Goal: Task Accomplishment & Management: Complete application form

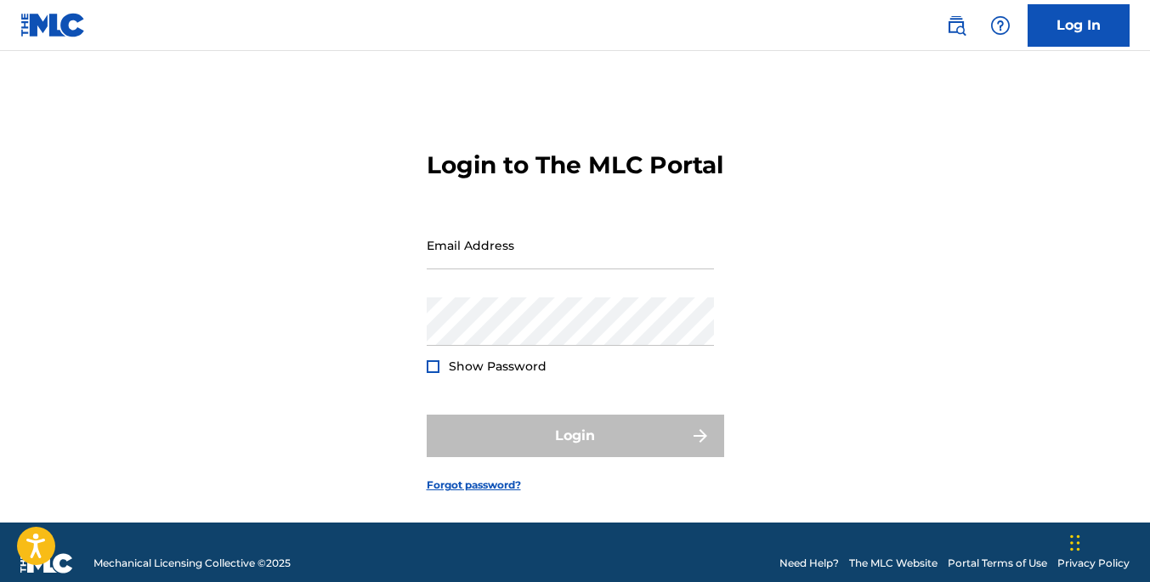
type input "[EMAIL_ADDRESS][DOMAIN_NAME]"
click at [600, 457] on div "Login" at bounding box center [575, 436] width 297 height 42
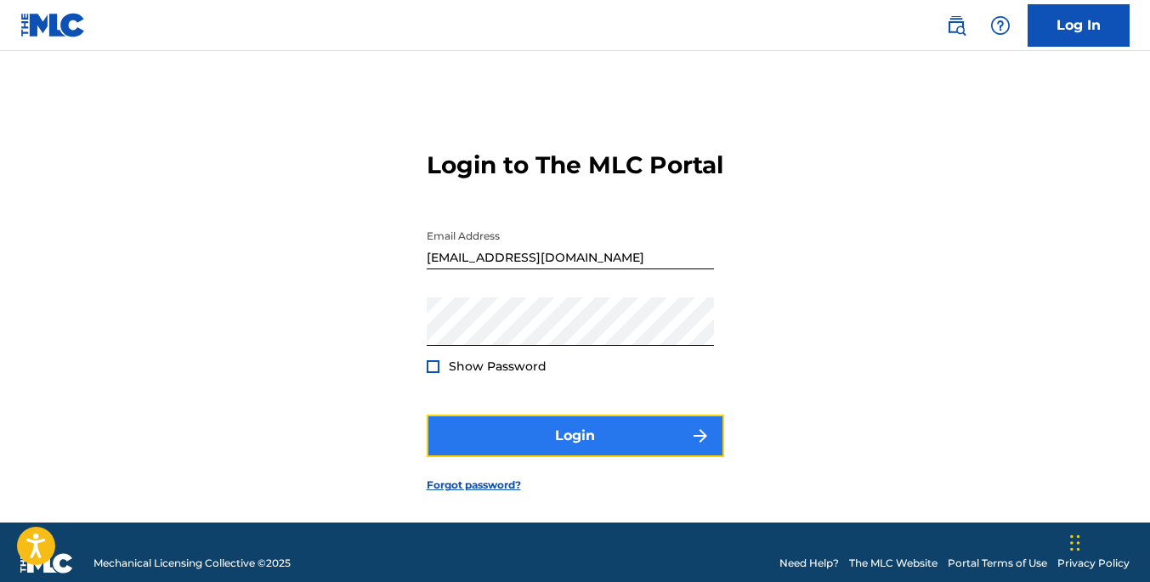
click at [670, 457] on button "Login" at bounding box center [575, 436] width 297 height 42
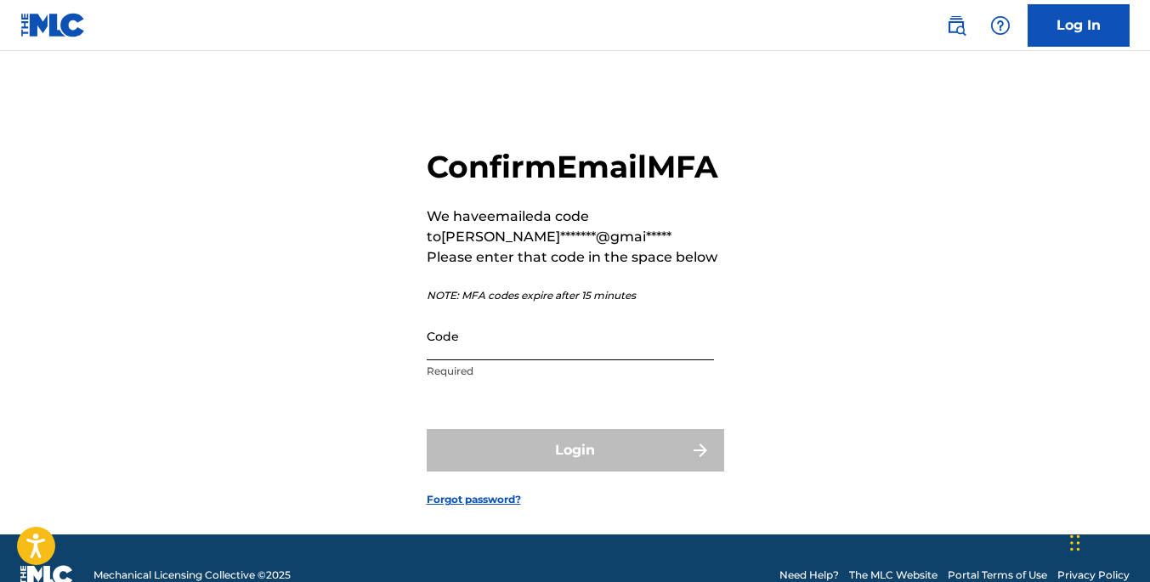
click at [531, 360] on input "Code" at bounding box center [570, 336] width 287 height 48
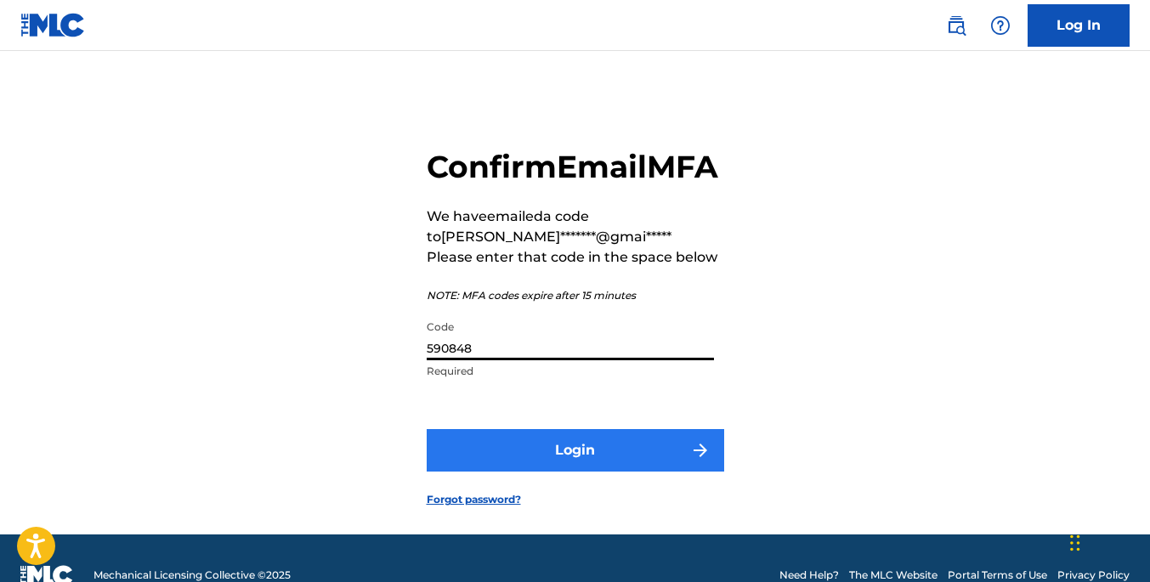
type input "590848"
click at [597, 472] on button "Login" at bounding box center [575, 450] width 297 height 42
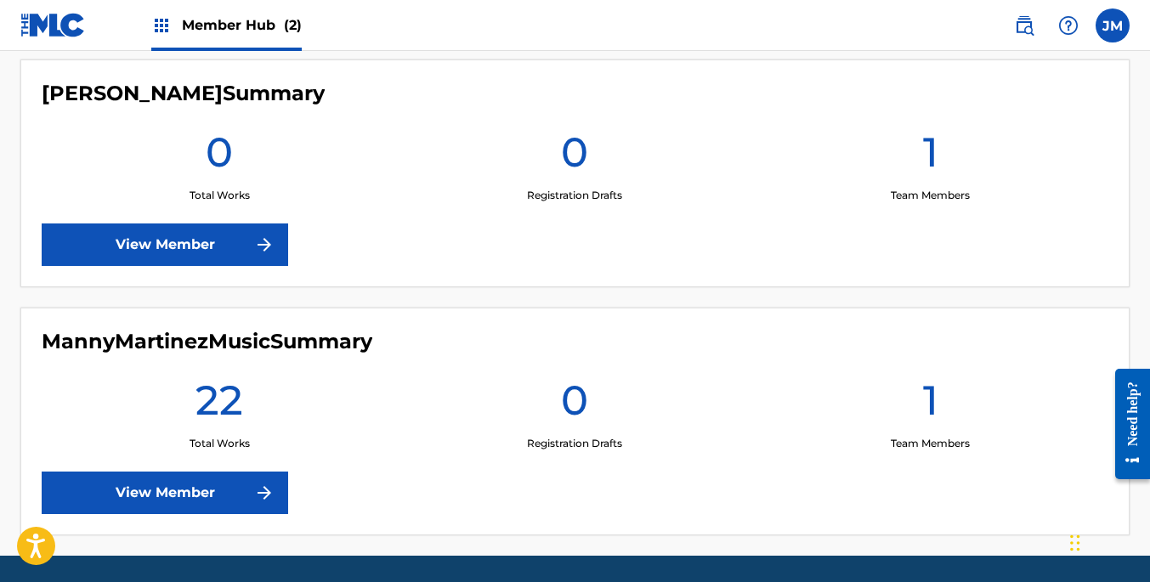
scroll to position [506, 0]
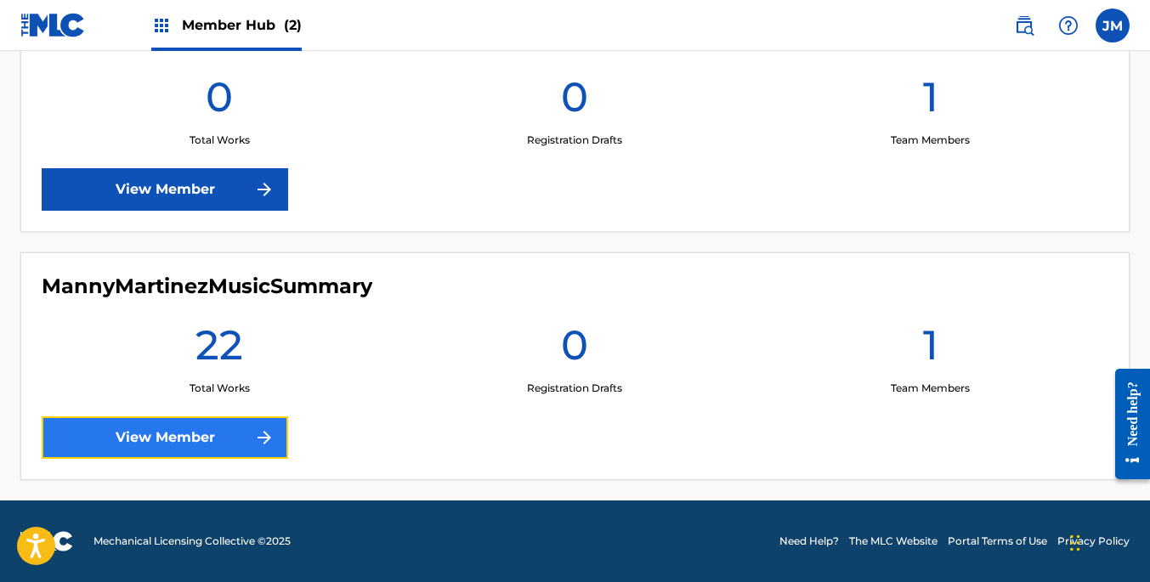
click at [252, 438] on link "View Member" at bounding box center [165, 437] width 246 height 42
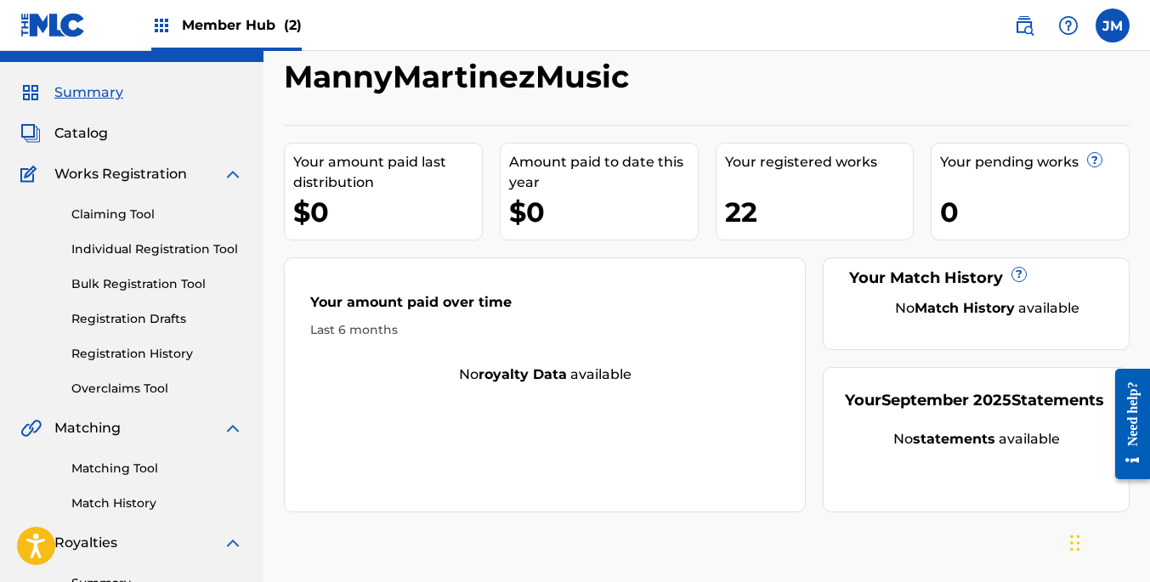
scroll to position [47, 0]
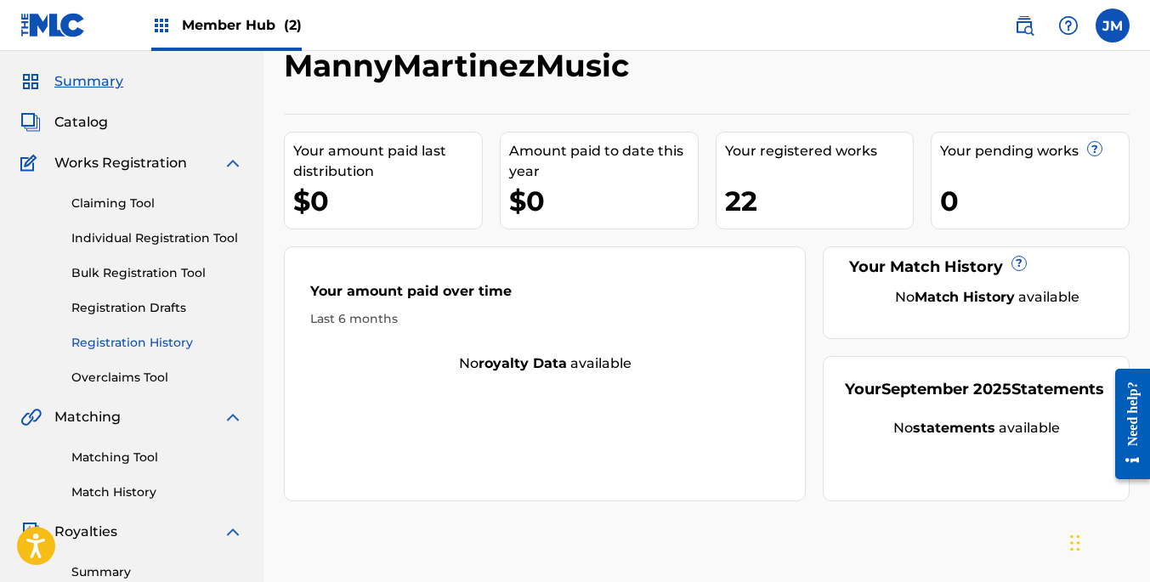
click at [159, 338] on link "Registration History" at bounding box center [157, 343] width 172 height 18
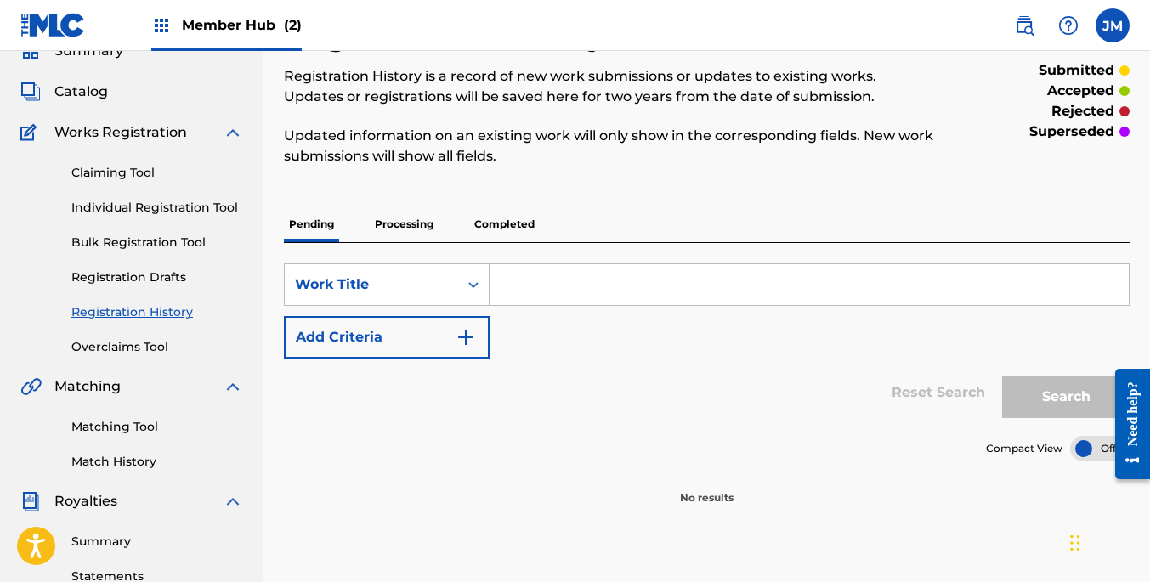
scroll to position [137, 0]
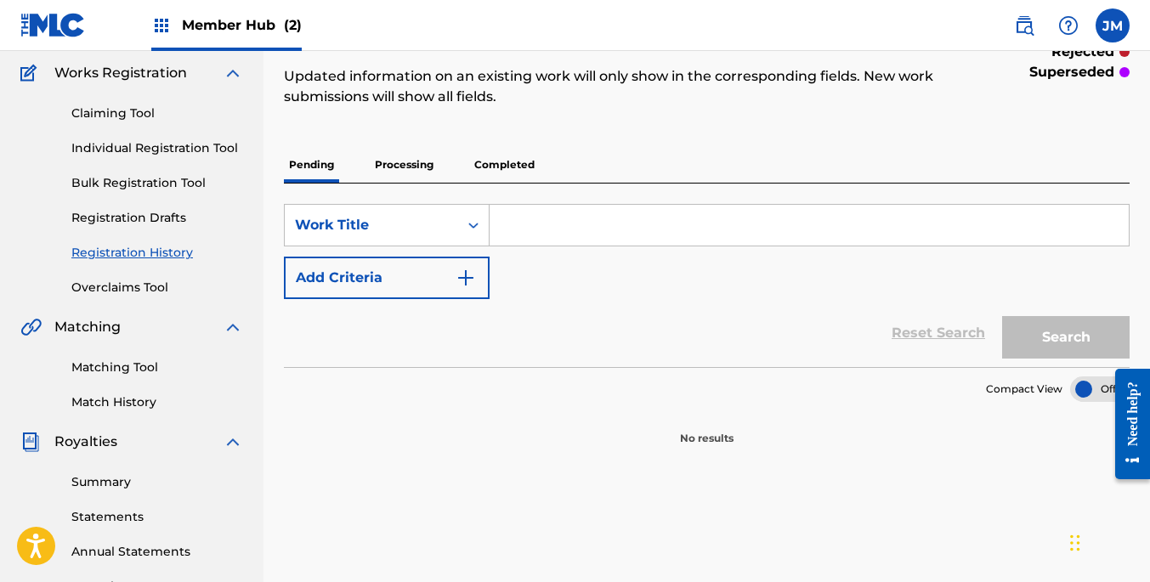
click at [396, 161] on p "Processing" at bounding box center [404, 165] width 69 height 36
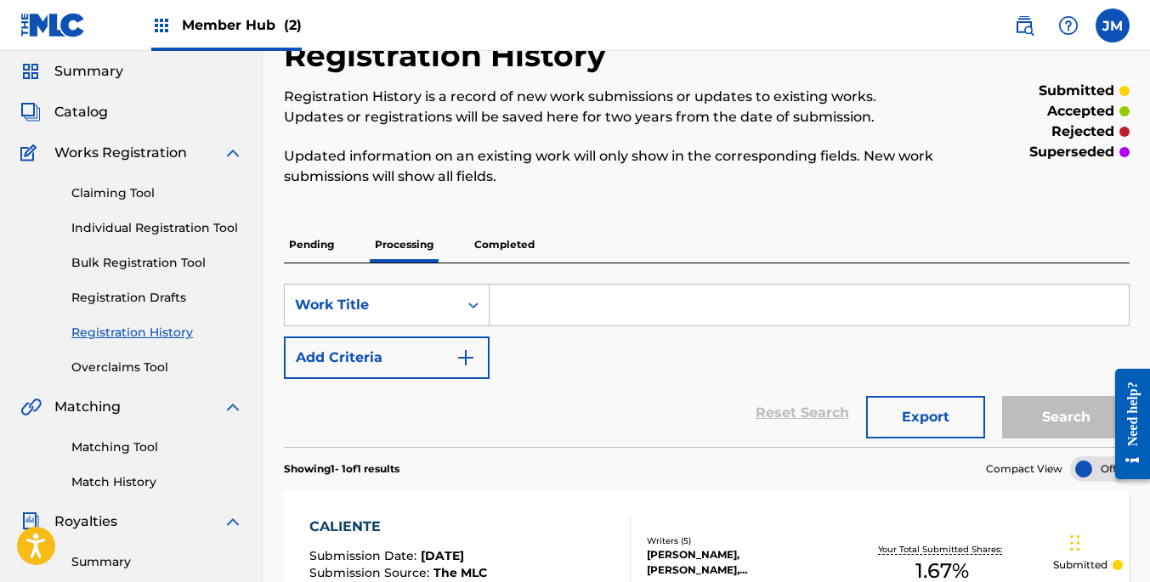
scroll to position [27, 0]
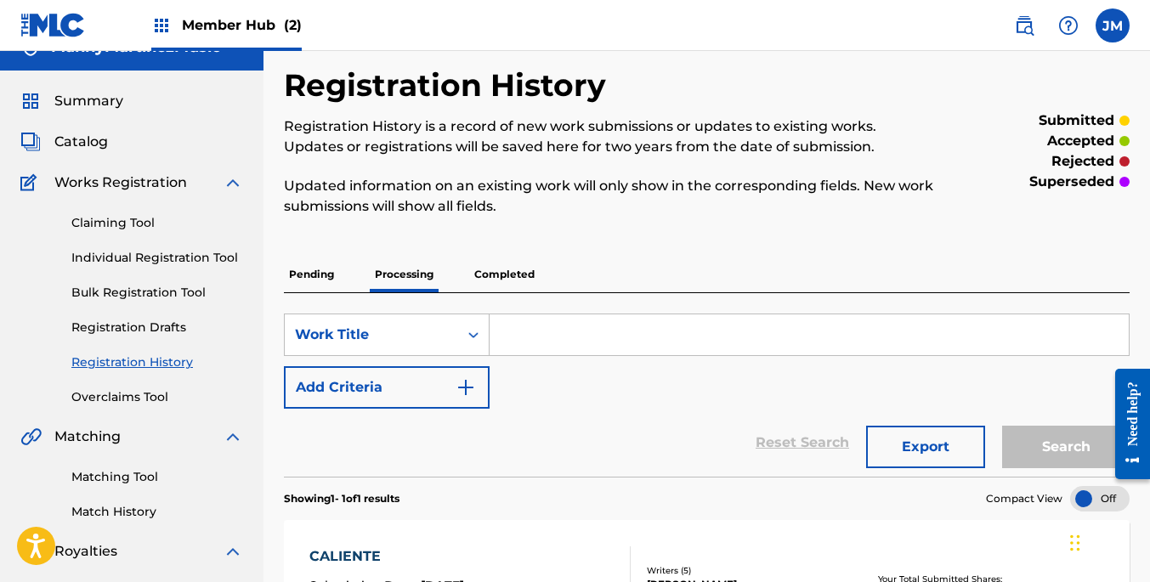
click at [516, 267] on p "Completed" at bounding box center [504, 275] width 71 height 36
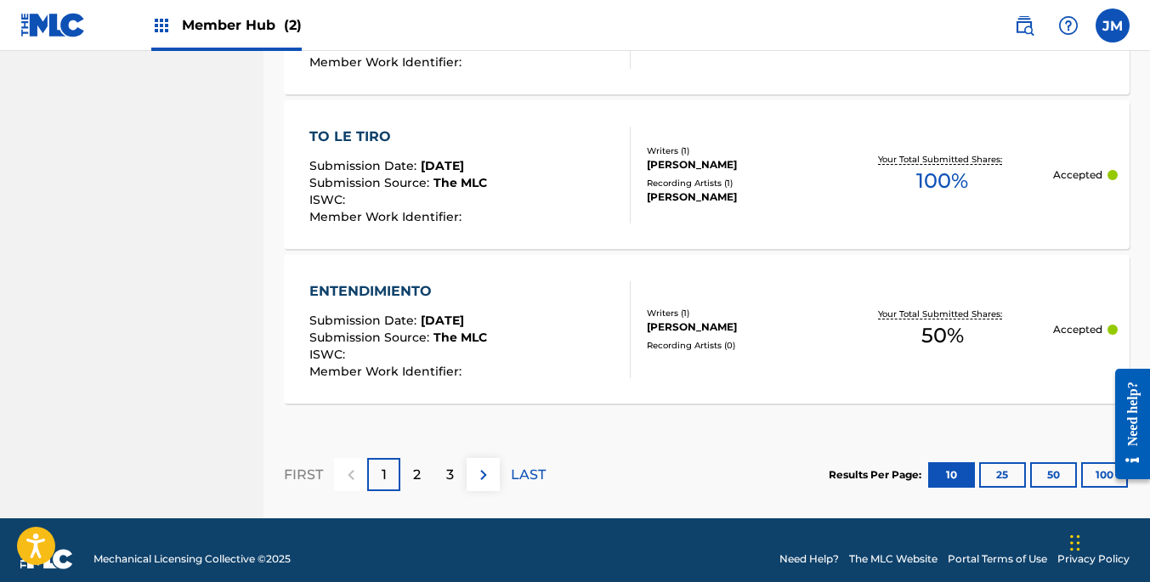
scroll to position [1772, 0]
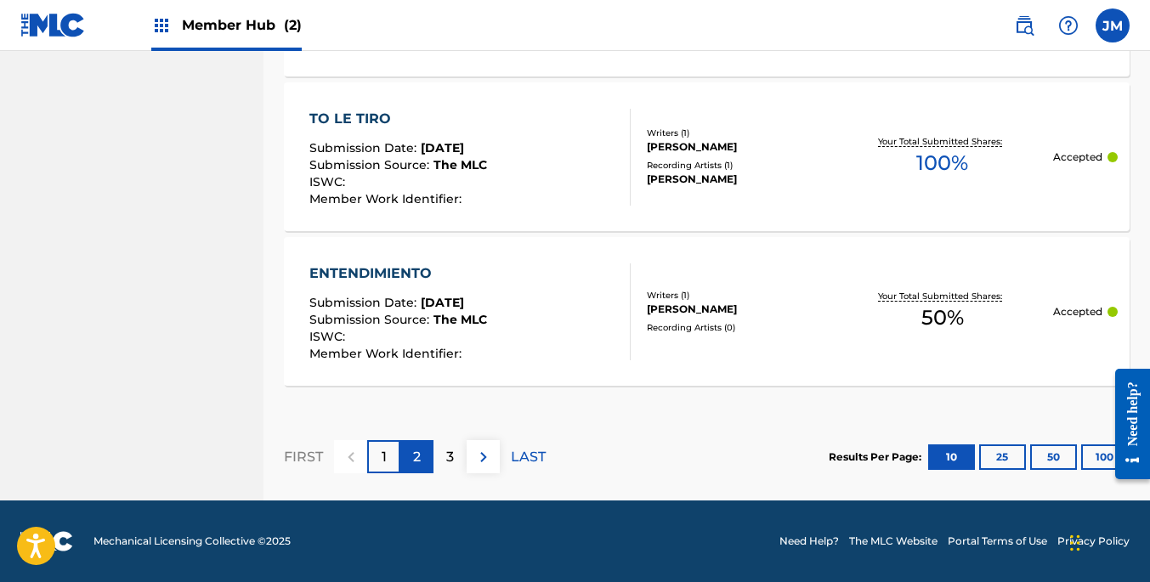
click at [421, 453] on div "2" at bounding box center [416, 456] width 33 height 33
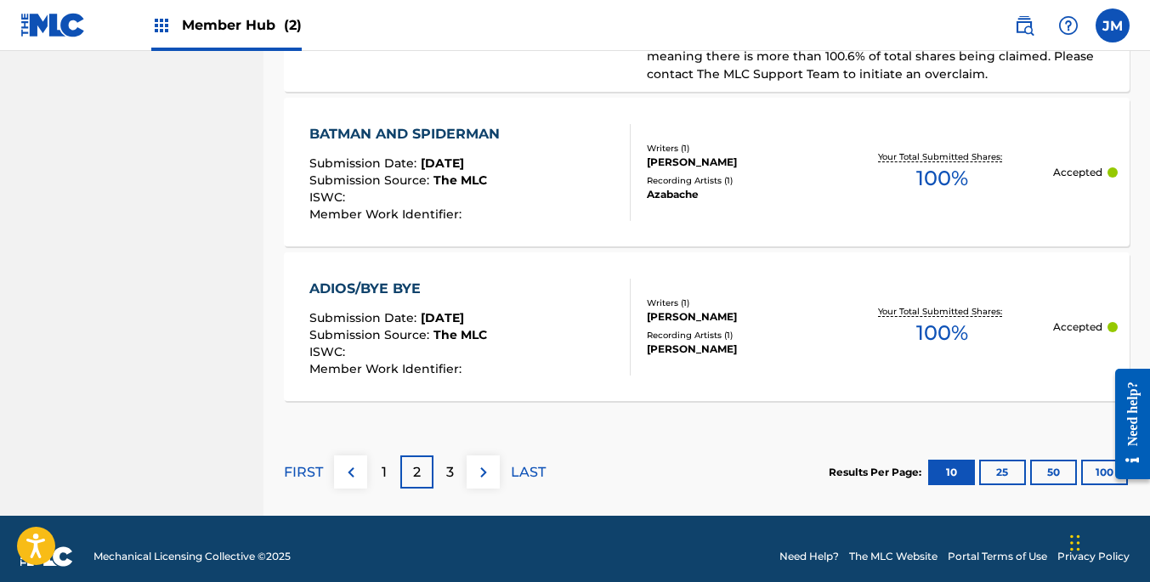
scroll to position [1795, 0]
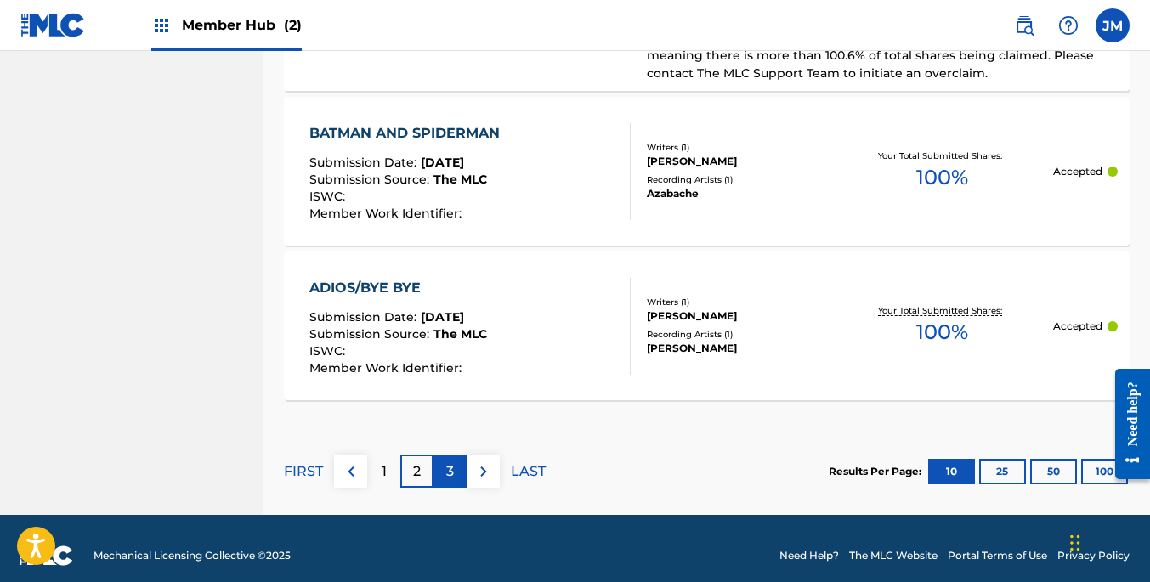
click at [452, 474] on p "3" at bounding box center [450, 471] width 8 height 20
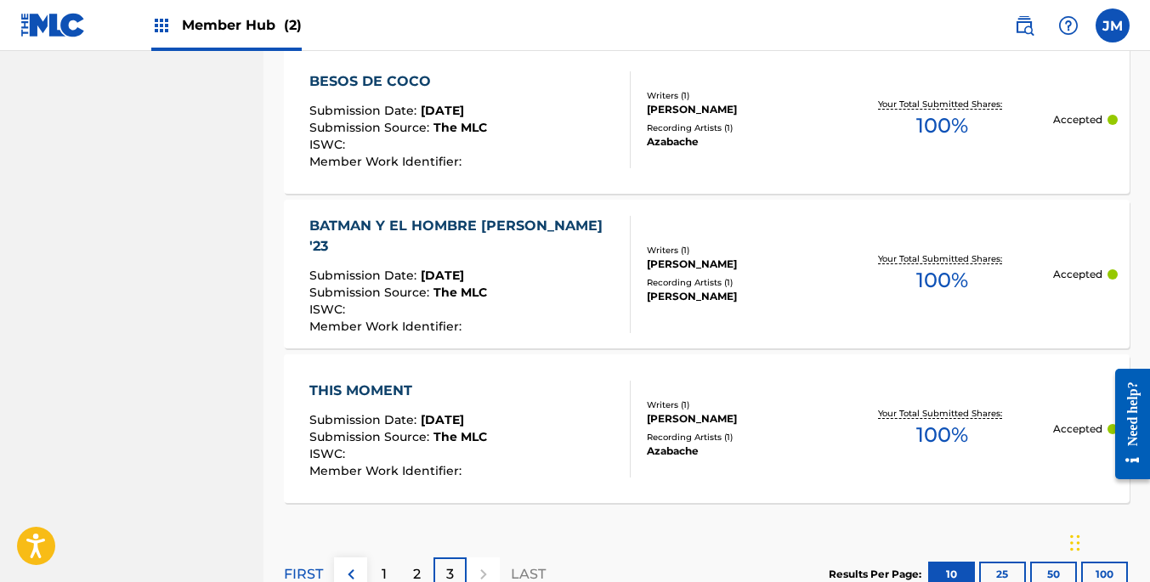
scroll to position [1345, 0]
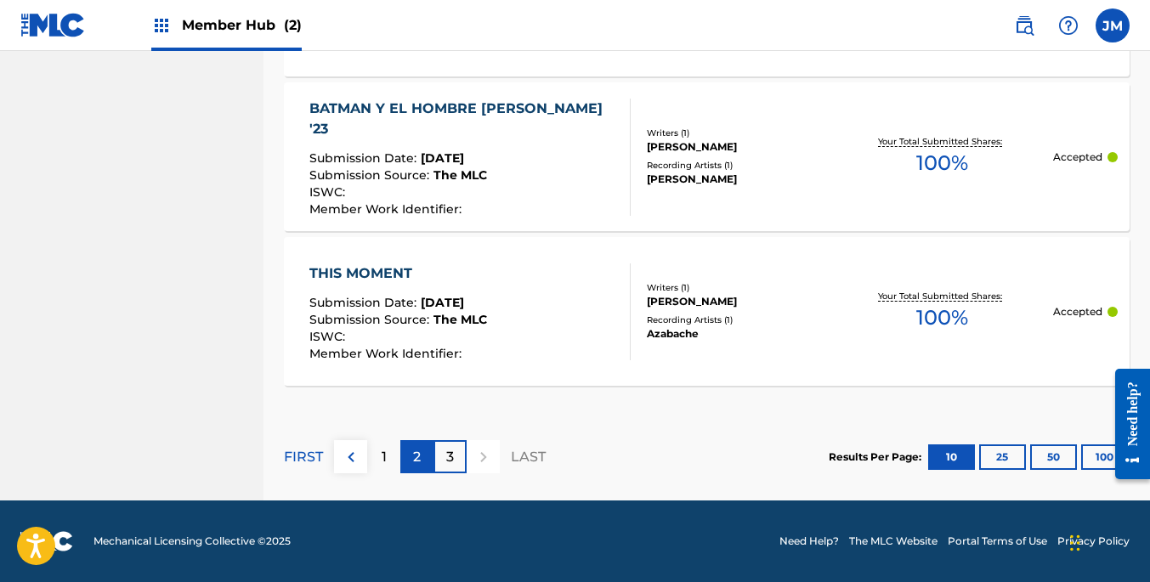
click at [416, 467] on p "2" at bounding box center [417, 457] width 8 height 20
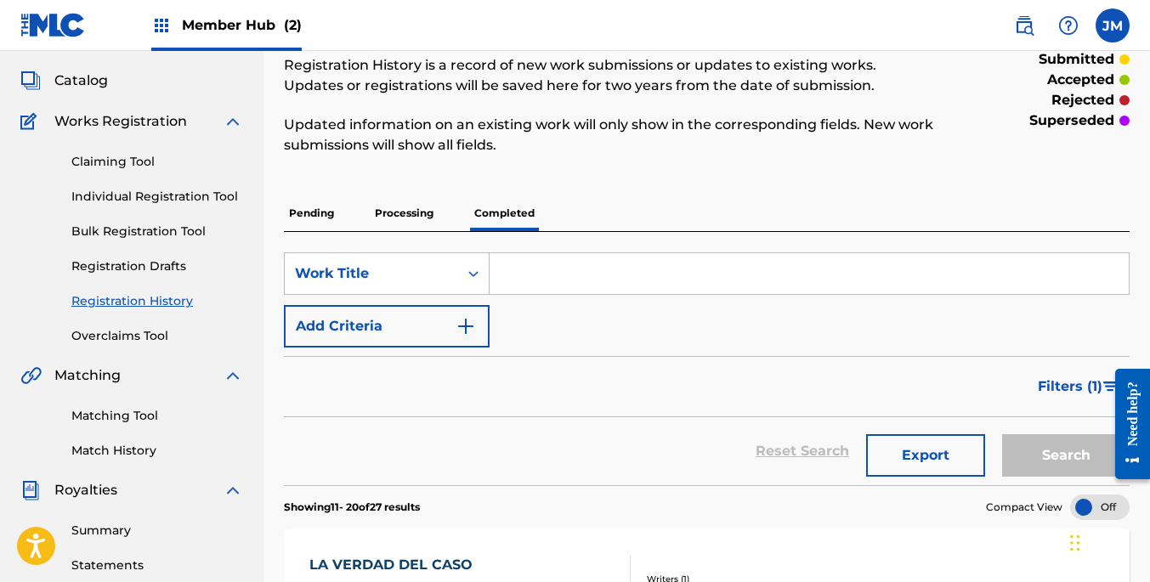
scroll to position [87, 0]
click at [133, 156] on link "Claiming Tool" at bounding box center [157, 164] width 172 height 18
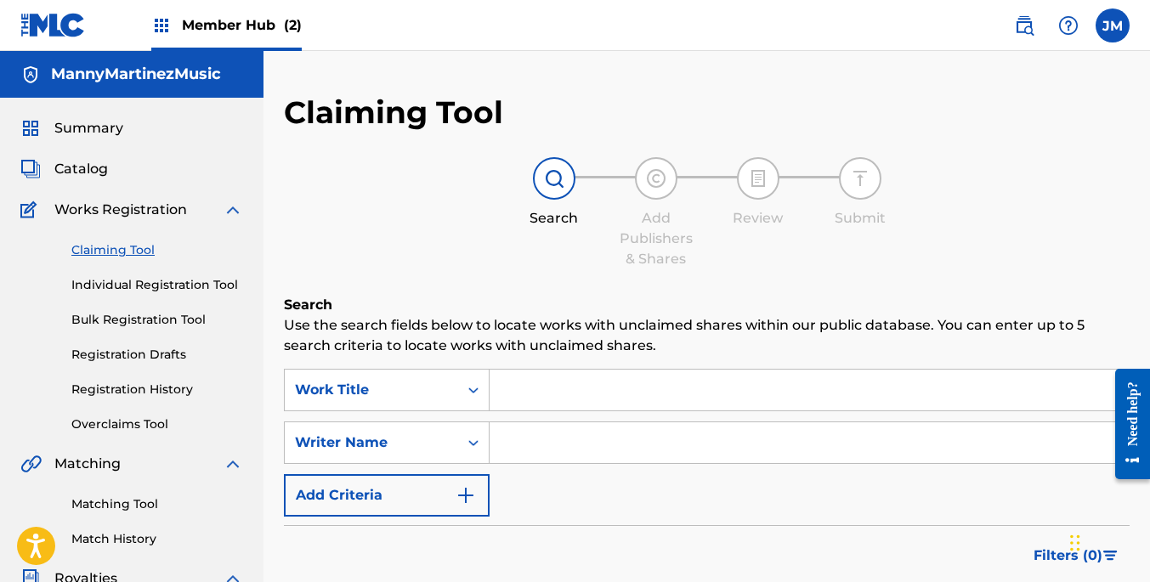
click at [564, 389] on input "Search Form" at bounding box center [808, 390] width 639 height 41
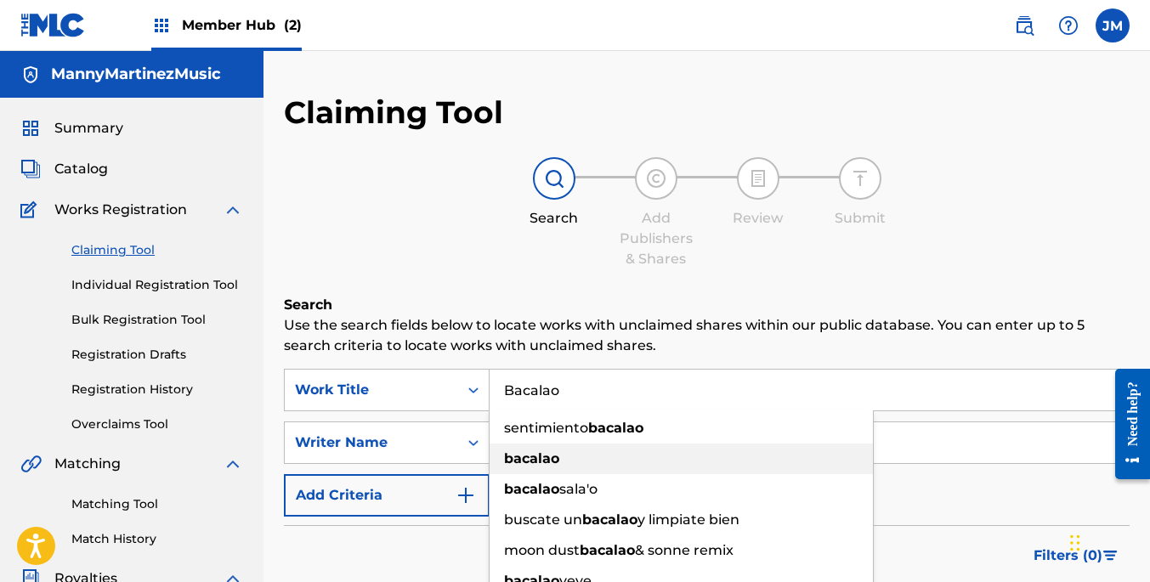
click at [542, 456] on strong "bacalao" at bounding box center [531, 458] width 55 height 16
type input "bacalao"
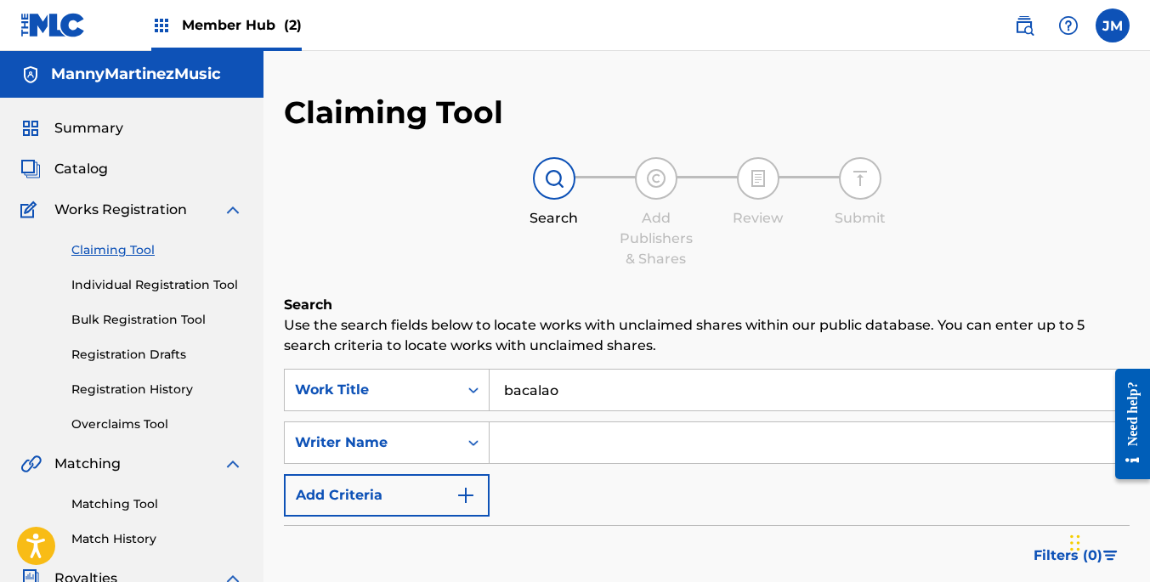
click at [538, 452] on input "Search Form" at bounding box center [808, 442] width 639 height 41
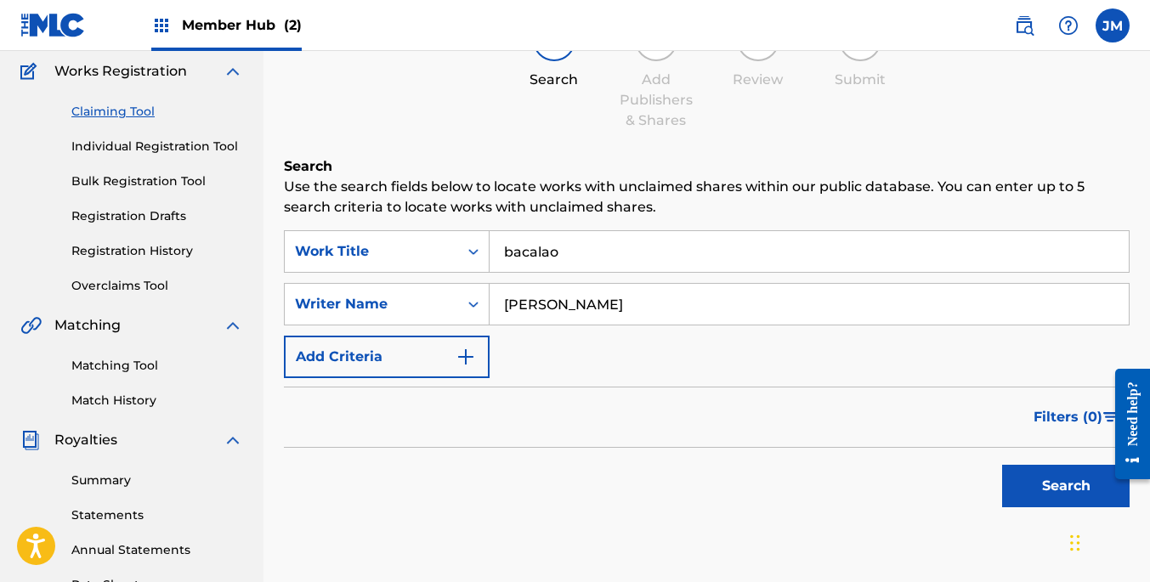
scroll to position [160, 0]
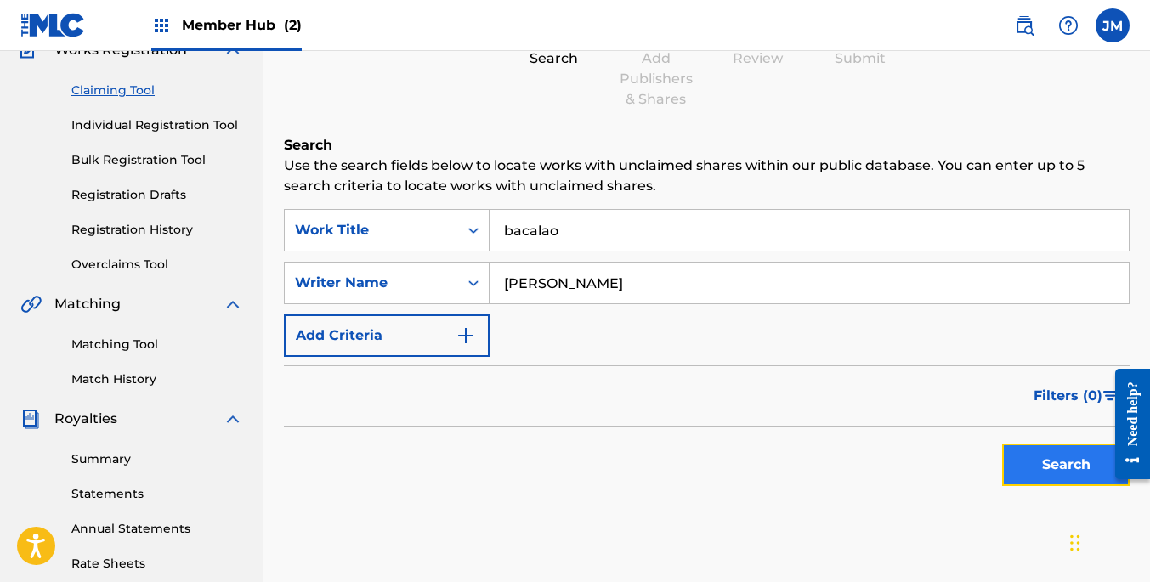
click at [1040, 467] on button "Search" at bounding box center [1065, 465] width 127 height 42
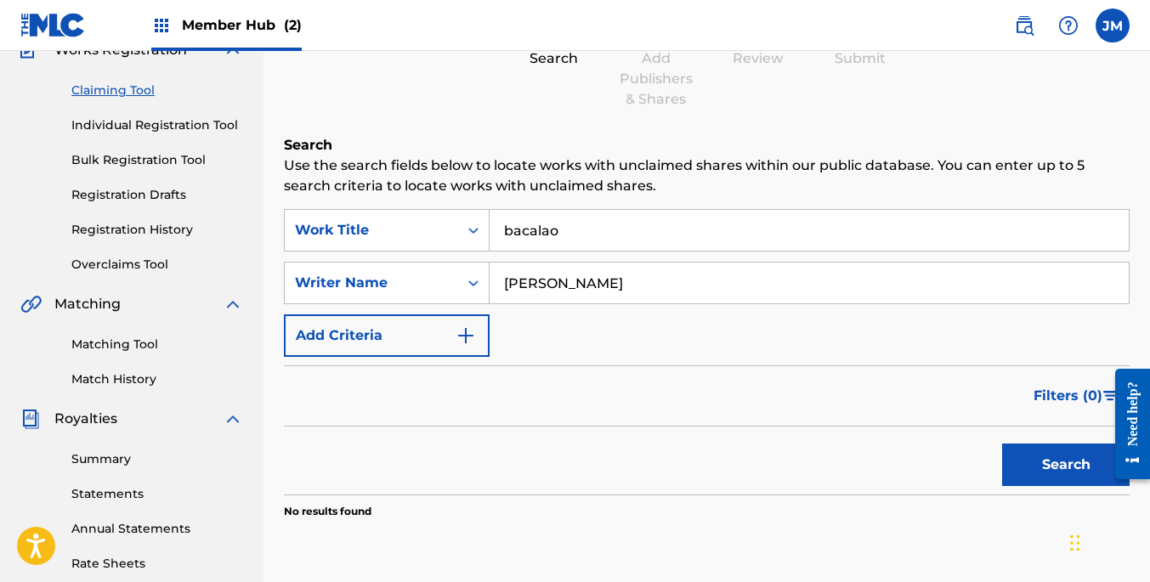
drag, startPoint x: 619, startPoint y: 279, endPoint x: 500, endPoint y: 272, distance: 120.0
click at [500, 272] on input "[PERSON_NAME]" at bounding box center [808, 283] width 639 height 41
type input "[PERSON_NAME]"
click at [1056, 472] on button "Search" at bounding box center [1065, 465] width 127 height 42
click at [586, 237] on input "bacalao" at bounding box center [808, 230] width 639 height 41
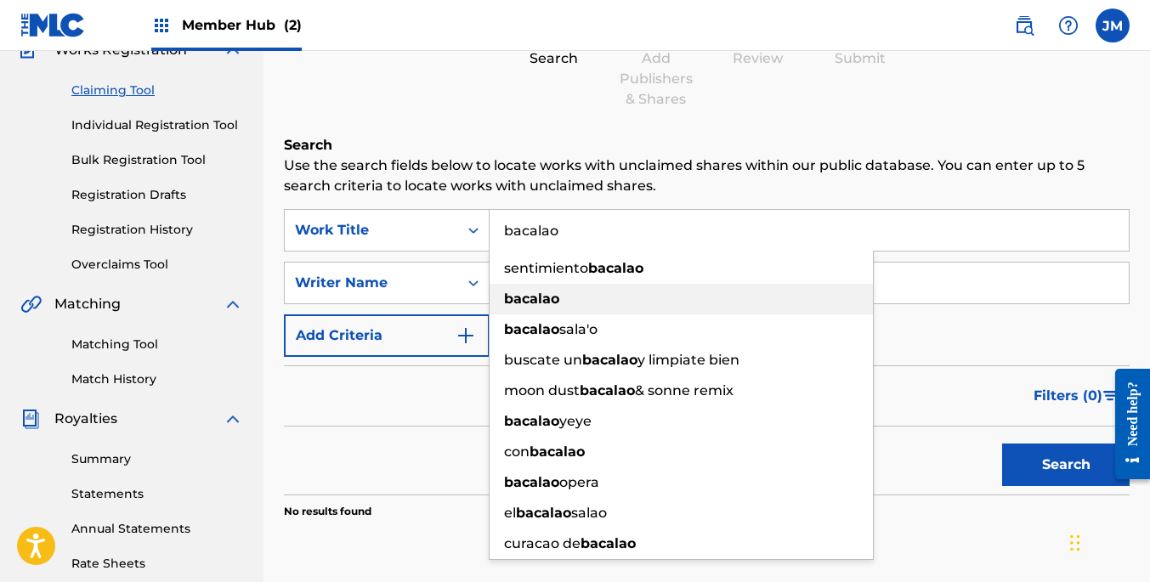
click at [551, 291] on strong "bacalao" at bounding box center [531, 299] width 55 height 16
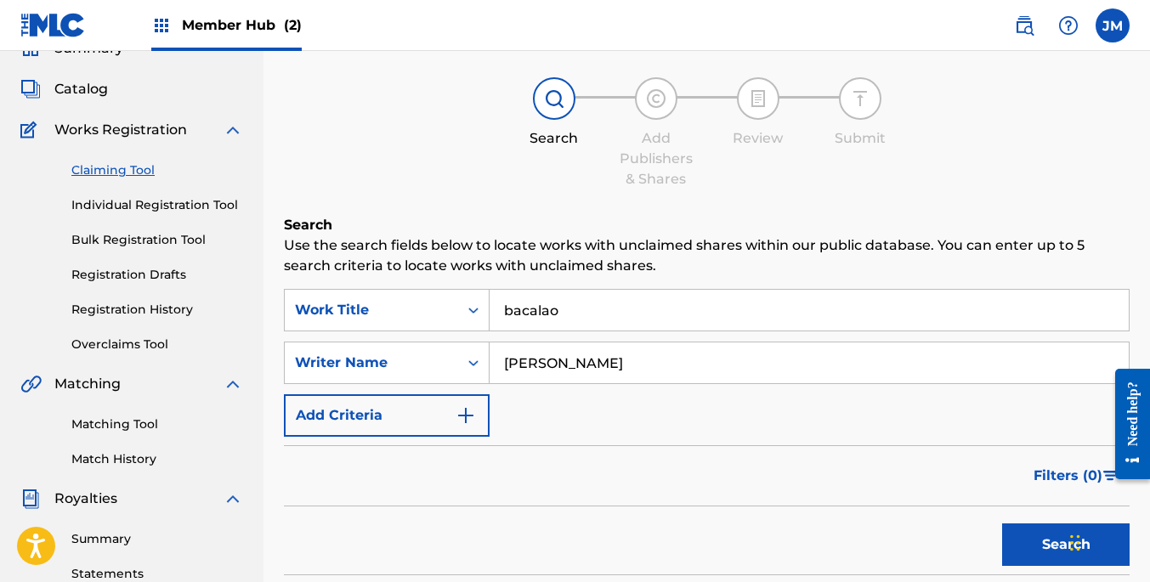
scroll to position [76, 0]
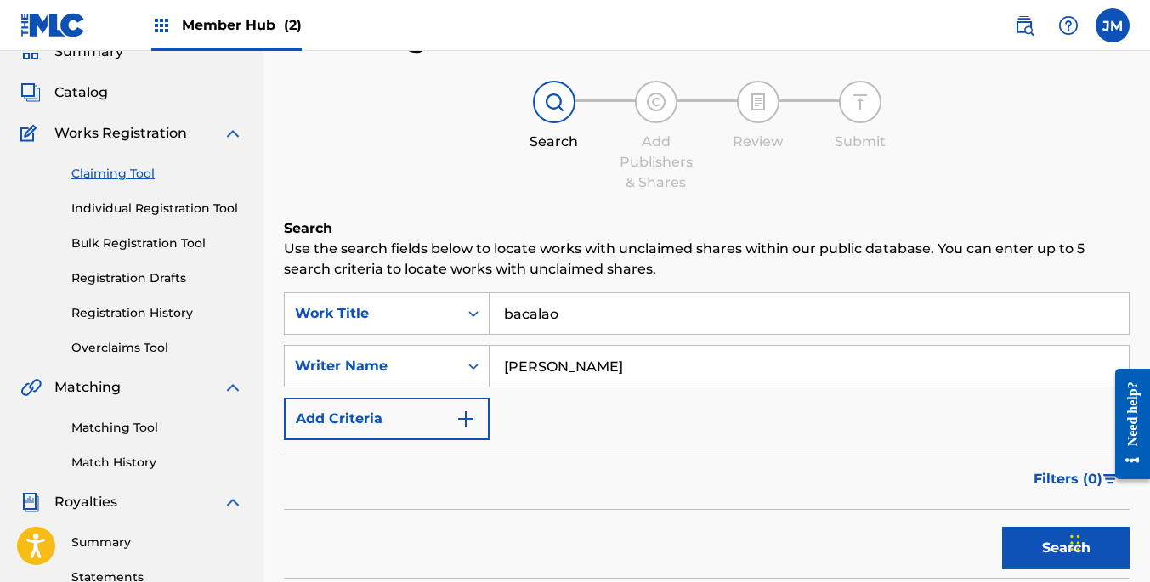
drag, startPoint x: 562, startPoint y: 311, endPoint x: 495, endPoint y: 318, distance: 66.6
click at [495, 318] on input "bacalao" at bounding box center [808, 313] width 639 height 41
drag, startPoint x: 636, startPoint y: 369, endPoint x: 506, endPoint y: 362, distance: 129.3
click at [506, 362] on input "[PERSON_NAME]" at bounding box center [808, 366] width 639 height 41
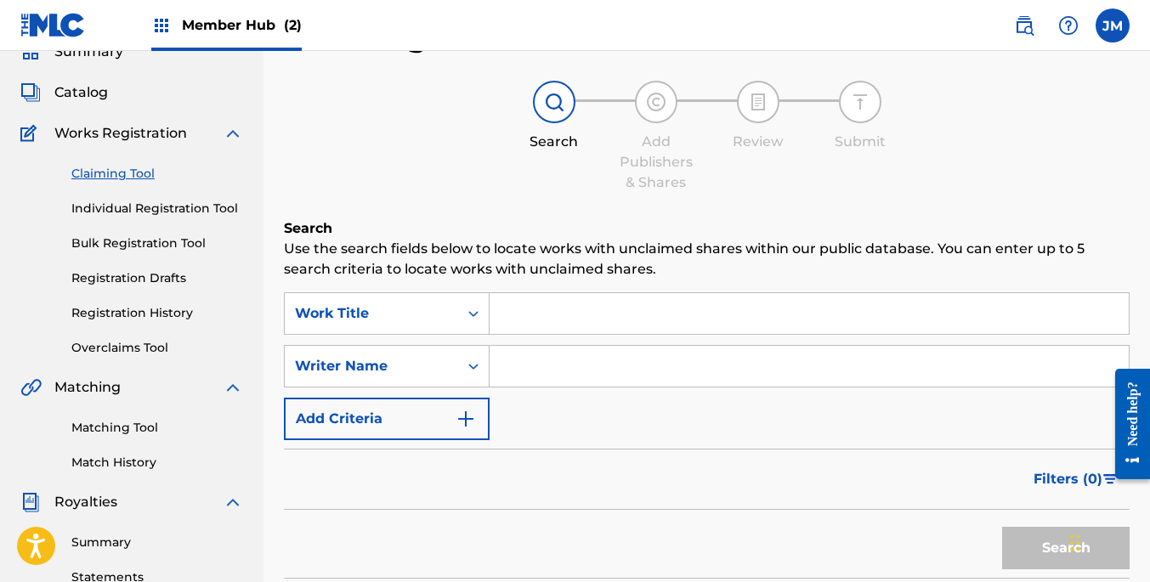
click at [529, 326] on input "Search Form" at bounding box center [808, 313] width 639 height 41
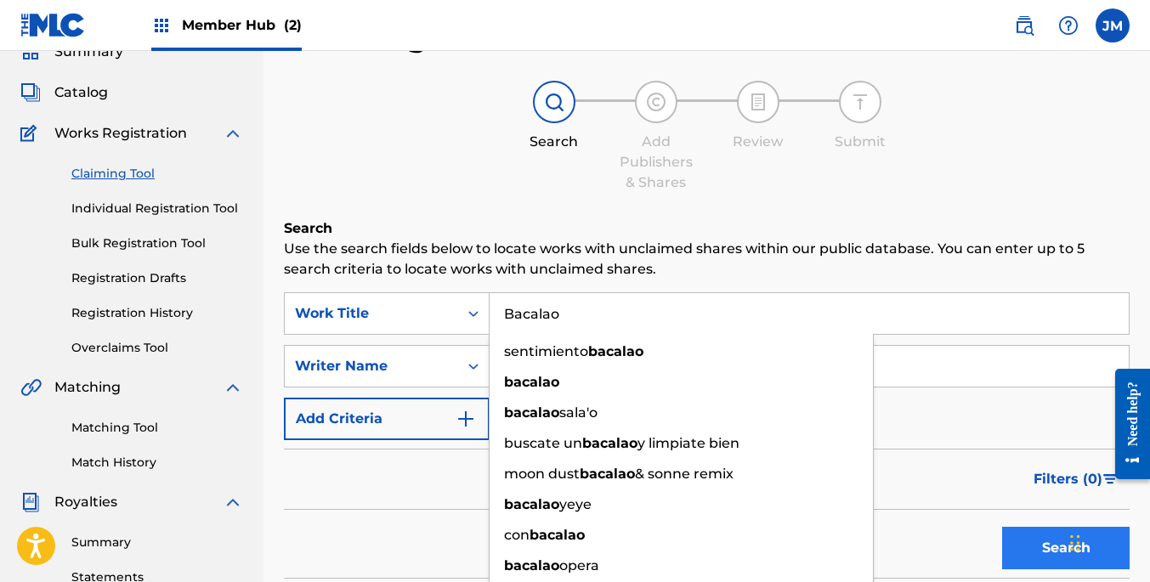
type input "Bacalao"
click at [1047, 552] on button "Search" at bounding box center [1065, 548] width 127 height 42
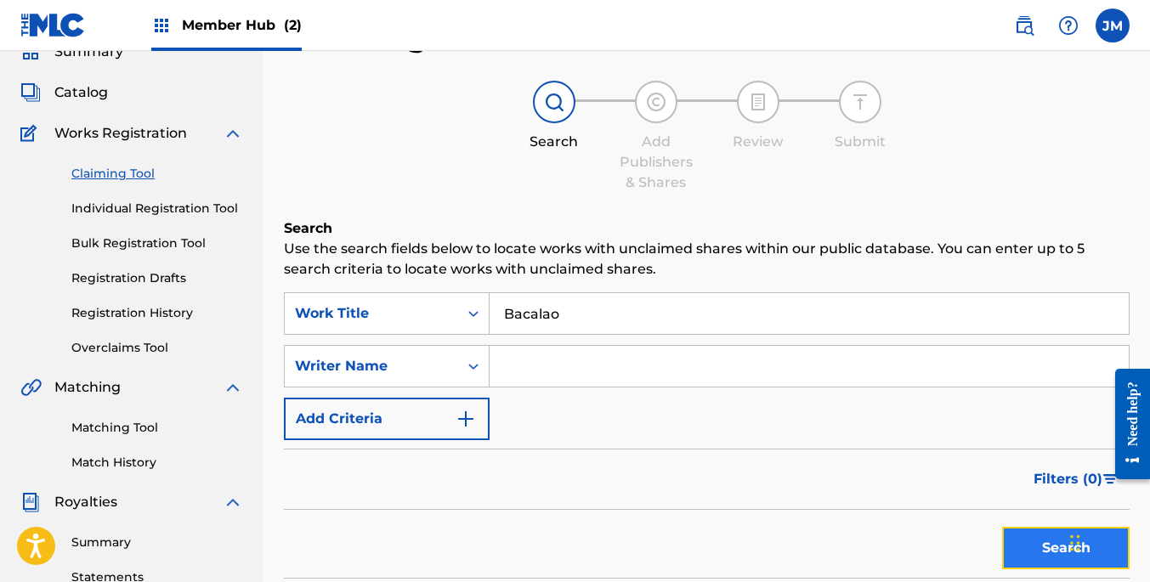
click at [1038, 550] on button "Search" at bounding box center [1065, 548] width 127 height 42
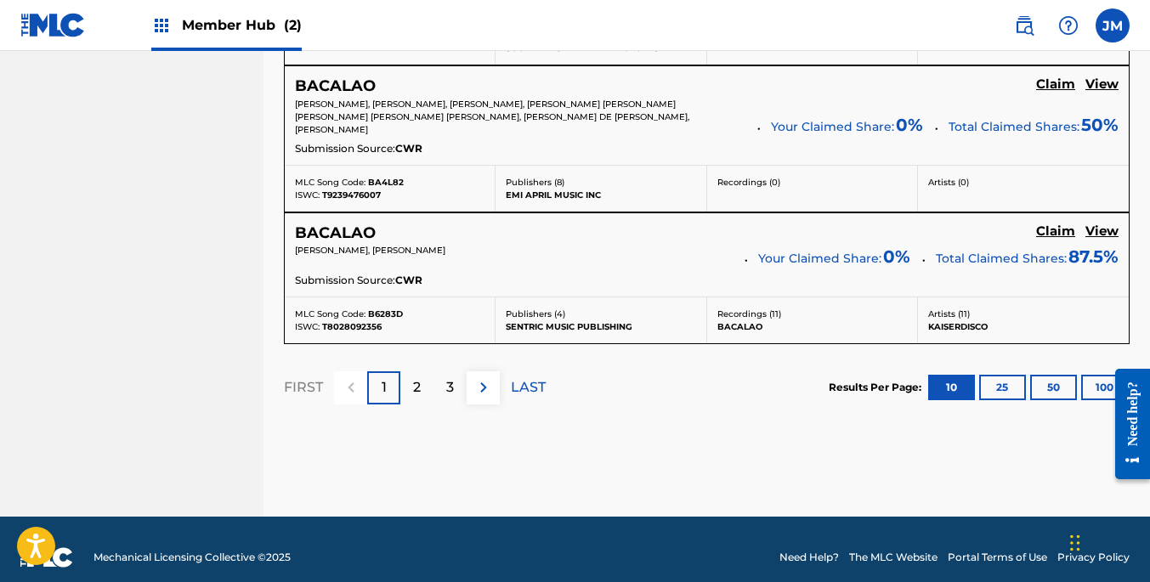
scroll to position [1665, 0]
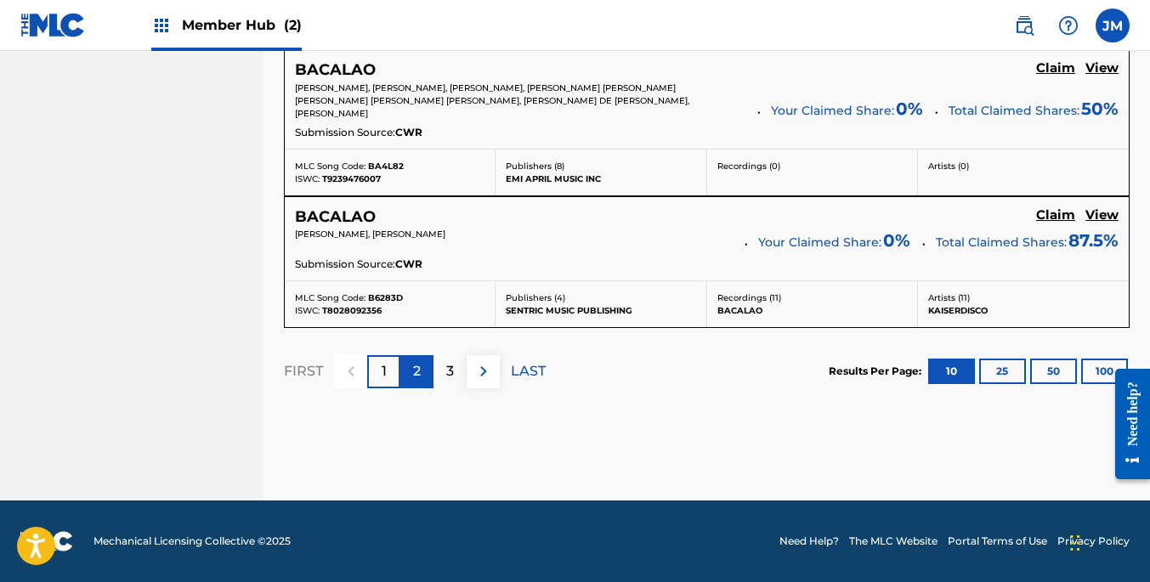
click at [419, 376] on p "2" at bounding box center [417, 371] width 8 height 20
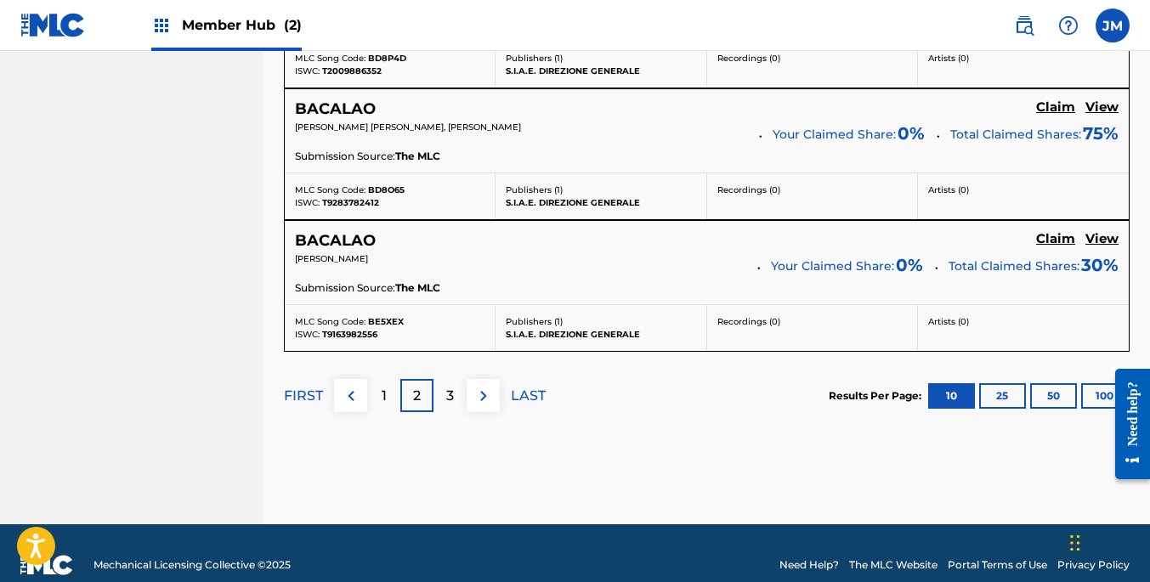
scroll to position [1649, 0]
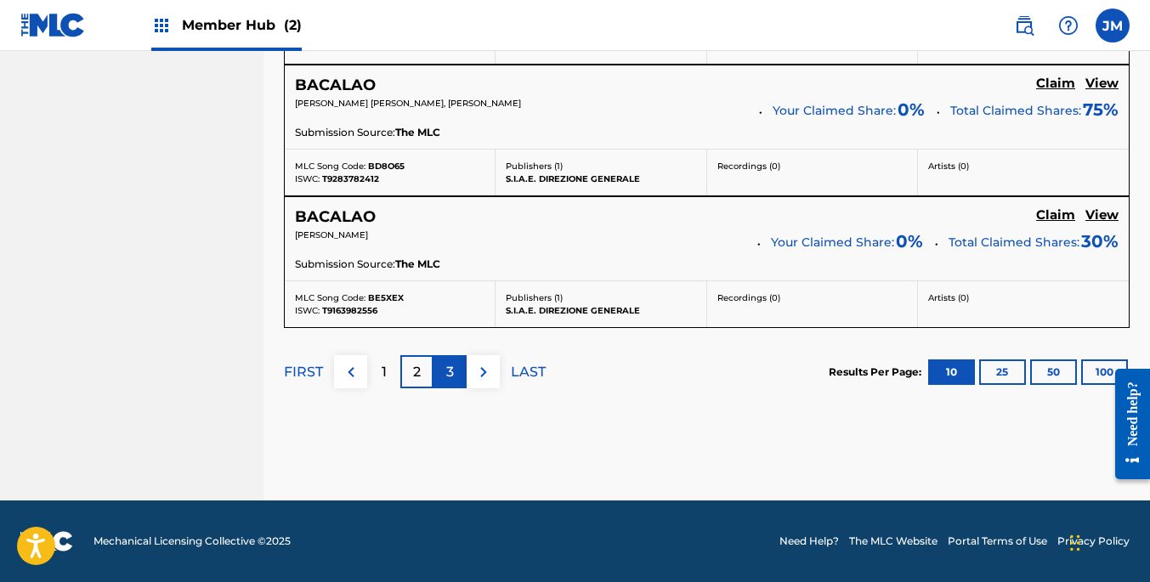
click at [452, 373] on p "3" at bounding box center [450, 372] width 8 height 20
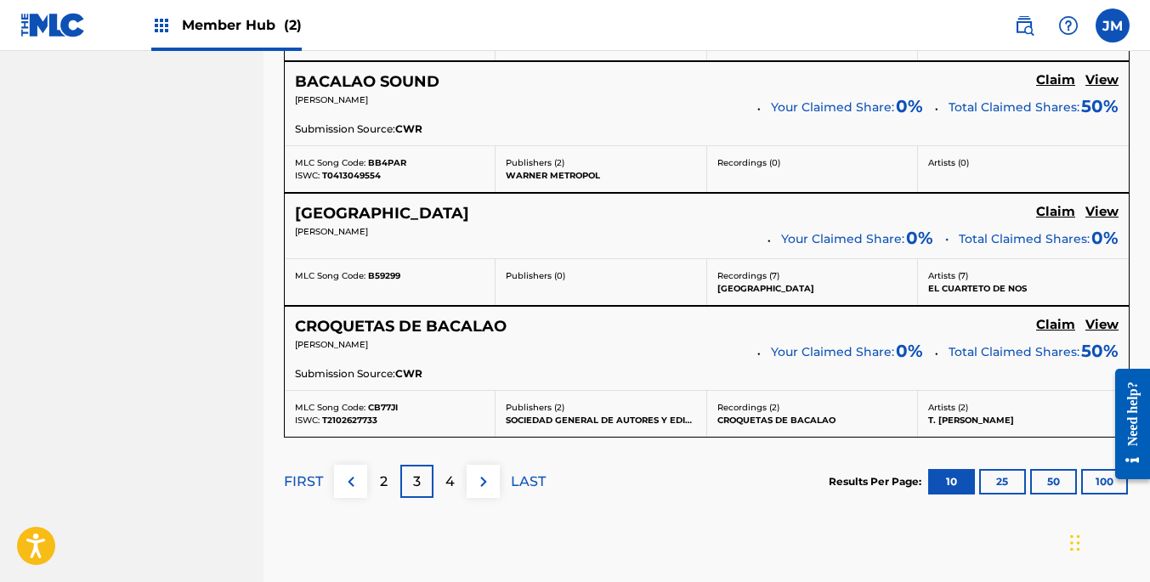
scroll to position [1537, 0]
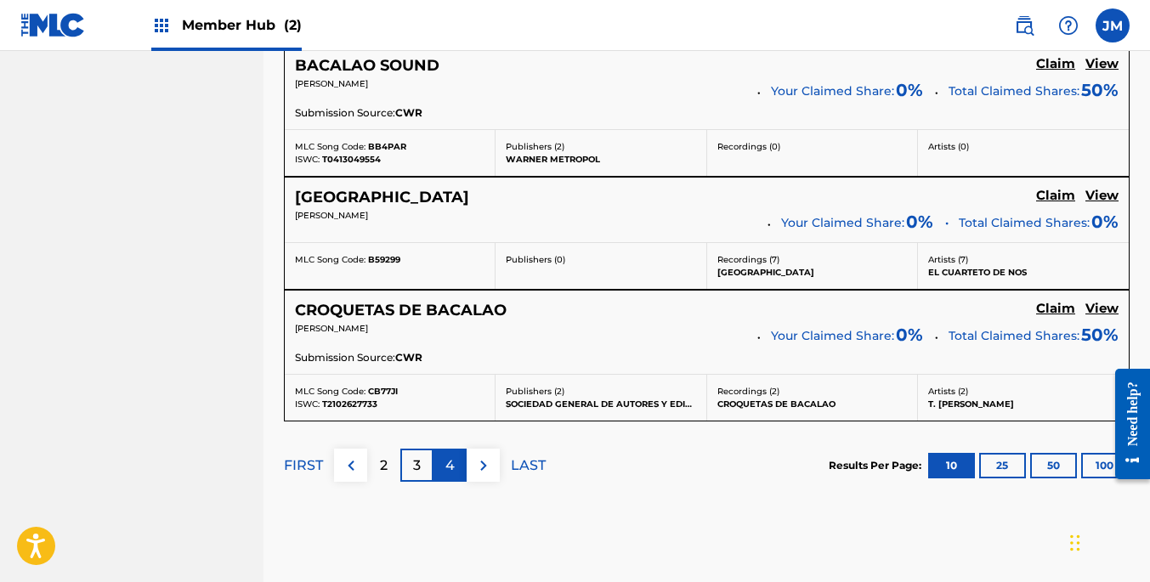
click at [455, 465] on div "4" at bounding box center [449, 465] width 33 height 33
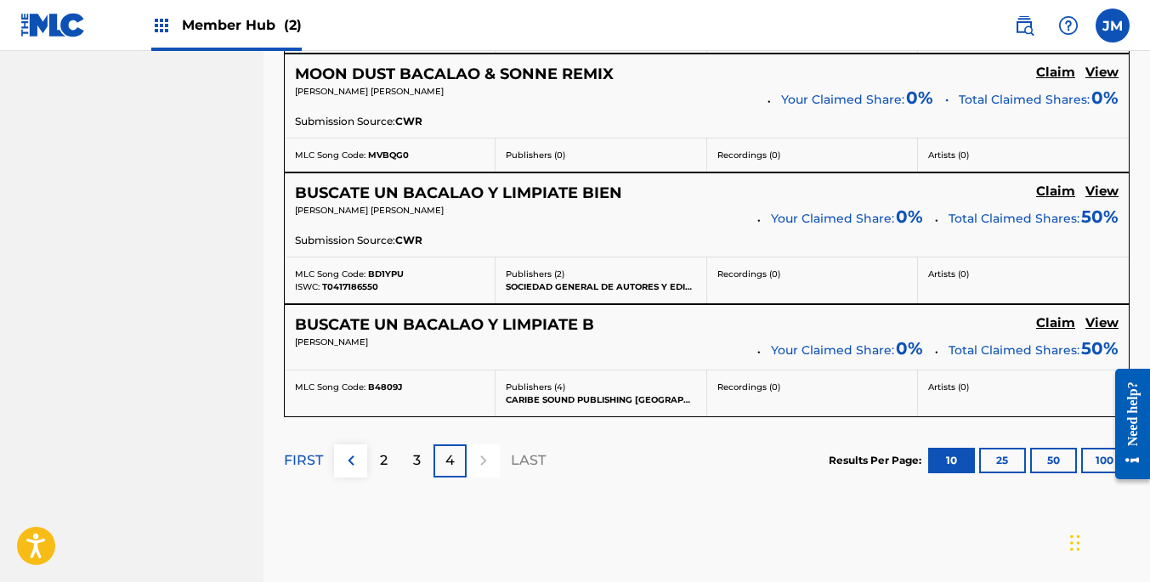
scroll to position [0, 0]
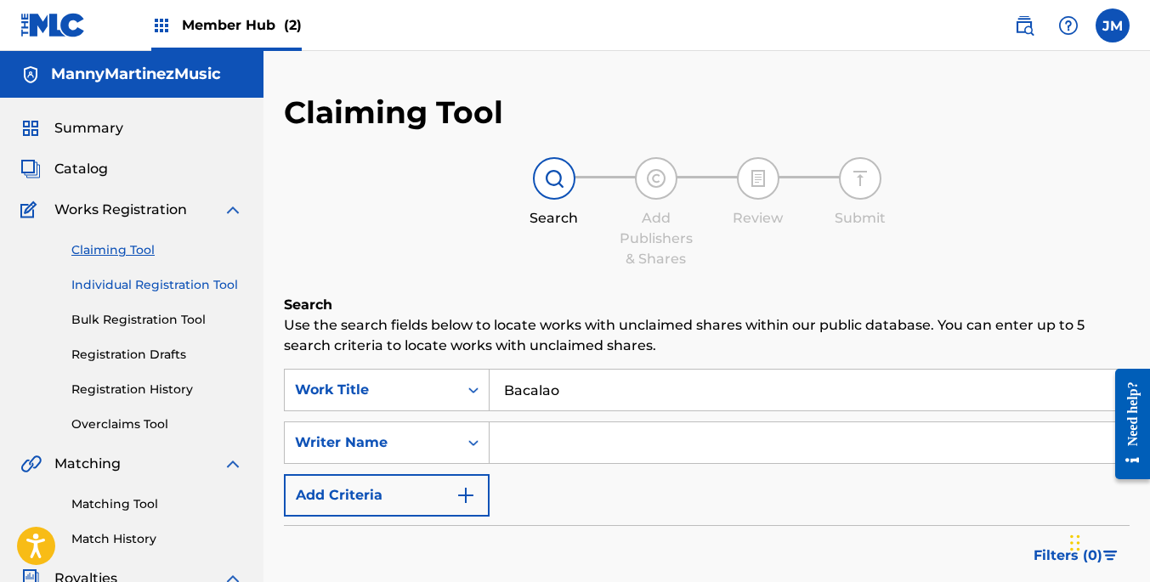
click at [195, 284] on link "Individual Registration Tool" at bounding box center [157, 285] width 172 height 18
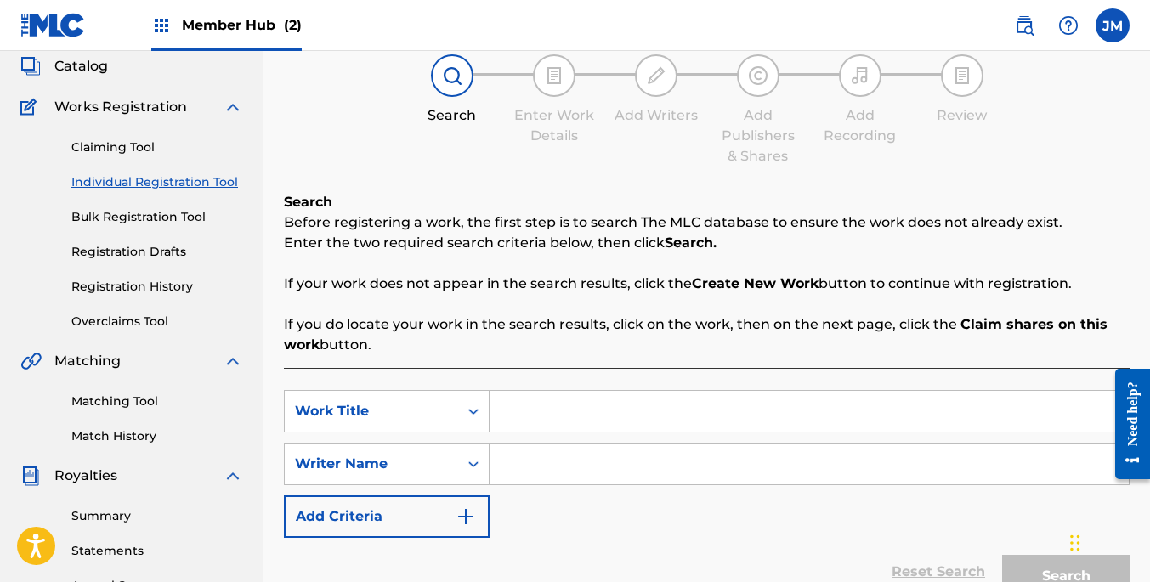
scroll to position [150, 0]
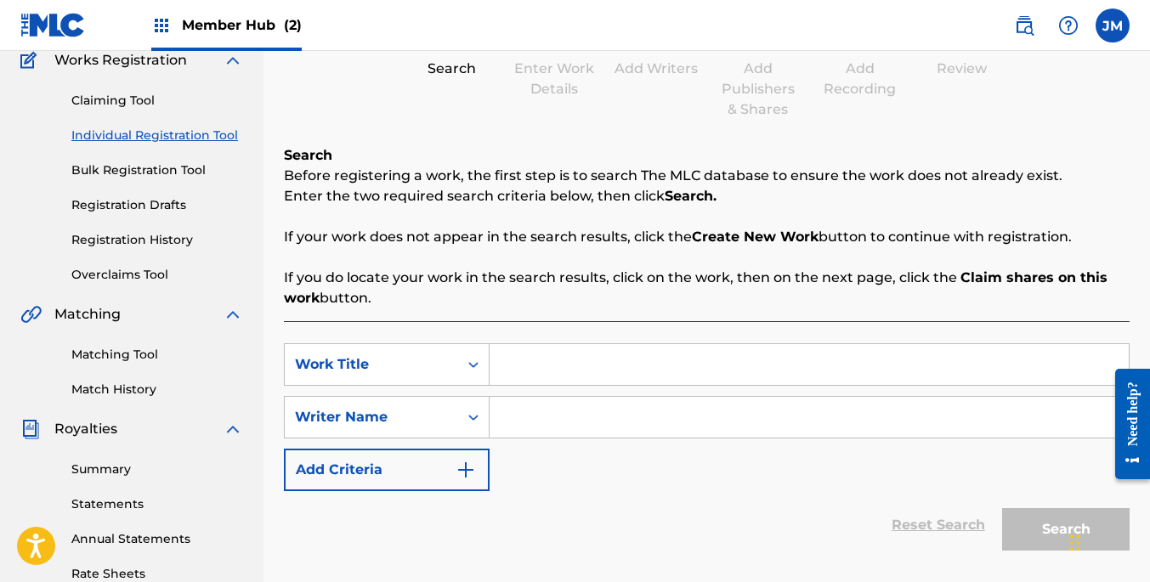
click at [555, 364] on input "Search Form" at bounding box center [808, 364] width 639 height 41
type input "Bacalao"
click at [542, 427] on input "Search Form" at bounding box center [808, 417] width 639 height 41
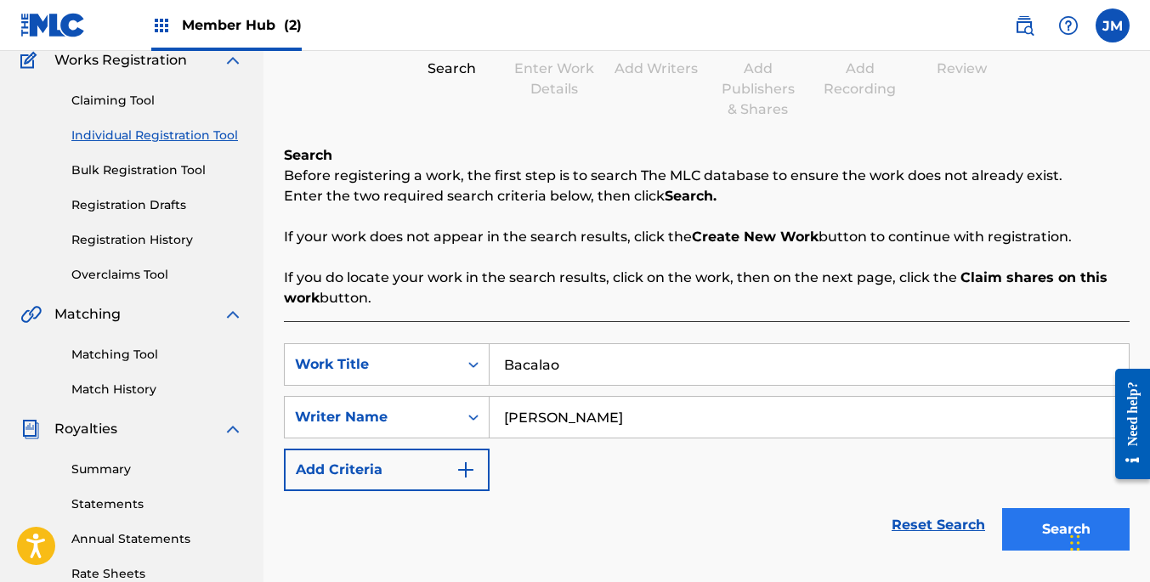
type input "[PERSON_NAME]"
click at [1045, 531] on button "Search" at bounding box center [1065, 529] width 127 height 42
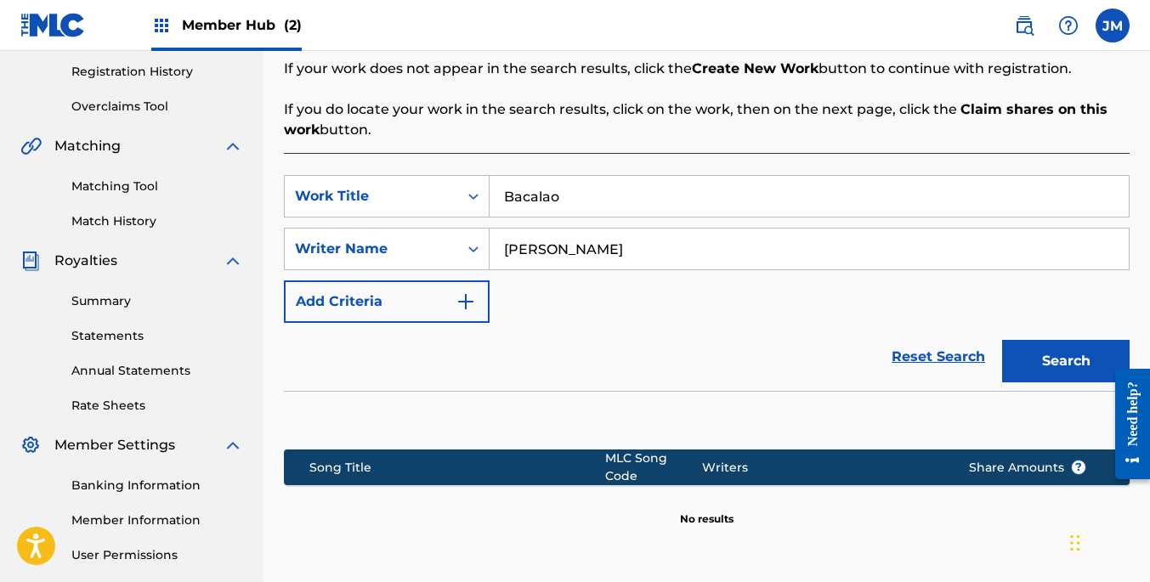
scroll to position [339, 0]
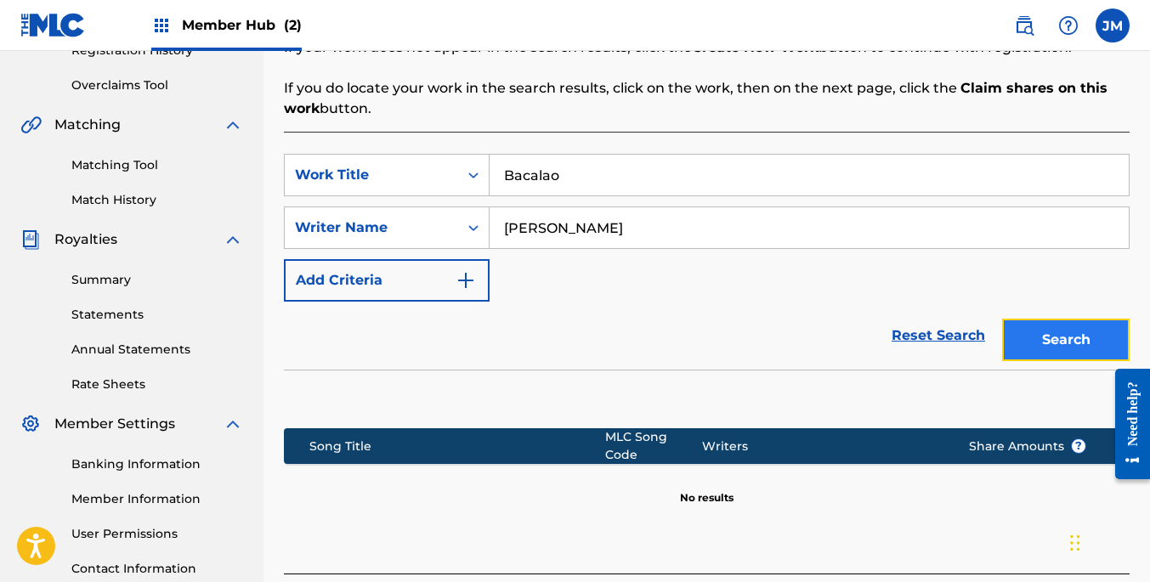
click at [1049, 345] on button "Search" at bounding box center [1065, 340] width 127 height 42
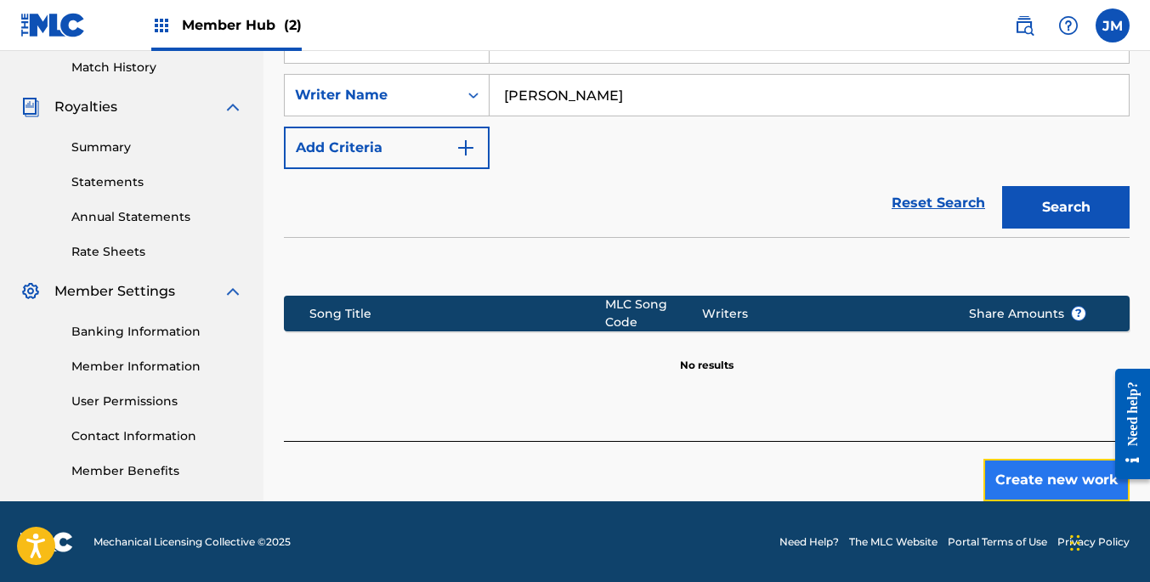
click at [1030, 460] on button "Create new work" at bounding box center [1056, 480] width 146 height 42
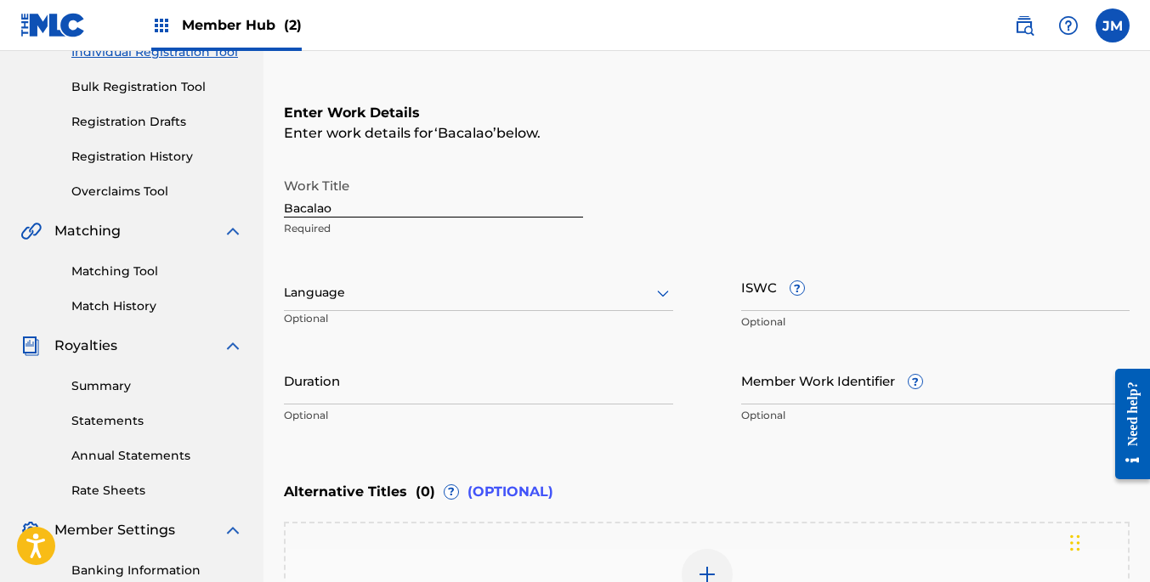
scroll to position [230, 0]
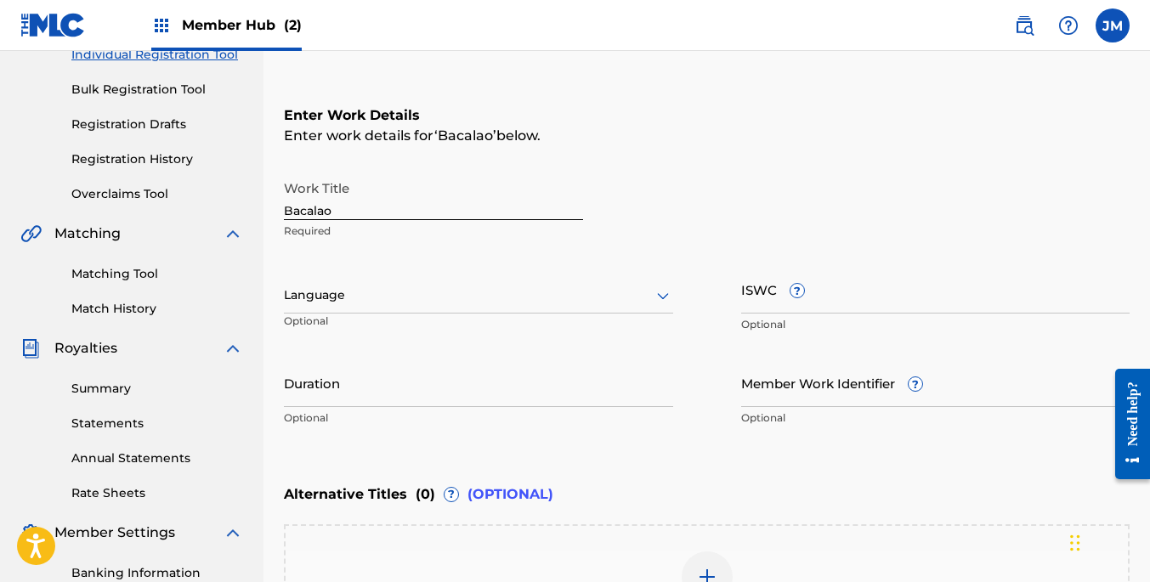
click at [655, 291] on icon at bounding box center [663, 296] width 20 height 20
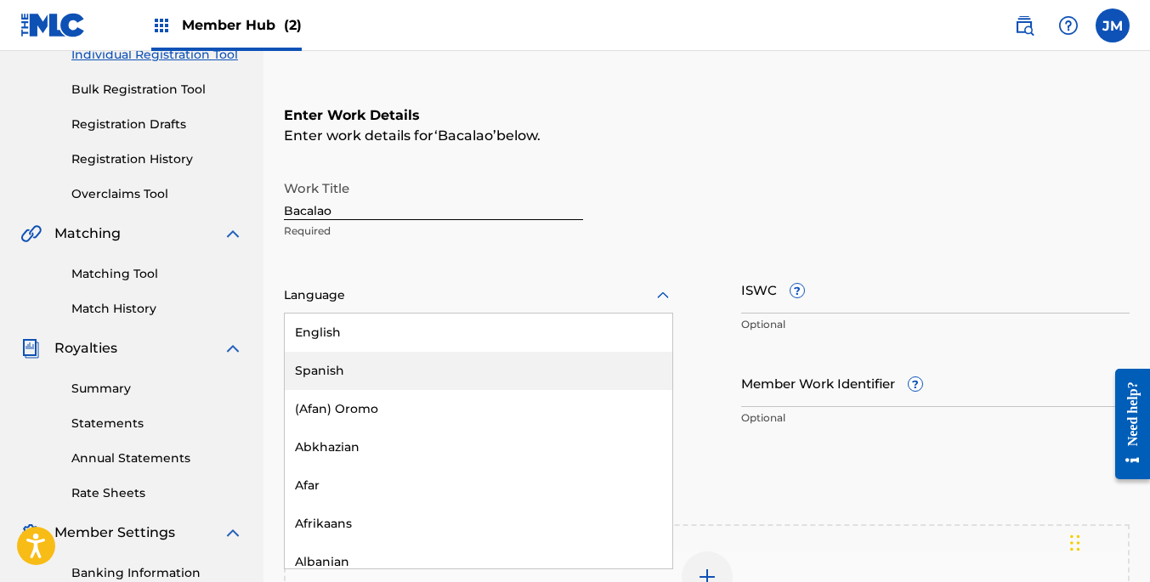
click at [469, 368] on div "Spanish" at bounding box center [479, 371] width 388 height 38
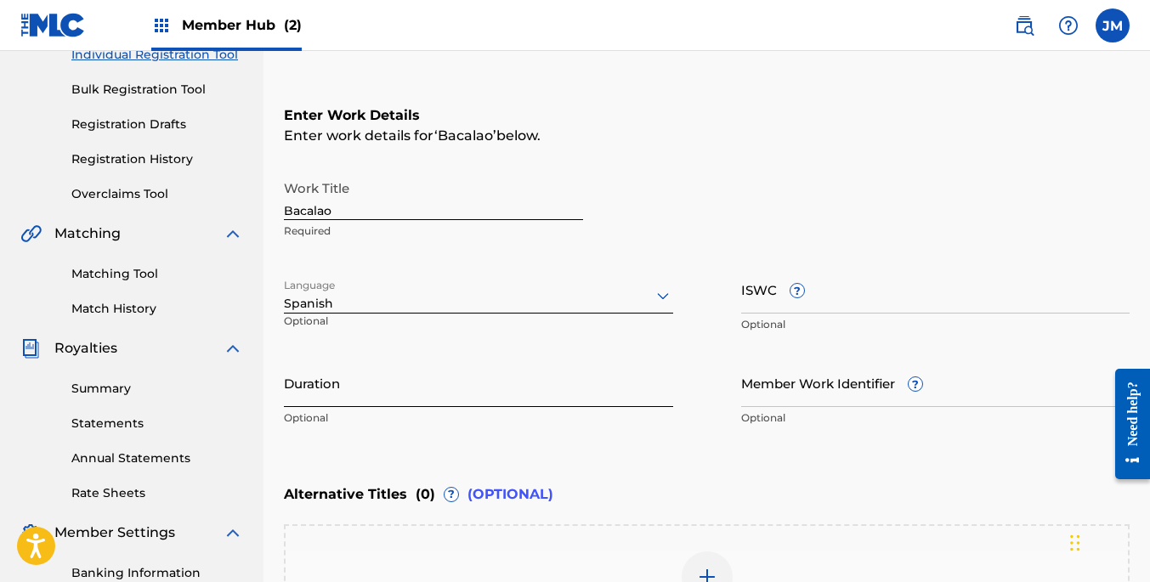
click at [541, 388] on input "Duration" at bounding box center [478, 383] width 389 height 48
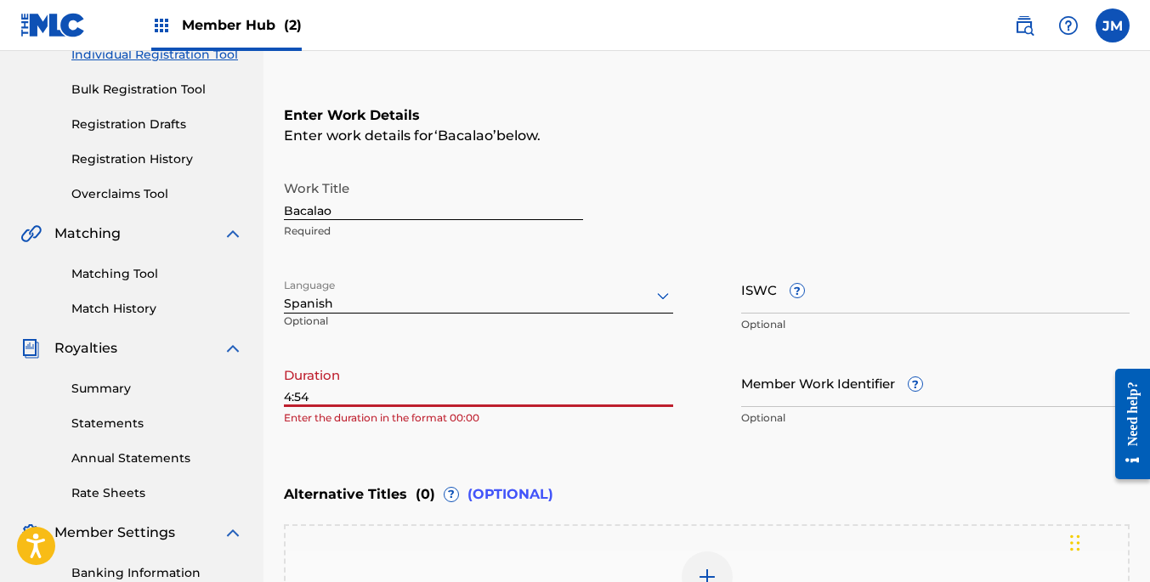
click at [284, 396] on input "4:54" at bounding box center [478, 383] width 389 height 48
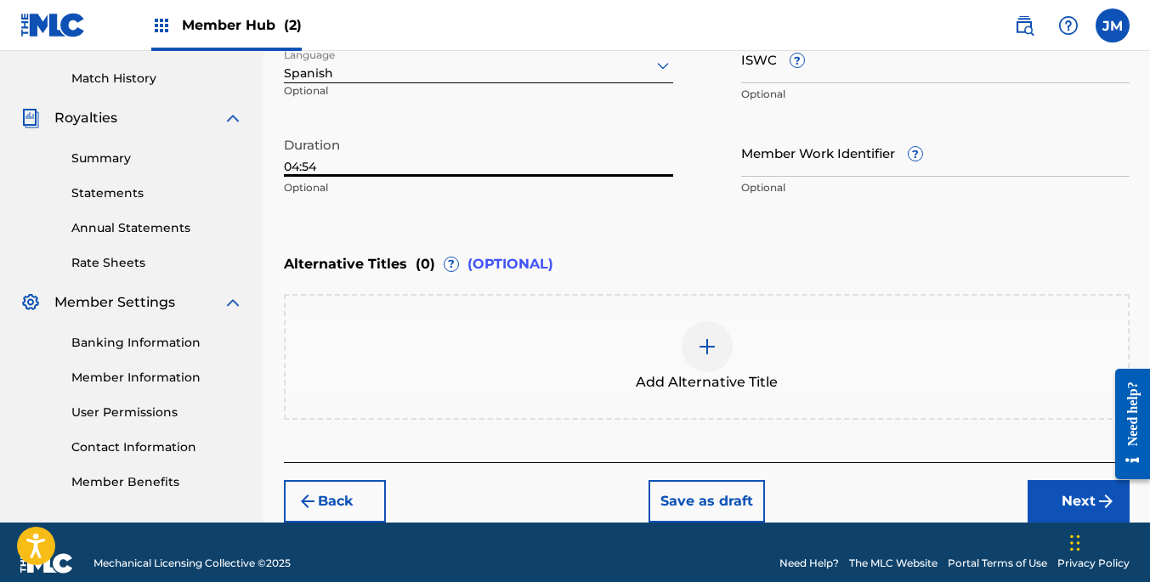
scroll to position [476, 0]
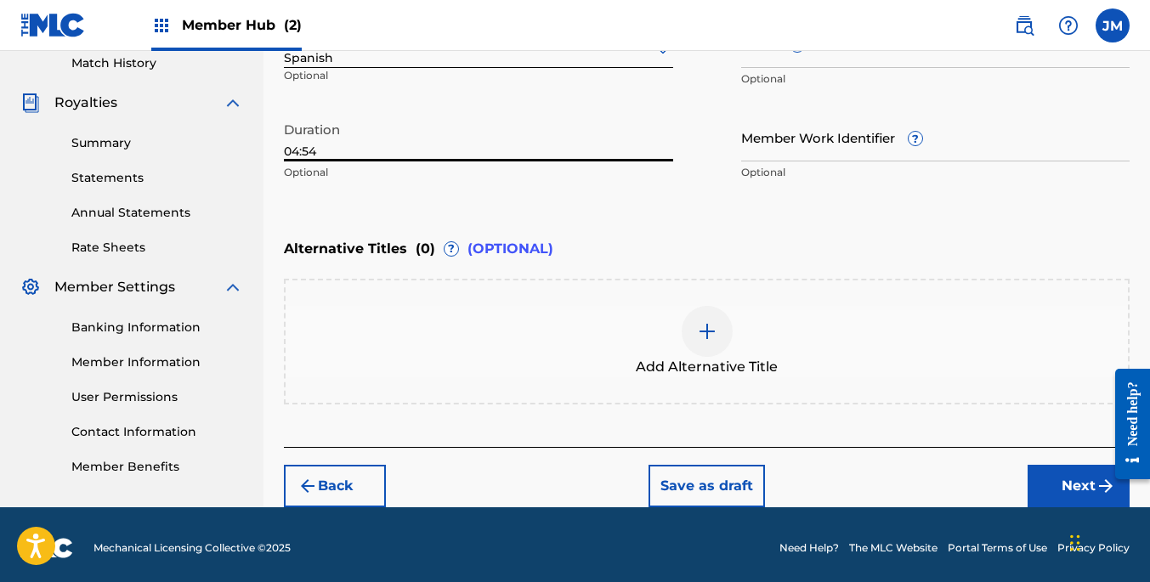
type input "04:54"
click at [706, 333] on img at bounding box center [707, 331] width 20 height 20
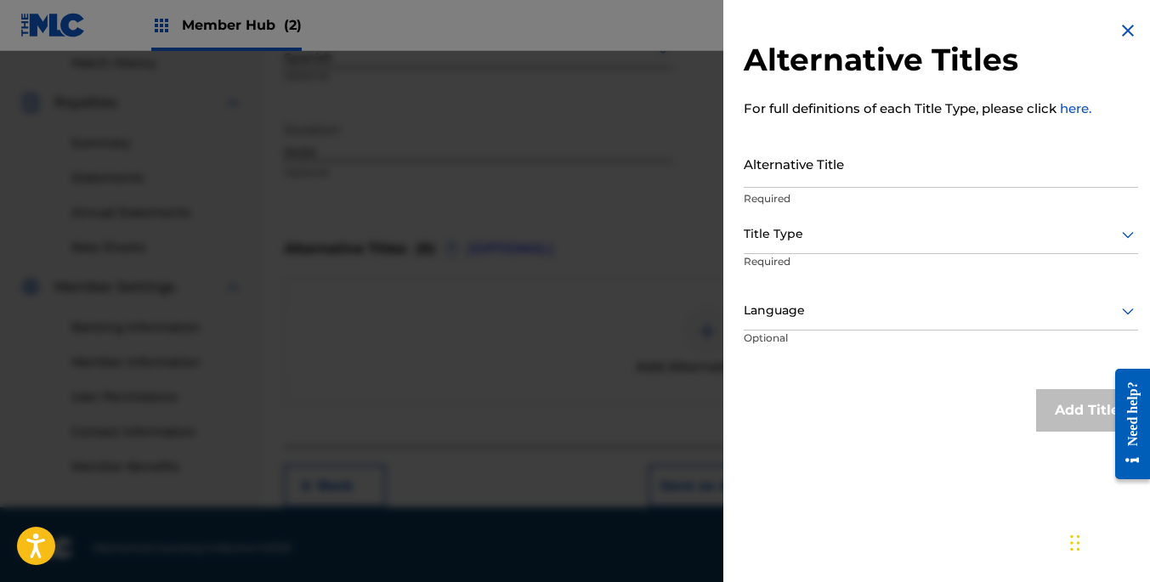
click at [1120, 31] on img at bounding box center [1127, 30] width 20 height 20
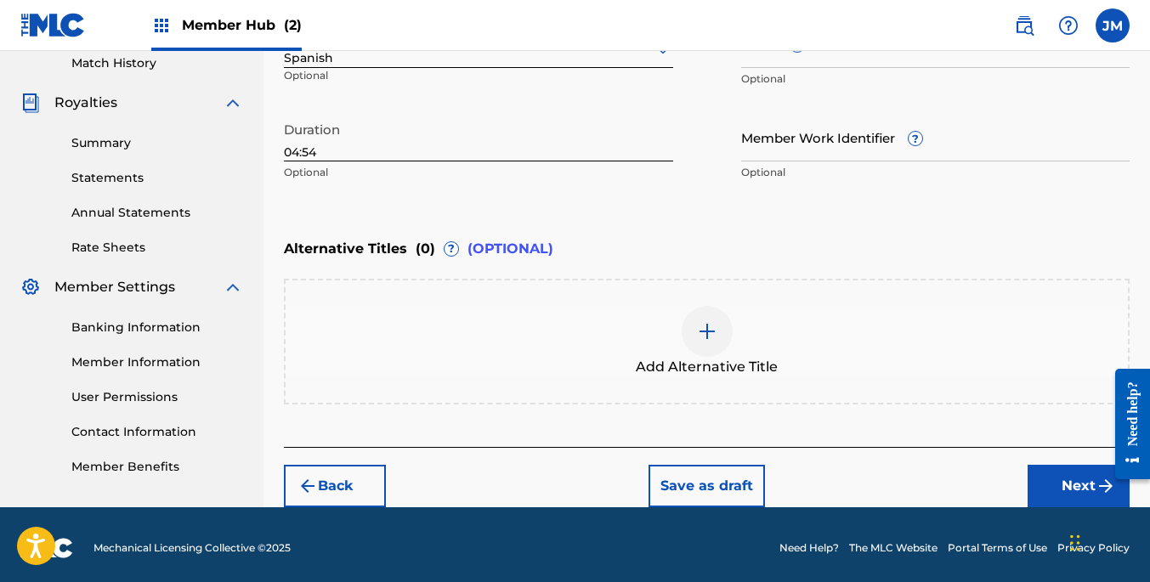
scroll to position [483, 0]
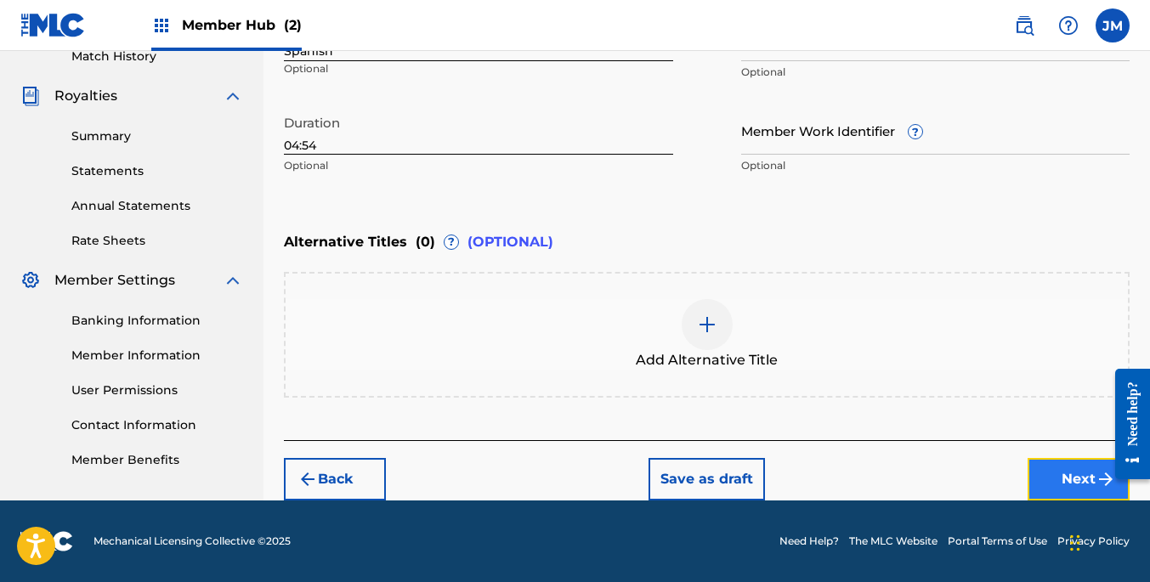
click at [1083, 478] on button "Next" at bounding box center [1078, 479] width 102 height 42
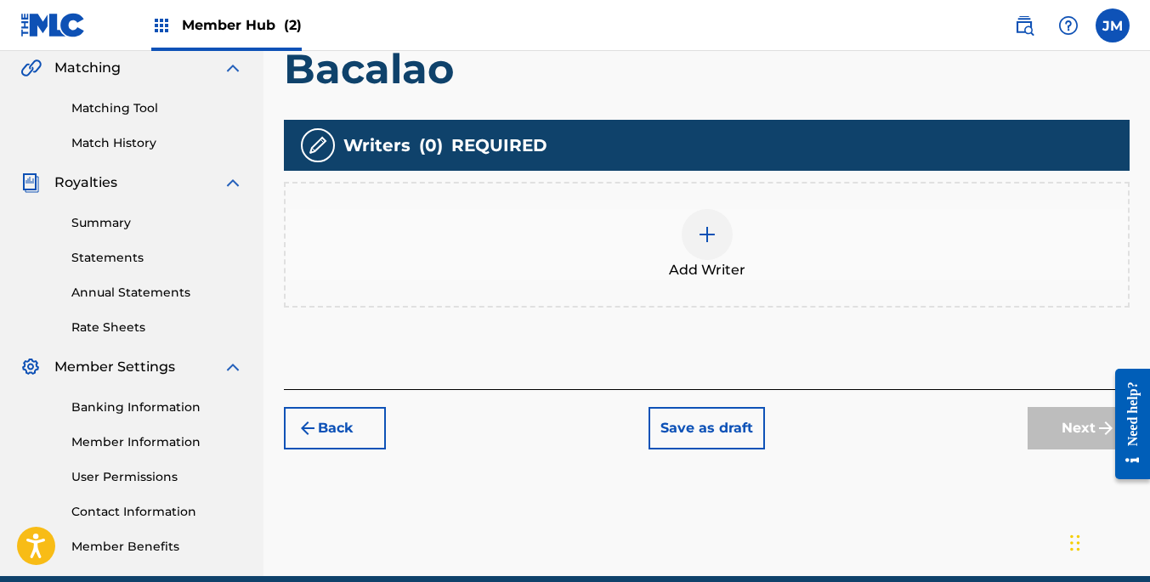
scroll to position [461, 0]
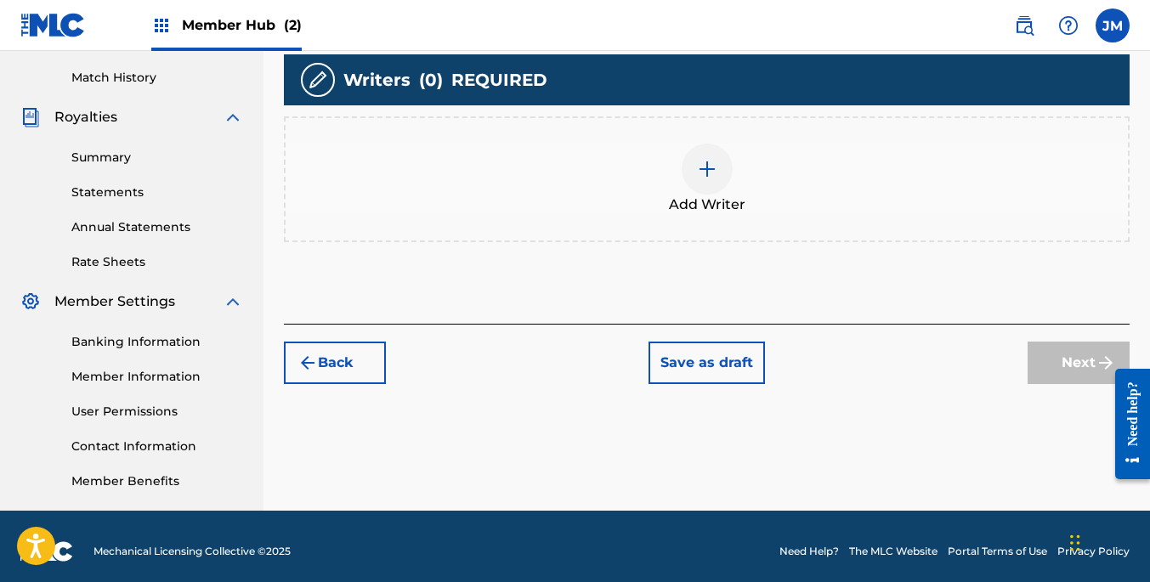
click at [710, 166] on img at bounding box center [707, 169] width 20 height 20
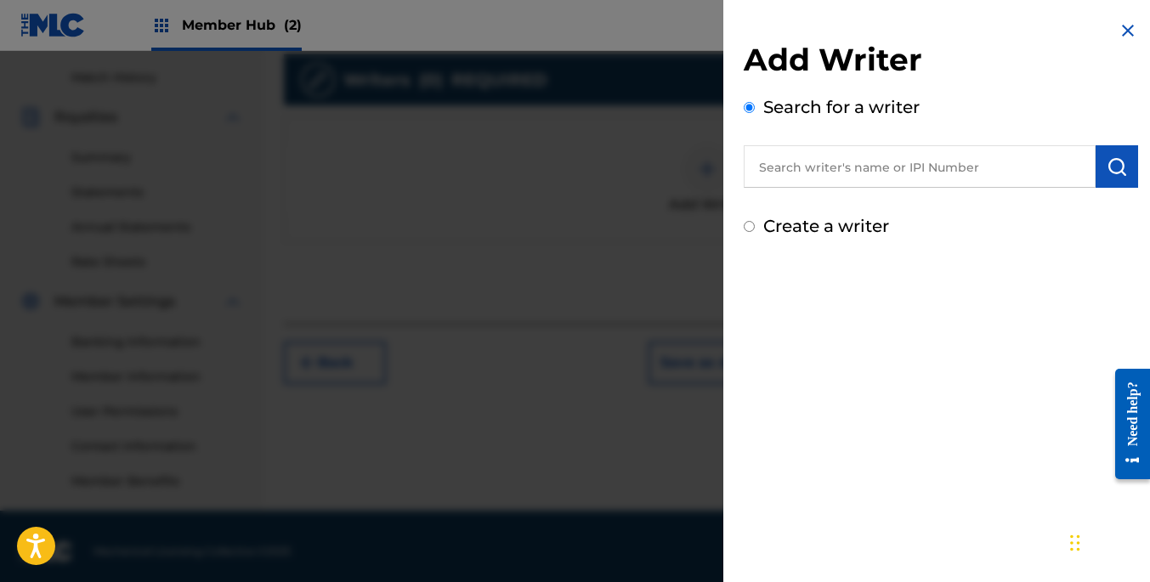
click at [852, 165] on input "text" at bounding box center [920, 166] width 352 height 42
click at [829, 156] on input "text" at bounding box center [920, 166] width 352 height 42
paste input "00228456164"
type input "00228456164"
click at [1112, 167] on img "submit" at bounding box center [1116, 166] width 20 height 20
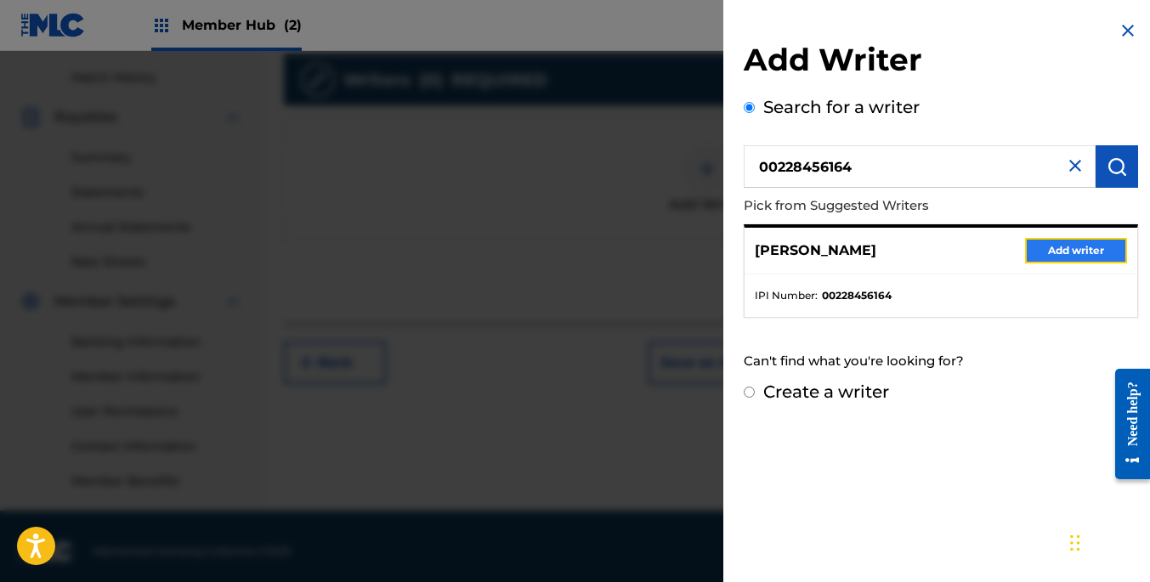
click at [1076, 247] on button "Add writer" at bounding box center [1076, 250] width 102 height 25
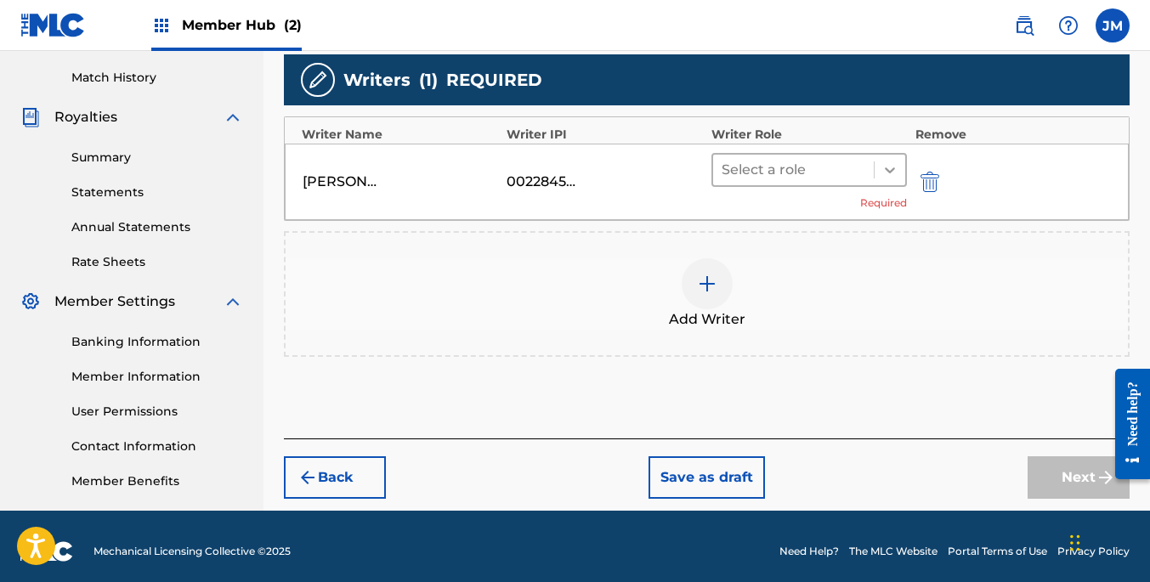
click at [888, 172] on icon at bounding box center [890, 170] width 10 height 6
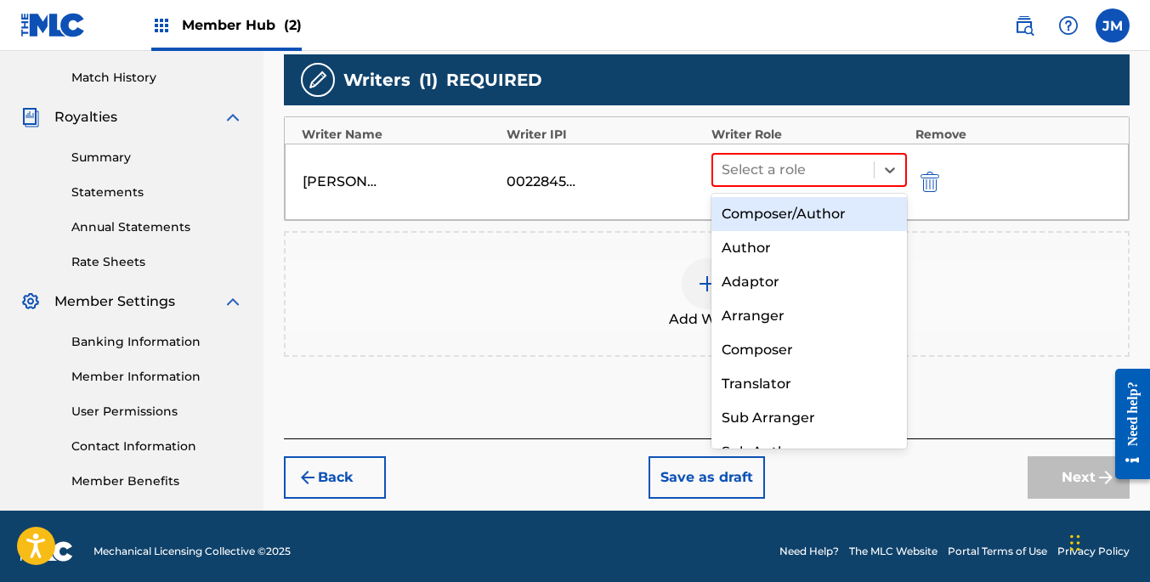
click at [838, 218] on div "Composer/Author" at bounding box center [808, 214] width 195 height 34
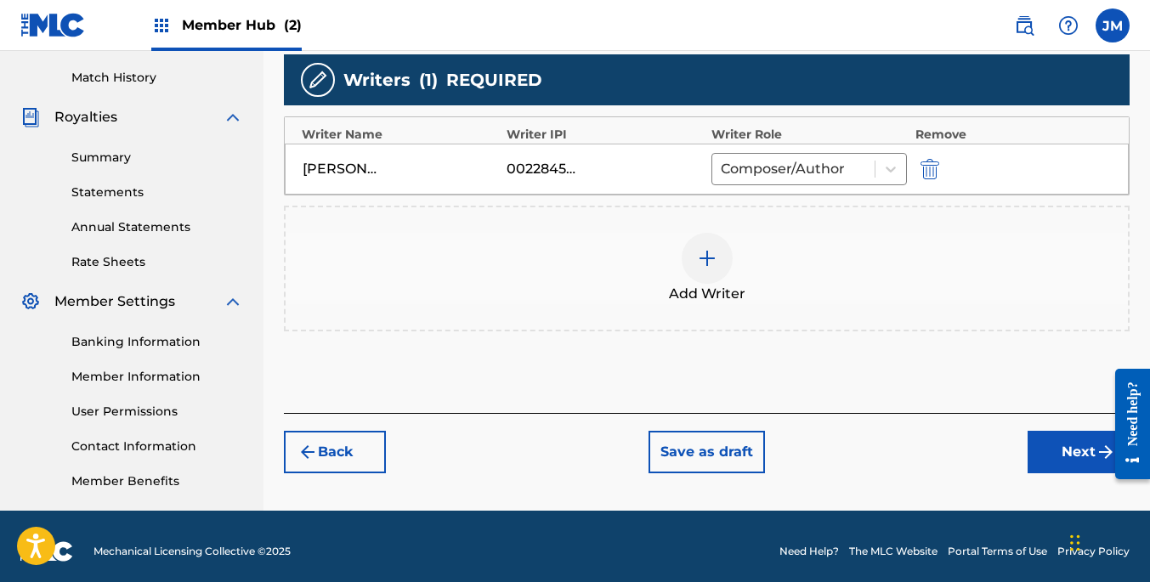
click at [707, 257] on img at bounding box center [707, 258] width 20 height 20
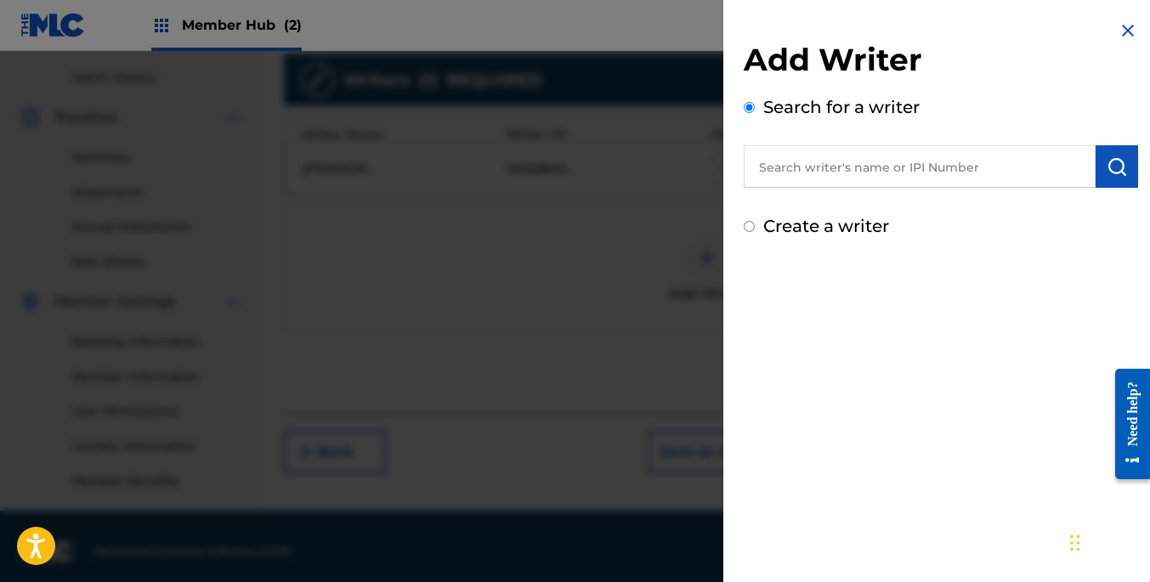
click at [810, 167] on input "text" at bounding box center [920, 166] width 352 height 42
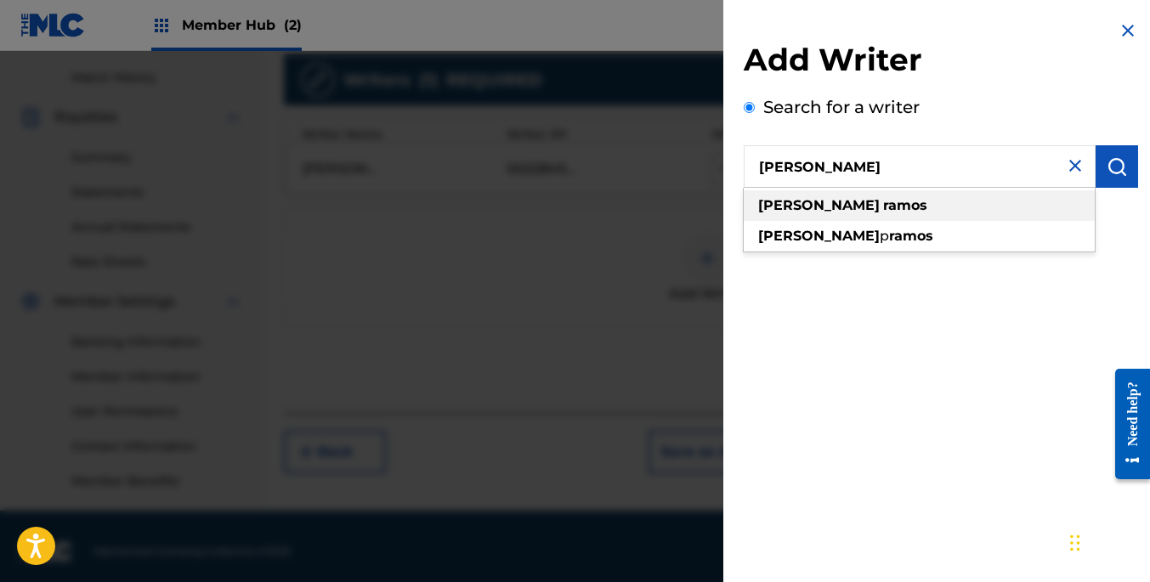
click at [797, 212] on strong "[PERSON_NAME]" at bounding box center [819, 205] width 122 height 16
type input "[PERSON_NAME]"
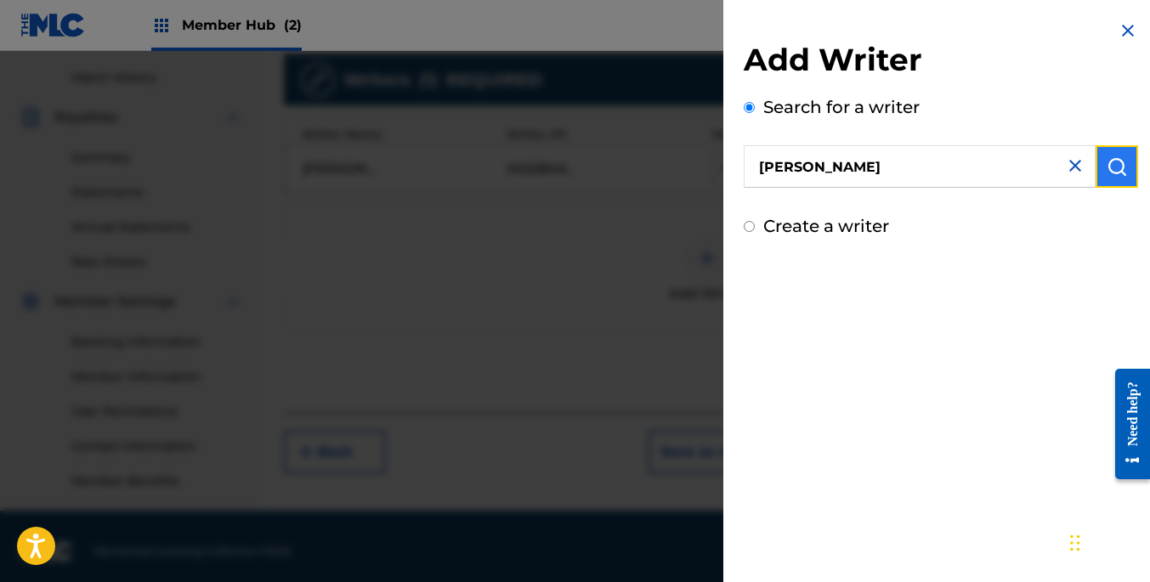
click at [1118, 168] on img "submit" at bounding box center [1116, 166] width 20 height 20
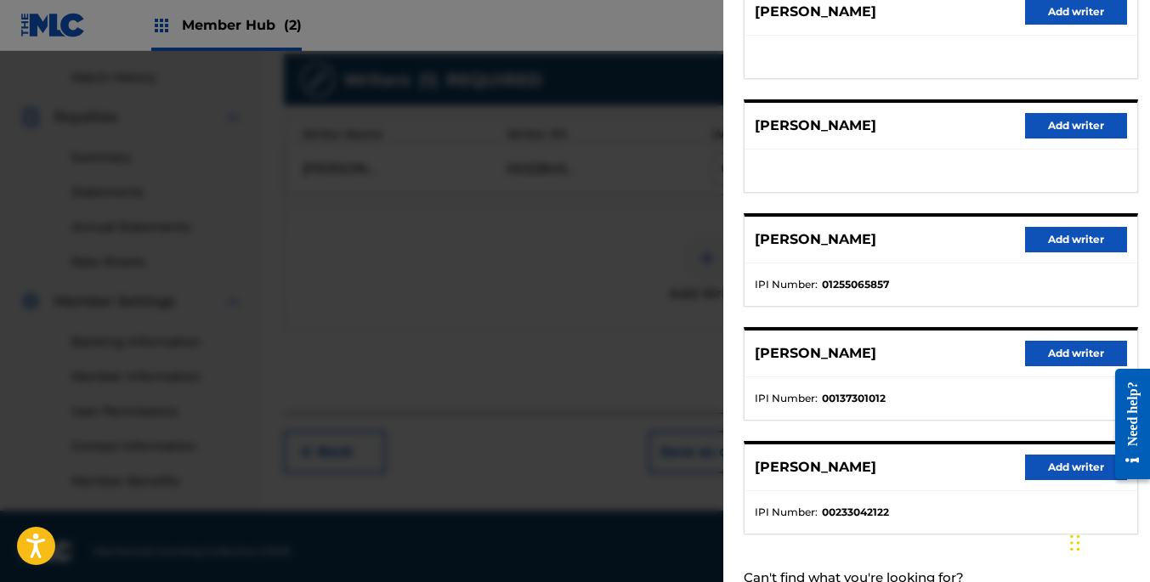
scroll to position [298, 0]
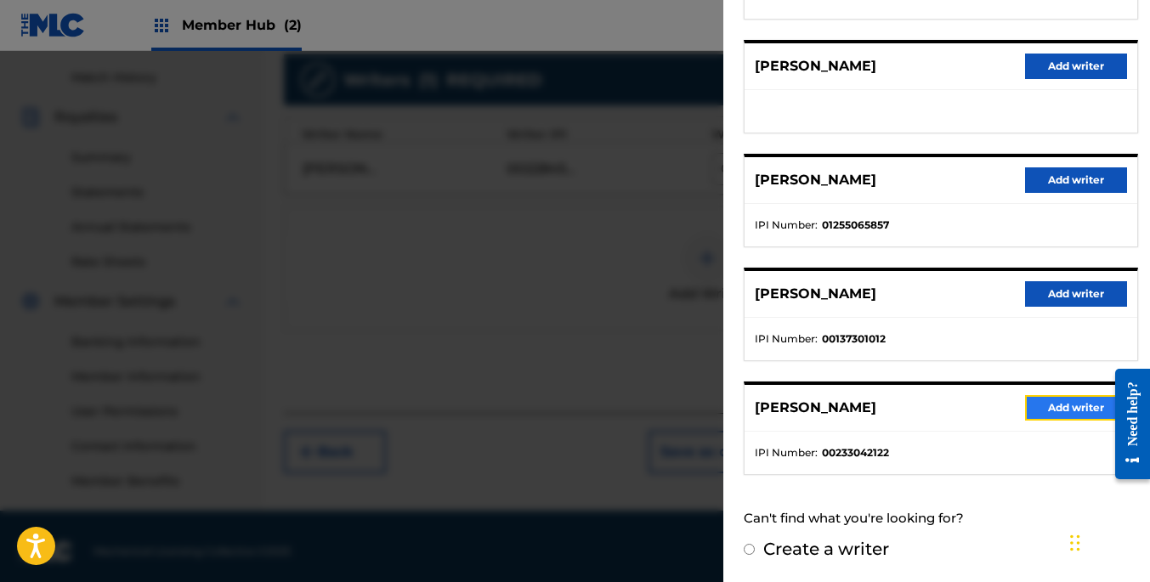
click at [1062, 410] on button "Add writer" at bounding box center [1076, 407] width 102 height 25
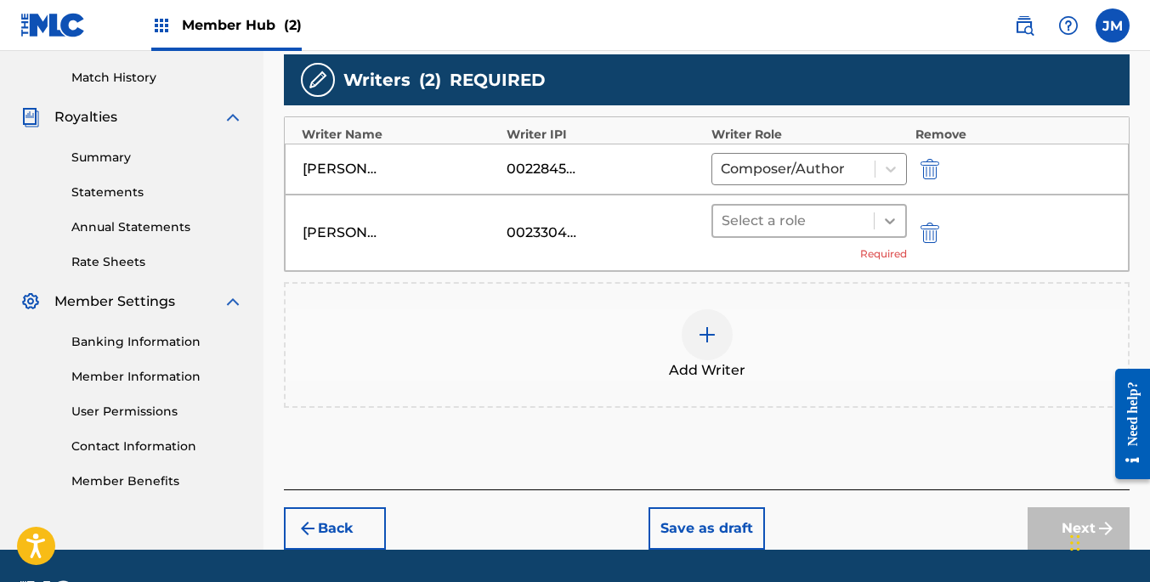
click at [890, 225] on icon at bounding box center [889, 220] width 17 height 17
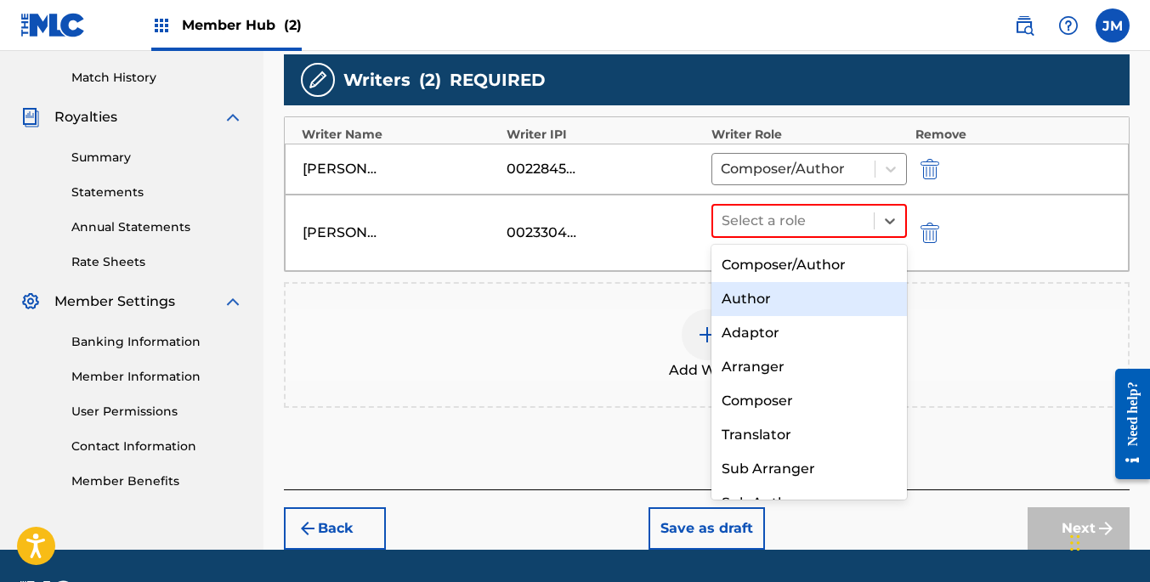
click at [794, 296] on div "Author" at bounding box center [808, 299] width 195 height 34
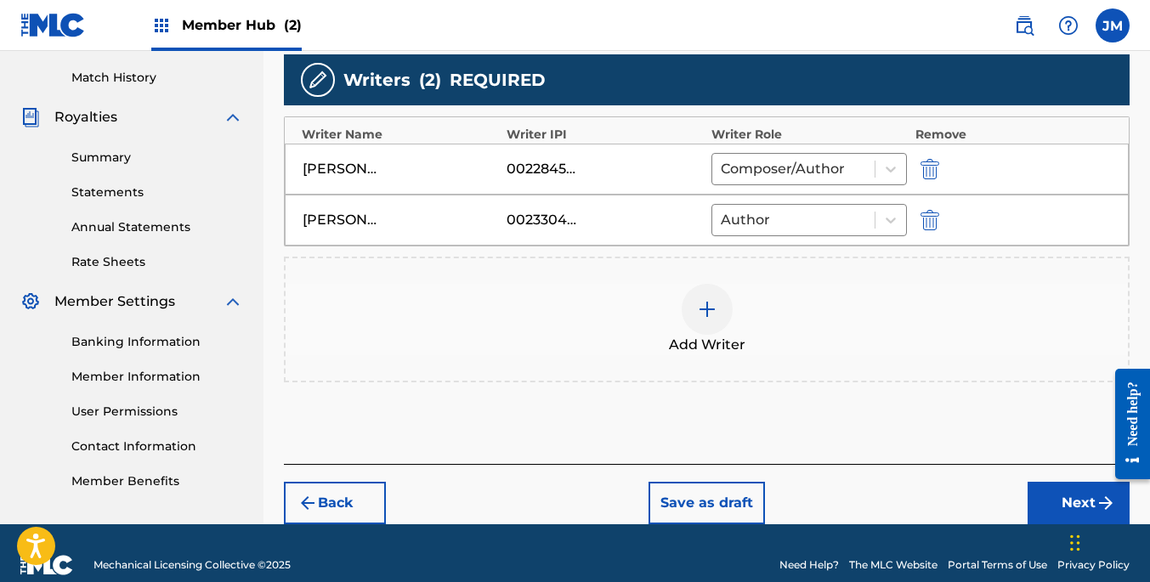
click at [999, 304] on div "Add Writer" at bounding box center [707, 319] width 842 height 71
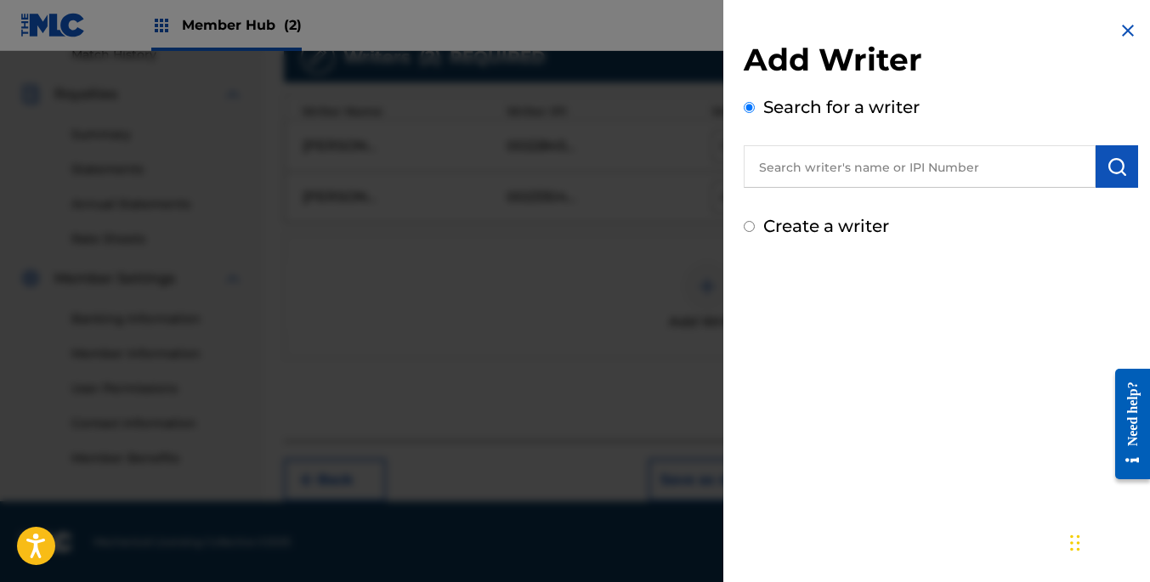
scroll to position [485, 0]
click at [1121, 25] on img at bounding box center [1127, 30] width 20 height 20
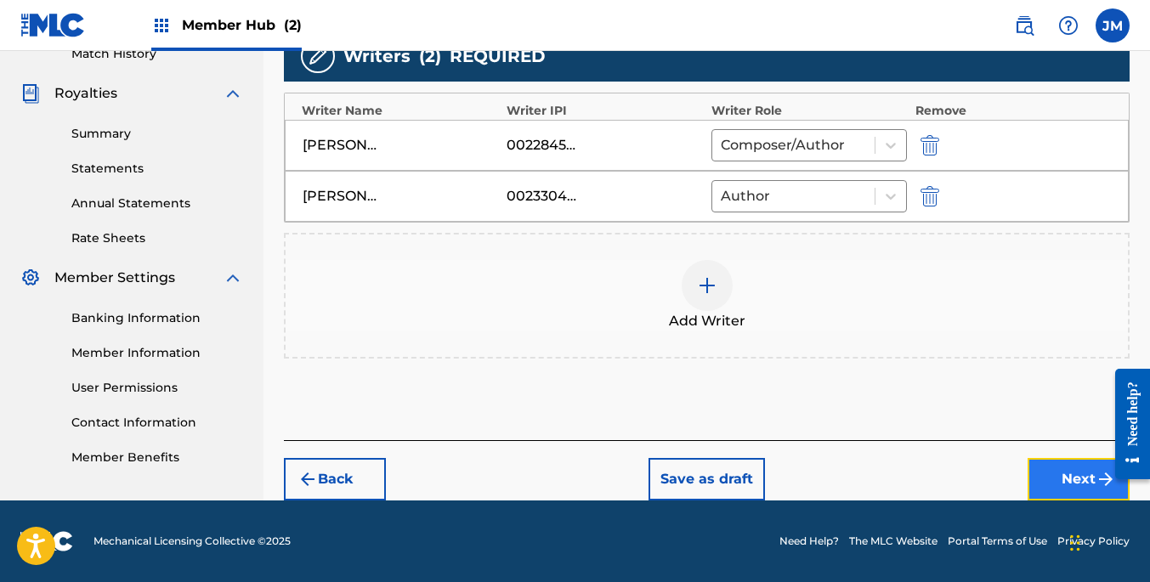
click at [1057, 477] on button "Next" at bounding box center [1078, 479] width 102 height 42
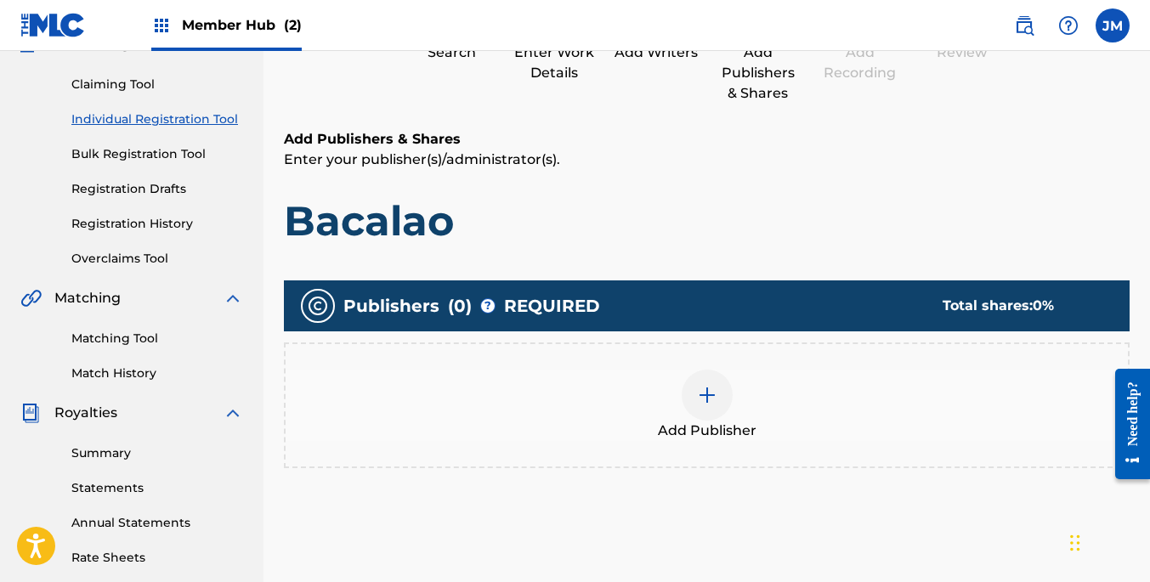
scroll to position [168, 0]
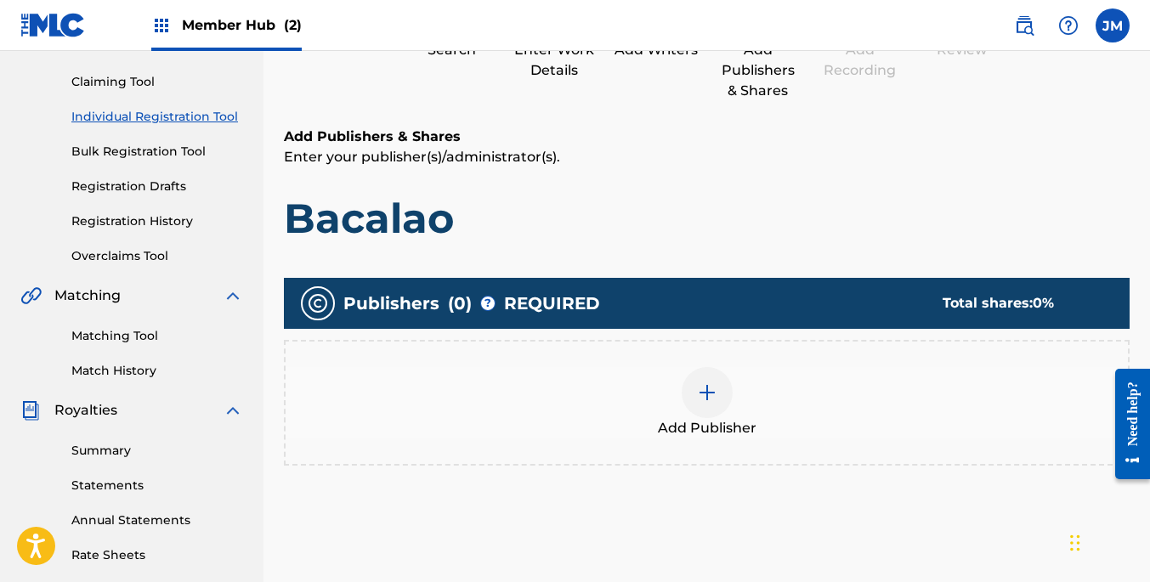
click at [707, 391] on img at bounding box center [707, 392] width 20 height 20
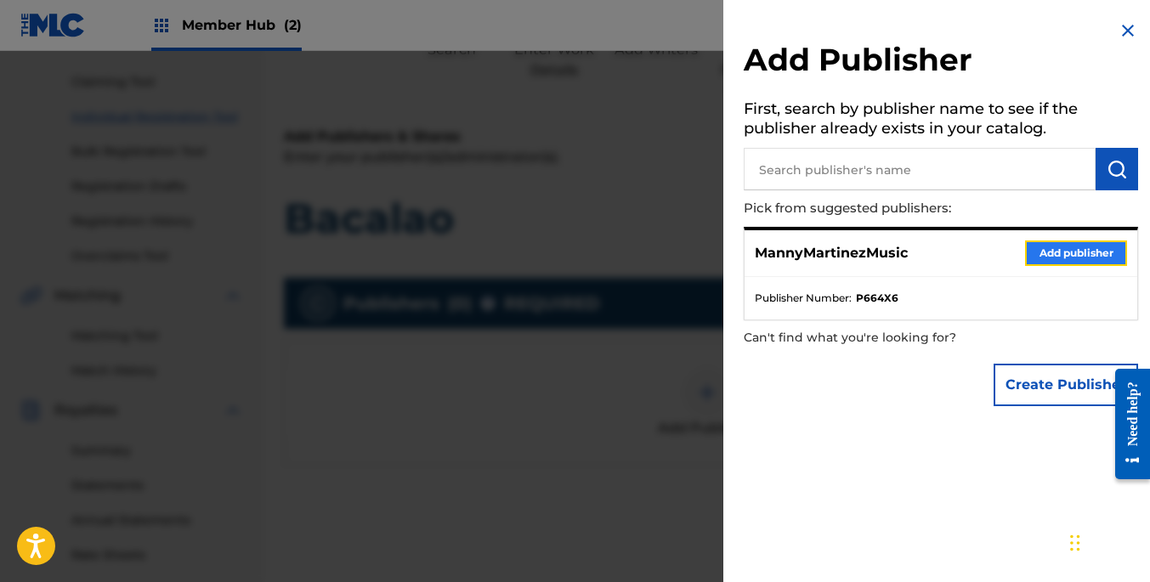
click at [1072, 253] on button "Add publisher" at bounding box center [1076, 252] width 102 height 25
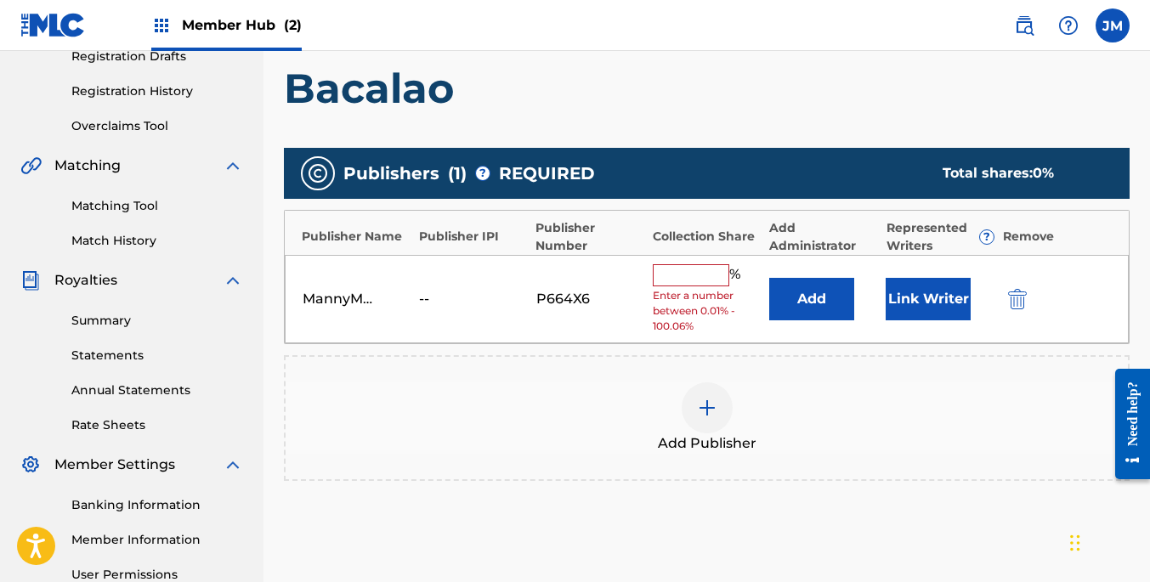
scroll to position [301, 0]
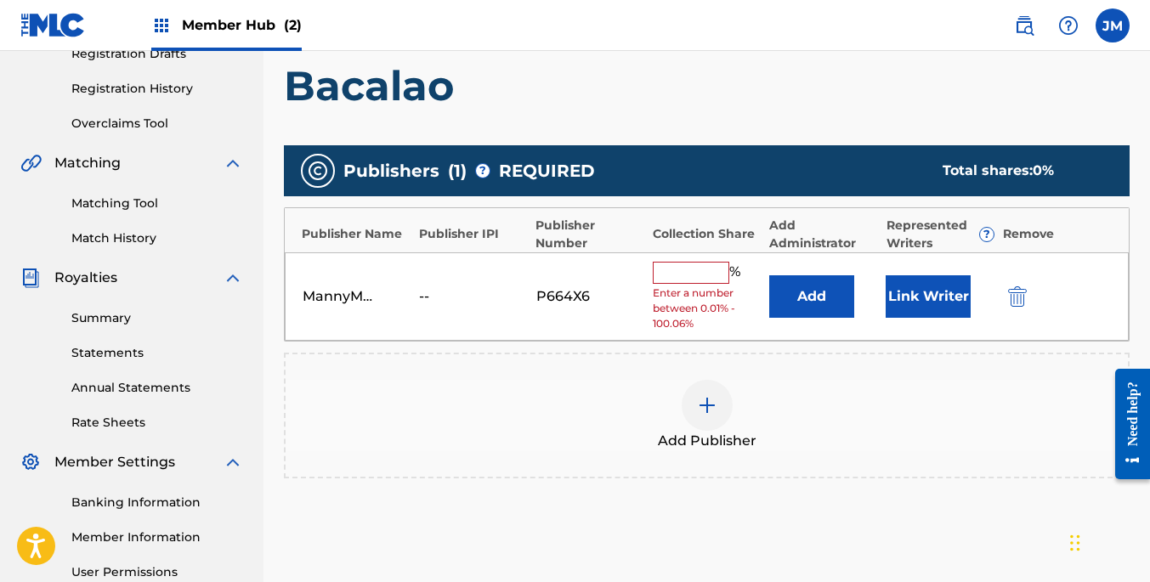
click at [704, 272] on input "text" at bounding box center [691, 273] width 76 height 22
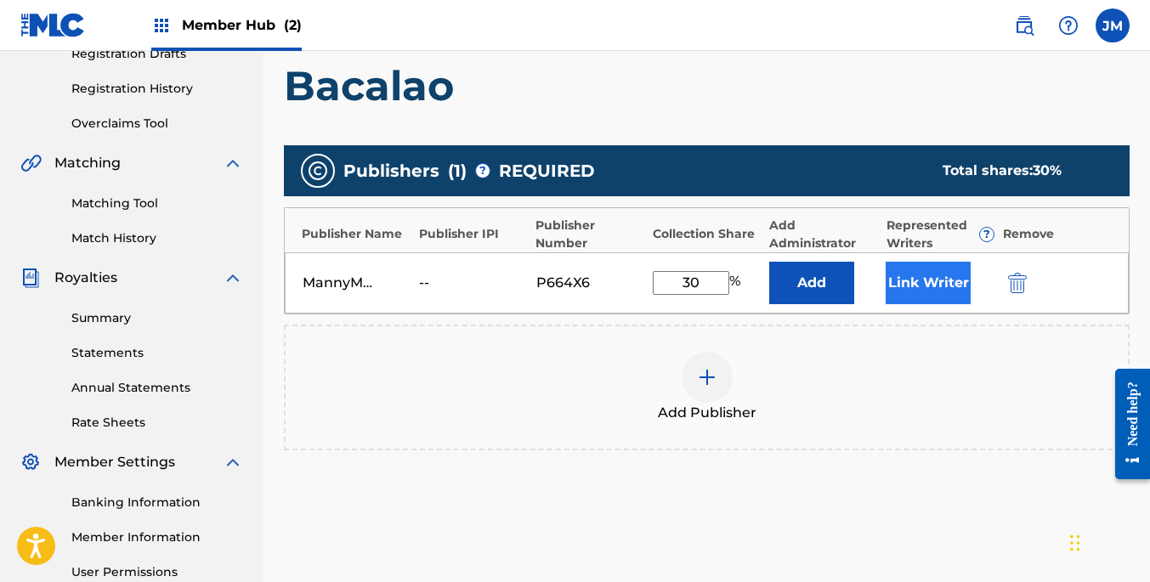
type input "30"
click at [905, 280] on button "Link Writer" at bounding box center [927, 283] width 85 height 42
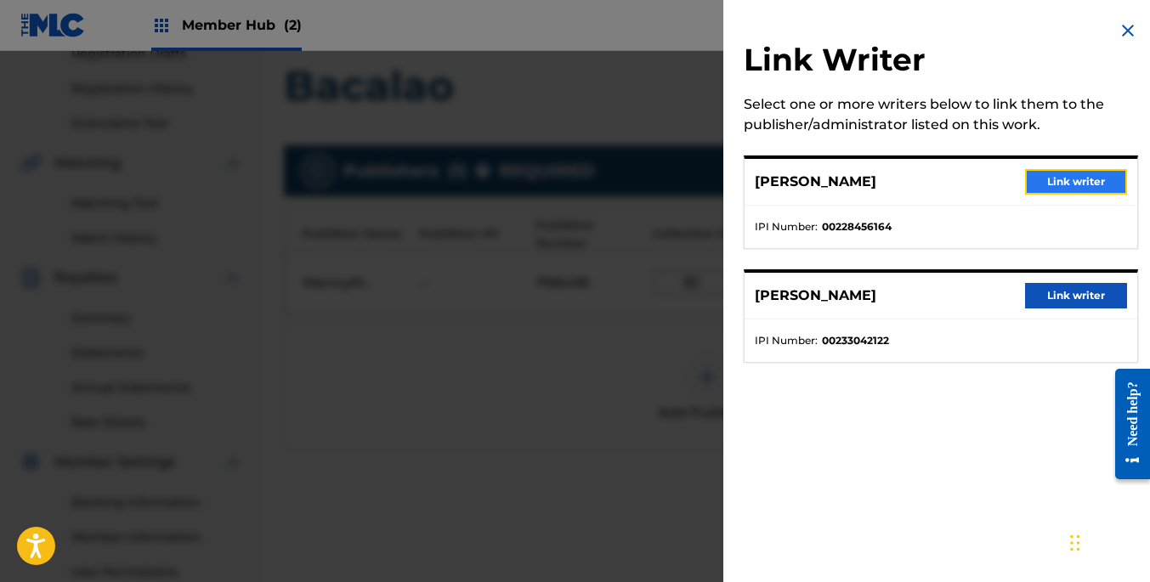
click at [1050, 178] on button "Link writer" at bounding box center [1076, 181] width 102 height 25
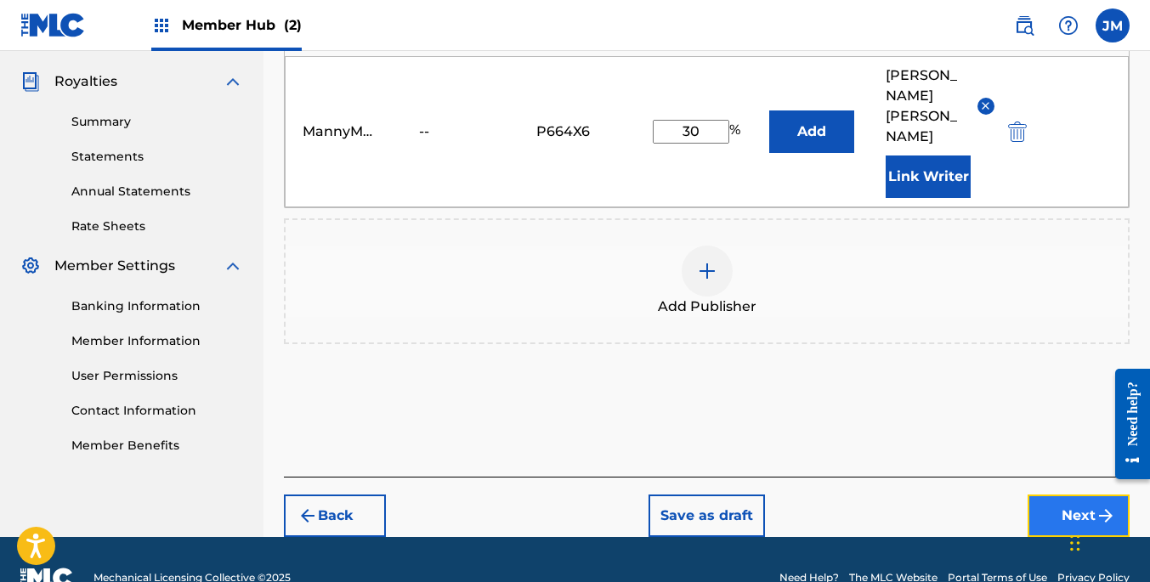
click at [1065, 495] on button "Next" at bounding box center [1078, 516] width 102 height 42
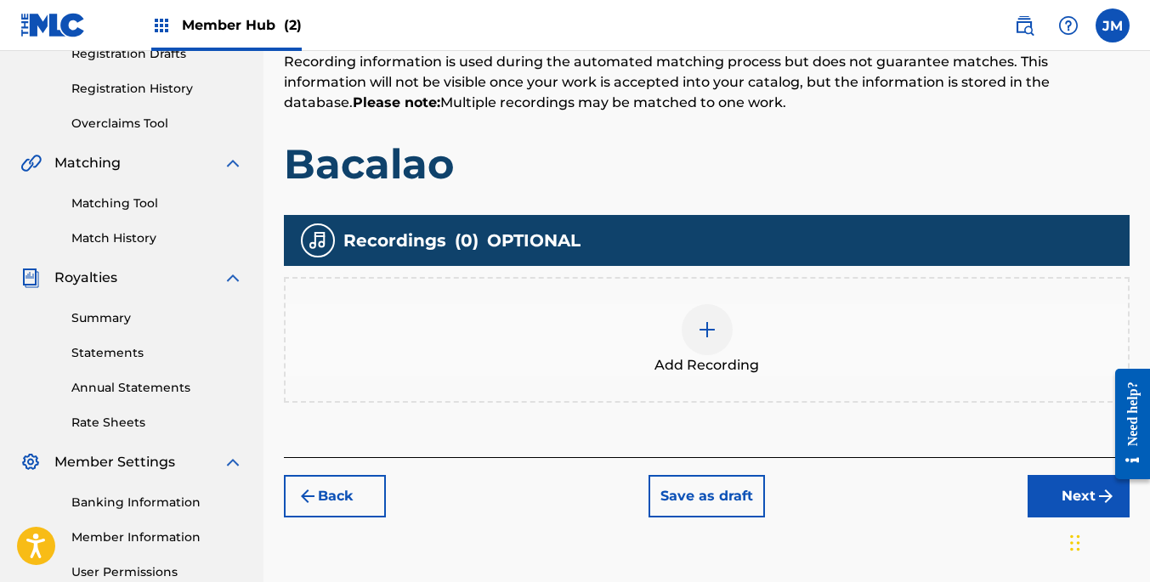
scroll to position [303, 0]
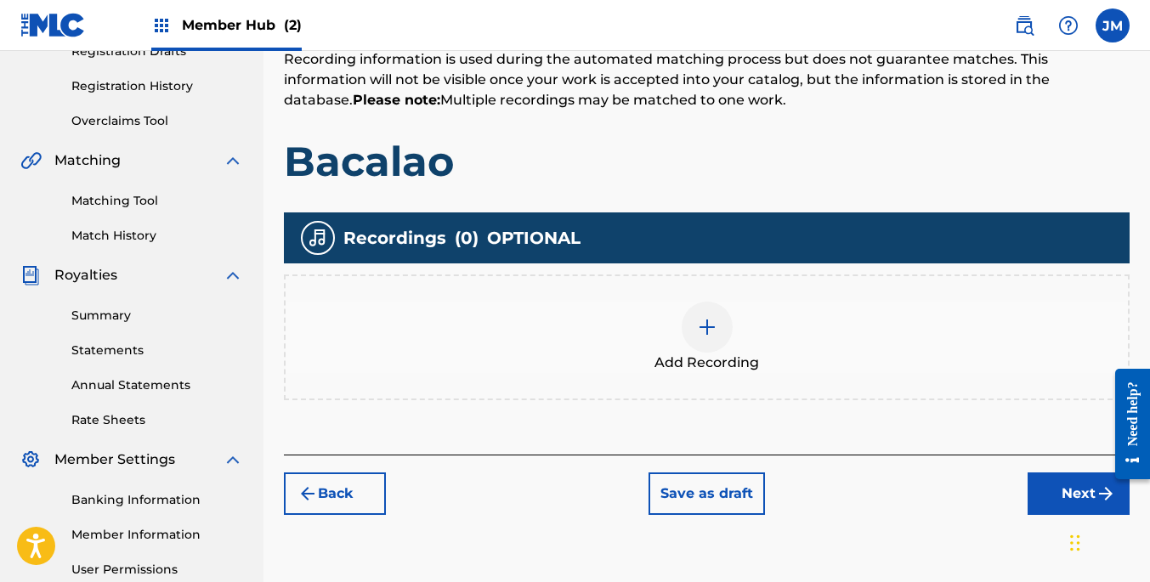
click at [706, 324] on img at bounding box center [707, 327] width 20 height 20
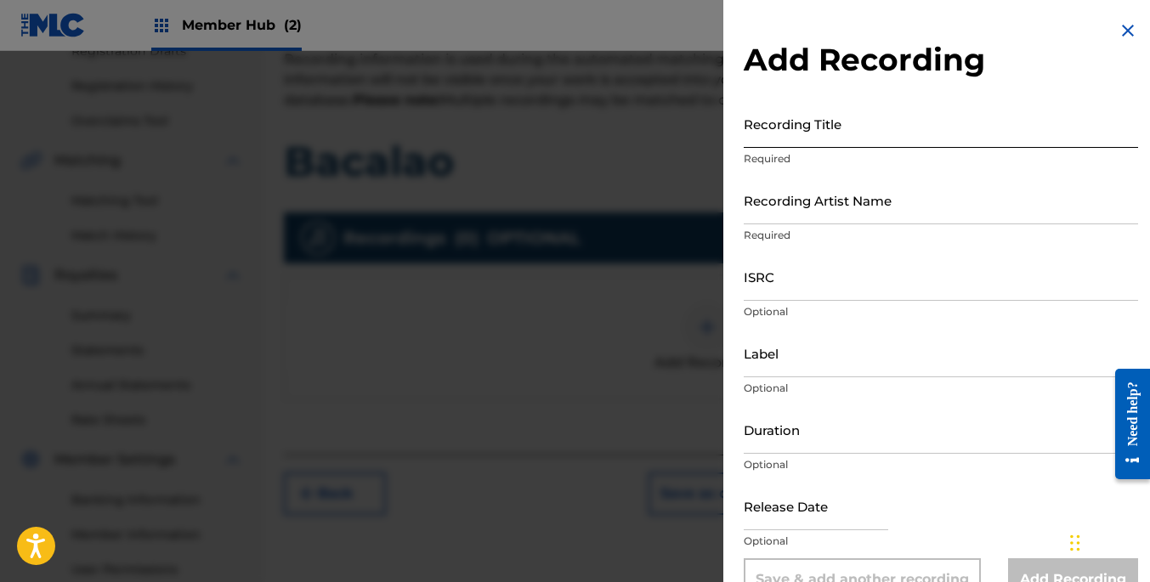
click at [798, 127] on input "Recording Title" at bounding box center [941, 123] width 394 height 48
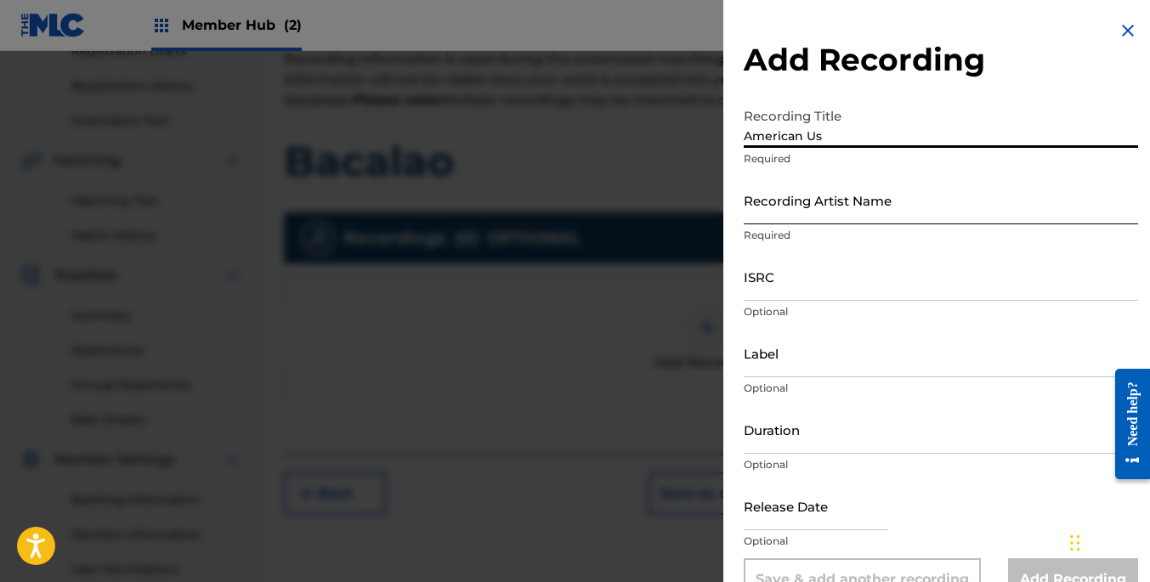
type input "American Us"
click at [851, 201] on input "Recording Artist Name" at bounding box center [941, 200] width 394 height 48
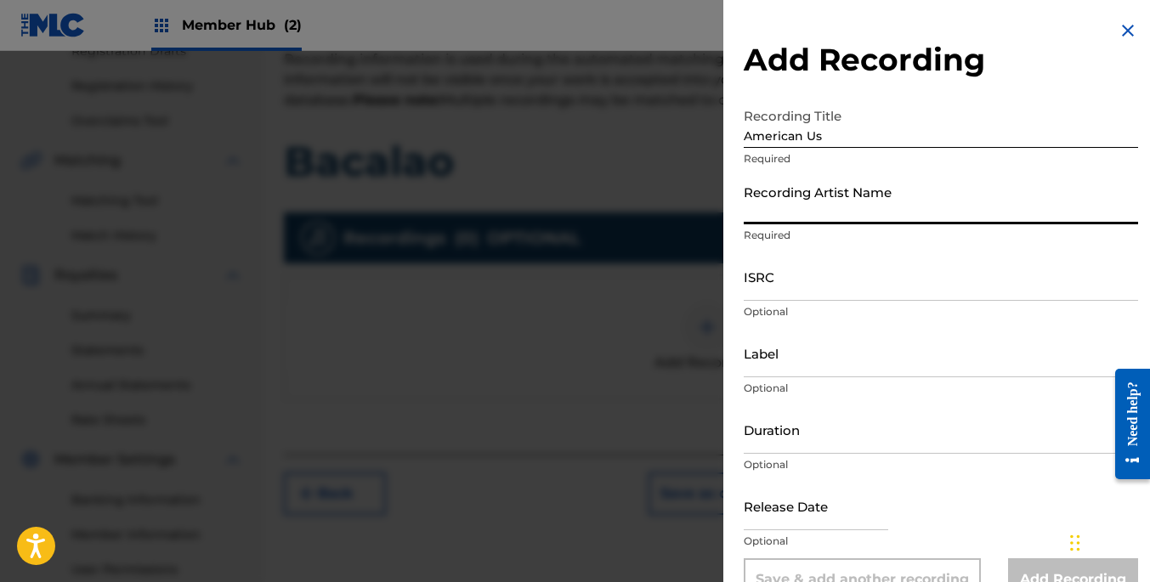
type input "Los Mocosos"
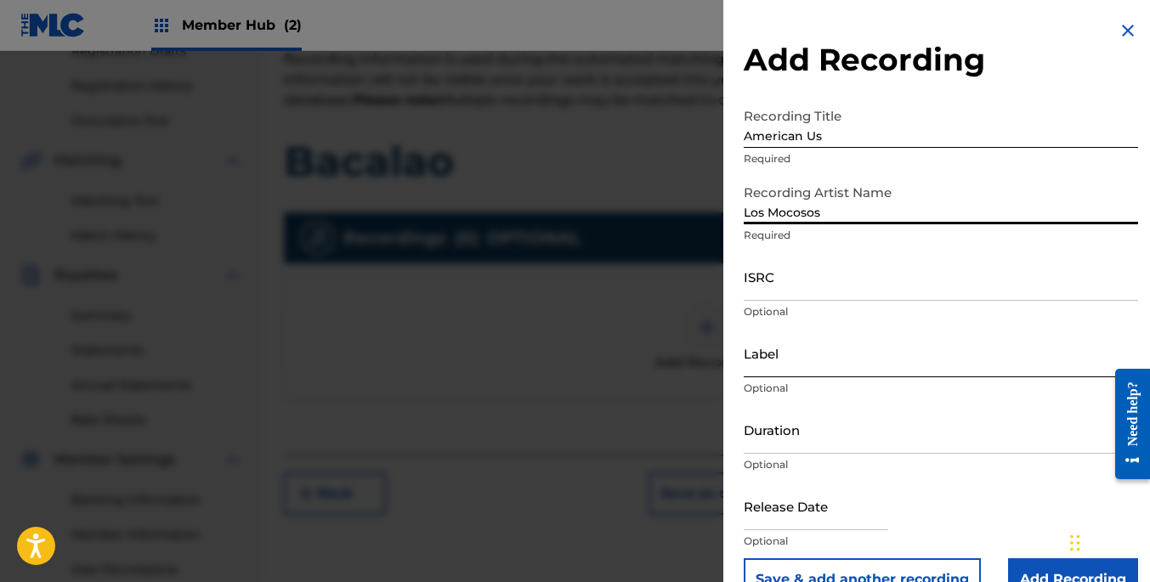
click at [811, 361] on input "Label" at bounding box center [941, 353] width 394 height 48
type input "Six Degrees Records"
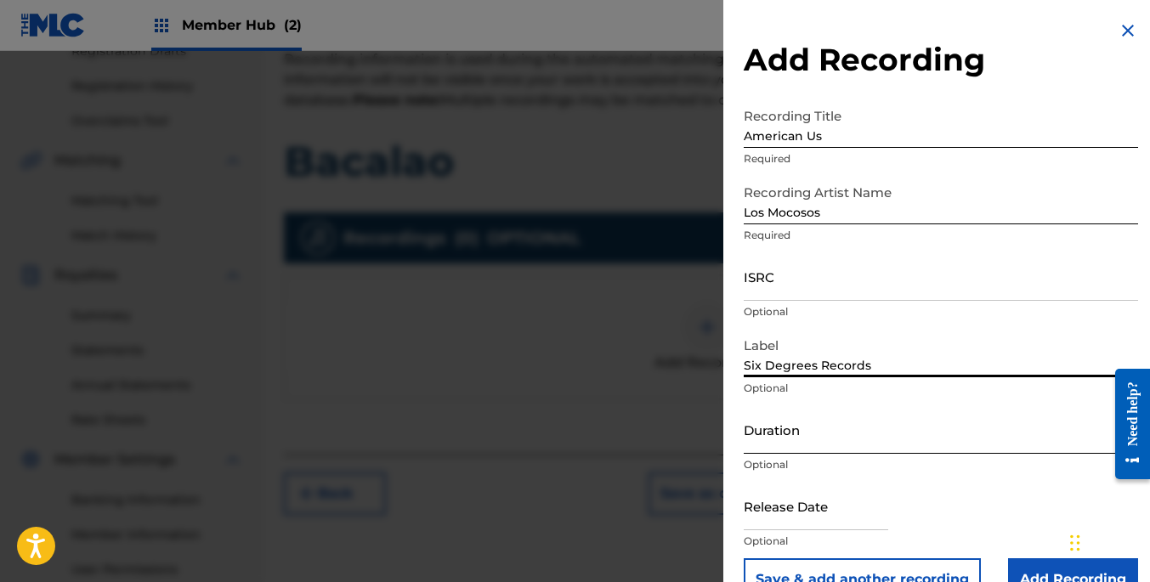
click at [846, 446] on input "Duration" at bounding box center [941, 429] width 394 height 48
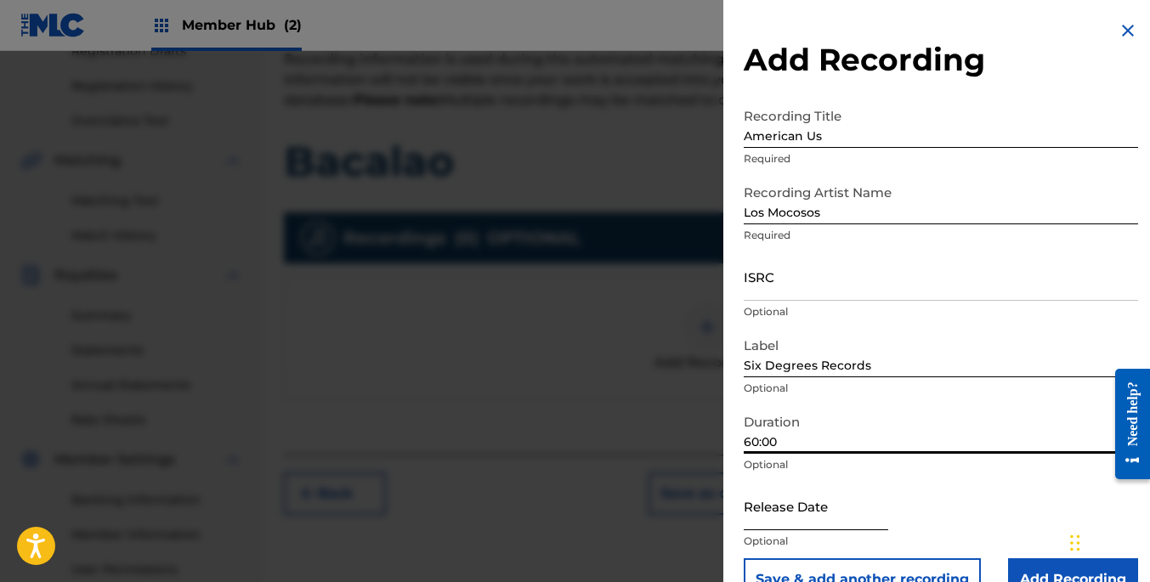
type input "60:00"
click at [817, 520] on input "text" at bounding box center [816, 506] width 144 height 48
select select "8"
select select "2025"
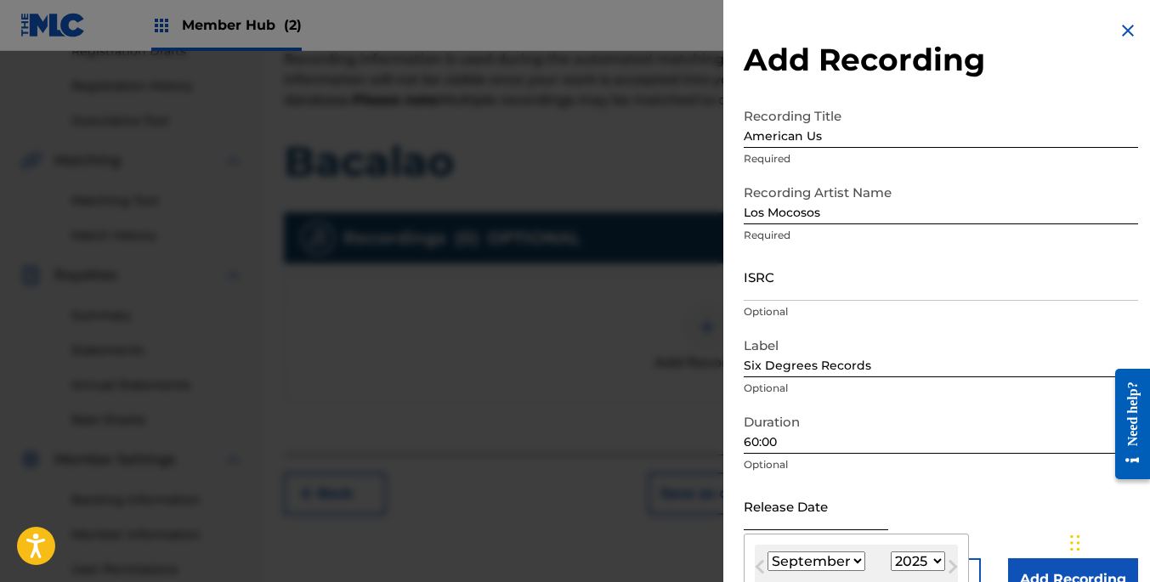
click at [801, 523] on input "text" at bounding box center [816, 506] width 144 height 48
type input "[DATE]"
select select "5"
select select "2004"
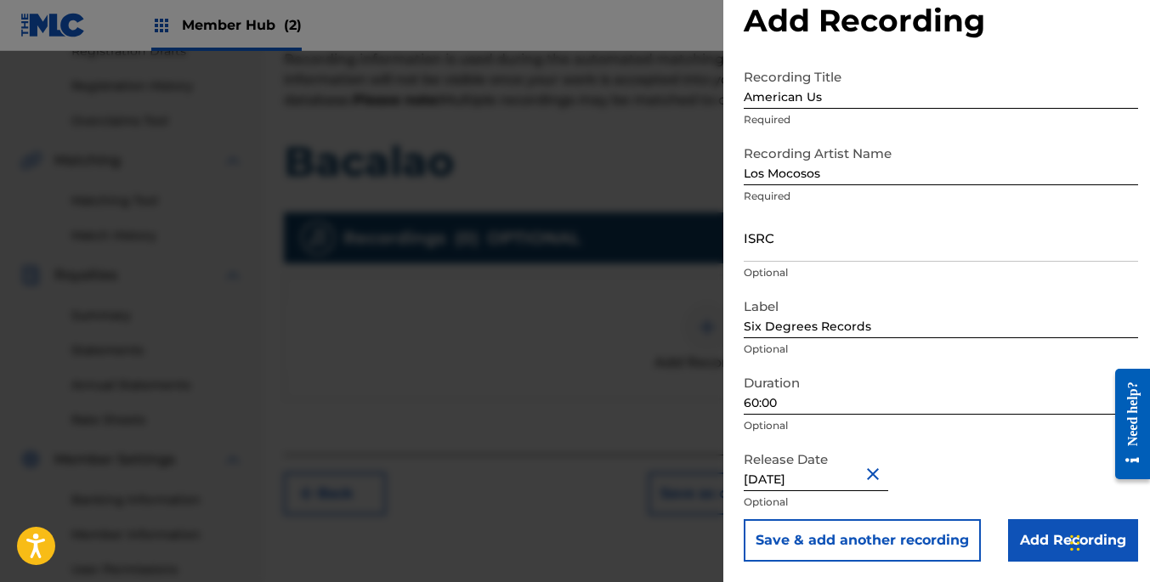
scroll to position [39, 0]
click at [1043, 542] on input "Add Recording" at bounding box center [1073, 540] width 130 height 42
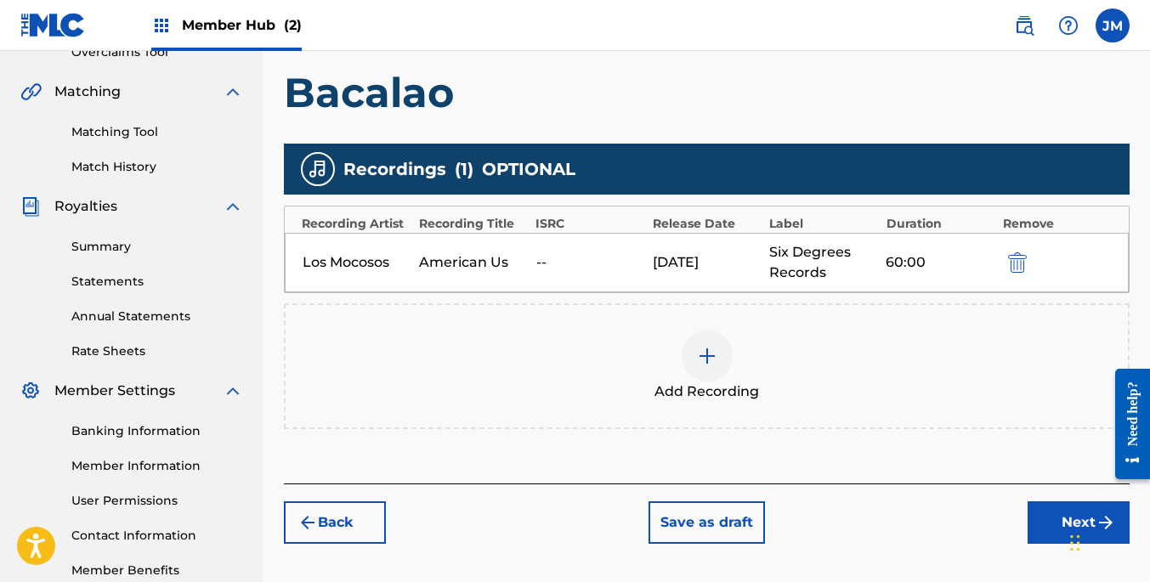
scroll to position [472, 0]
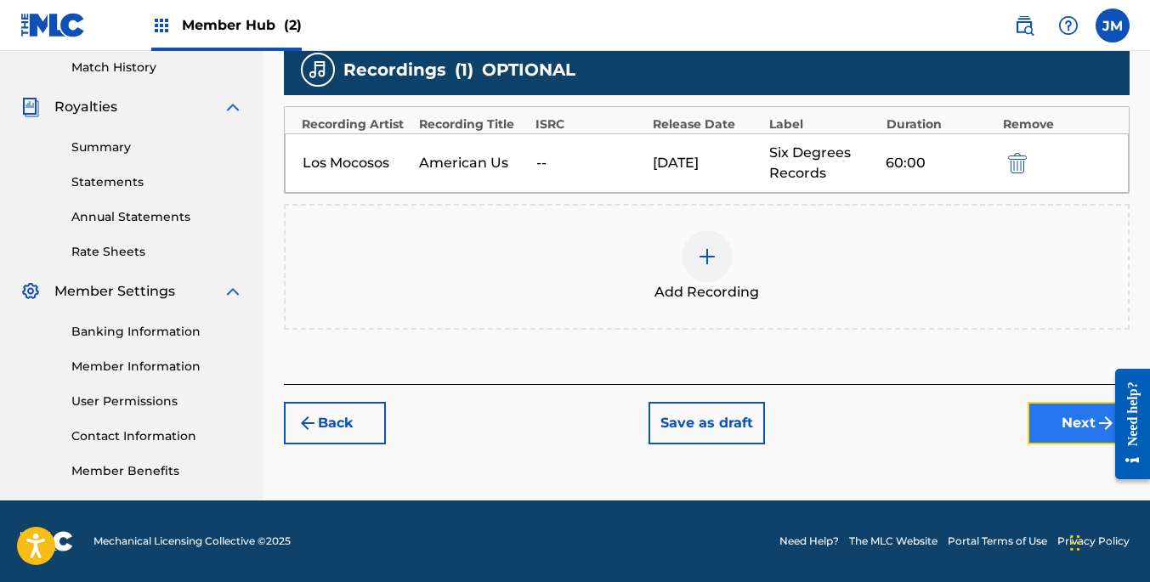
click at [1066, 425] on button "Next" at bounding box center [1078, 423] width 102 height 42
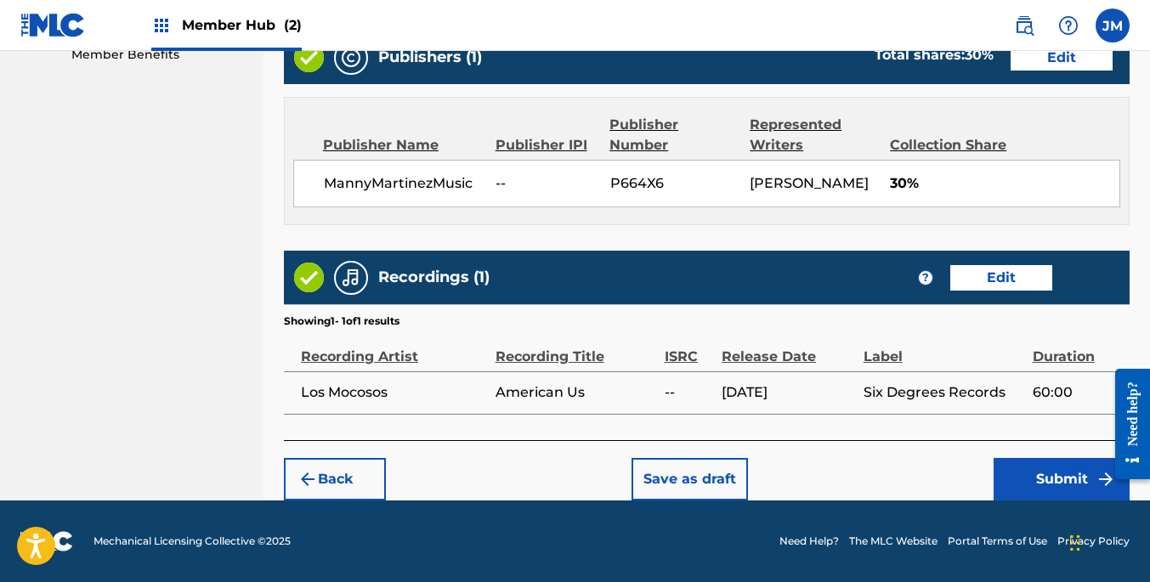
scroll to position [908, 0]
click at [1064, 477] on button "Submit" at bounding box center [1061, 479] width 136 height 42
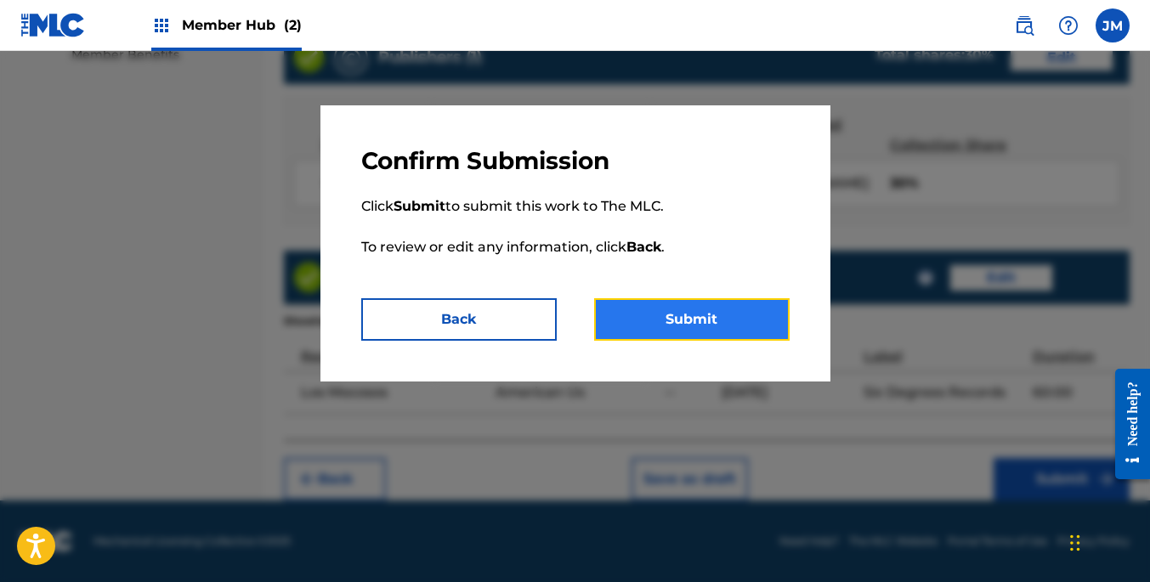
click at [721, 329] on button "Submit" at bounding box center [691, 319] width 195 height 42
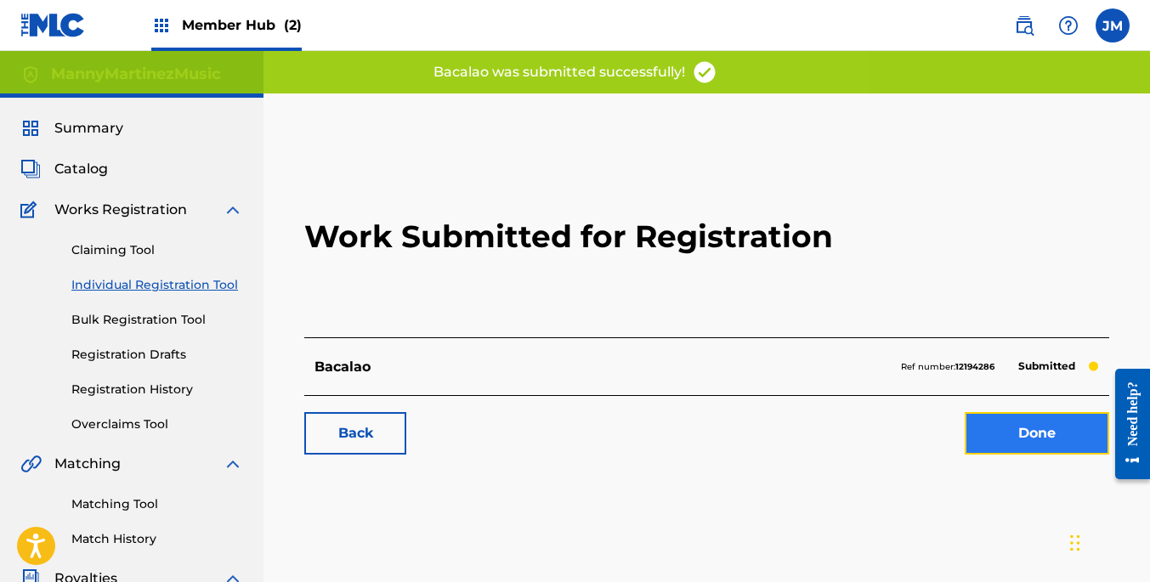
click at [1039, 437] on link "Done" at bounding box center [1037, 433] width 144 height 42
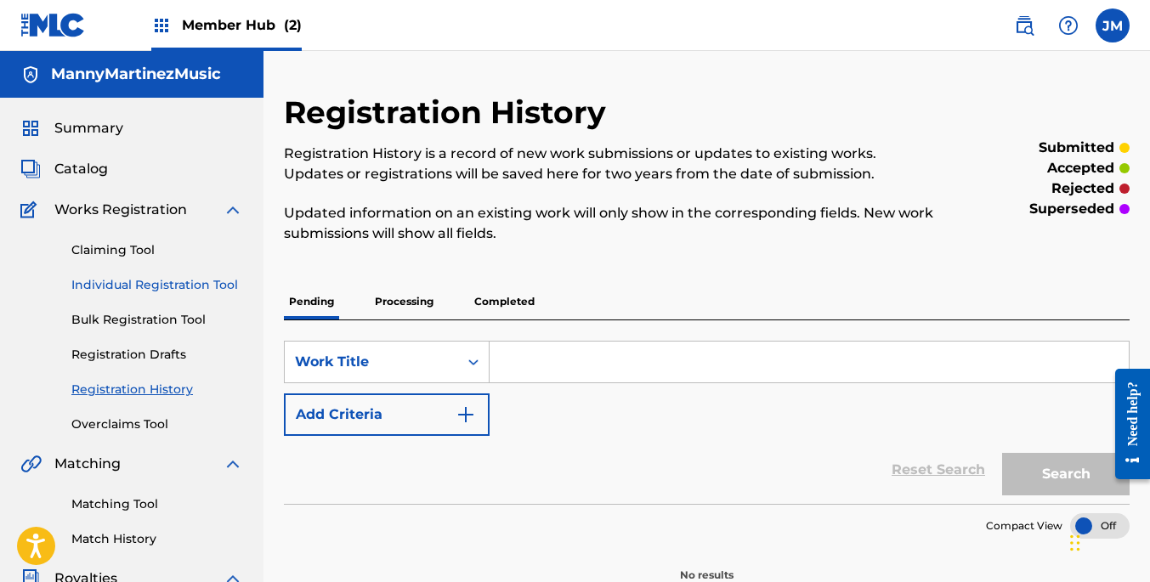
click at [173, 288] on link "Individual Registration Tool" at bounding box center [157, 285] width 172 height 18
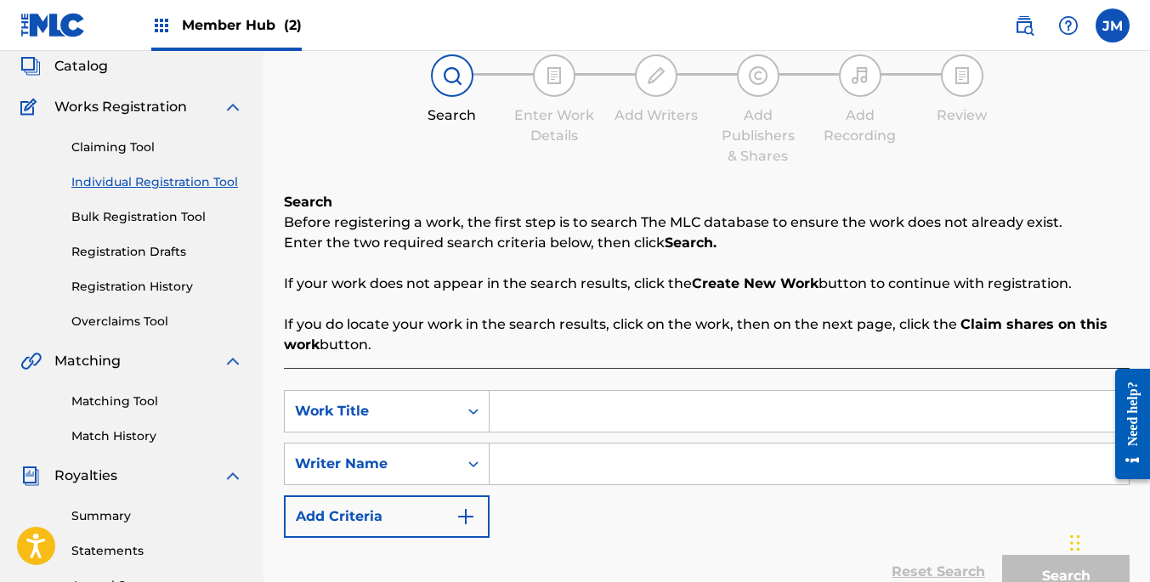
scroll to position [161, 0]
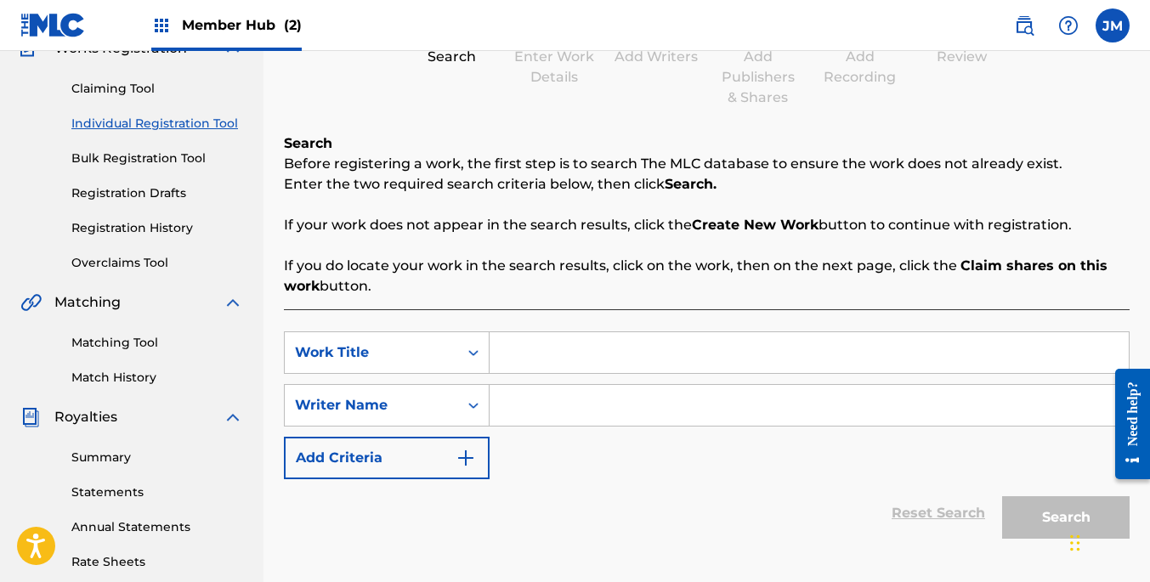
click at [575, 357] on input "Search Form" at bounding box center [808, 352] width 639 height 41
click at [659, 353] on input "Aunque El Mundo Se impone" at bounding box center [808, 352] width 639 height 41
type input "Aunque El Mundo Se Impone"
click at [564, 403] on input "Search Form" at bounding box center [808, 405] width 639 height 41
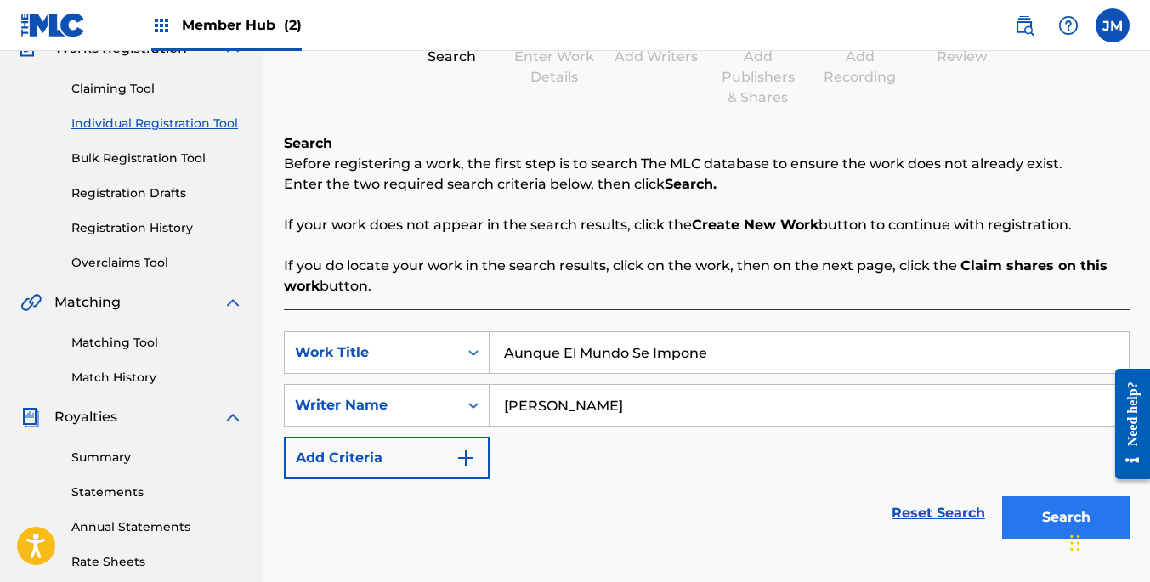
type input "[PERSON_NAME]"
click at [1045, 509] on button "Search" at bounding box center [1065, 517] width 127 height 42
click at [1062, 523] on button "Search" at bounding box center [1065, 517] width 127 height 42
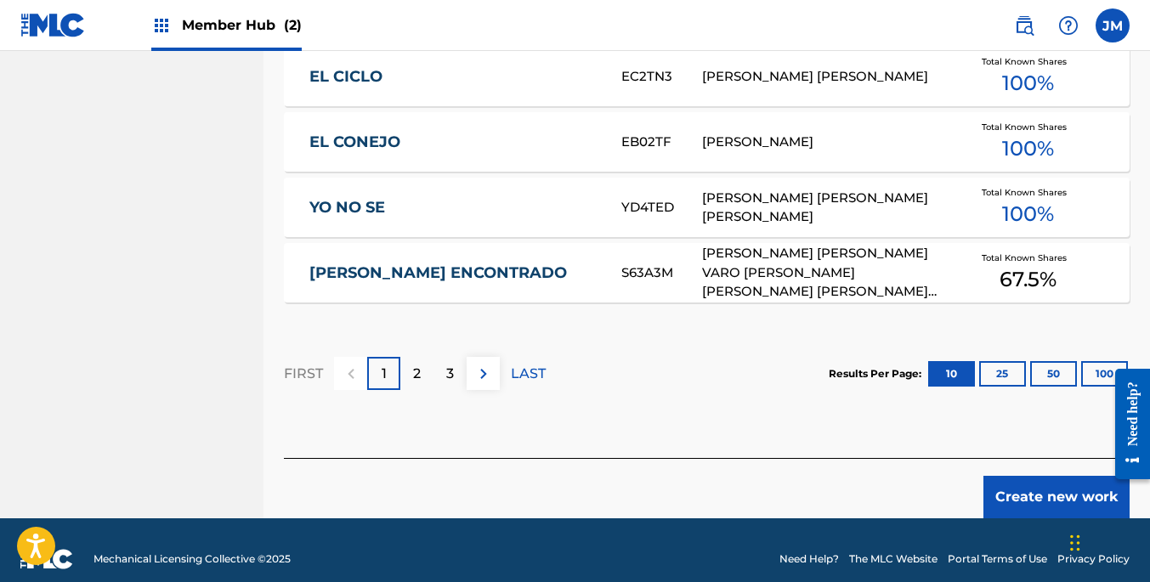
scroll to position [1178, 0]
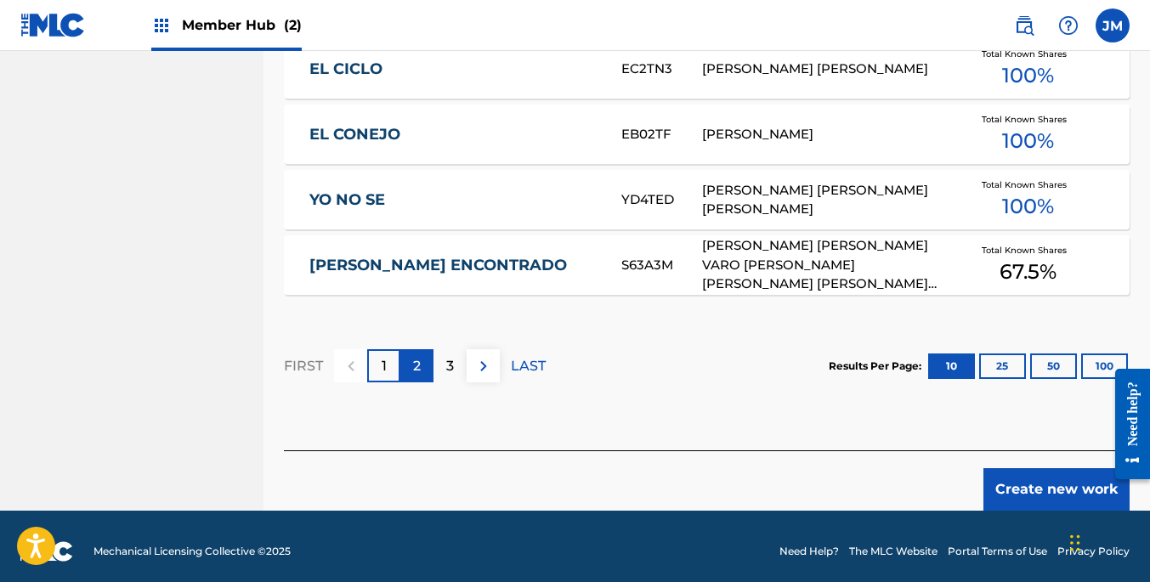
click at [418, 356] on p "2" at bounding box center [417, 366] width 8 height 20
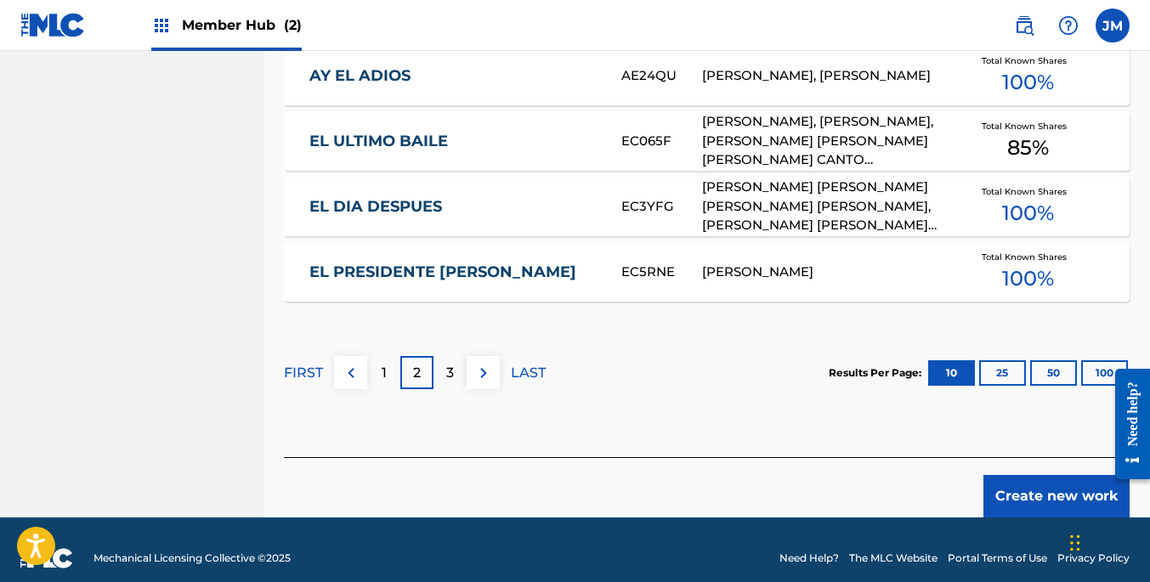
scroll to position [1169, 0]
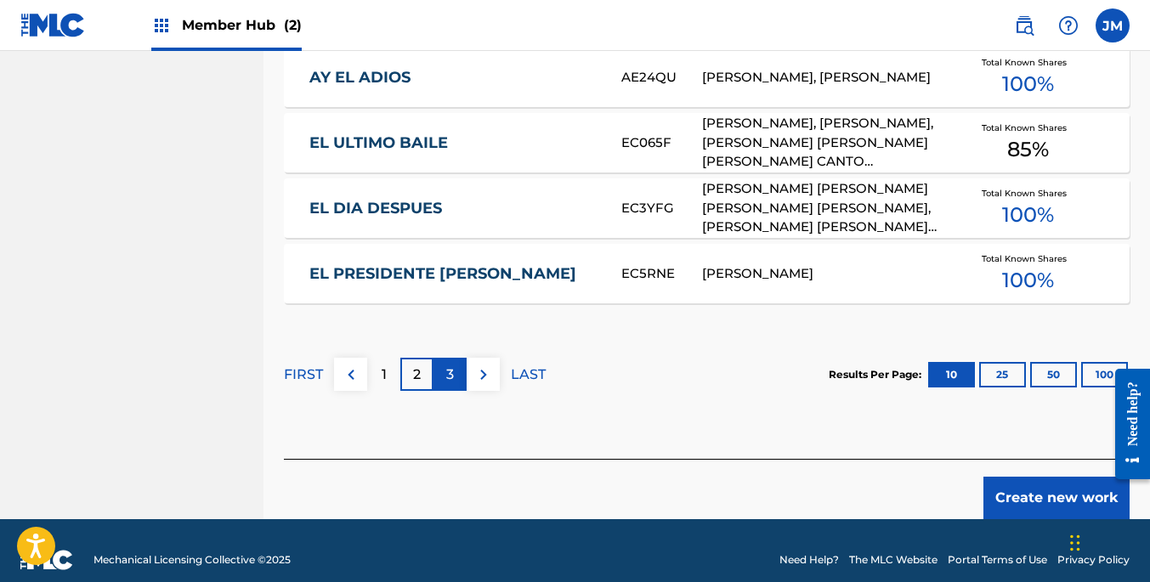
click at [451, 365] on p "3" at bounding box center [450, 375] width 8 height 20
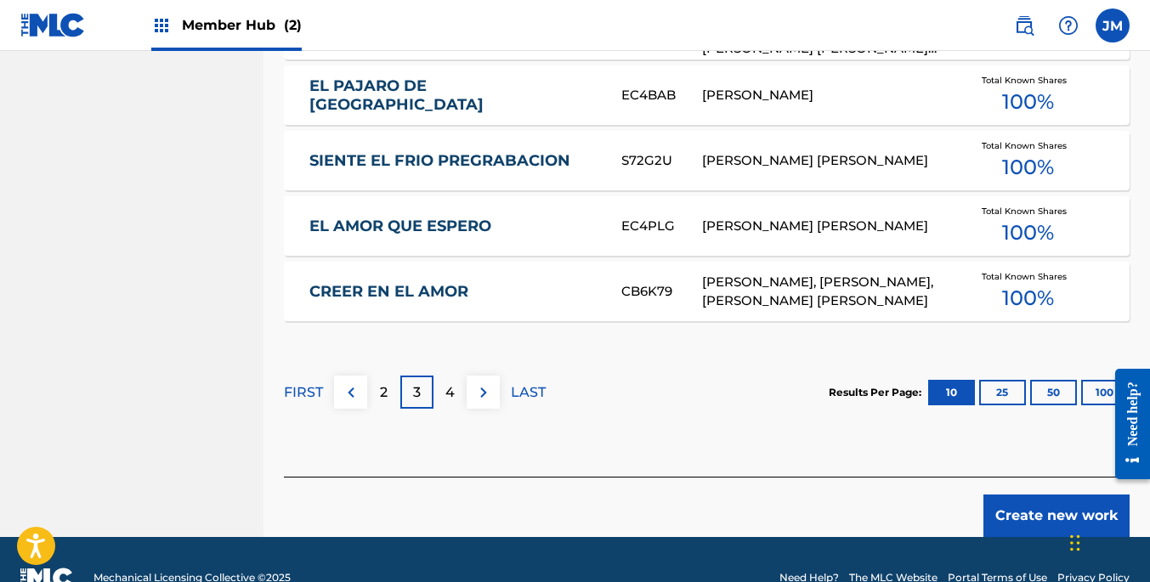
scroll to position [1178, 0]
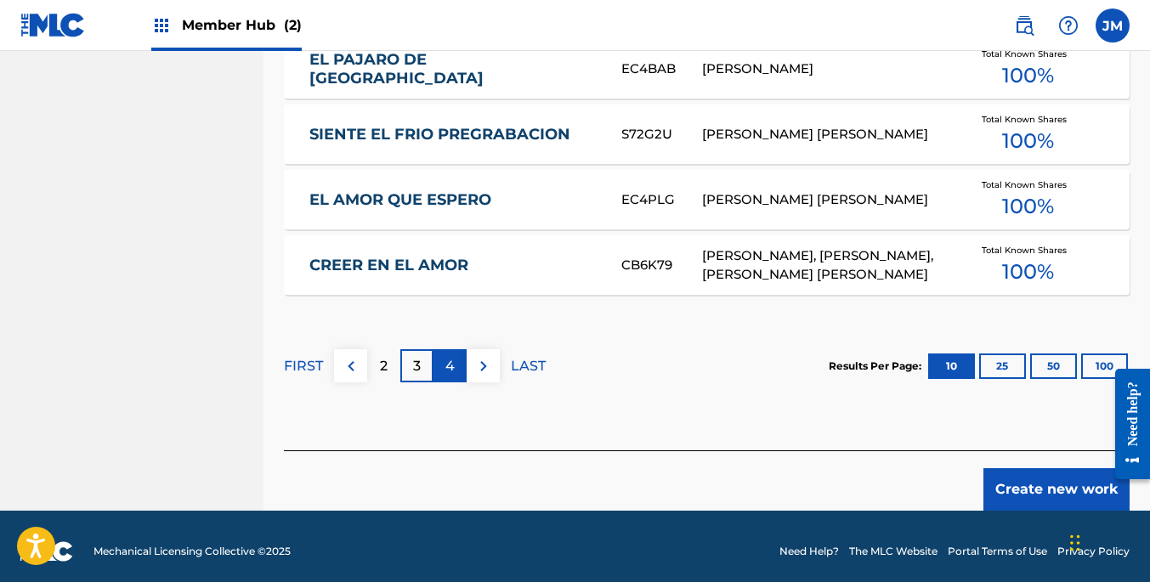
click at [454, 359] on div "4" at bounding box center [449, 365] width 33 height 33
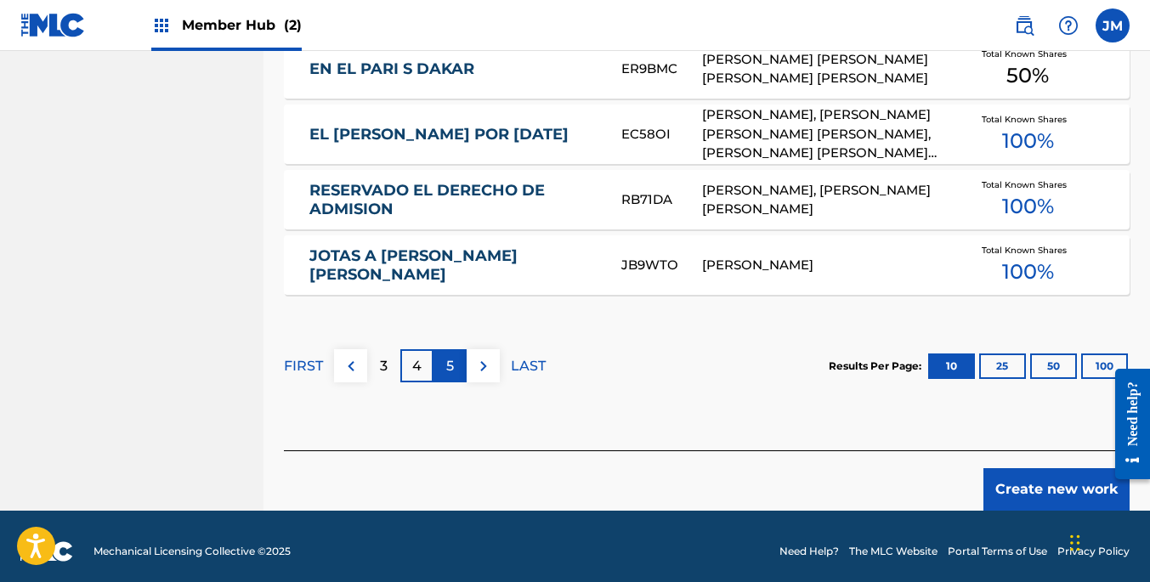
click at [450, 356] on p "5" at bounding box center [450, 366] width 8 height 20
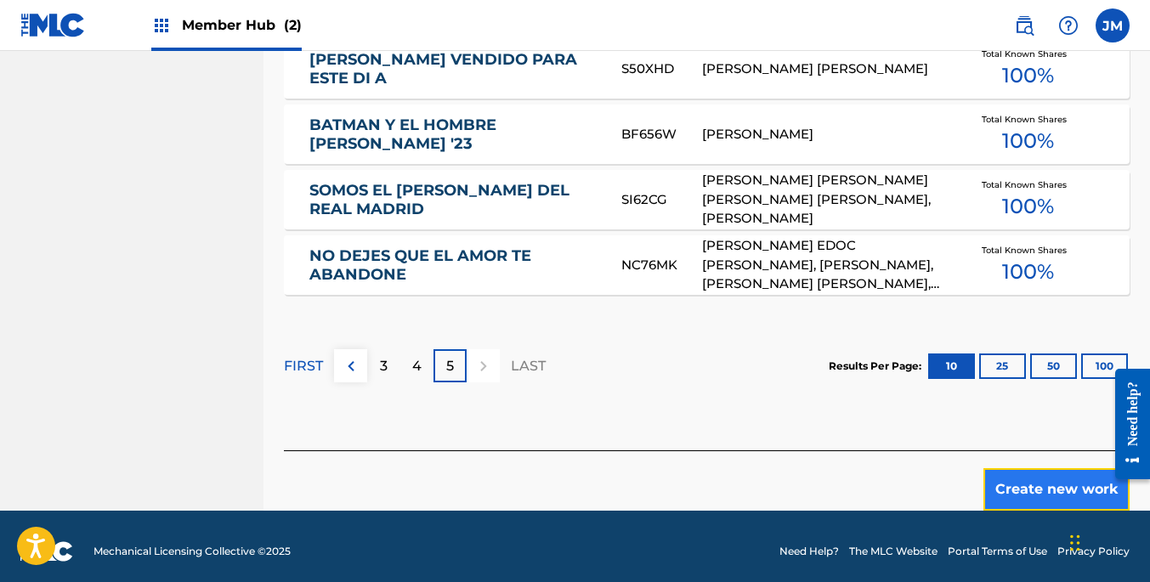
click at [1081, 470] on button "Create new work" at bounding box center [1056, 489] width 146 height 42
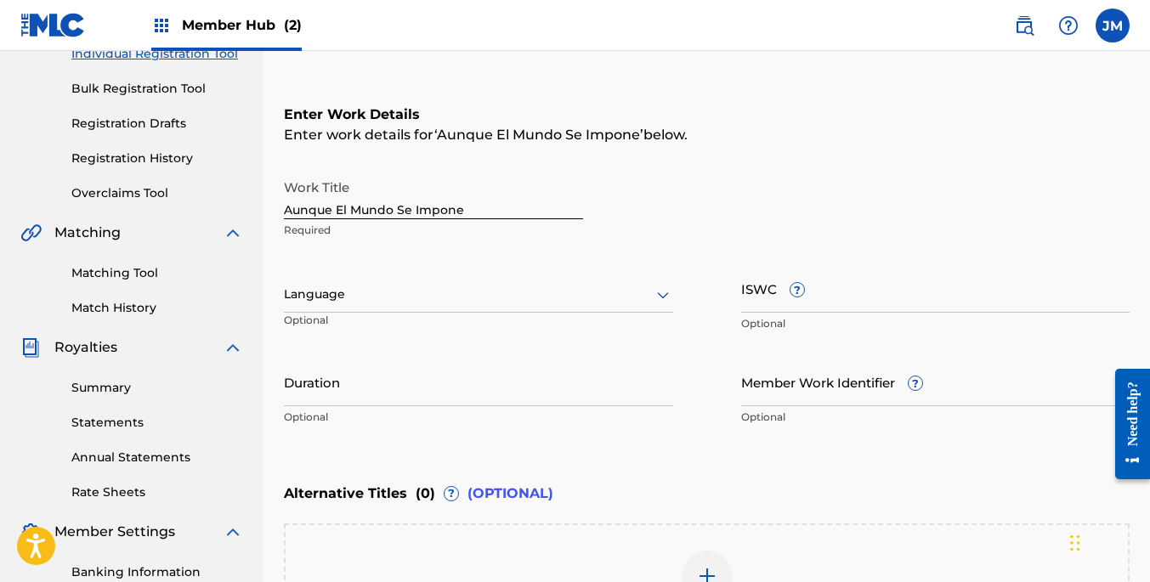
scroll to position [262, 0]
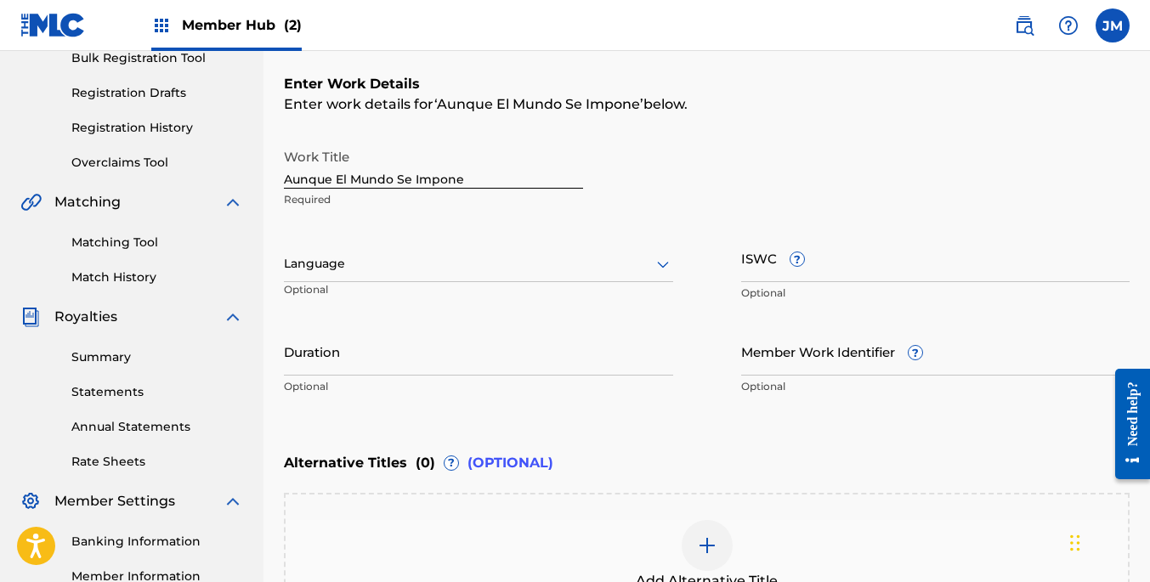
click at [487, 269] on div at bounding box center [478, 263] width 389 height 21
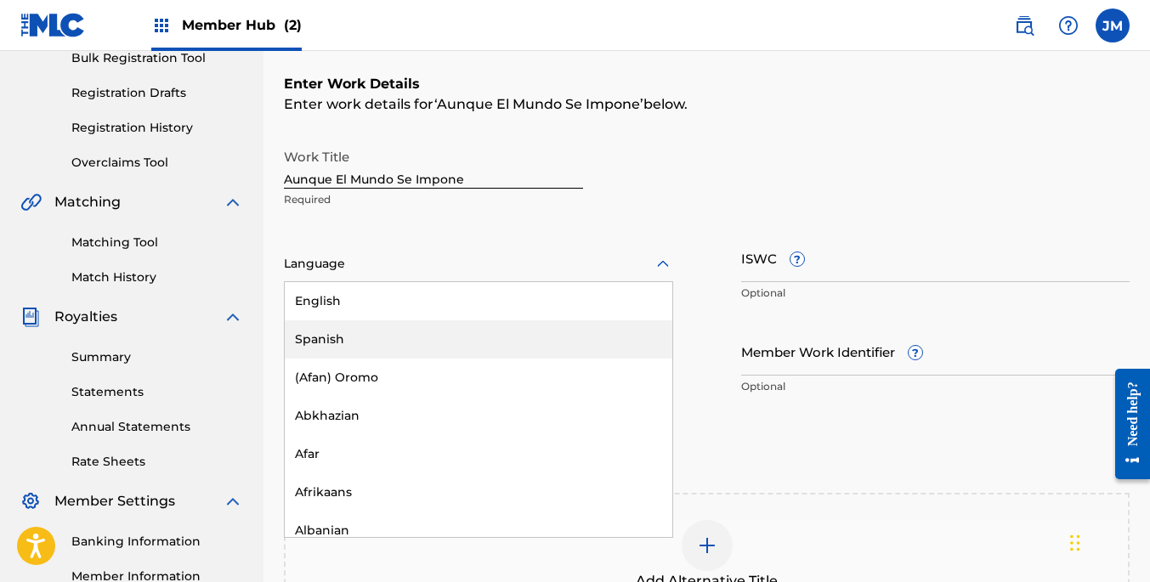
click at [399, 332] on div "Spanish" at bounding box center [479, 339] width 388 height 38
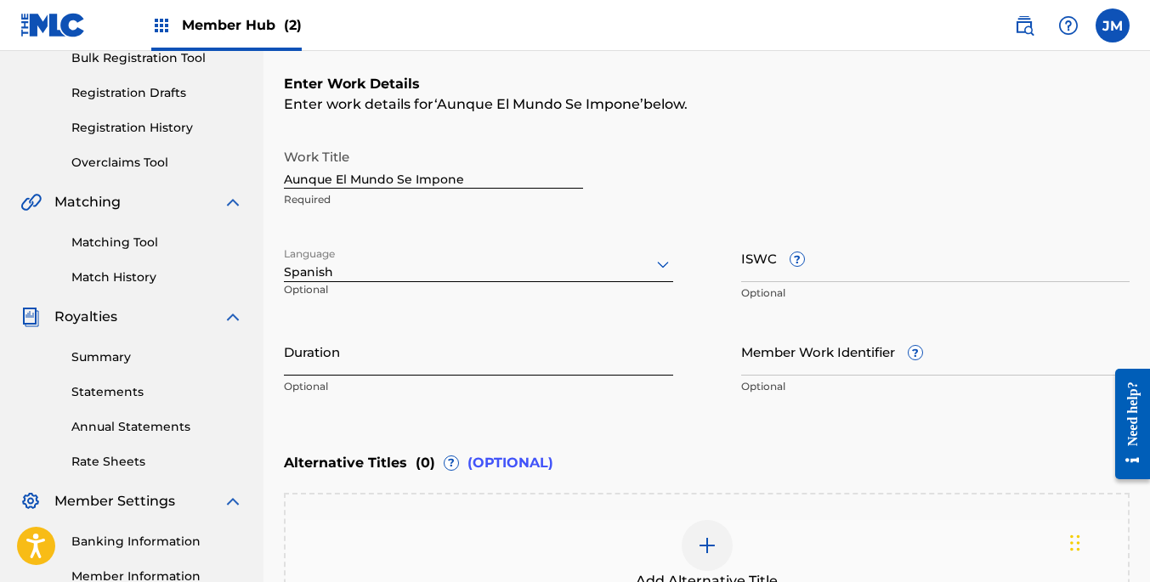
click at [494, 358] on input "Duration" at bounding box center [478, 351] width 389 height 48
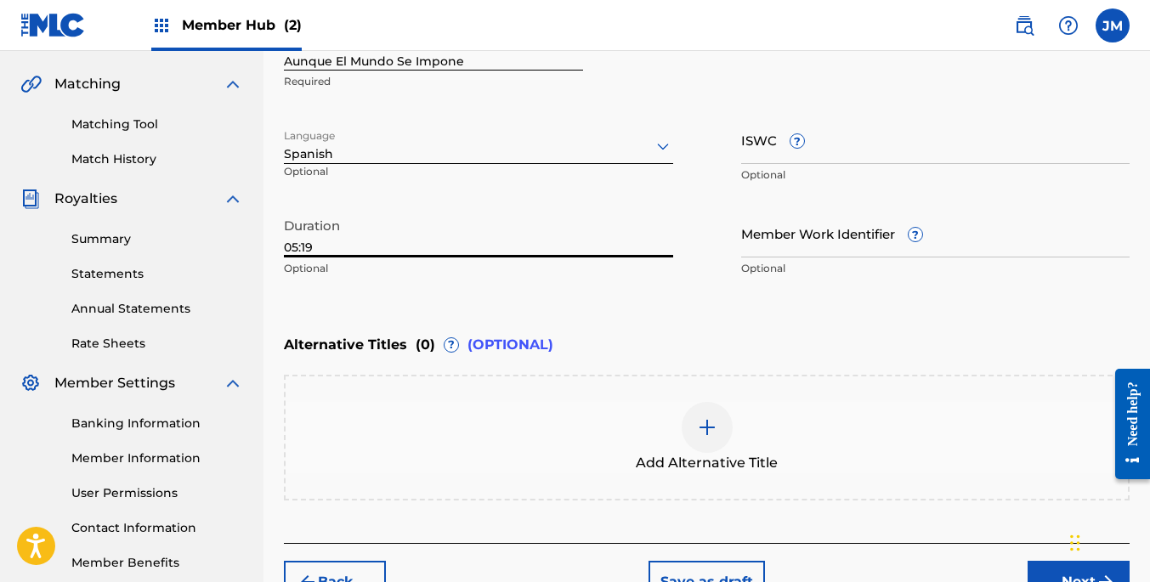
scroll to position [387, 0]
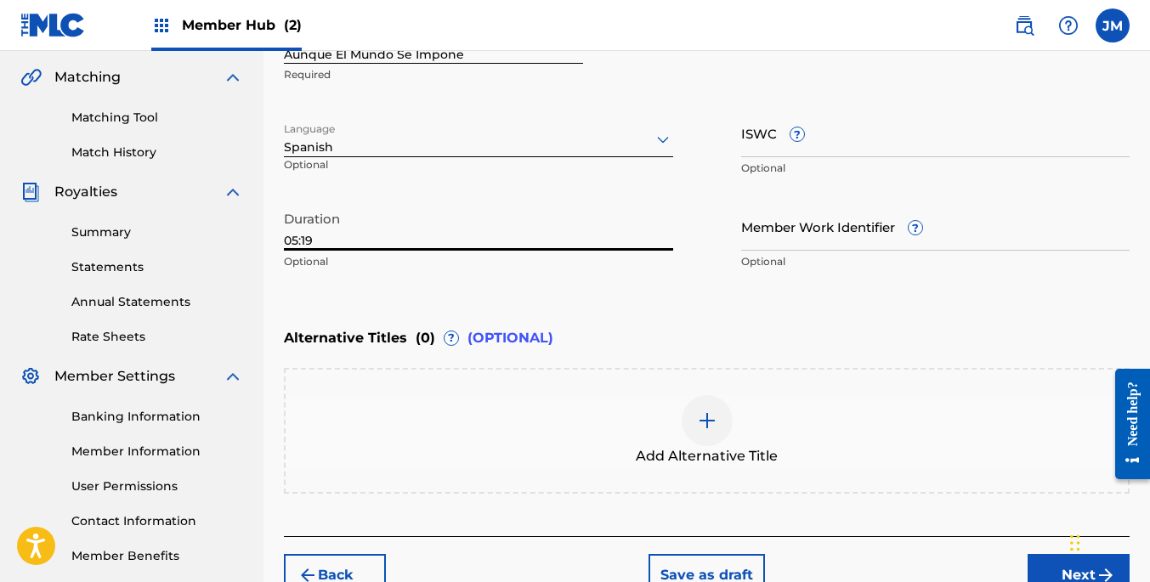
type input "05:19"
click at [706, 421] on img at bounding box center [707, 420] width 20 height 20
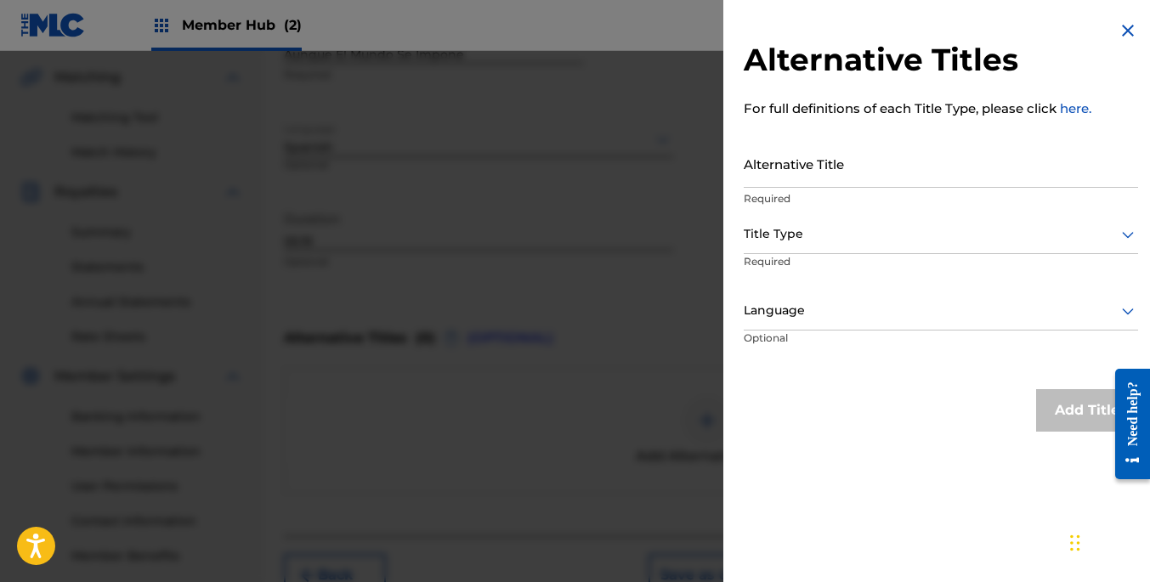
click at [1123, 31] on img at bounding box center [1127, 30] width 20 height 20
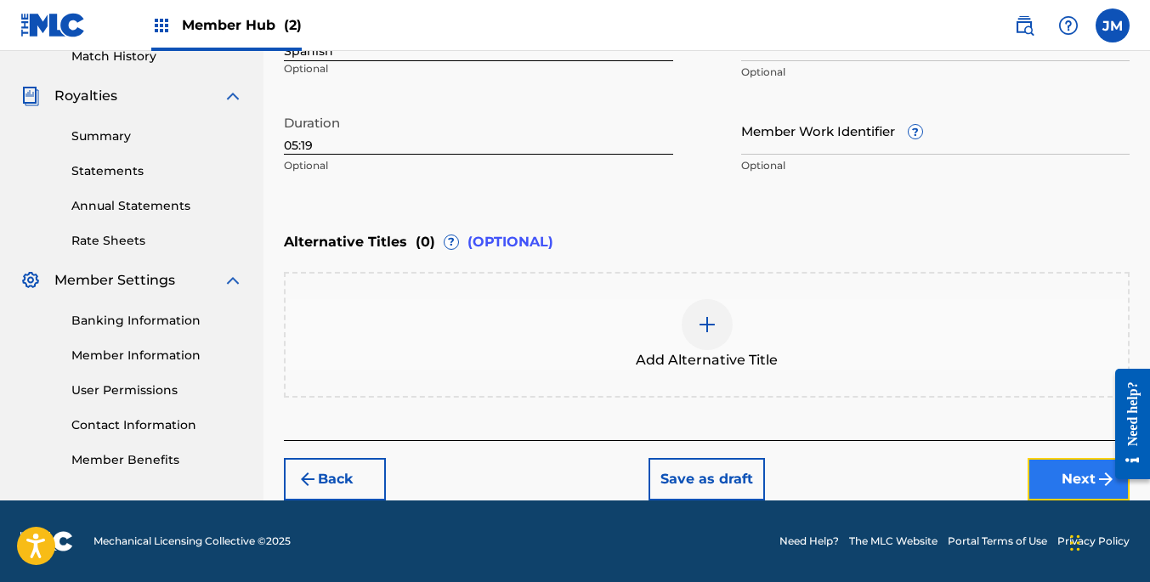
click at [1064, 471] on button "Next" at bounding box center [1078, 479] width 102 height 42
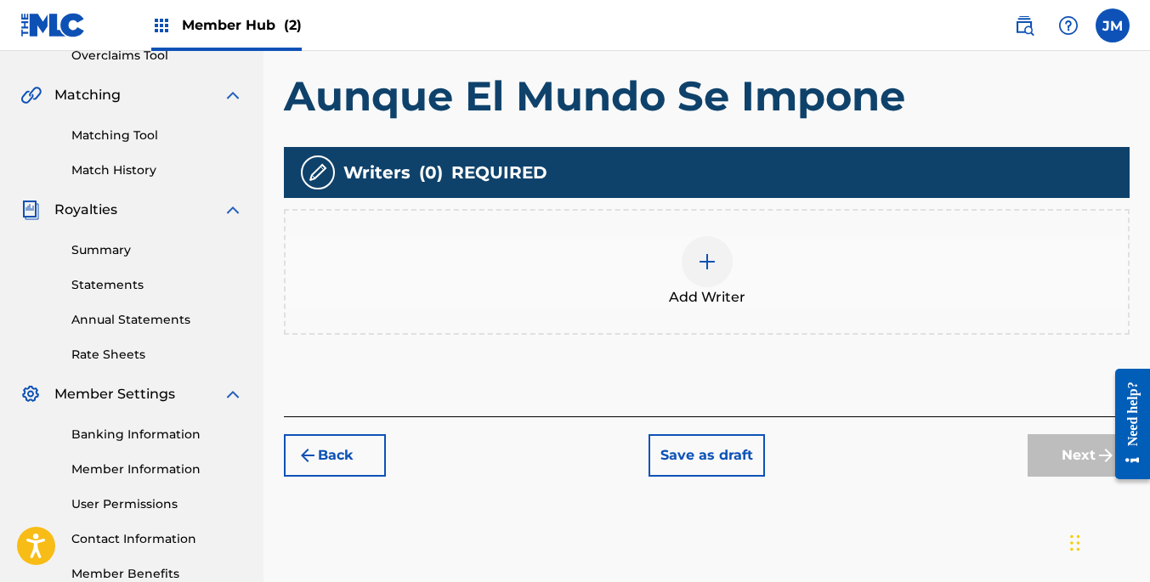
scroll to position [383, 0]
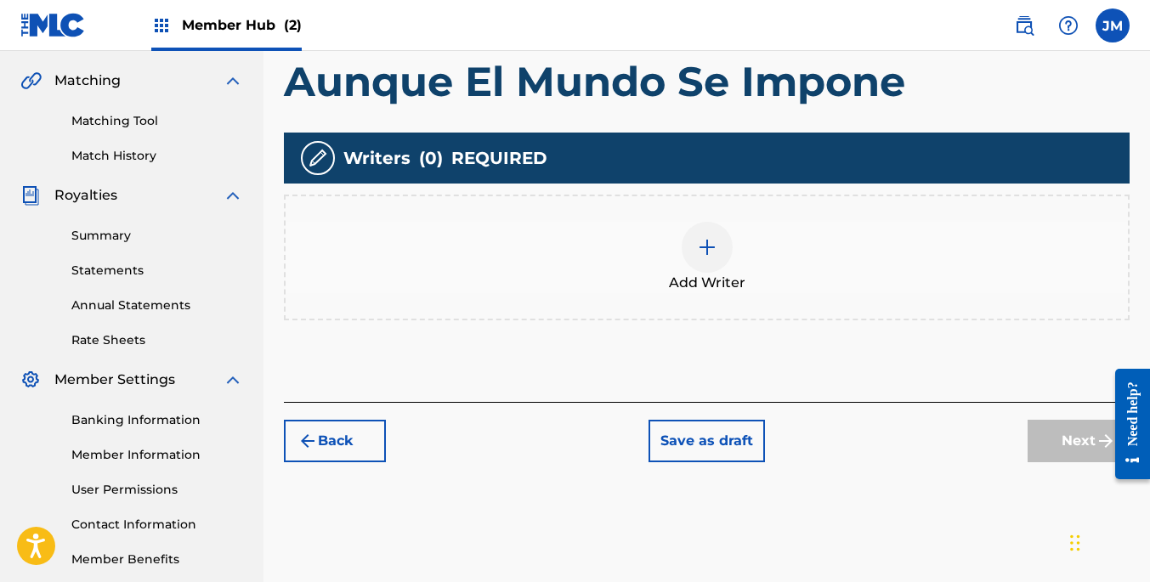
click at [708, 237] on img at bounding box center [707, 247] width 20 height 20
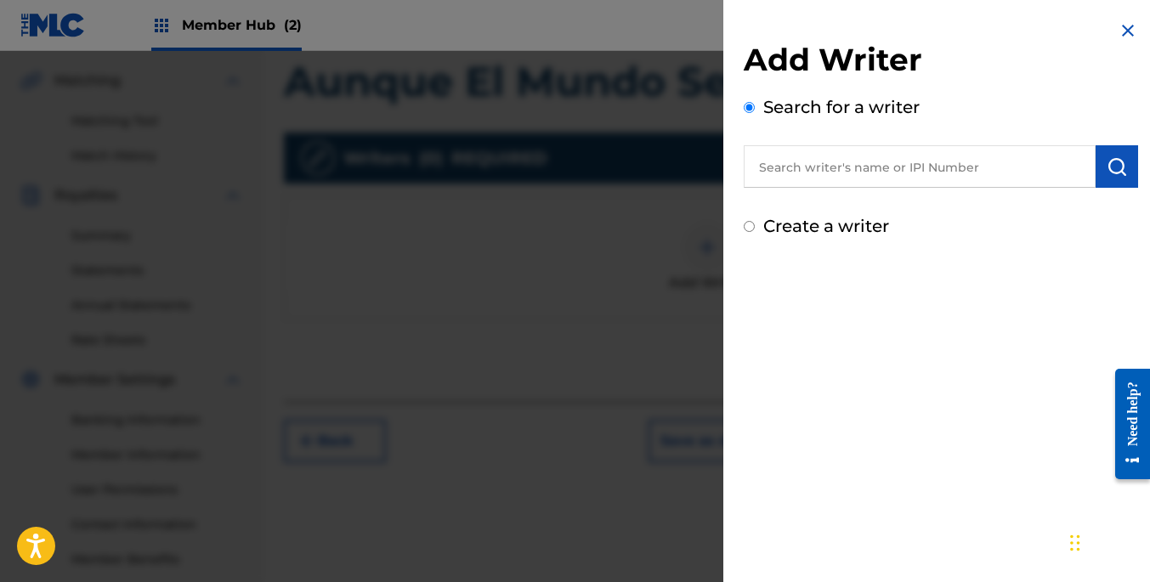
click at [933, 178] on input "text" at bounding box center [920, 166] width 352 height 42
paste input "00228456164"
type input "00228456164"
click at [1111, 161] on img "submit" at bounding box center [1116, 166] width 20 height 20
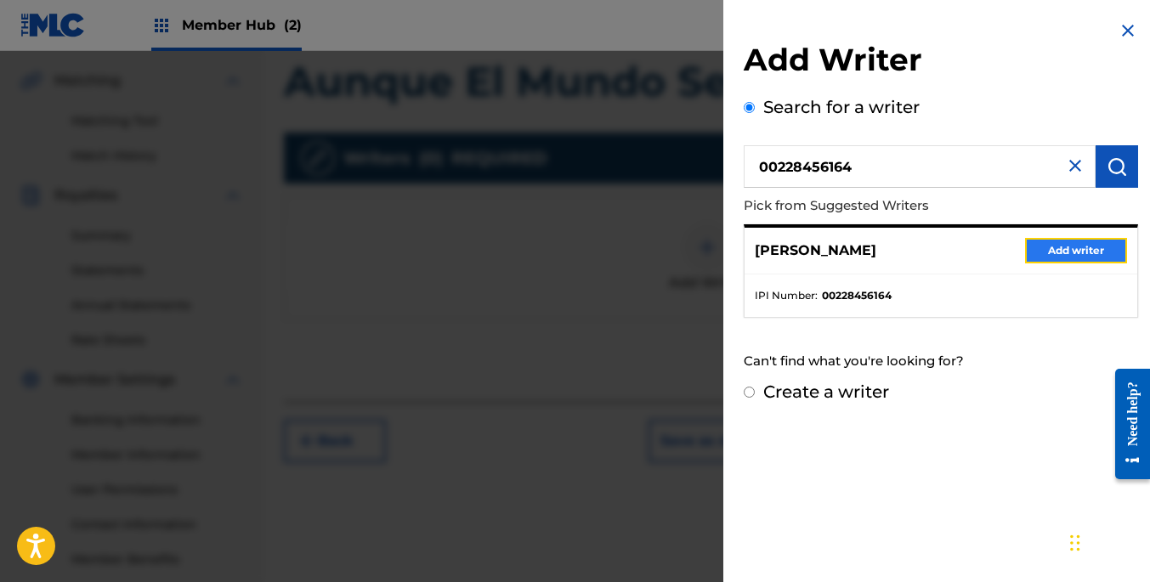
click at [1051, 249] on button "Add writer" at bounding box center [1076, 250] width 102 height 25
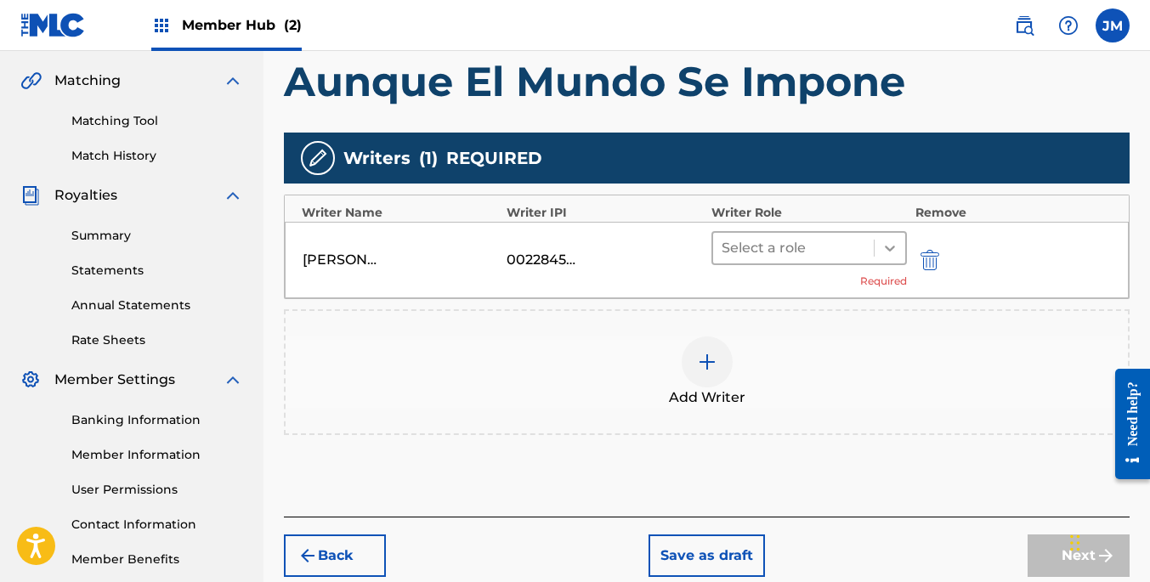
click at [885, 245] on icon at bounding box center [889, 248] width 17 height 17
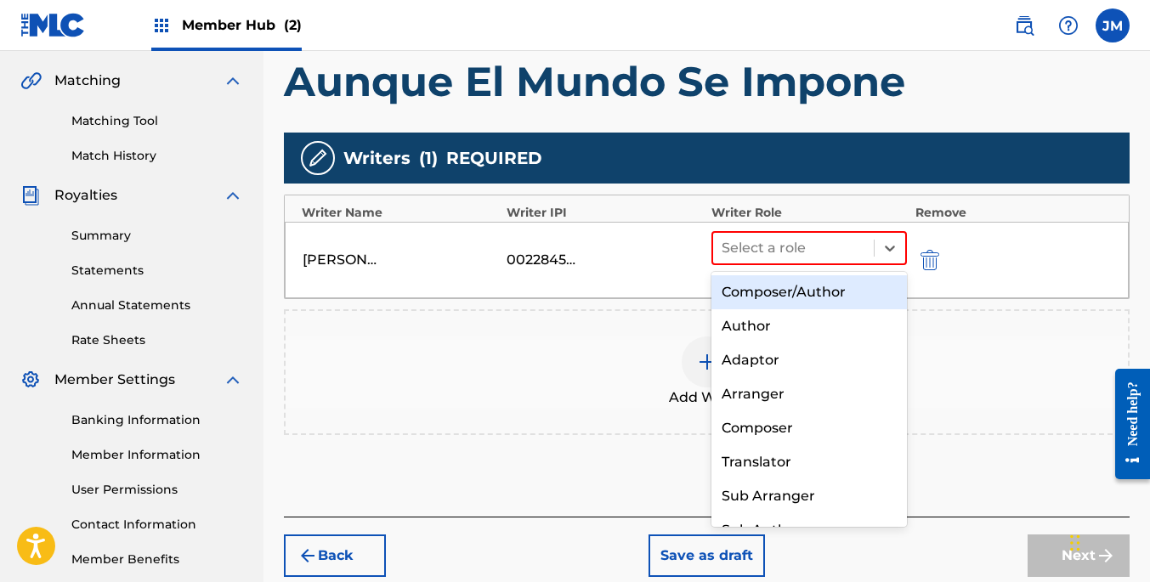
click at [846, 297] on div "Composer/Author" at bounding box center [808, 292] width 195 height 34
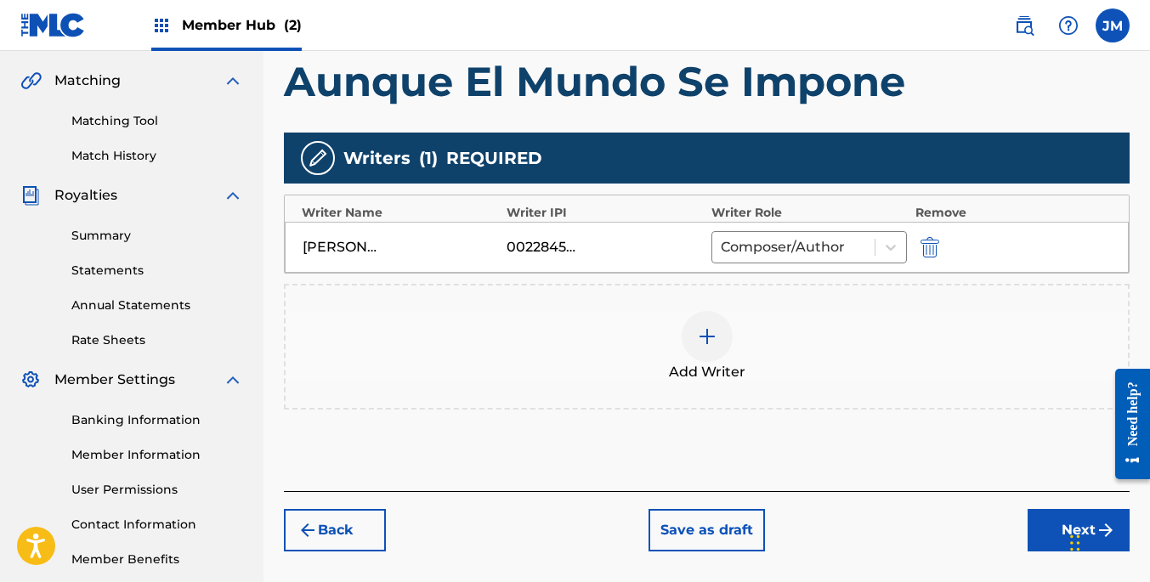
click at [709, 336] on img at bounding box center [707, 336] width 20 height 20
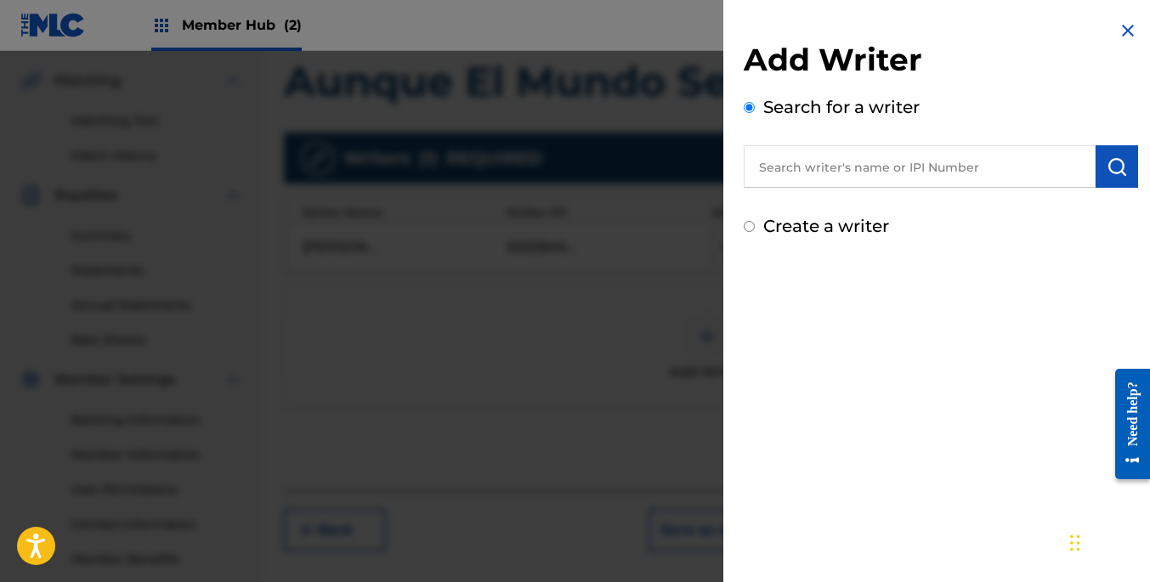
click at [843, 169] on input "text" at bounding box center [920, 166] width 352 height 42
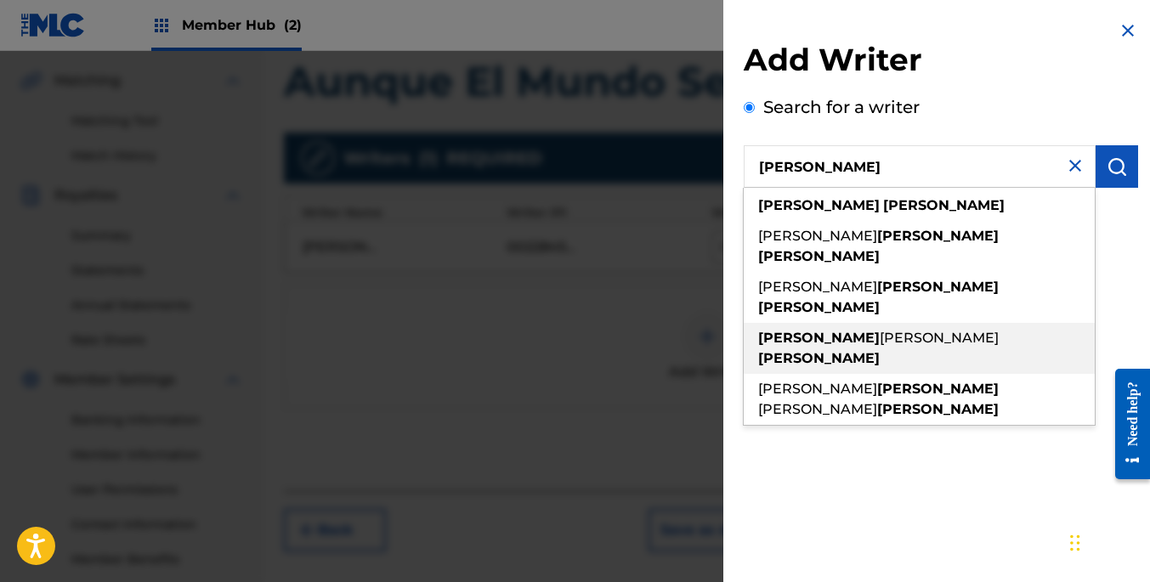
click at [872, 350] on strong "[PERSON_NAME]" at bounding box center [819, 358] width 122 height 16
type input "[PERSON_NAME]"
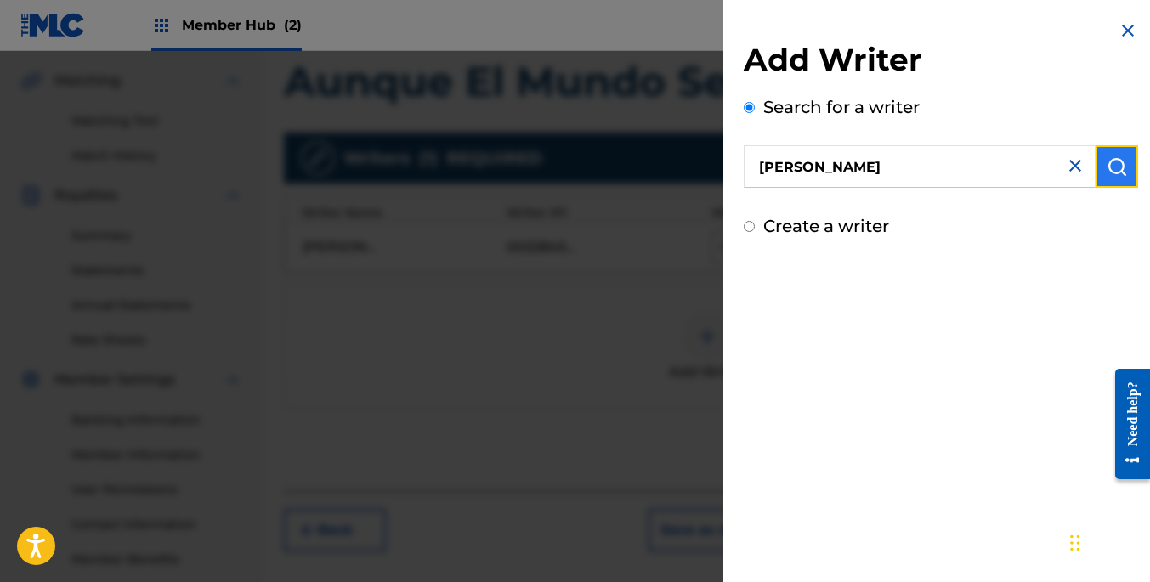
click at [1106, 167] on img "submit" at bounding box center [1116, 166] width 20 height 20
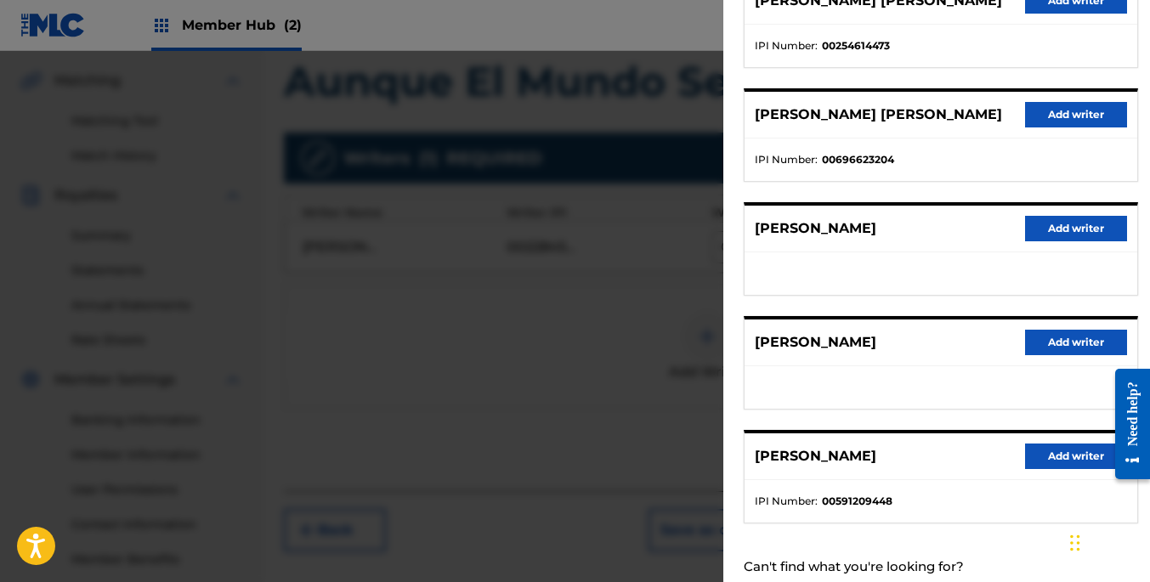
scroll to position [256, 0]
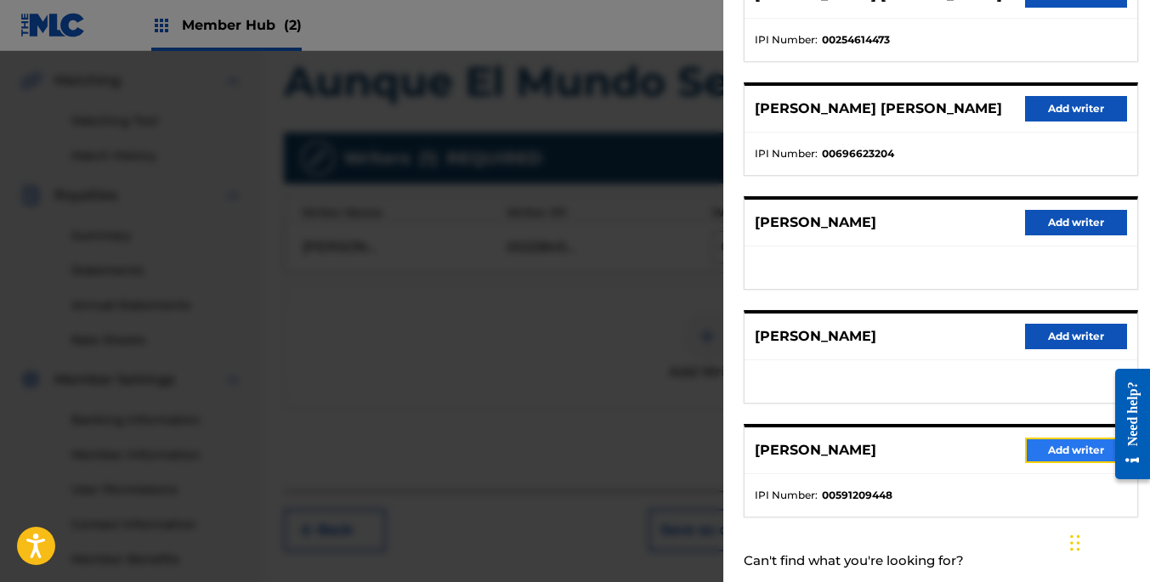
click at [1066, 441] on button "Add writer" at bounding box center [1076, 450] width 102 height 25
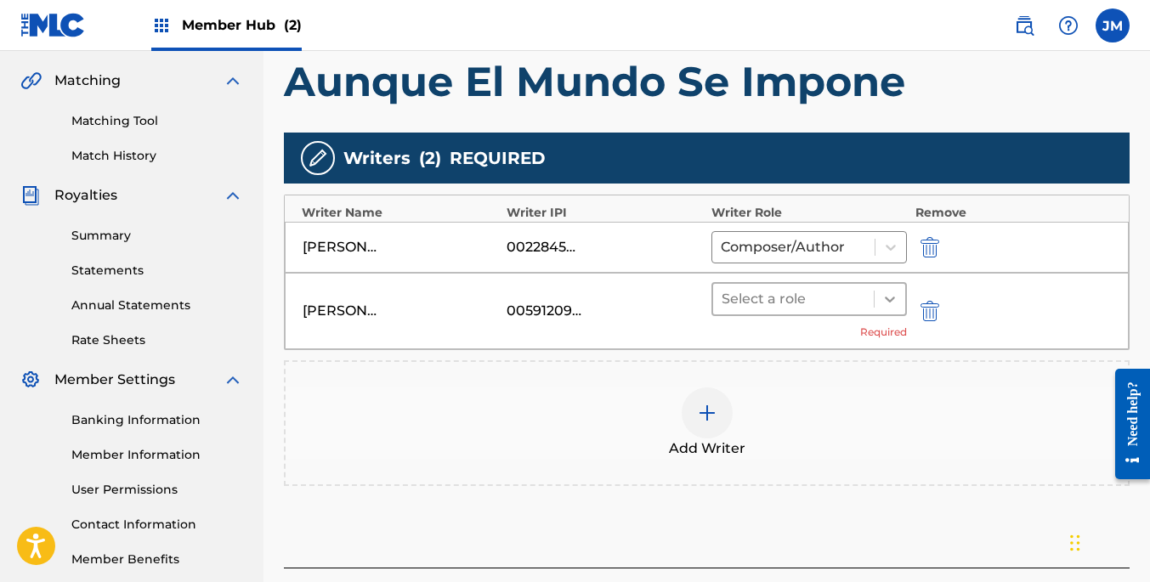
click at [896, 301] on icon at bounding box center [889, 299] width 17 height 17
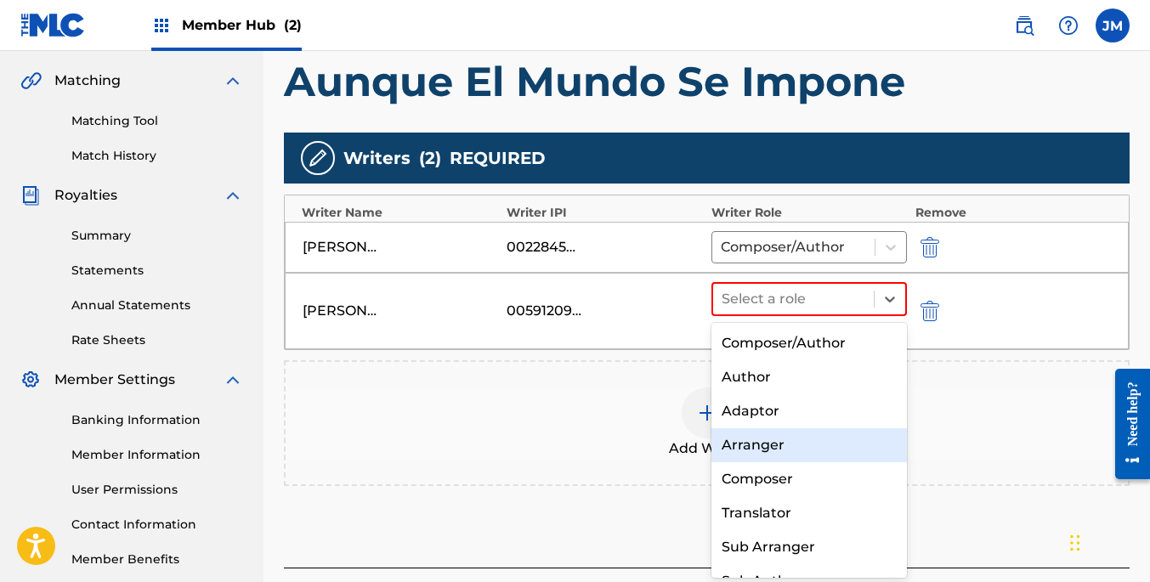
click at [815, 446] on div "Arranger" at bounding box center [808, 445] width 195 height 34
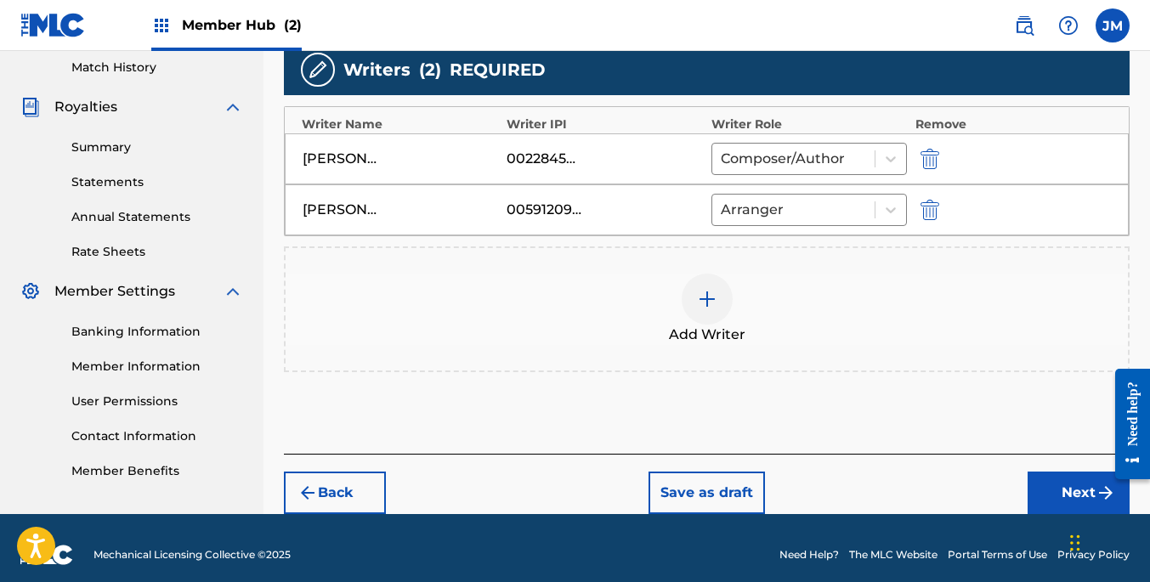
scroll to position [485, 0]
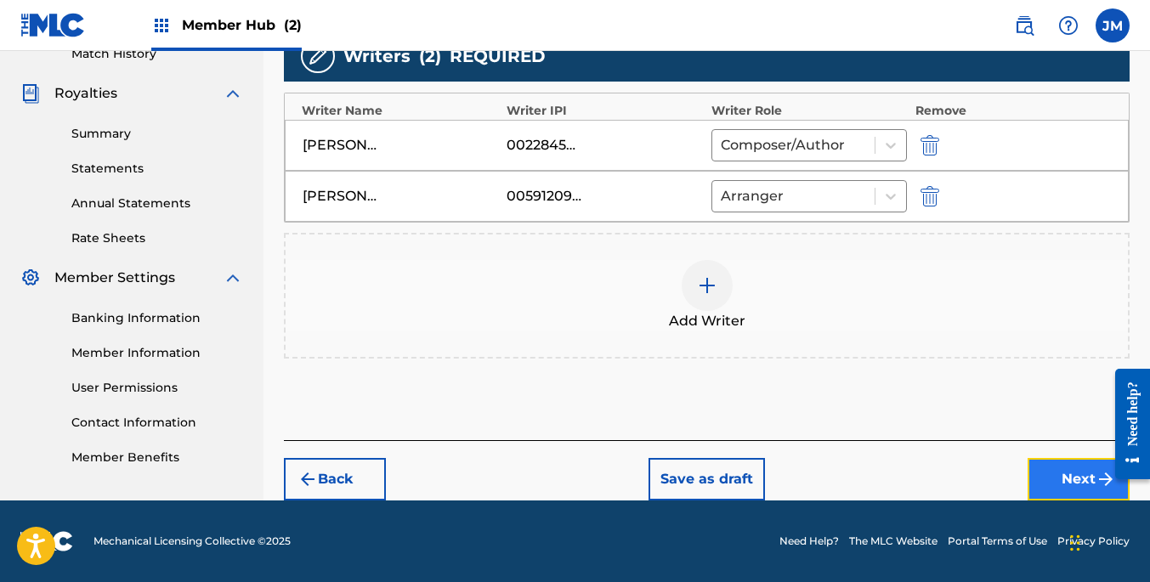
click at [1068, 463] on button "Next" at bounding box center [1078, 479] width 102 height 42
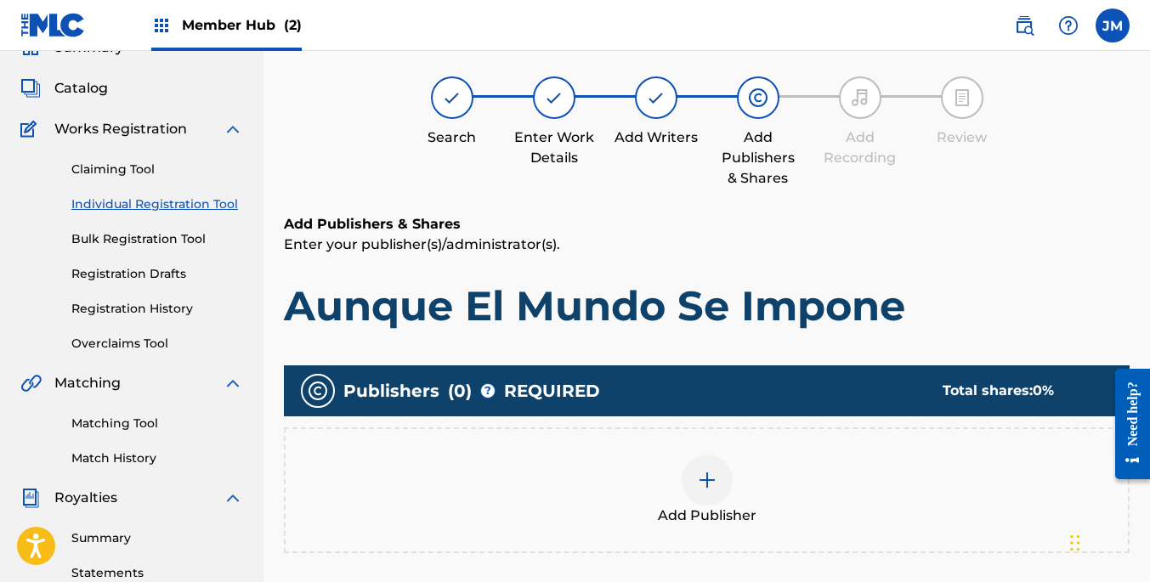
scroll to position [76, 0]
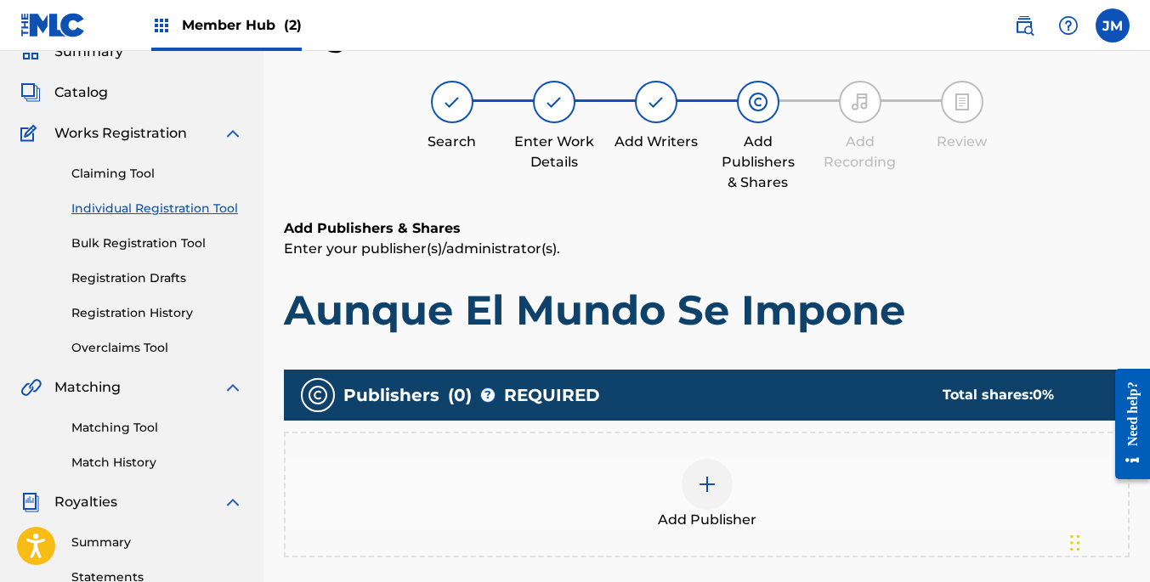
click at [709, 486] on img at bounding box center [707, 484] width 20 height 20
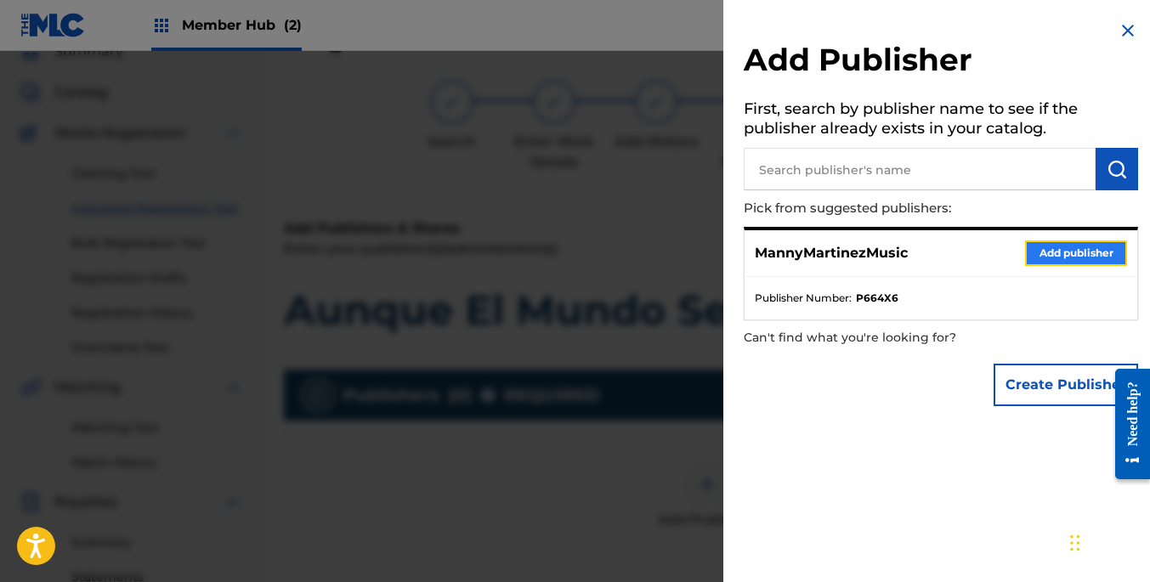
click at [1055, 253] on button "Add publisher" at bounding box center [1076, 252] width 102 height 25
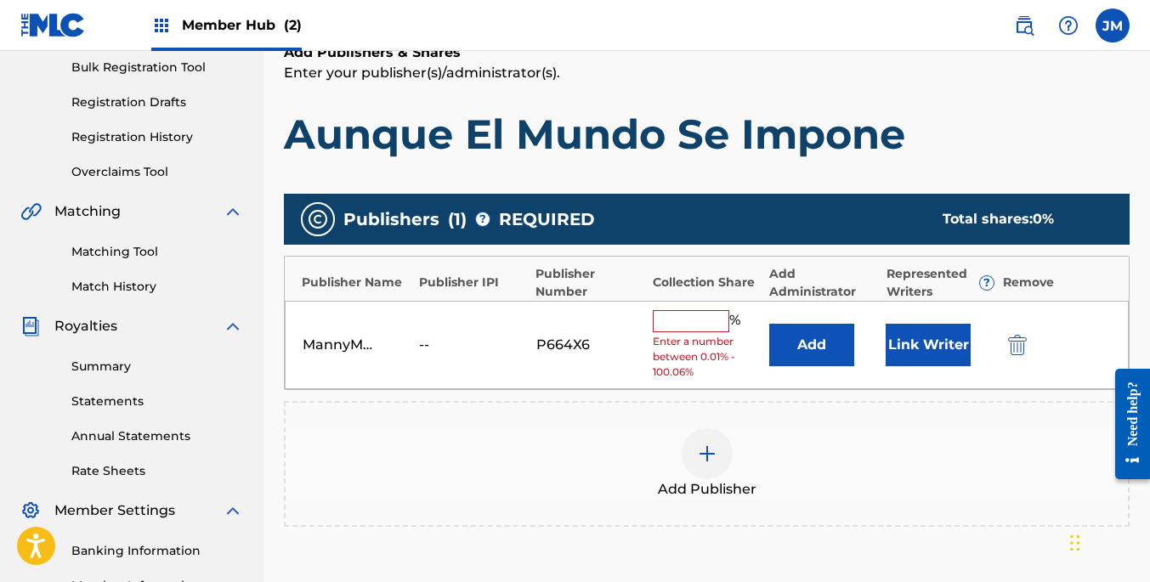
scroll to position [292, 0]
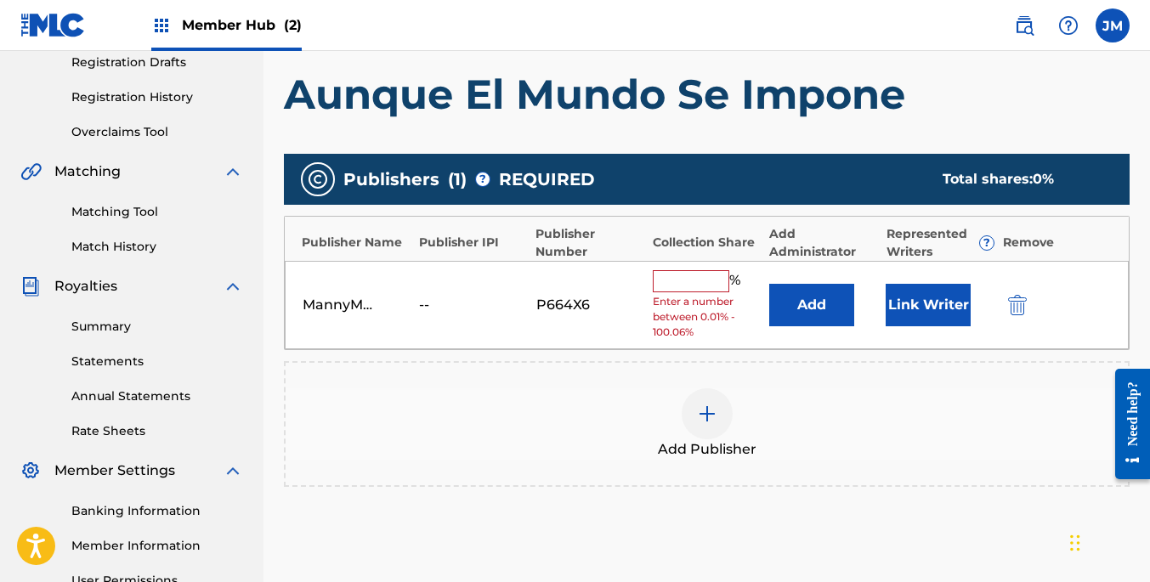
click at [710, 280] on input "text" at bounding box center [691, 281] width 76 height 22
type input "50"
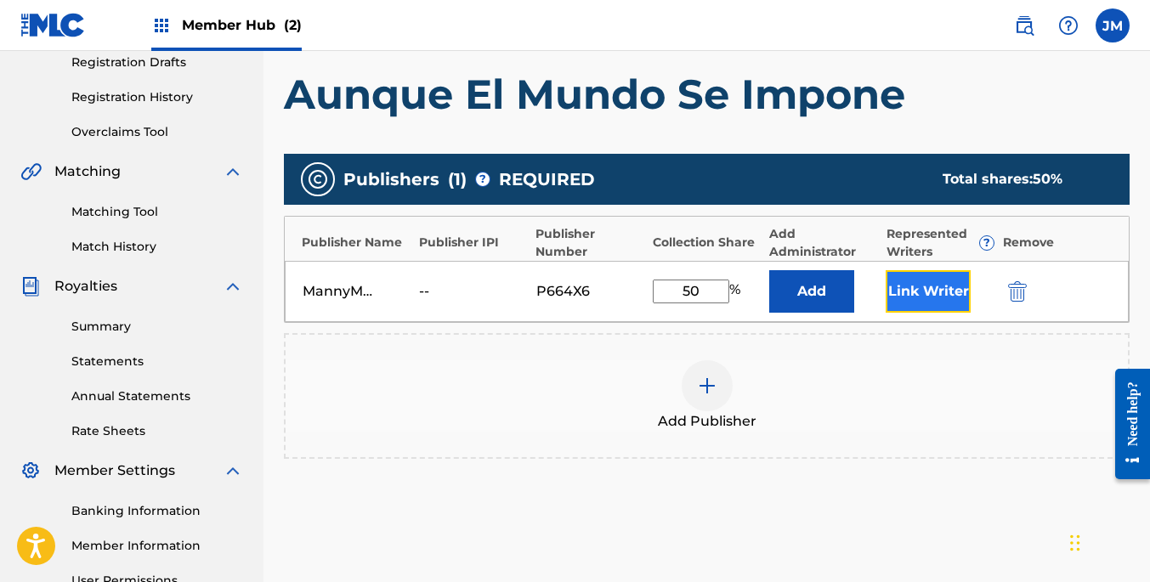
click at [956, 274] on button "Link Writer" at bounding box center [927, 291] width 85 height 42
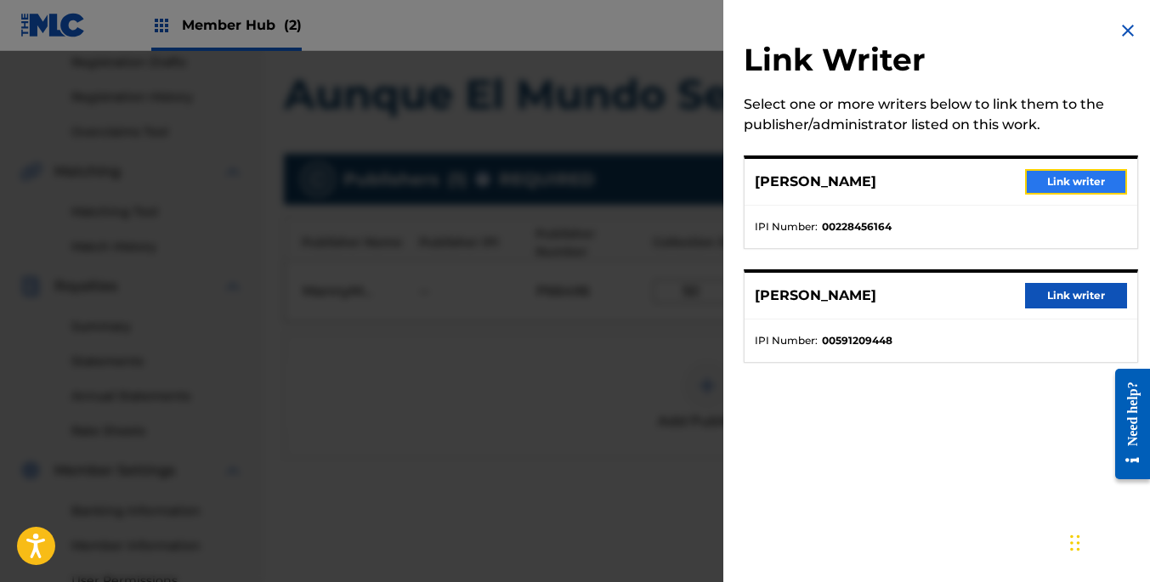
click at [1071, 181] on button "Link writer" at bounding box center [1076, 181] width 102 height 25
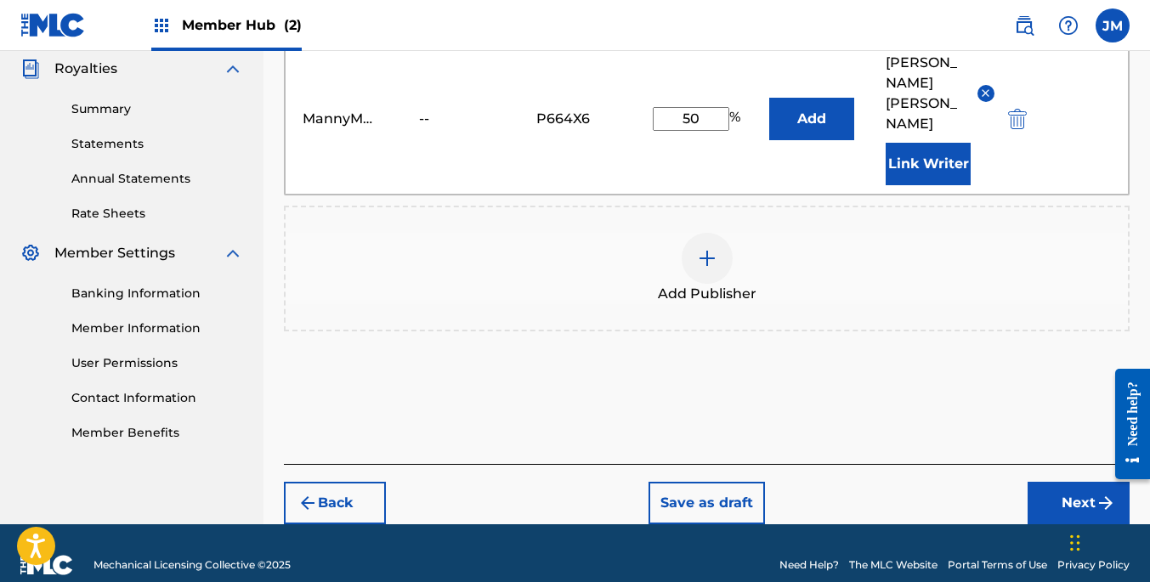
scroll to position [513, 0]
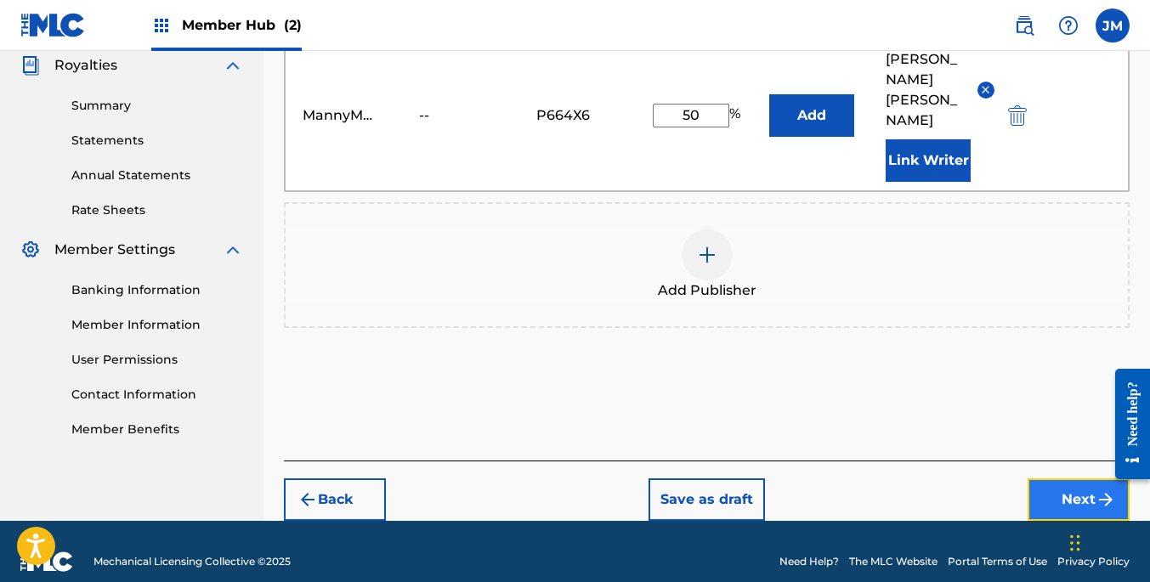
click at [1087, 478] on button "Next" at bounding box center [1078, 499] width 102 height 42
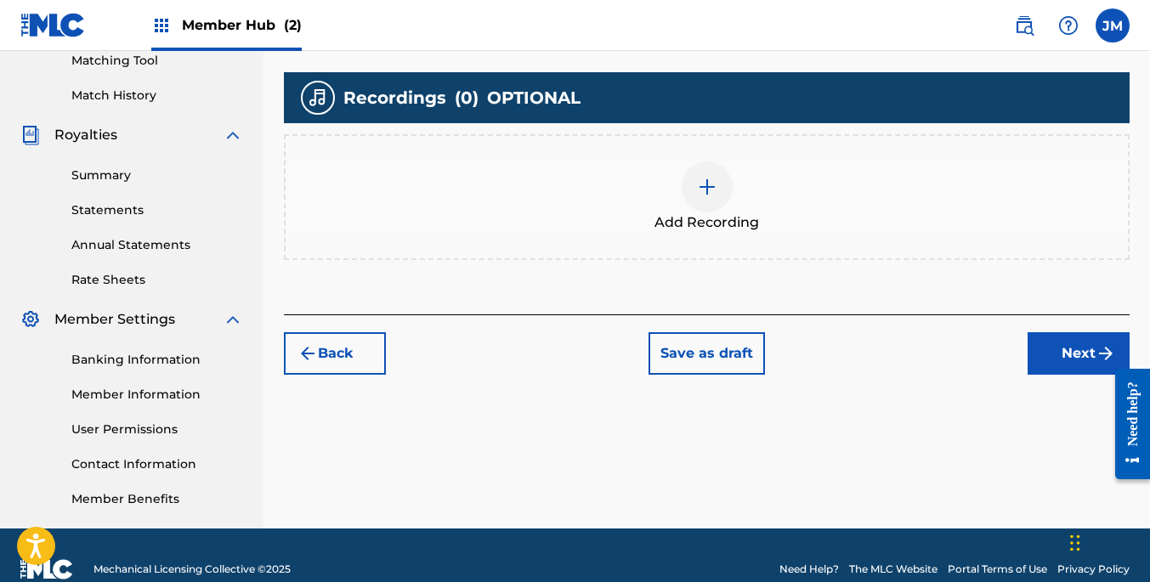
scroll to position [472, 0]
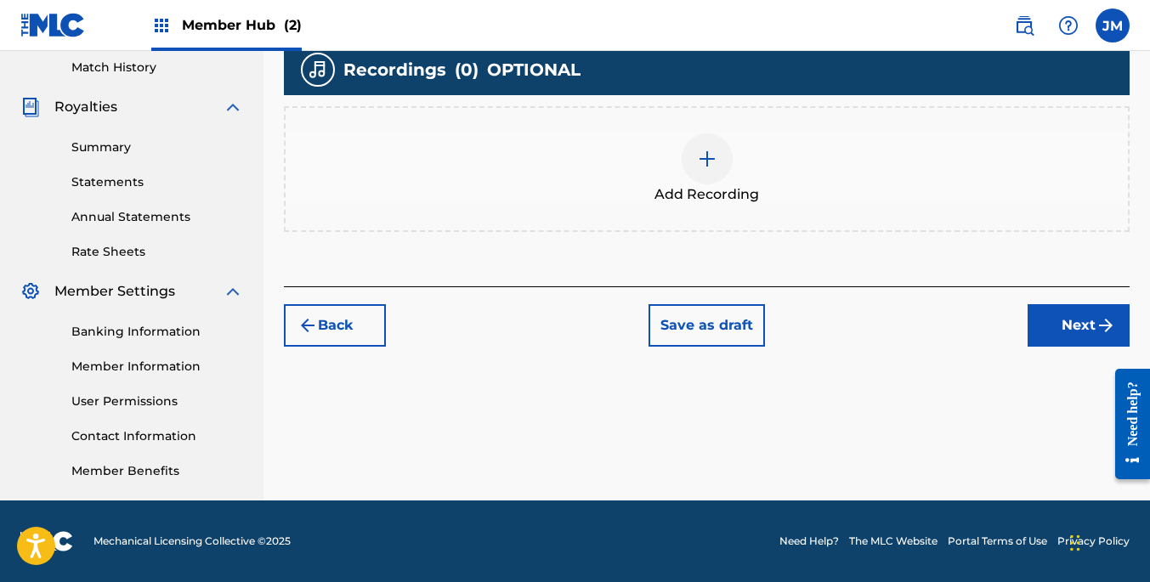
click at [712, 157] on img at bounding box center [707, 159] width 20 height 20
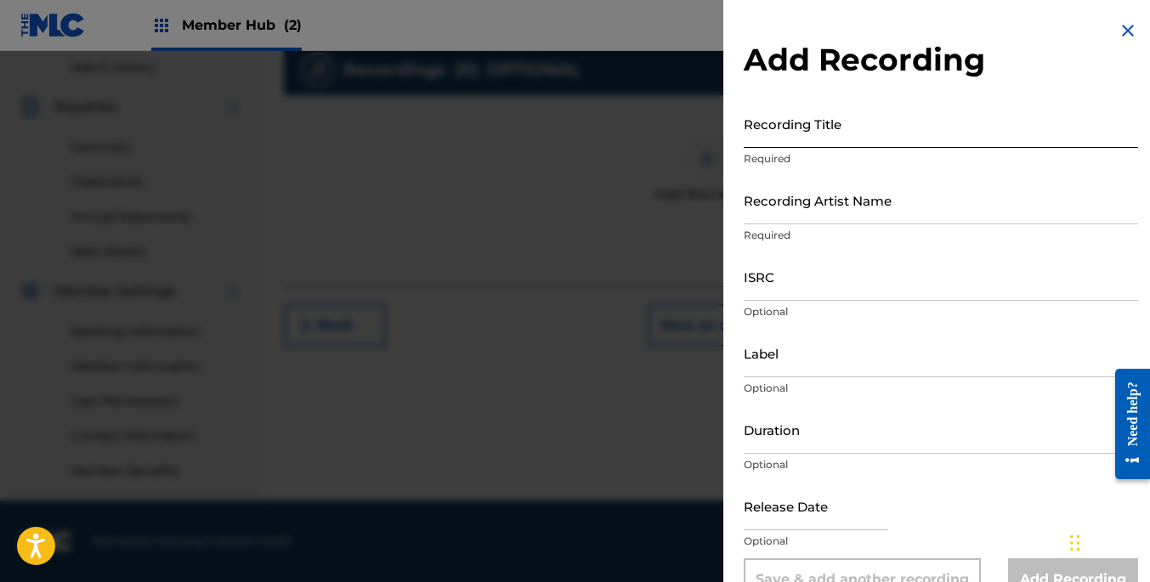
click at [928, 128] on input "Recording Title" at bounding box center [941, 123] width 394 height 48
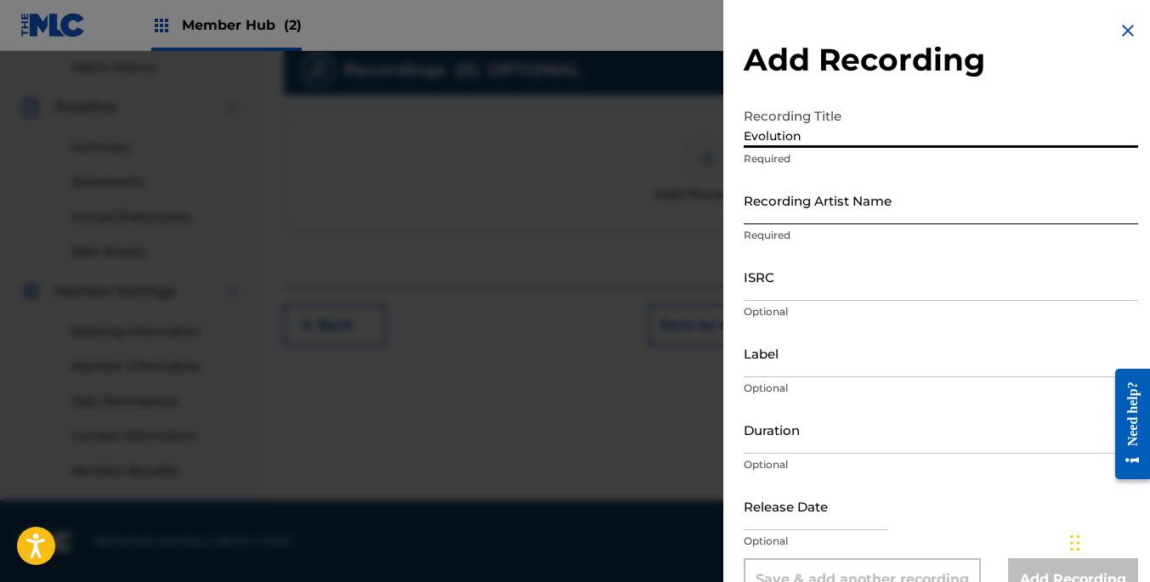
type input "Evolution"
click at [891, 204] on input "Recording Artist Name" at bounding box center [941, 200] width 394 height 48
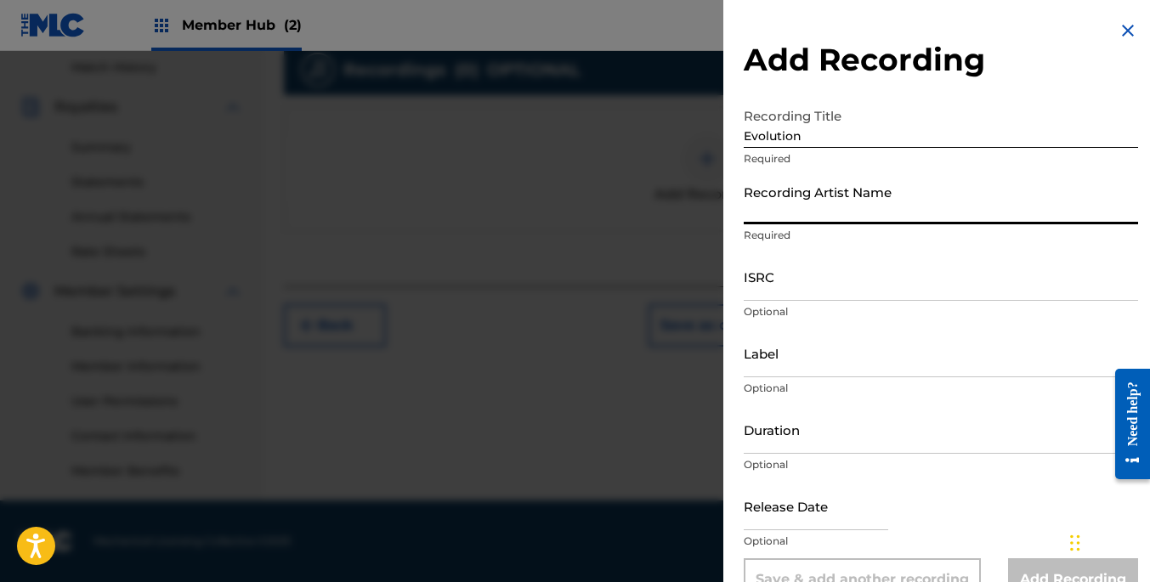
type input "[PERSON_NAME]"
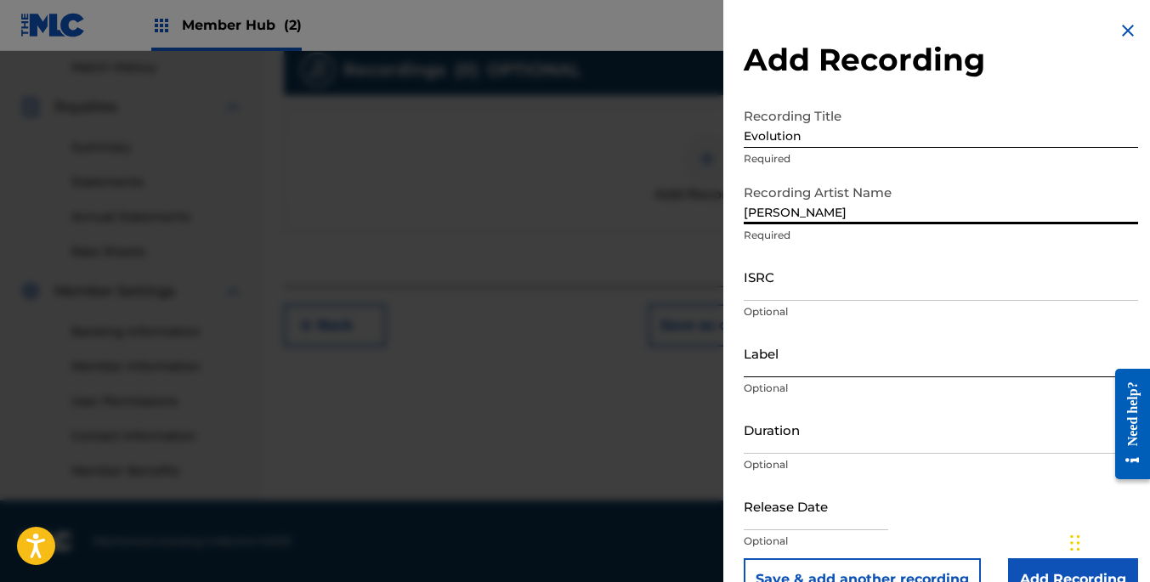
click at [840, 364] on input "Label" at bounding box center [941, 353] width 394 height 48
type input "MannyMartinezMusic"
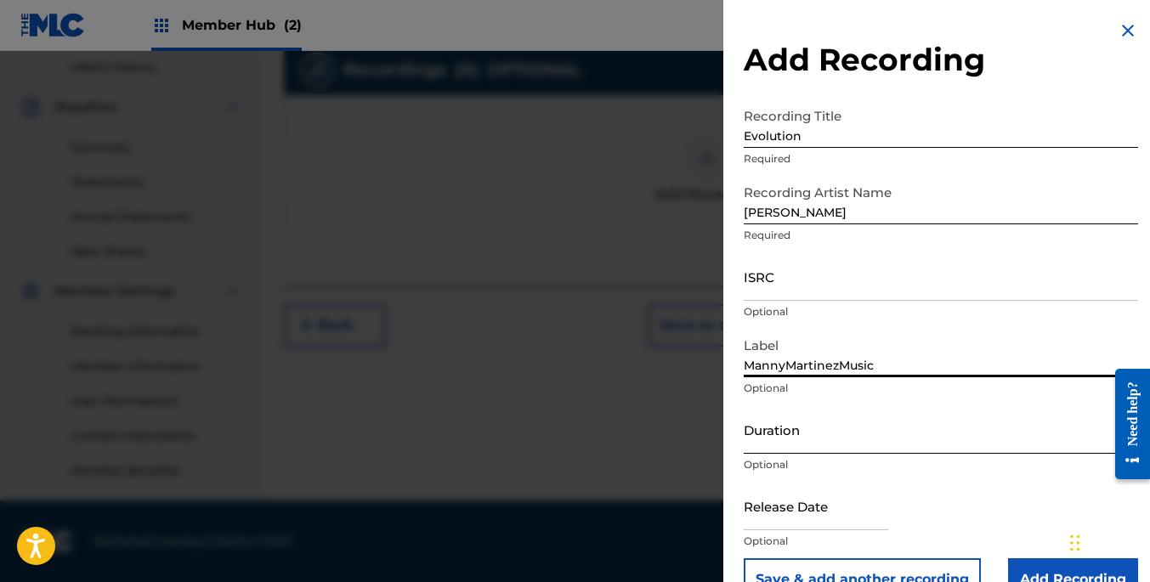
click at [846, 447] on input "Duration" at bounding box center [941, 429] width 394 height 48
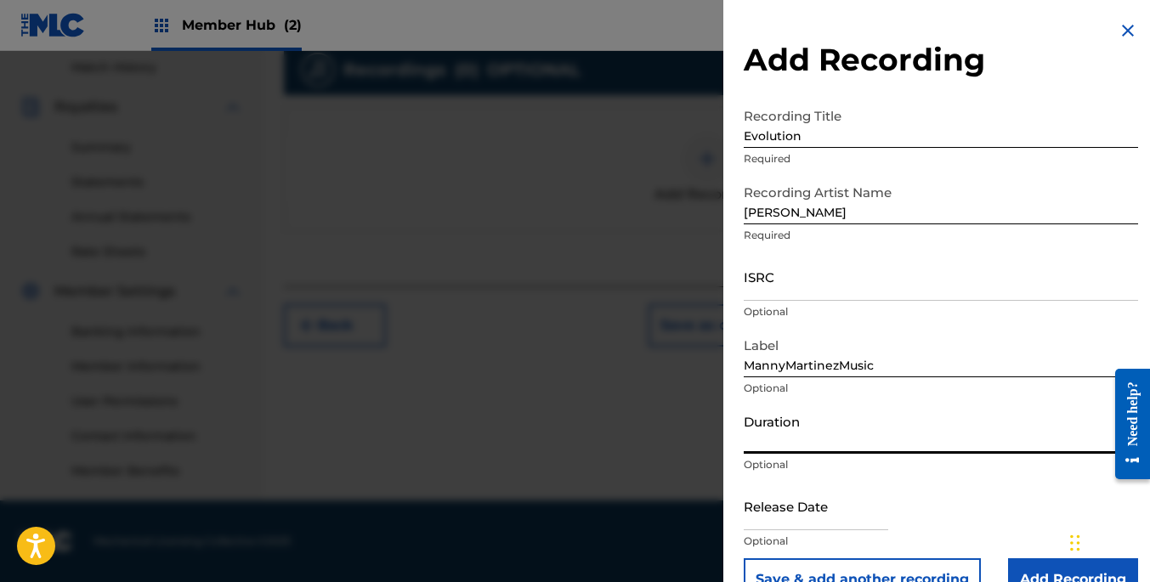
click at [835, 441] on input "Duration" at bounding box center [941, 429] width 394 height 48
type input "41:00"
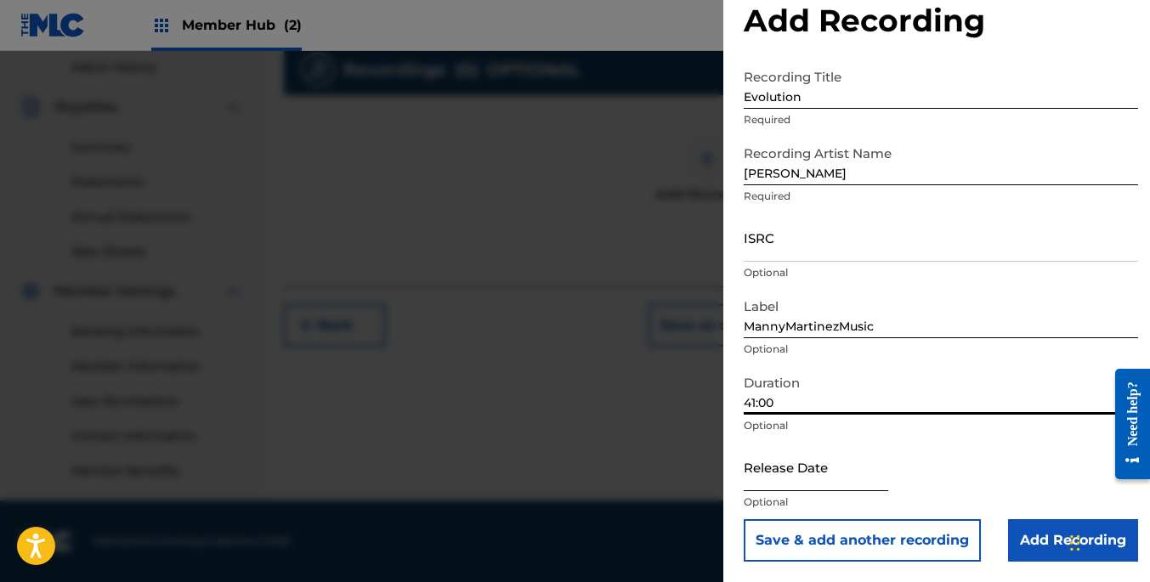
click at [815, 488] on input "text" at bounding box center [816, 467] width 144 height 48
select select "8"
select select "2025"
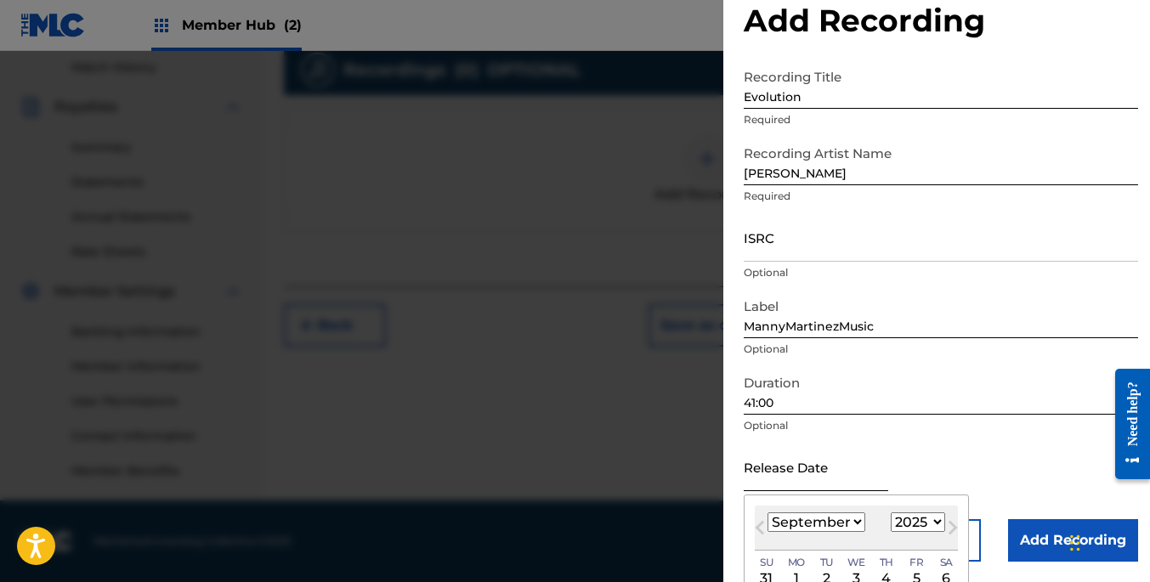
click at [851, 477] on input "text" at bounding box center [816, 467] width 144 height 48
type input "[DATE]"
select select "2023"
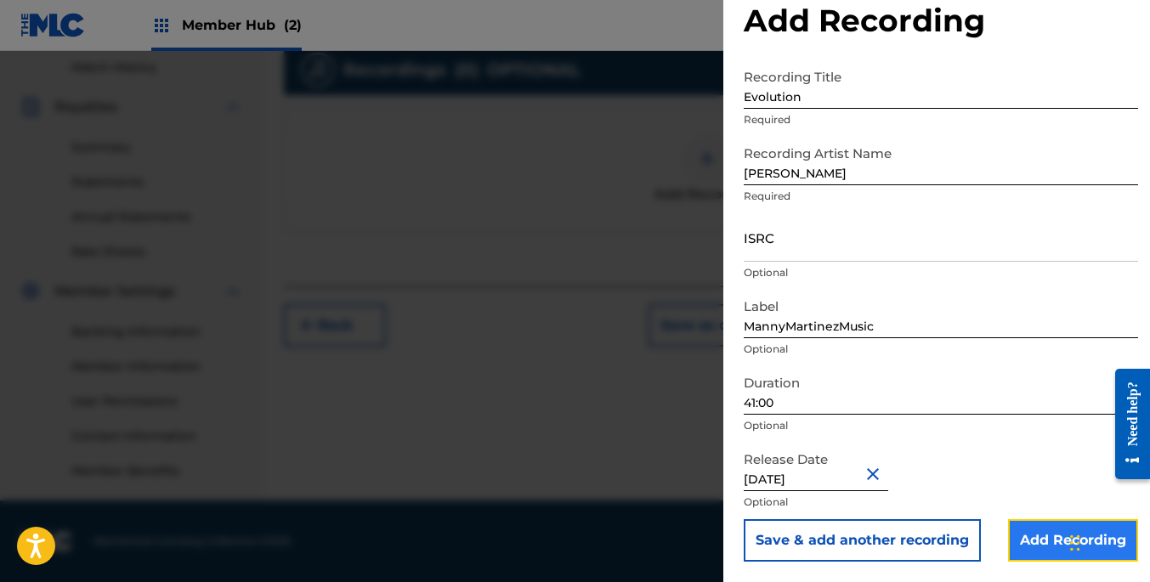
click at [1048, 538] on input "Add Recording" at bounding box center [1073, 540] width 130 height 42
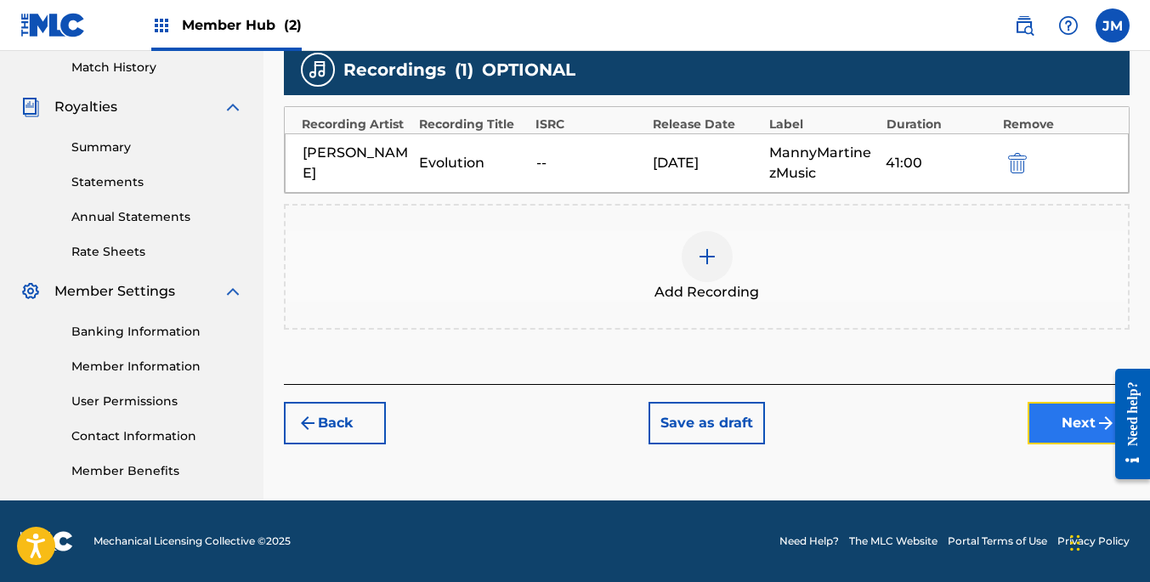
click at [1050, 414] on button "Next" at bounding box center [1078, 423] width 102 height 42
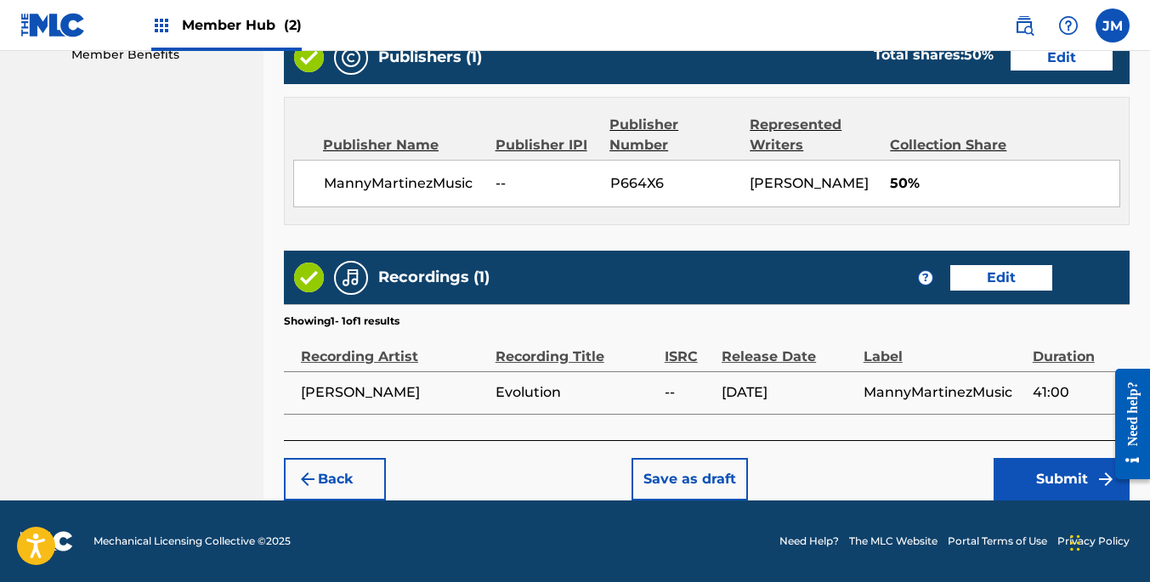
scroll to position [908, 0]
click at [1055, 480] on button "Submit" at bounding box center [1061, 479] width 136 height 42
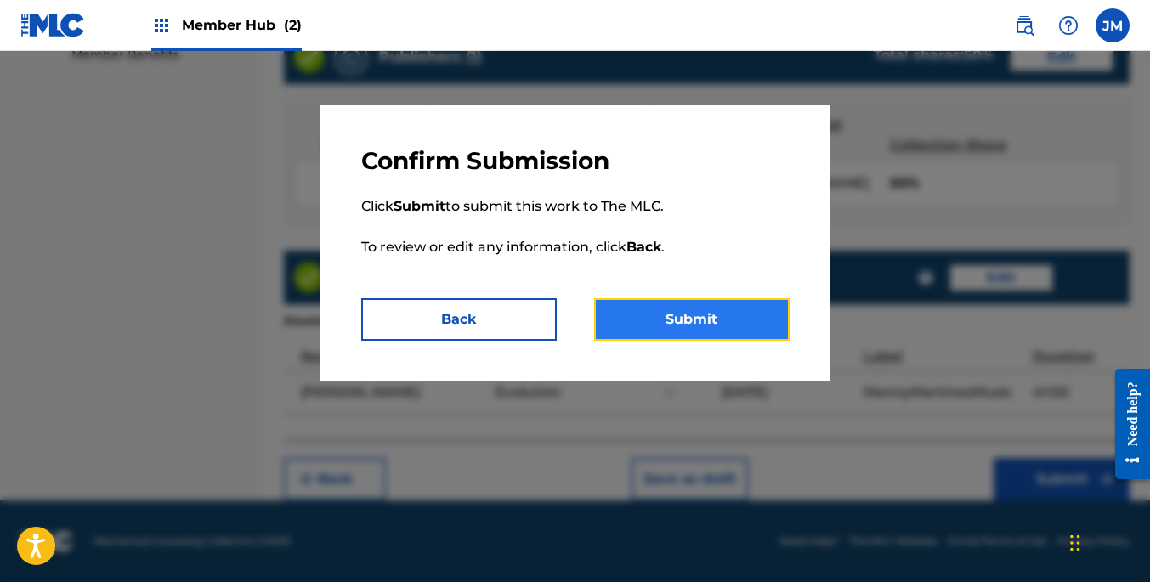
click at [706, 312] on button "Submit" at bounding box center [691, 319] width 195 height 42
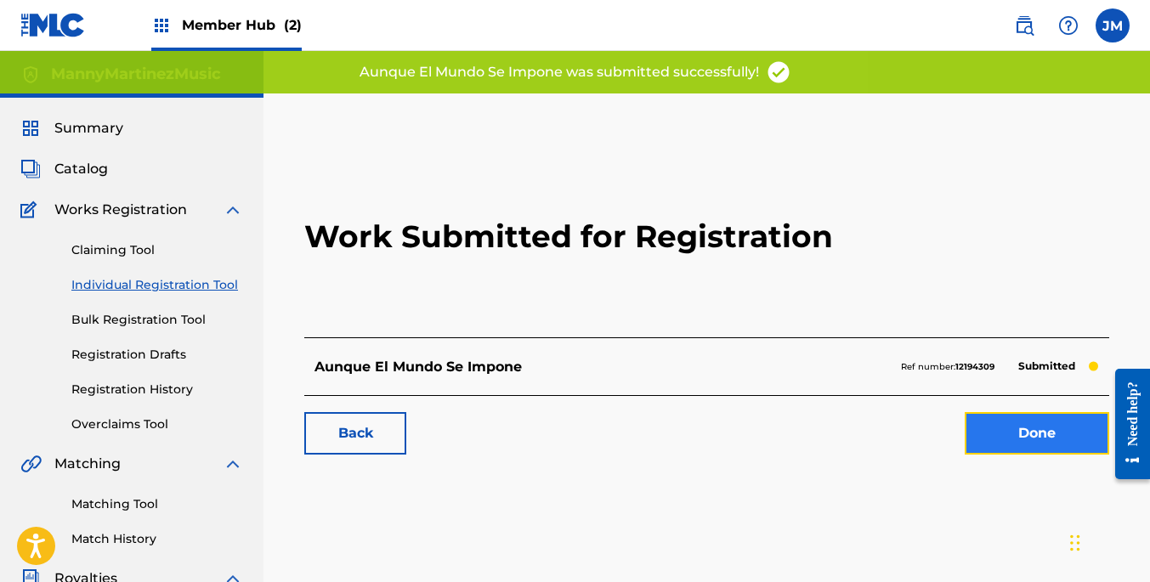
click at [1015, 421] on link "Done" at bounding box center [1037, 433] width 144 height 42
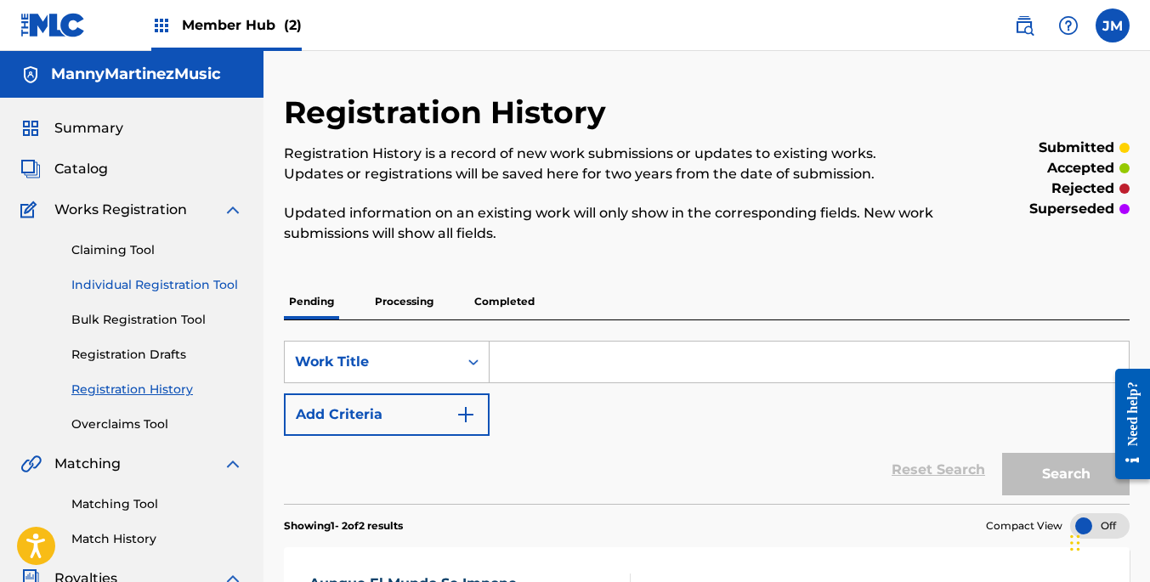
click at [167, 280] on link "Individual Registration Tool" at bounding box center [157, 285] width 172 height 18
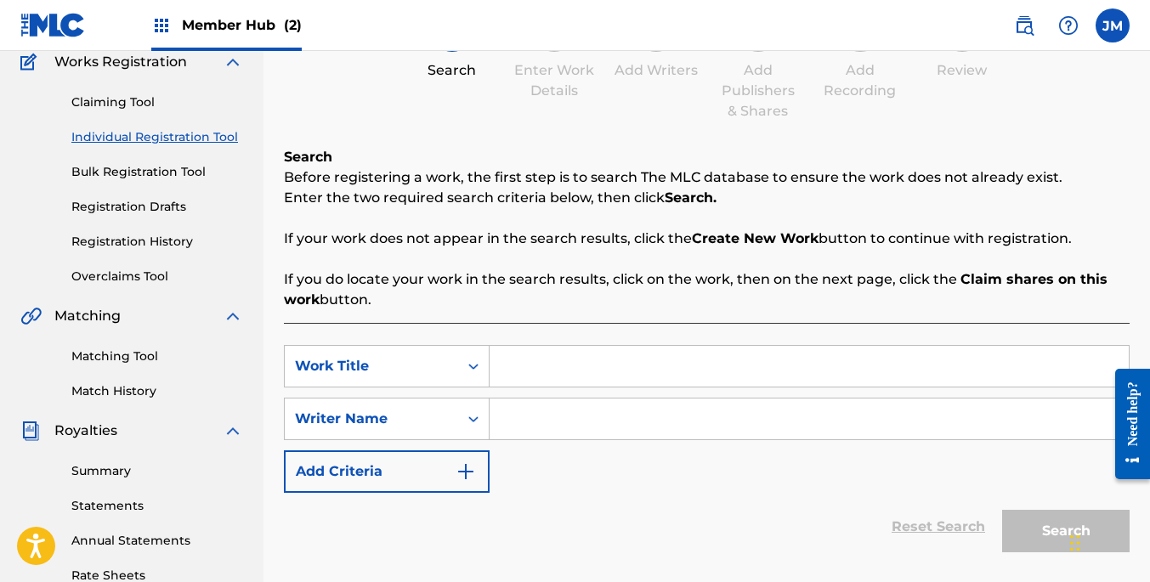
scroll to position [196, 0]
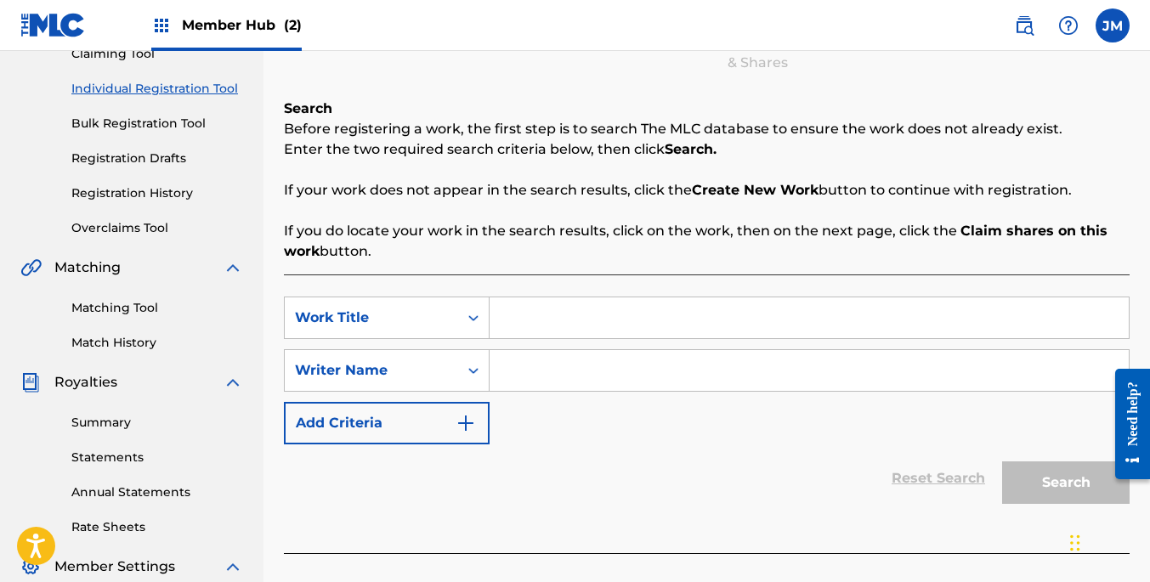
click at [546, 323] on input "Search Form" at bounding box center [808, 317] width 639 height 41
type input "Tu y Yo"
click at [527, 365] on input "Search Form" at bounding box center [808, 370] width 639 height 41
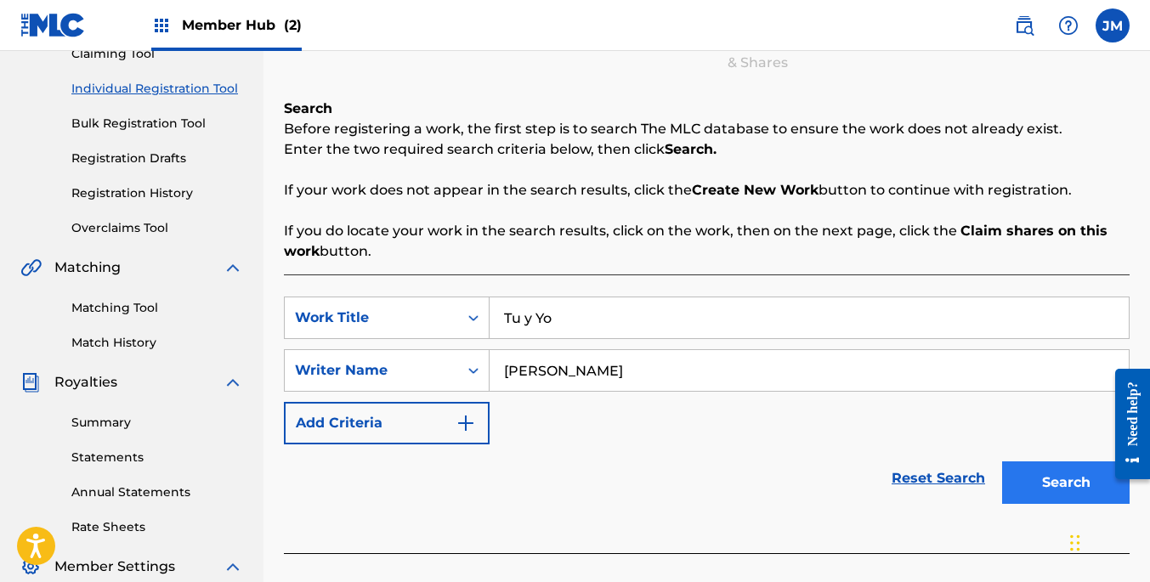
type input "[PERSON_NAME]"
click at [1041, 486] on button "Search" at bounding box center [1065, 482] width 127 height 42
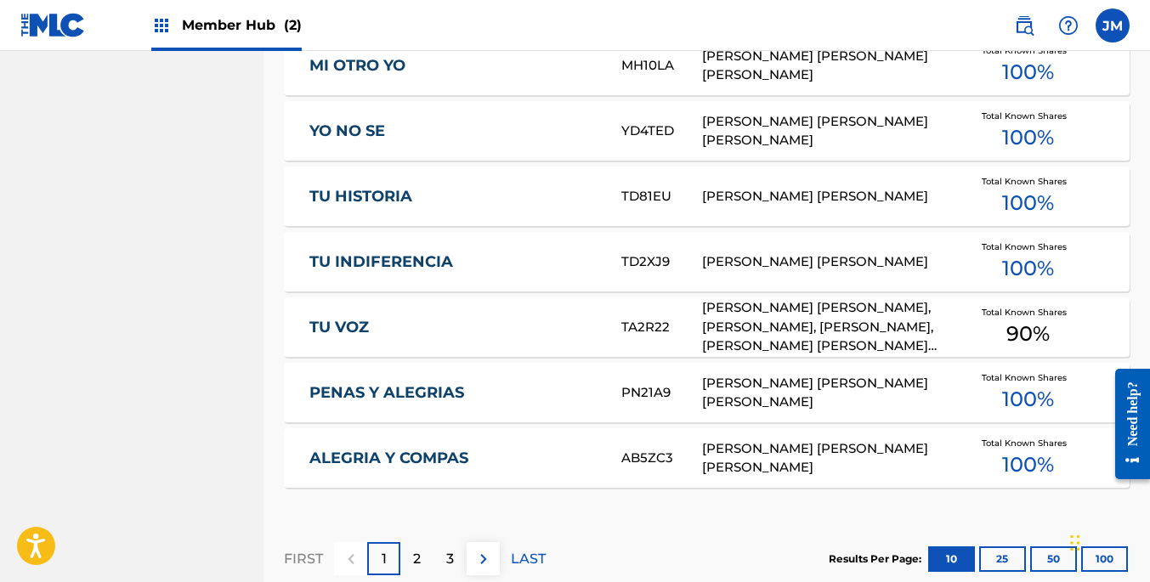
scroll to position [998, 0]
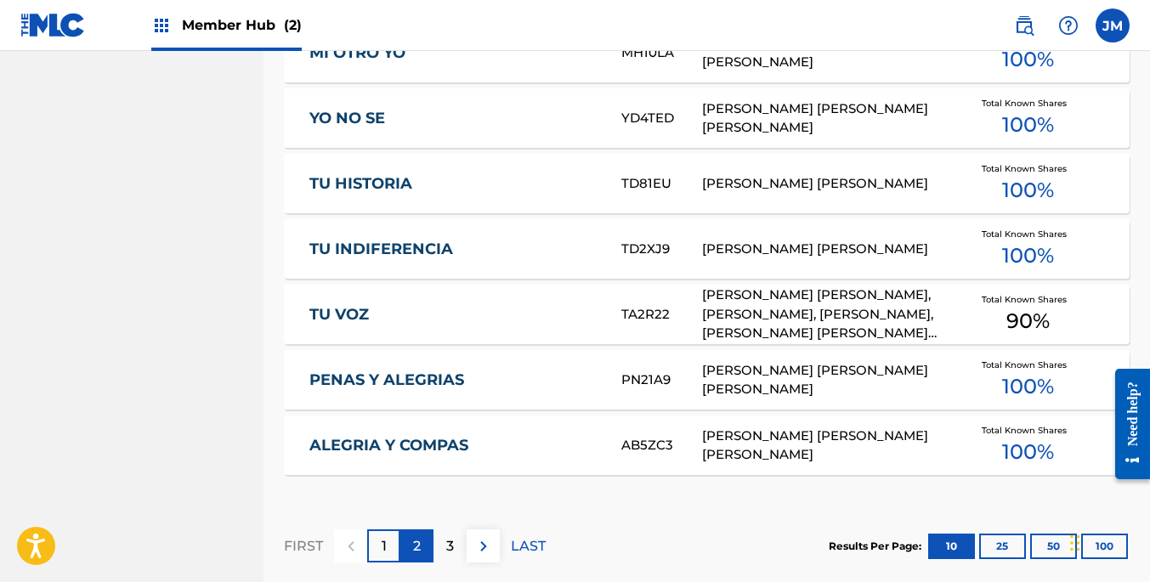
click at [420, 536] on p "2" at bounding box center [417, 546] width 8 height 20
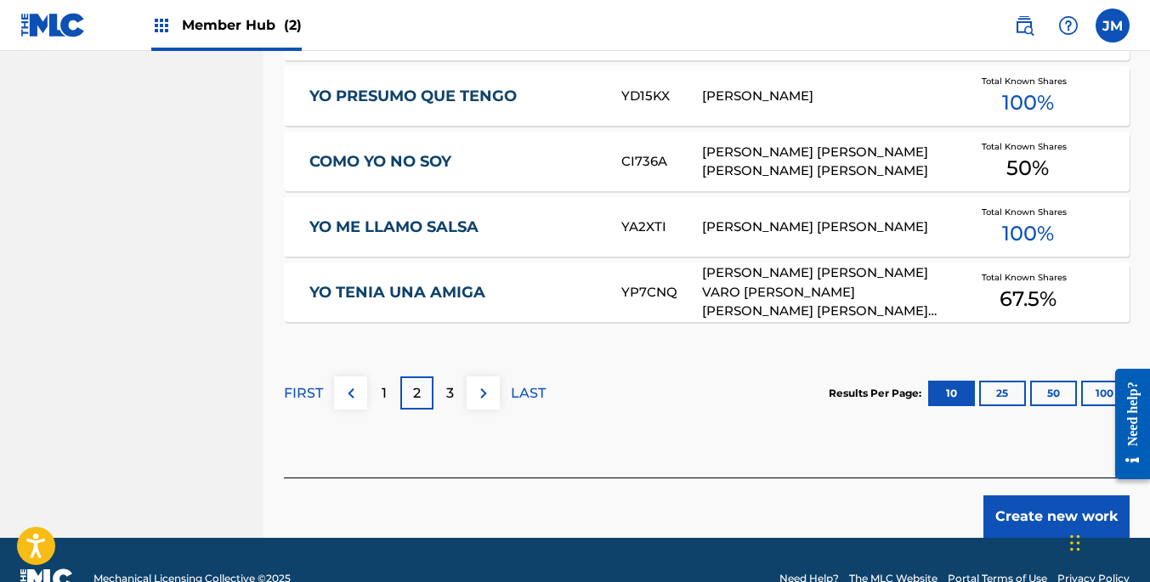
scroll to position [1178, 0]
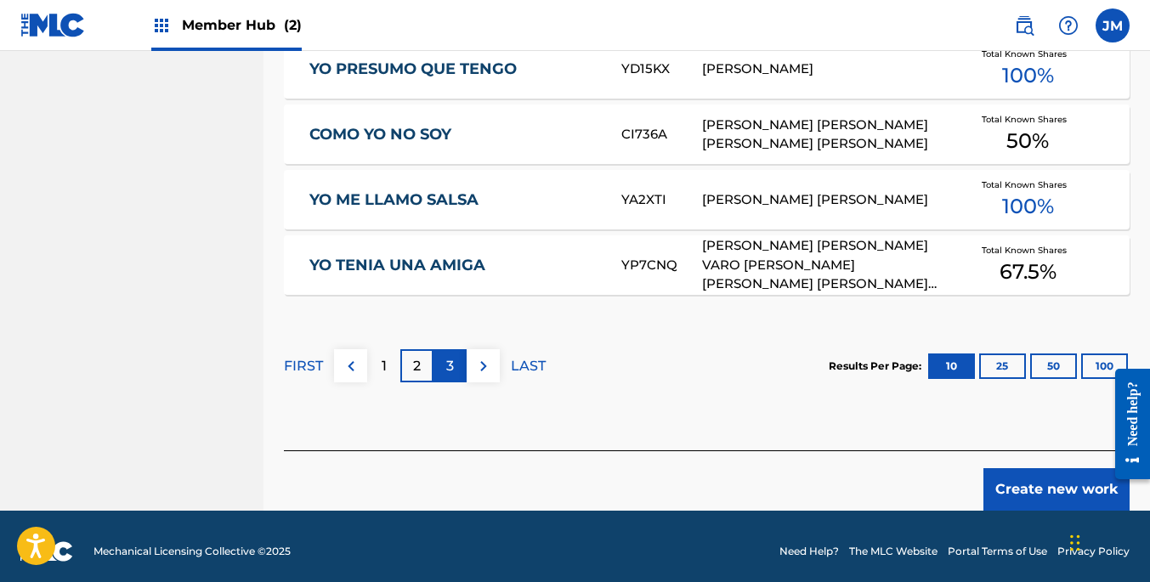
click at [460, 354] on div "3" at bounding box center [449, 365] width 33 height 33
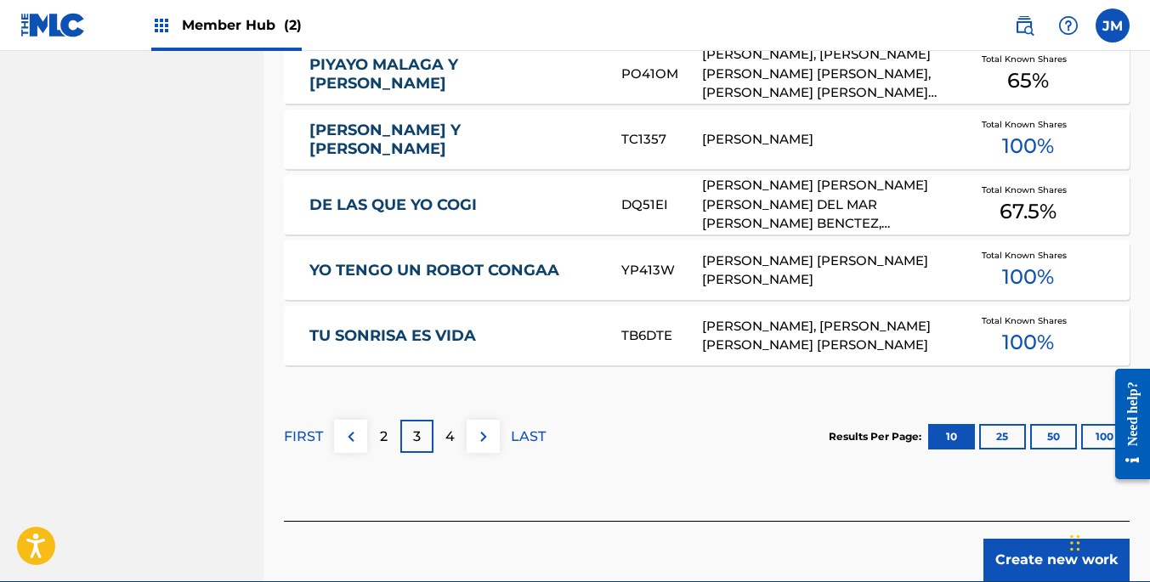
scroll to position [1117, 0]
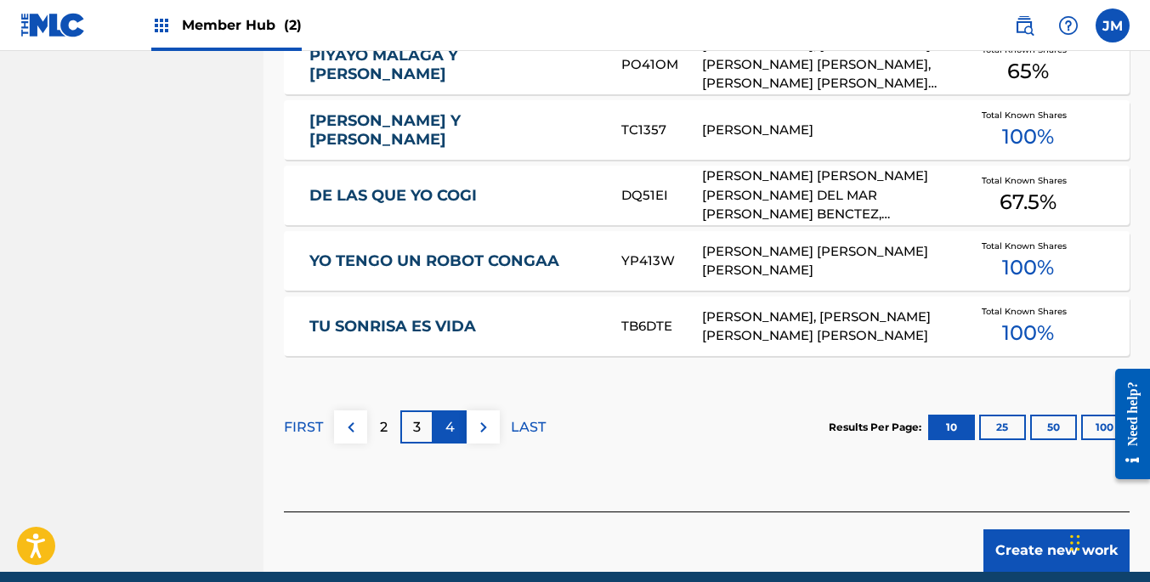
click at [453, 417] on p "4" at bounding box center [449, 427] width 9 height 20
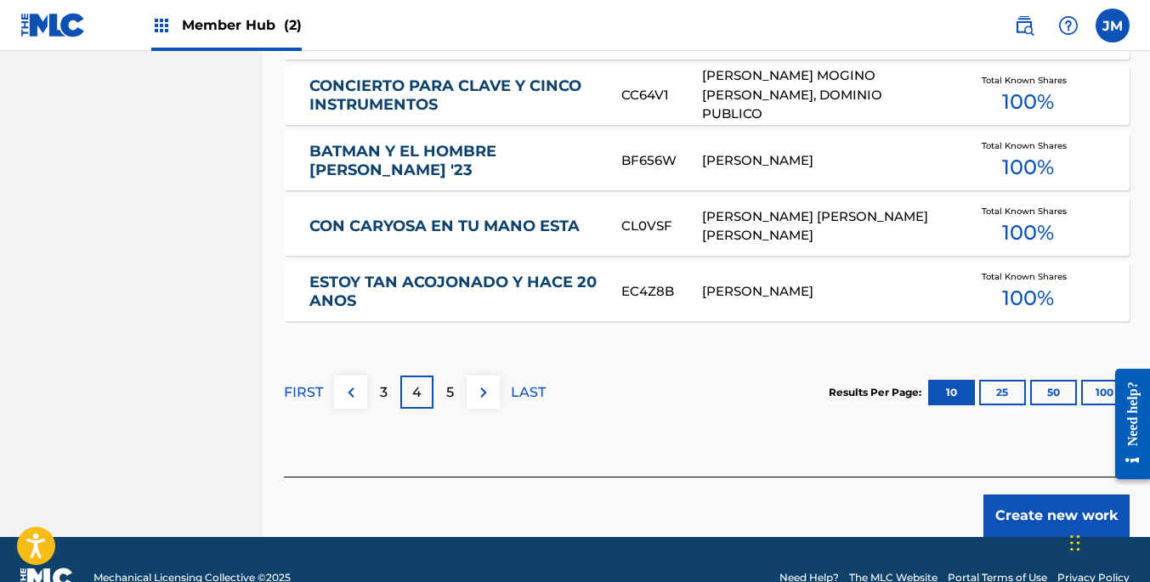
scroll to position [1178, 0]
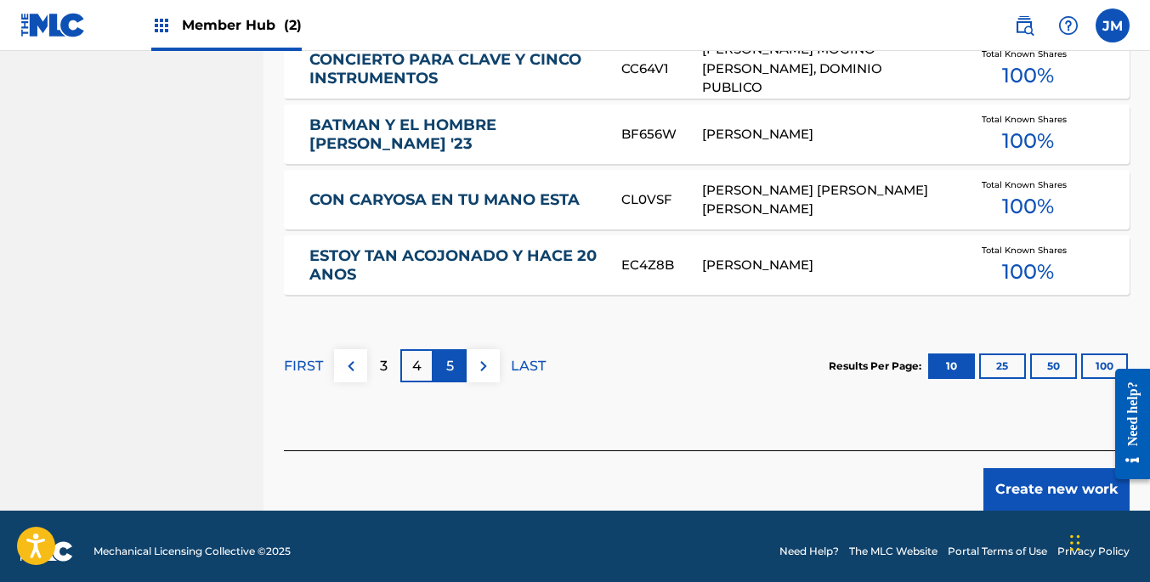
click at [454, 356] on div "5" at bounding box center [449, 365] width 33 height 33
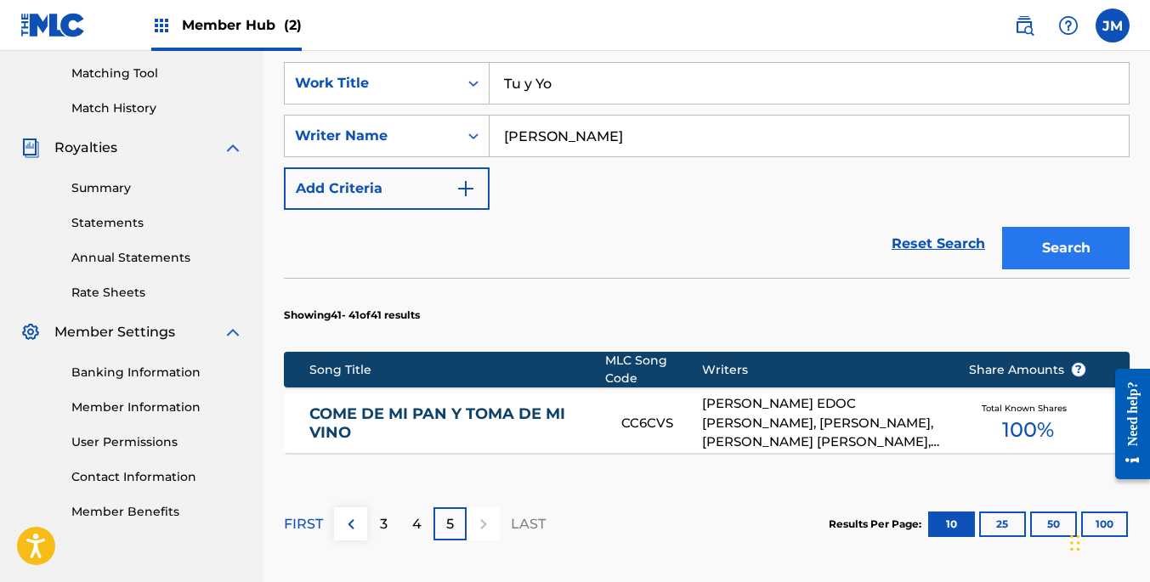
scroll to position [589, 0]
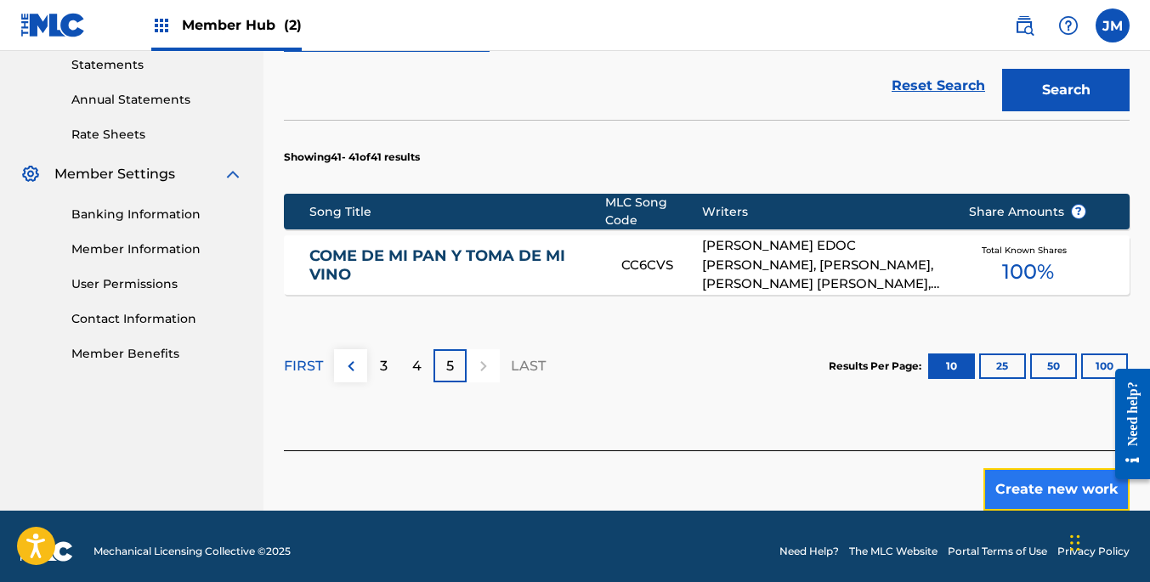
click at [1046, 471] on button "Create new work" at bounding box center [1056, 489] width 146 height 42
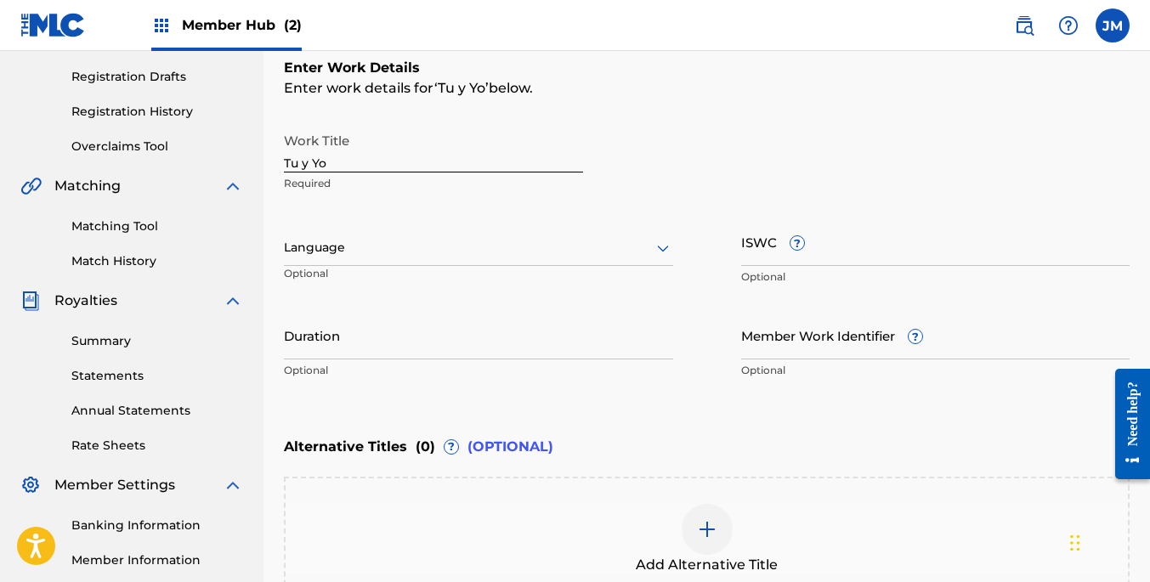
scroll to position [303, 0]
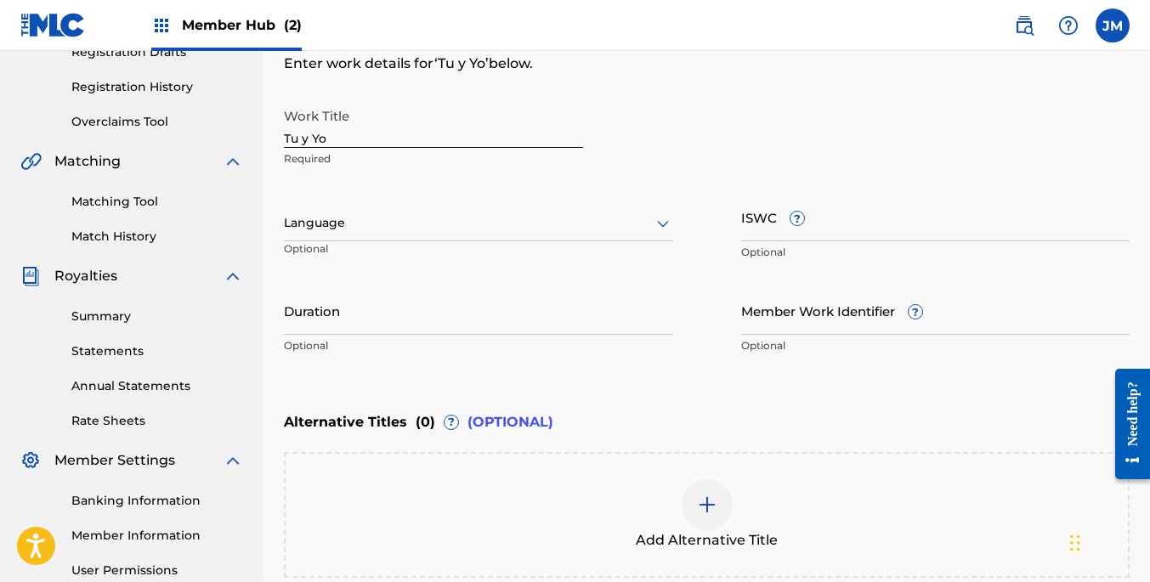
click at [653, 223] on div at bounding box center [663, 223] width 20 height 20
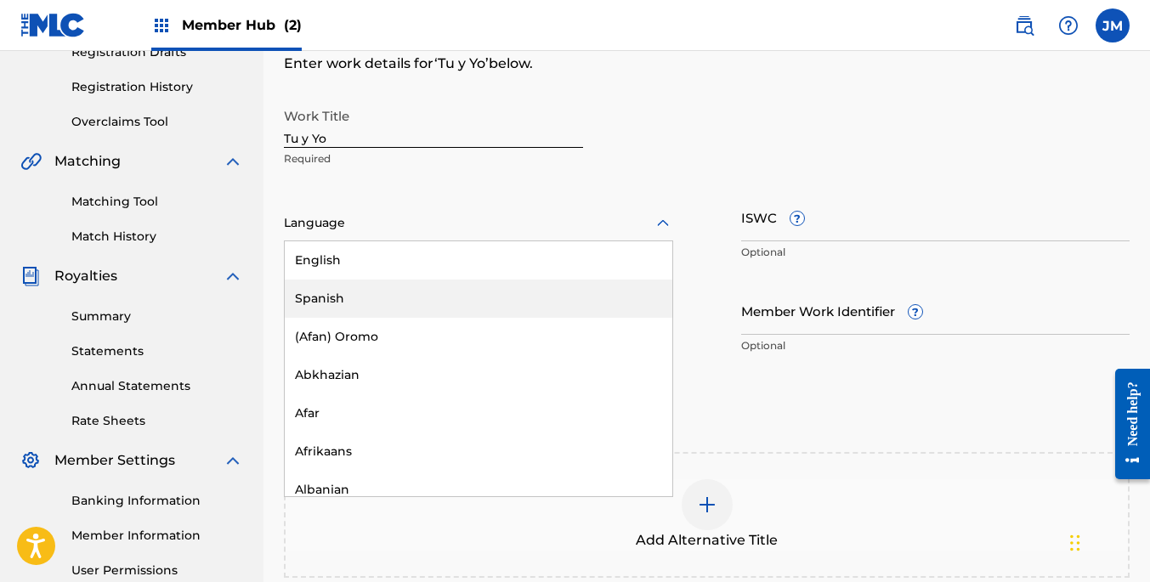
click at [377, 292] on div "Spanish" at bounding box center [479, 299] width 388 height 38
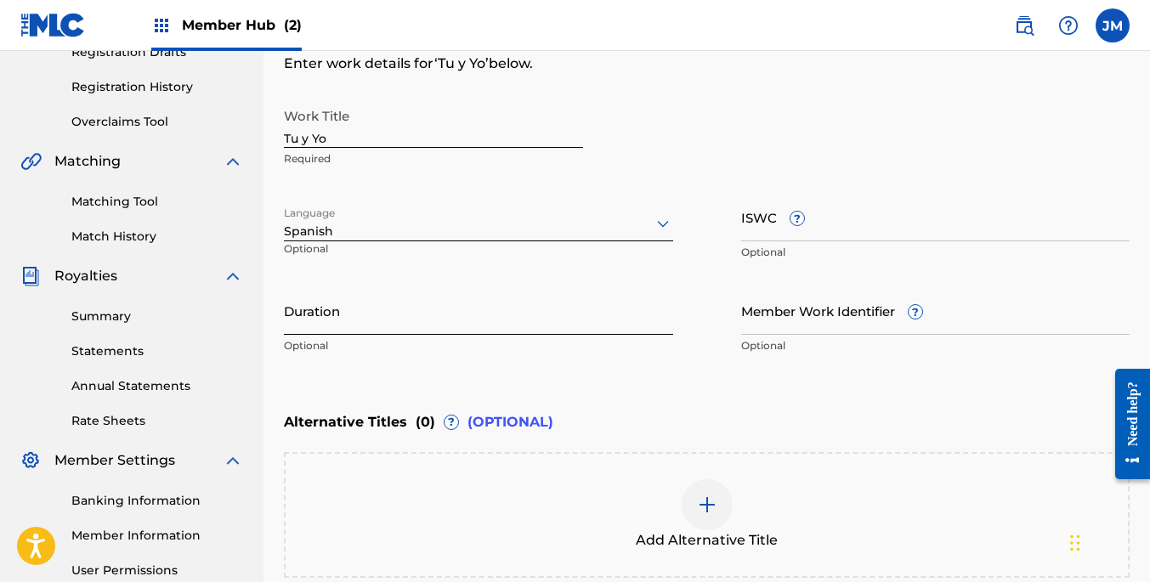
click at [456, 324] on input "Duration" at bounding box center [478, 310] width 389 height 48
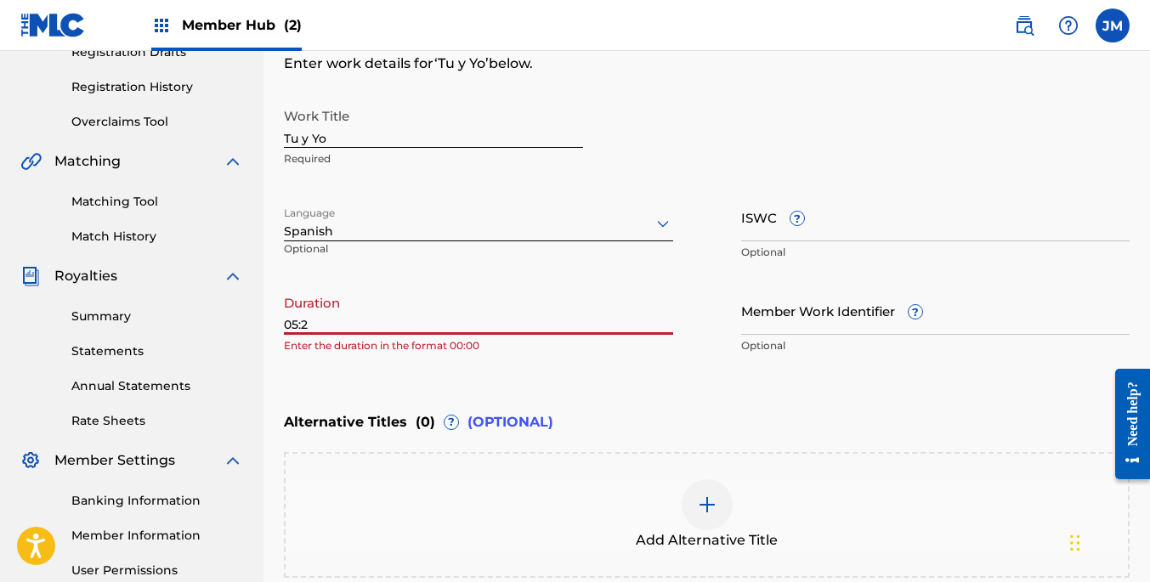
type input "05:26"
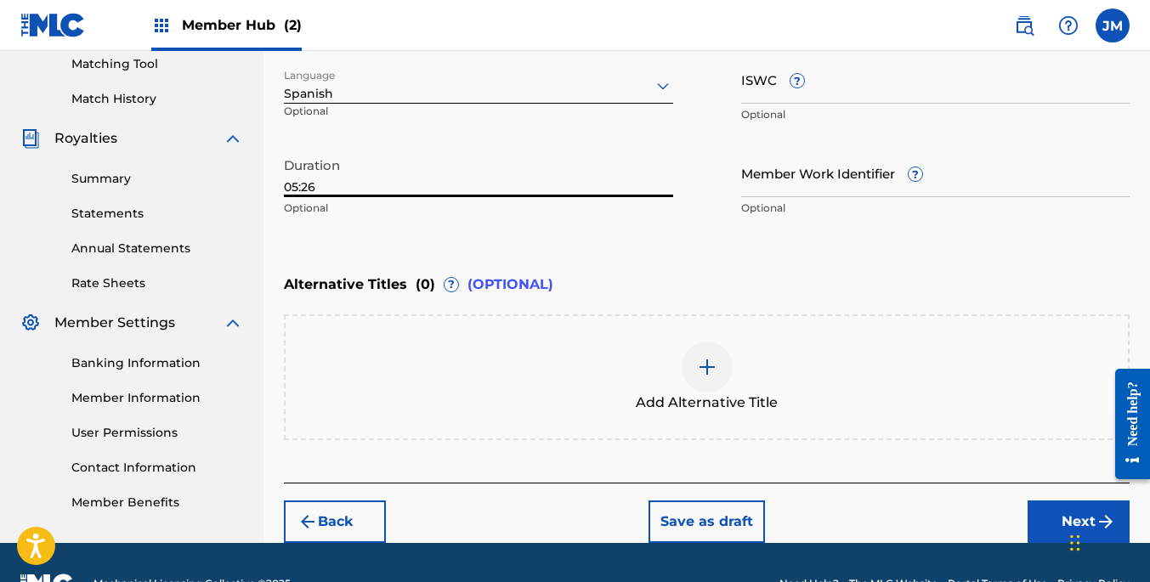
scroll to position [483, 0]
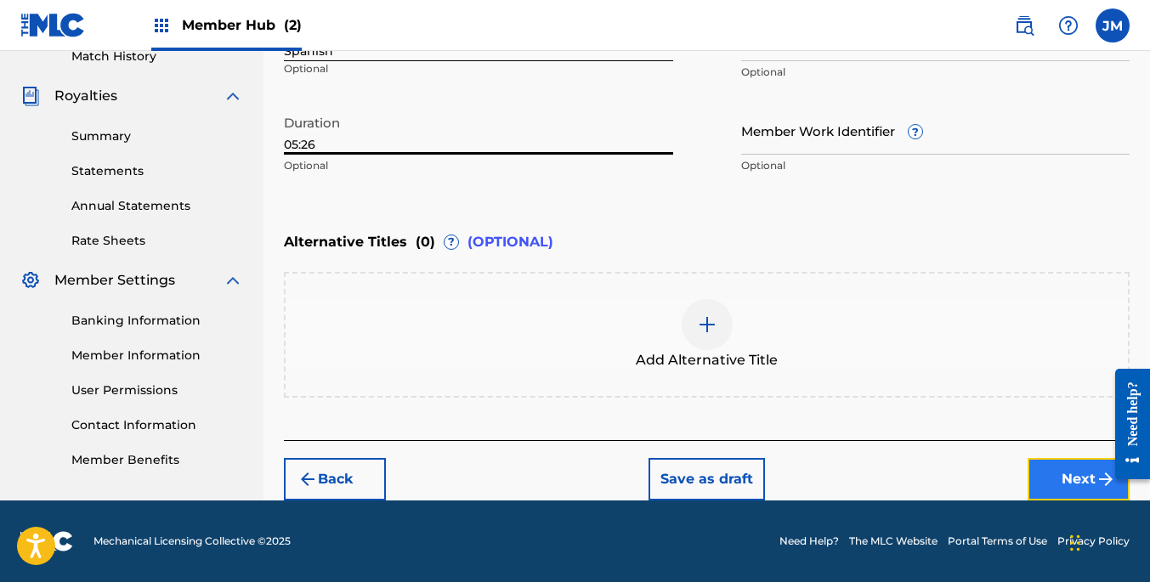
click at [1052, 476] on button "Next" at bounding box center [1078, 479] width 102 height 42
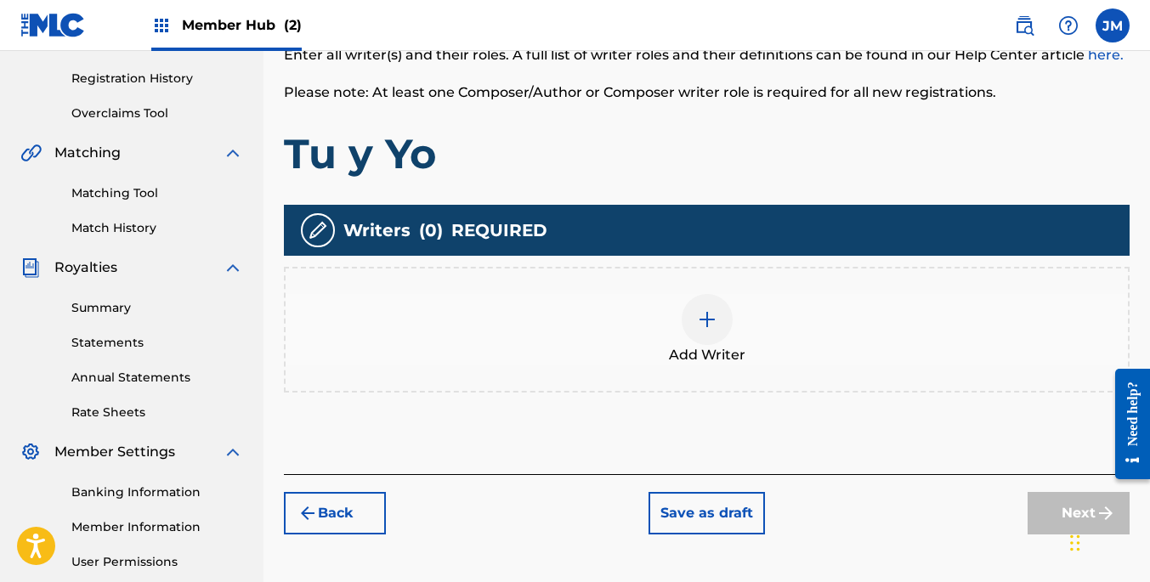
scroll to position [319, 0]
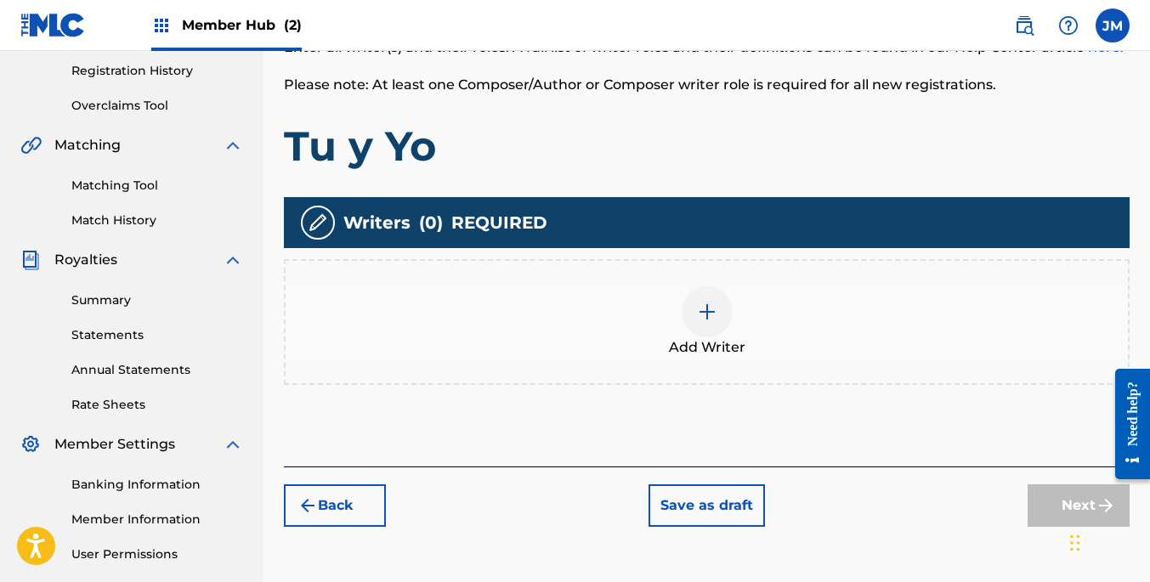
click at [705, 313] on img at bounding box center [707, 312] width 20 height 20
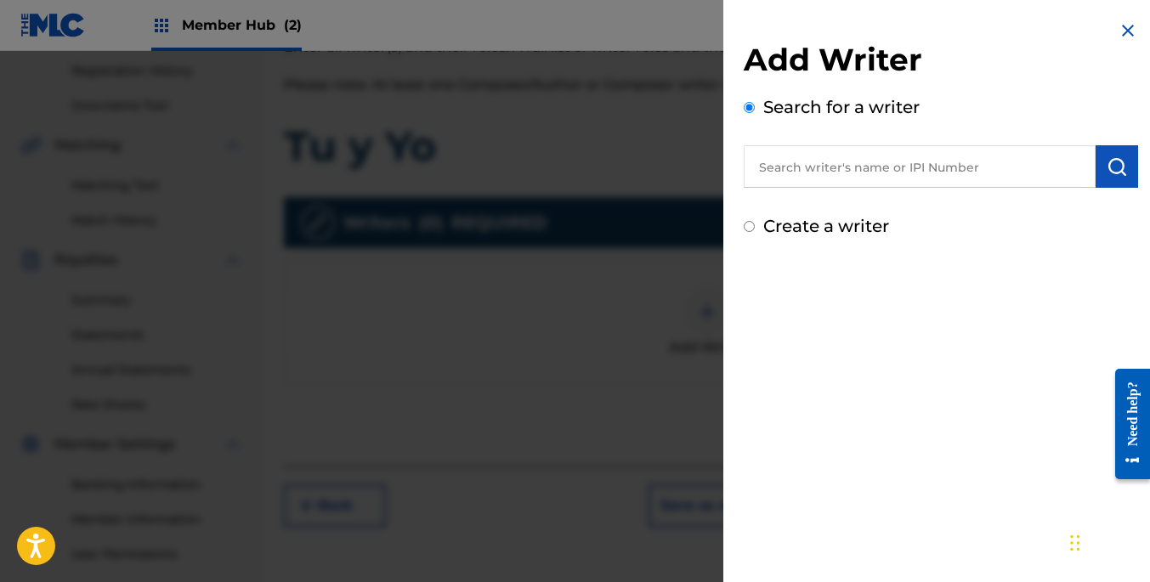
click at [902, 164] on input "text" at bounding box center [920, 166] width 352 height 42
paste input "00228456164"
type input "00228456164"
click at [1106, 169] on img "submit" at bounding box center [1116, 166] width 20 height 20
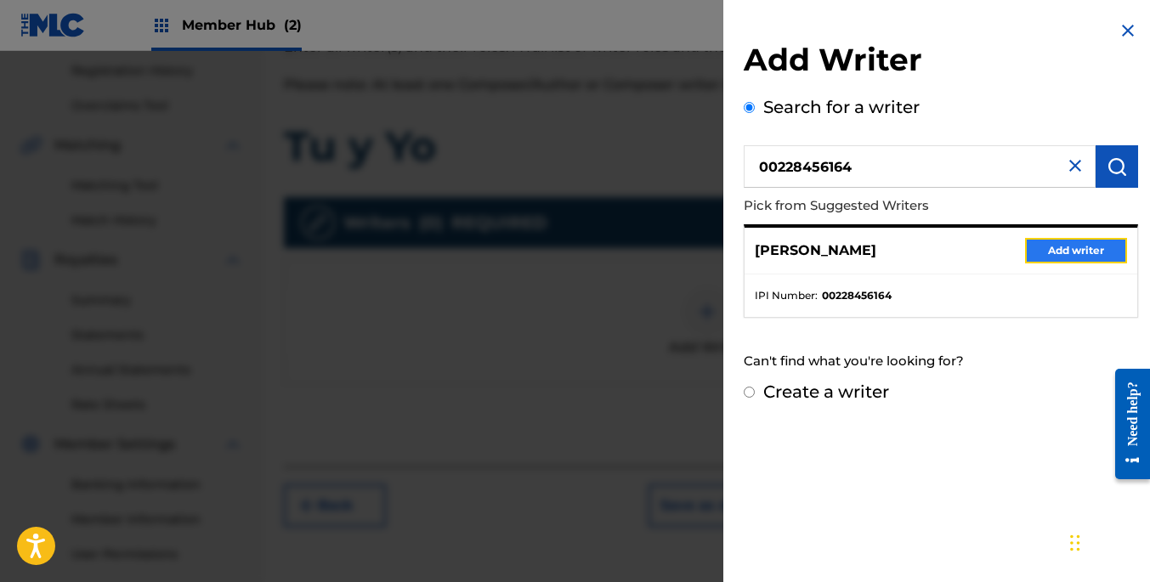
click at [1052, 245] on button "Add writer" at bounding box center [1076, 250] width 102 height 25
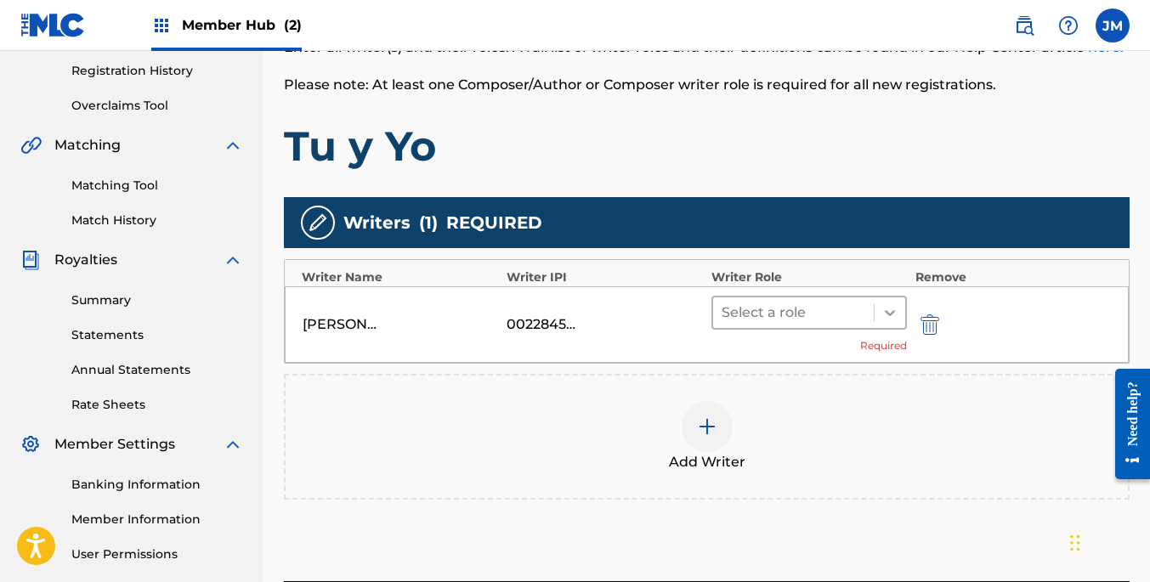
click at [886, 311] on icon at bounding box center [890, 313] width 10 height 6
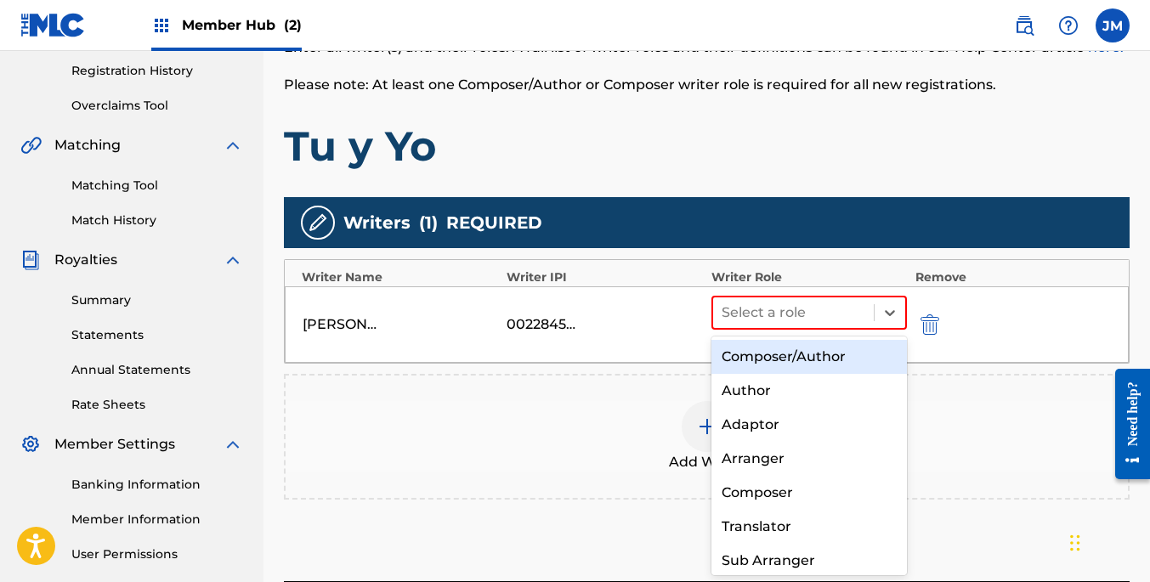
click at [849, 350] on div "Composer/Author" at bounding box center [808, 357] width 195 height 34
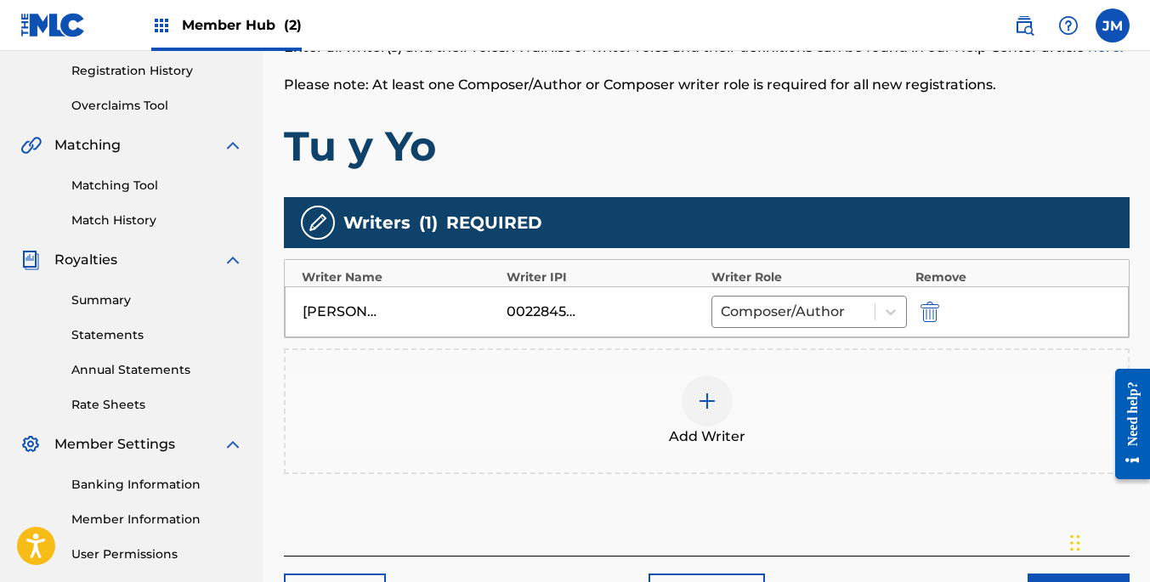
click at [699, 399] on img at bounding box center [707, 401] width 20 height 20
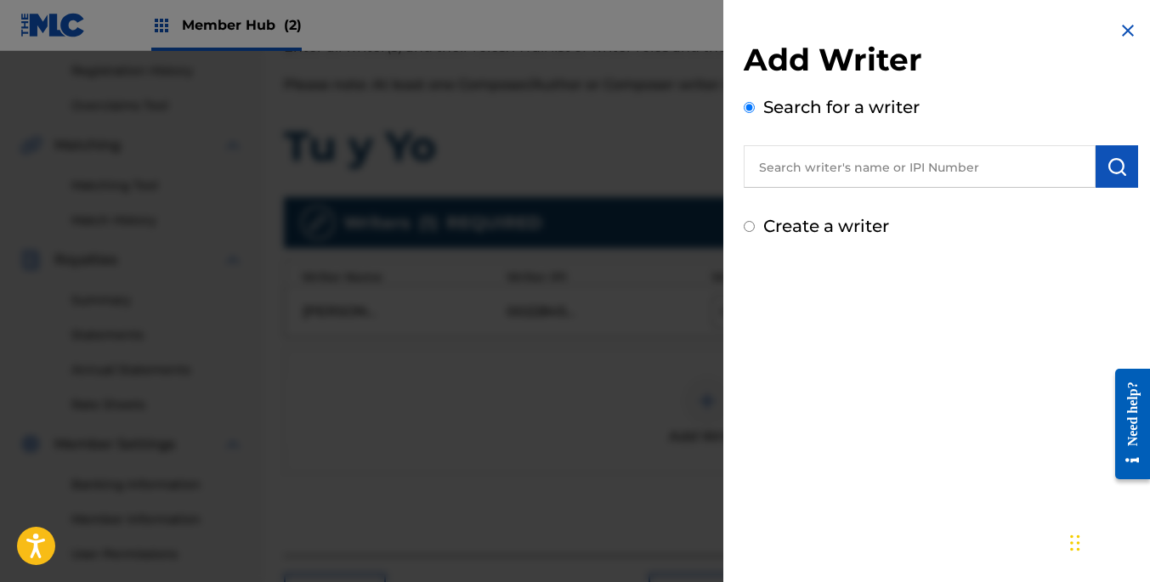
click at [963, 172] on input "text" at bounding box center [920, 166] width 352 height 42
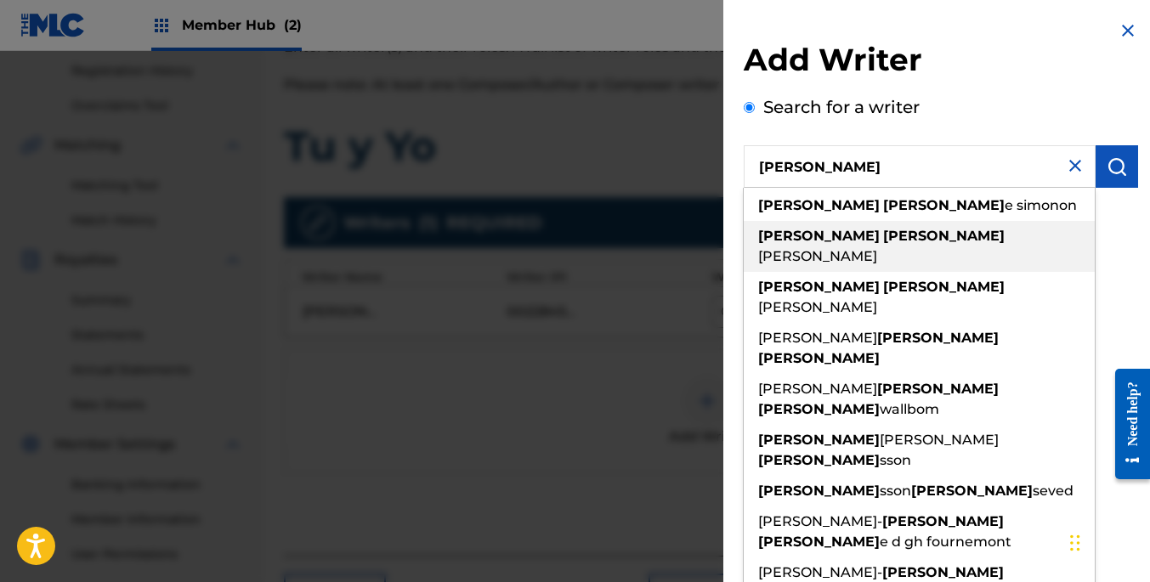
click at [952, 230] on div "[PERSON_NAME]" at bounding box center [919, 246] width 351 height 51
type input "[PERSON_NAME]"
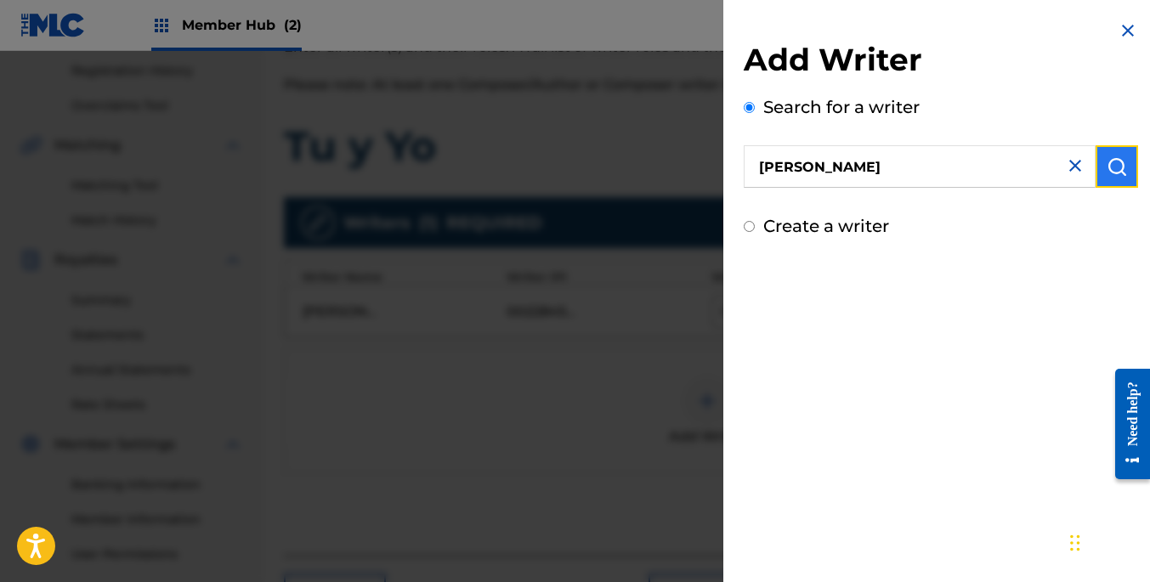
click at [1106, 166] on img "submit" at bounding box center [1116, 166] width 20 height 20
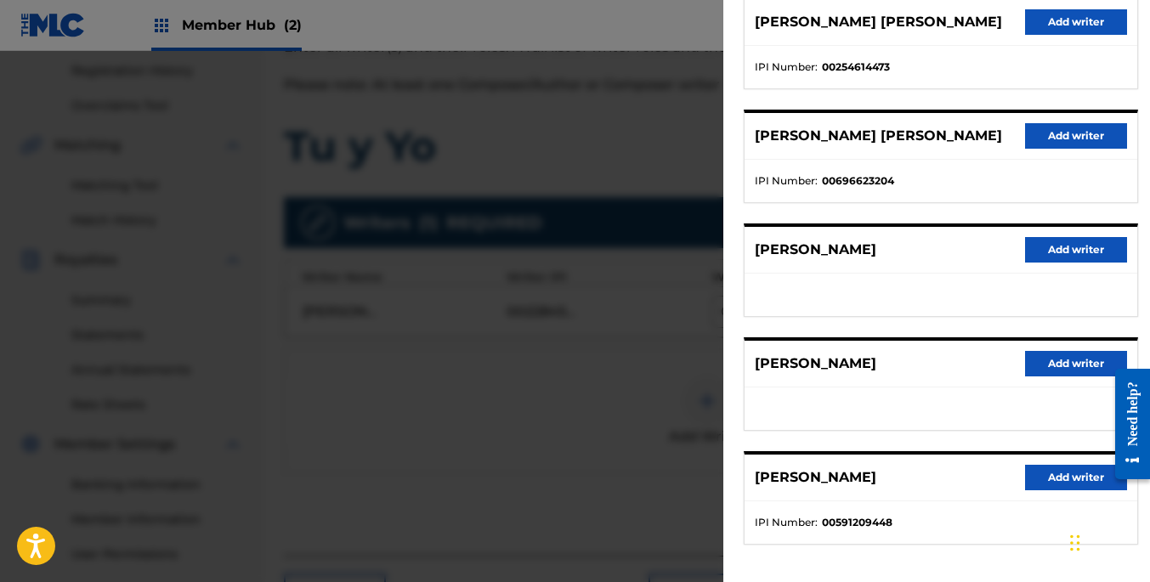
scroll to position [234, 0]
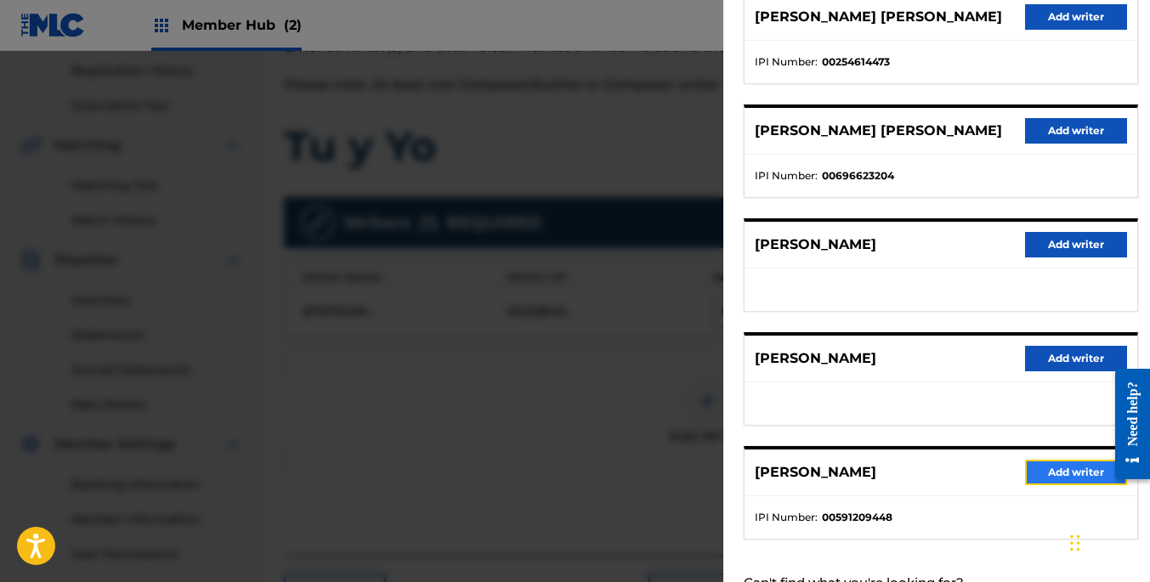
click at [1077, 472] on button "Add writer" at bounding box center [1076, 472] width 102 height 25
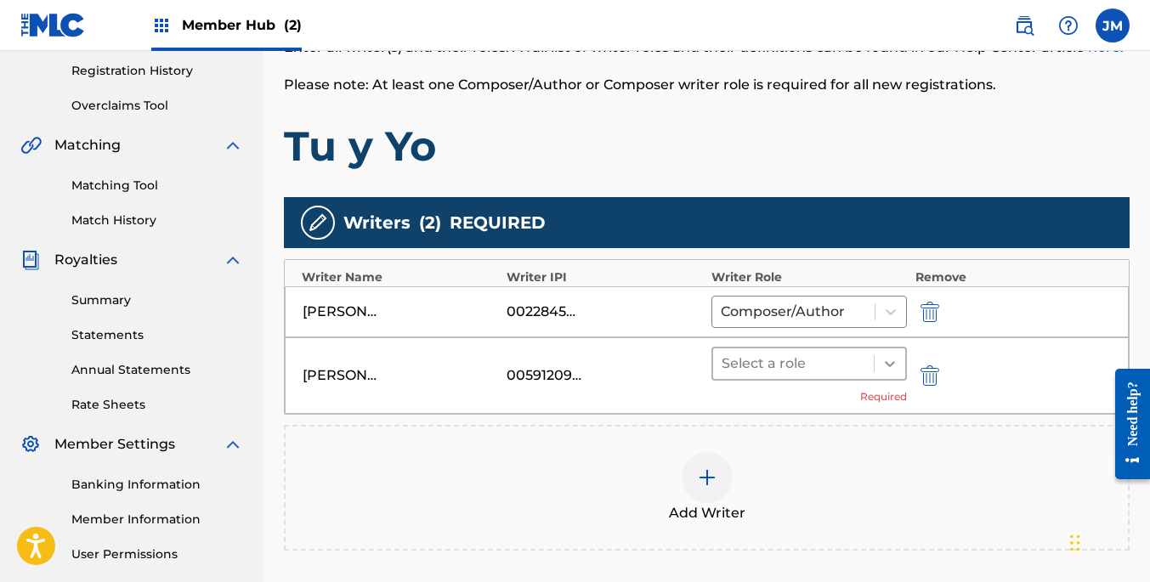
click at [891, 360] on icon at bounding box center [889, 363] width 17 height 17
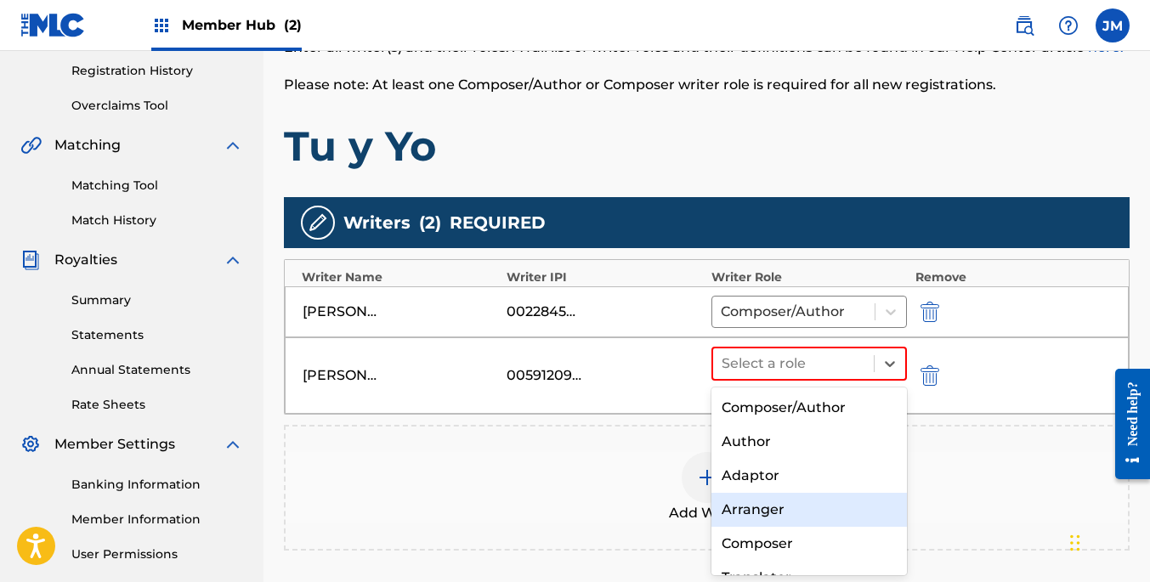
click at [775, 511] on div "Arranger" at bounding box center [808, 510] width 195 height 34
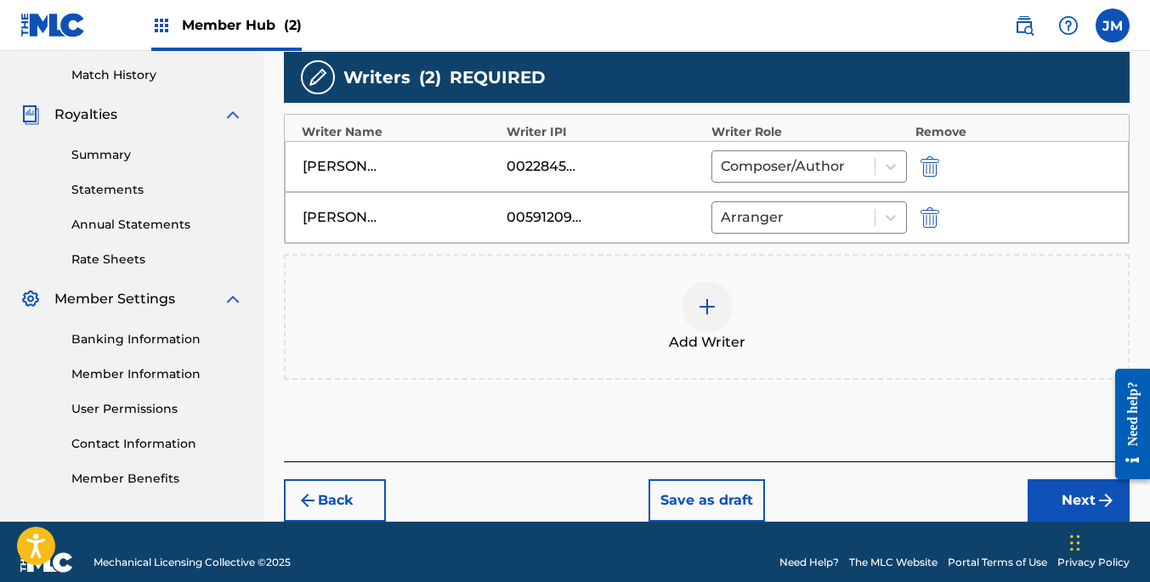
scroll to position [485, 0]
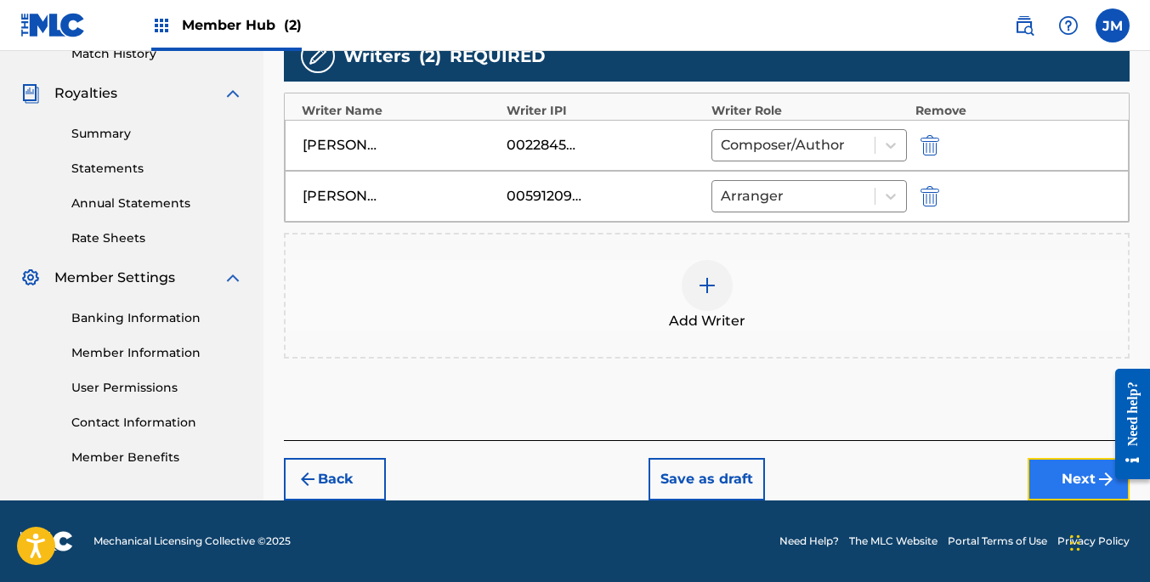
click at [1064, 473] on button "Next" at bounding box center [1078, 479] width 102 height 42
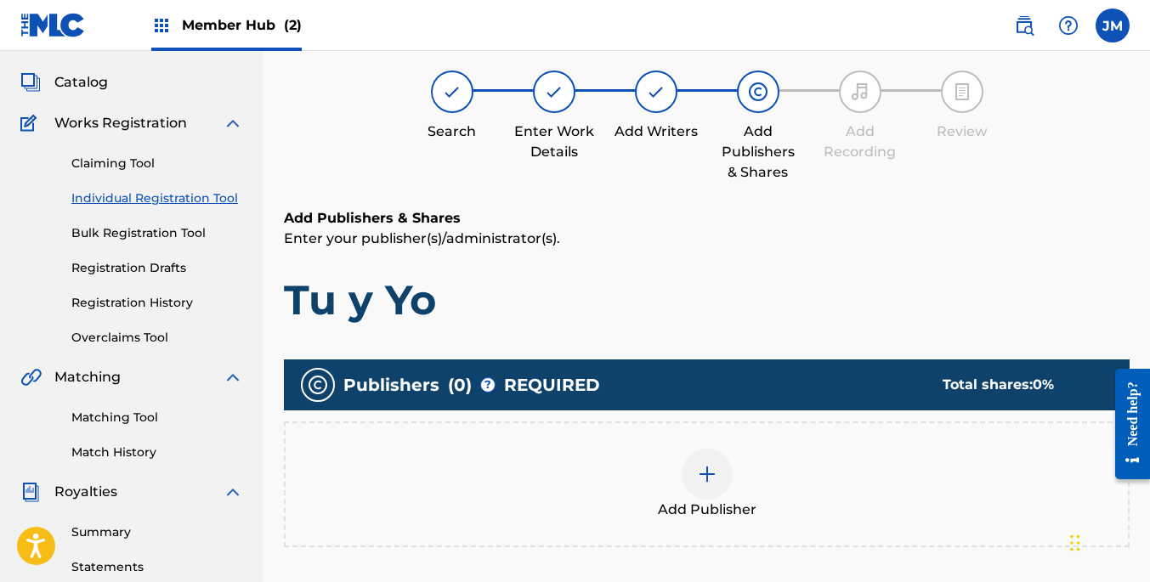
scroll to position [76, 0]
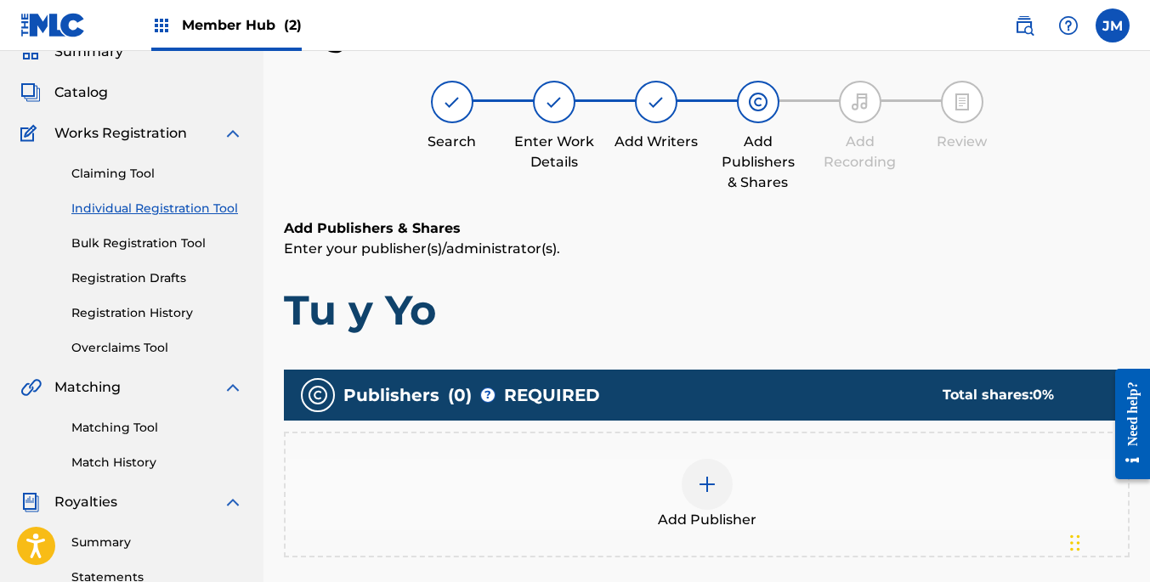
click at [706, 480] on img at bounding box center [707, 484] width 20 height 20
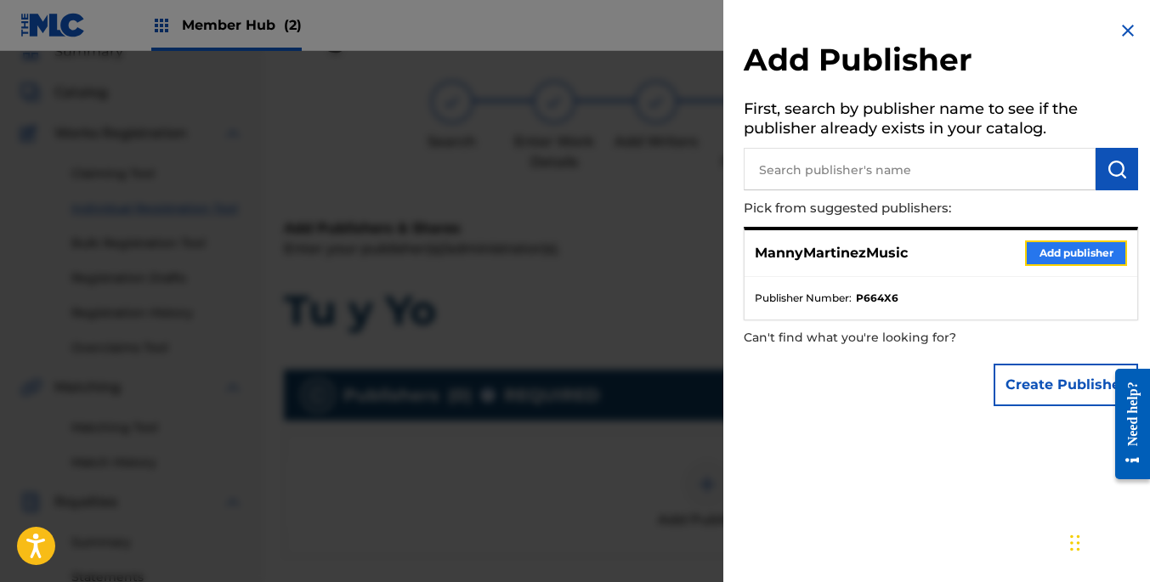
click at [1100, 257] on button "Add publisher" at bounding box center [1076, 252] width 102 height 25
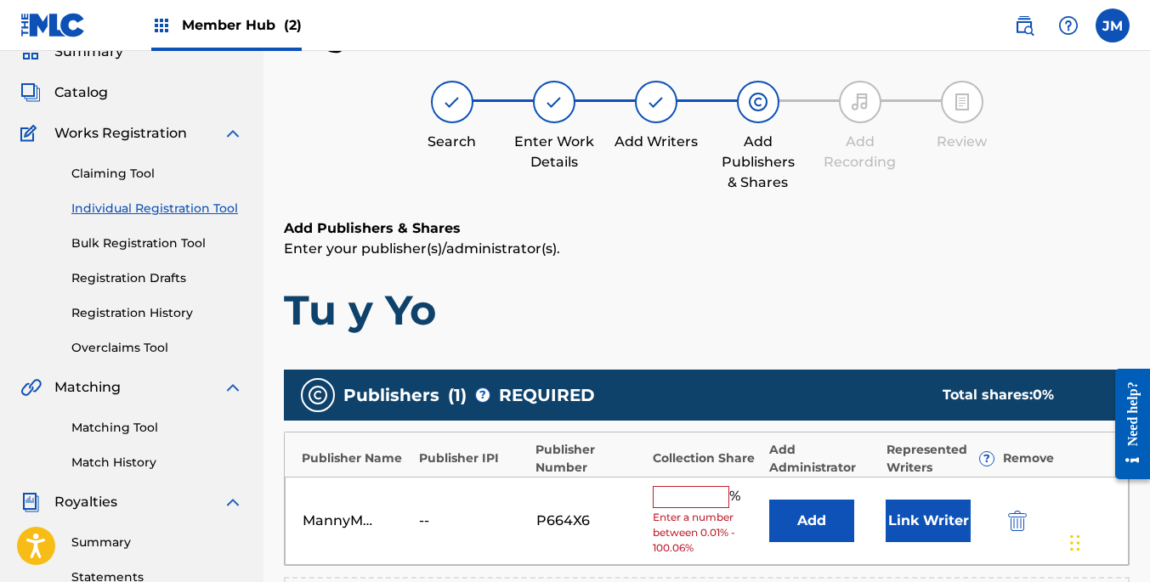
click at [705, 512] on span "Enter a number between 0.01% - 100.06%" at bounding box center [707, 533] width 108 height 46
click at [699, 494] on input "text" at bounding box center [691, 497] width 76 height 22
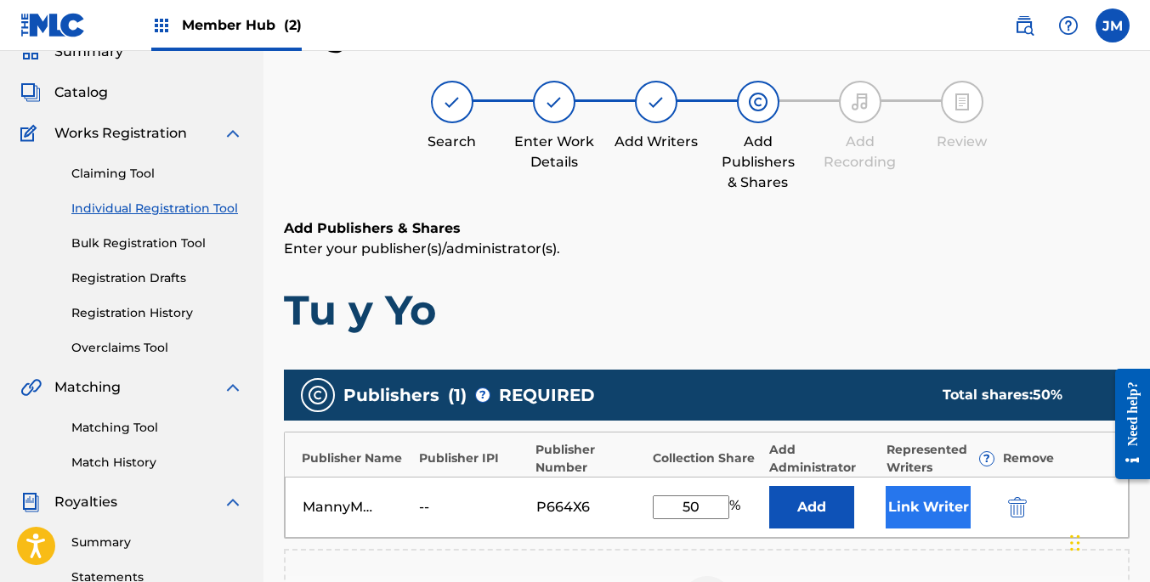
type input "50"
click at [945, 497] on button "Link Writer" at bounding box center [927, 507] width 85 height 42
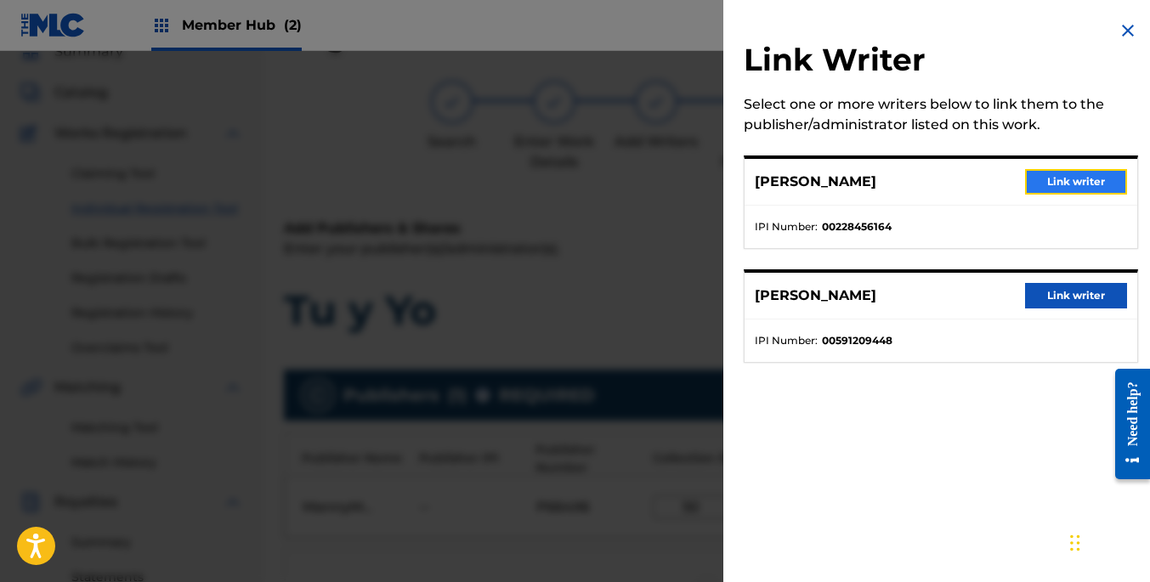
click at [1073, 183] on button "Link writer" at bounding box center [1076, 181] width 102 height 25
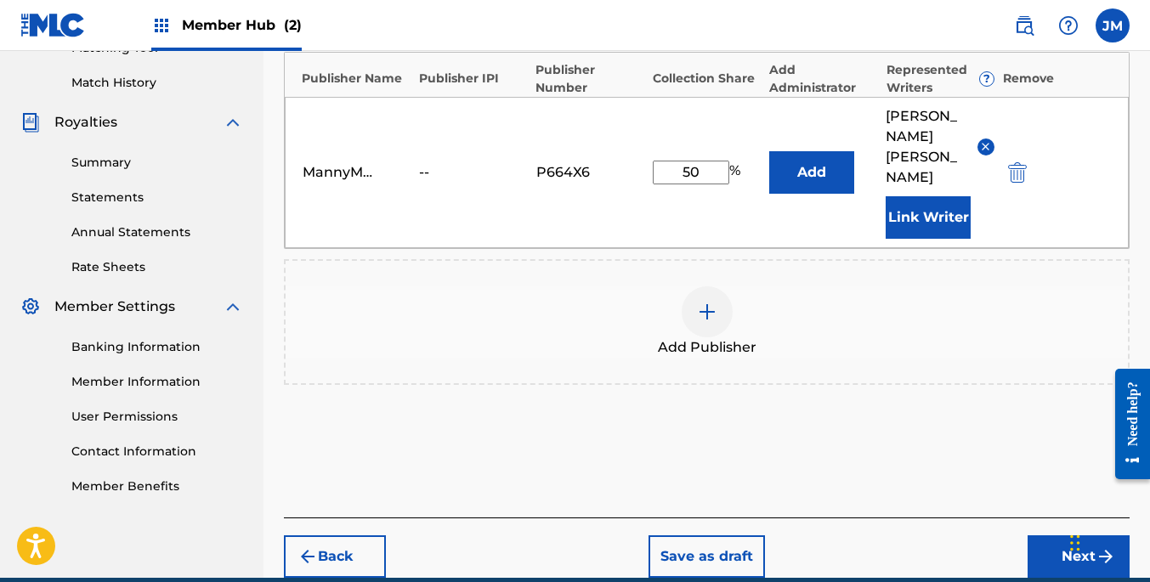
scroll to position [513, 0]
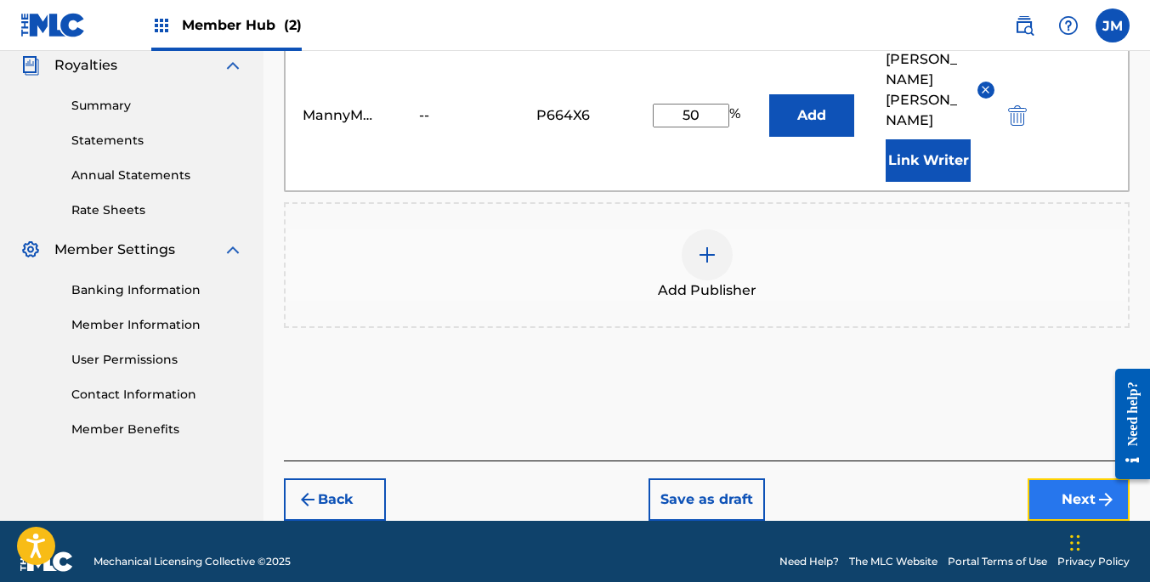
click at [1061, 478] on button "Next" at bounding box center [1078, 499] width 102 height 42
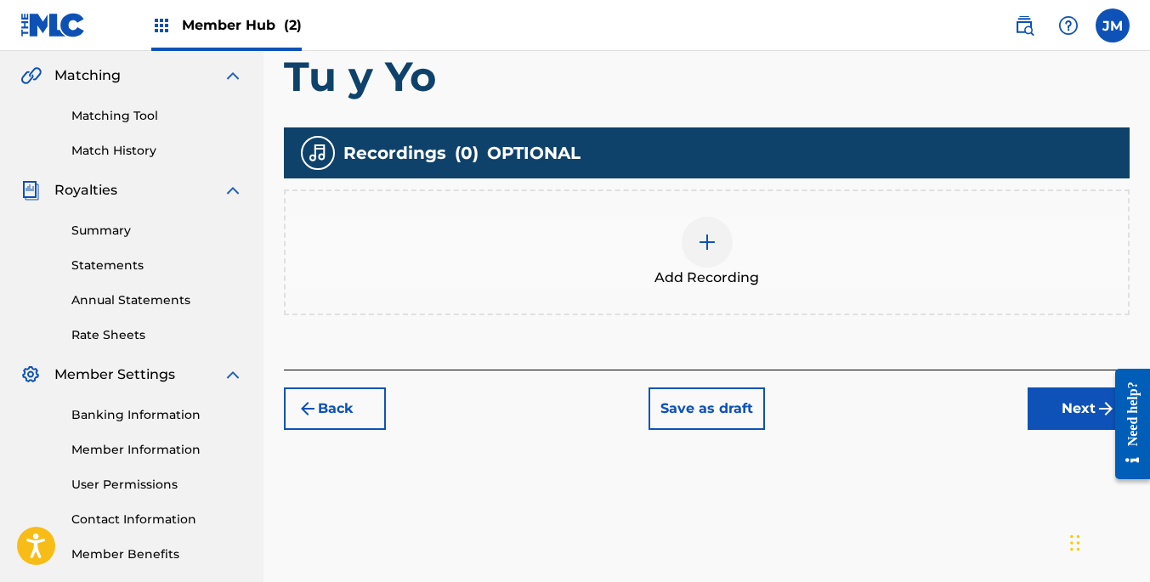
scroll to position [405, 0]
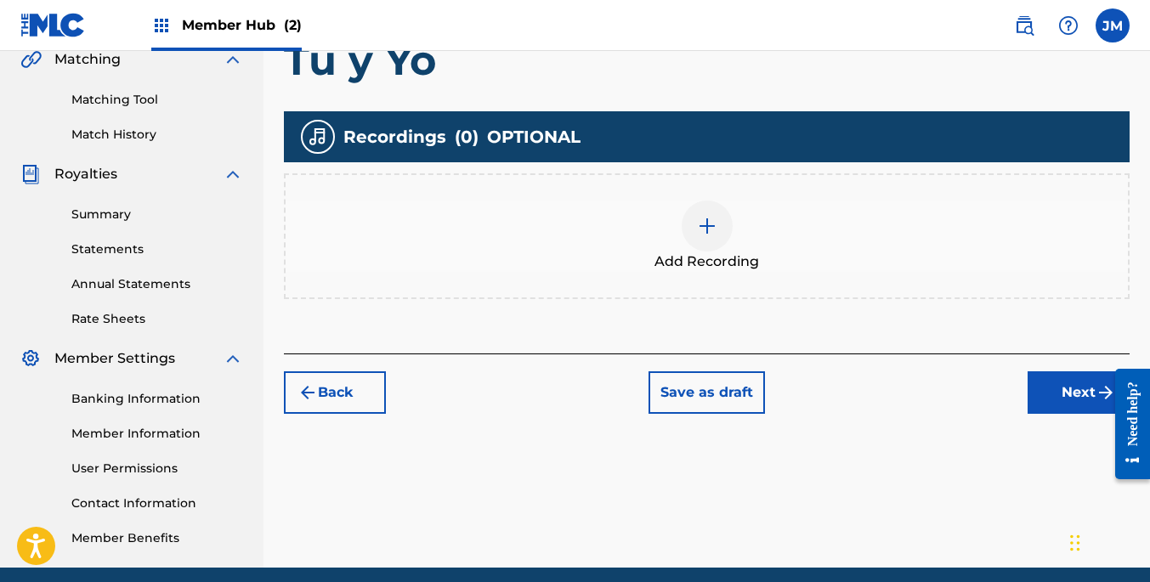
click at [699, 225] on img at bounding box center [707, 226] width 20 height 20
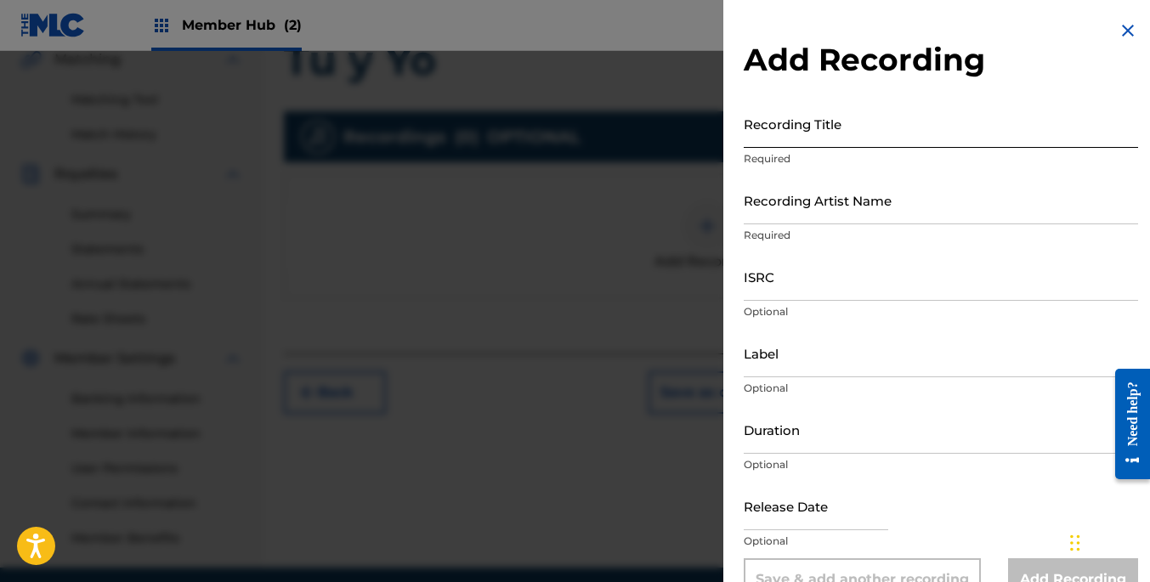
click at [829, 124] on input "Recording Title" at bounding box center [941, 123] width 394 height 48
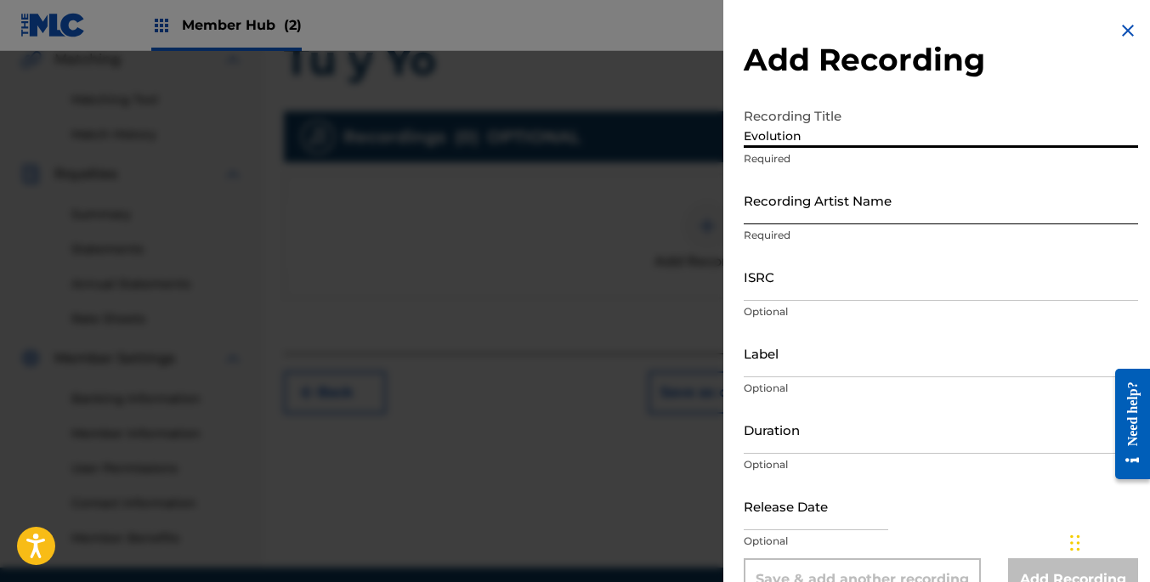
type input "Evolution"
click at [826, 211] on input "Recording Artist Name" at bounding box center [941, 200] width 394 height 48
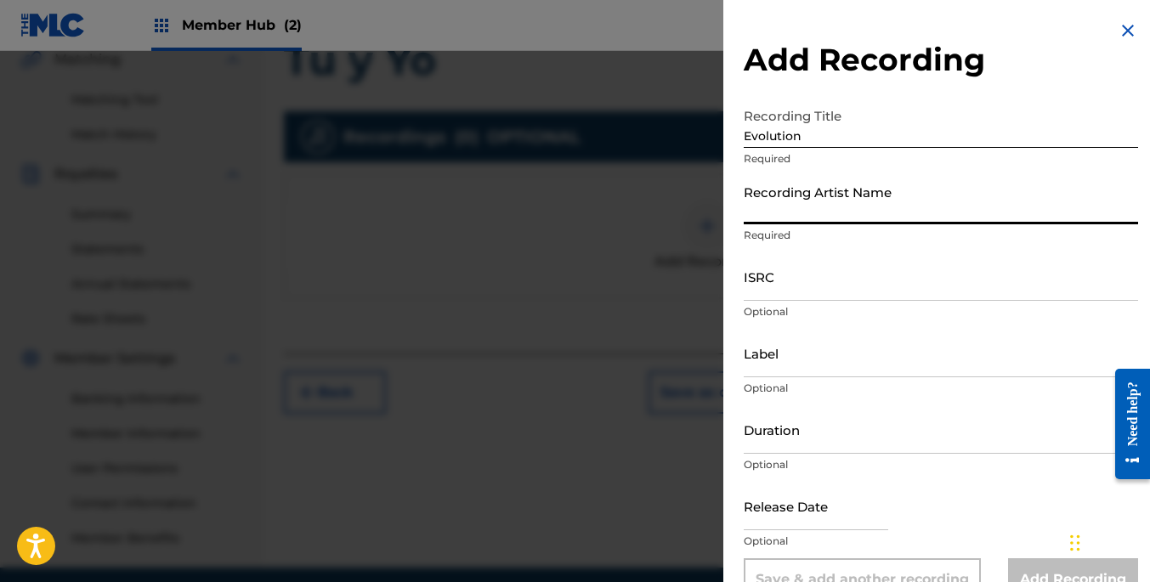
type input "[PERSON_NAME]"
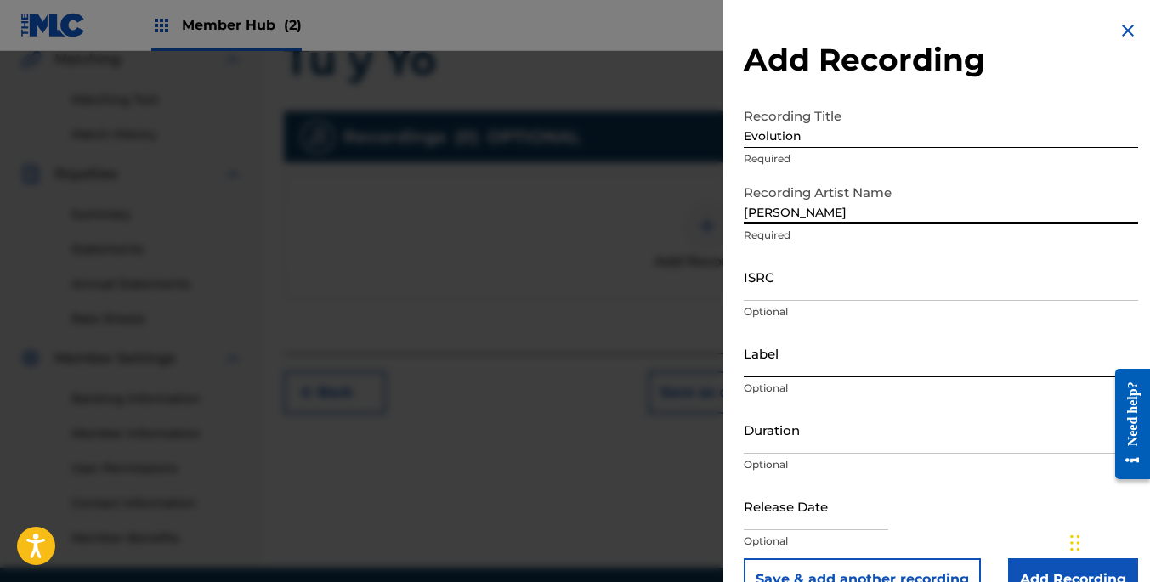
click at [805, 362] on input "Label" at bounding box center [941, 353] width 394 height 48
type input "MannyMartinezMusic"
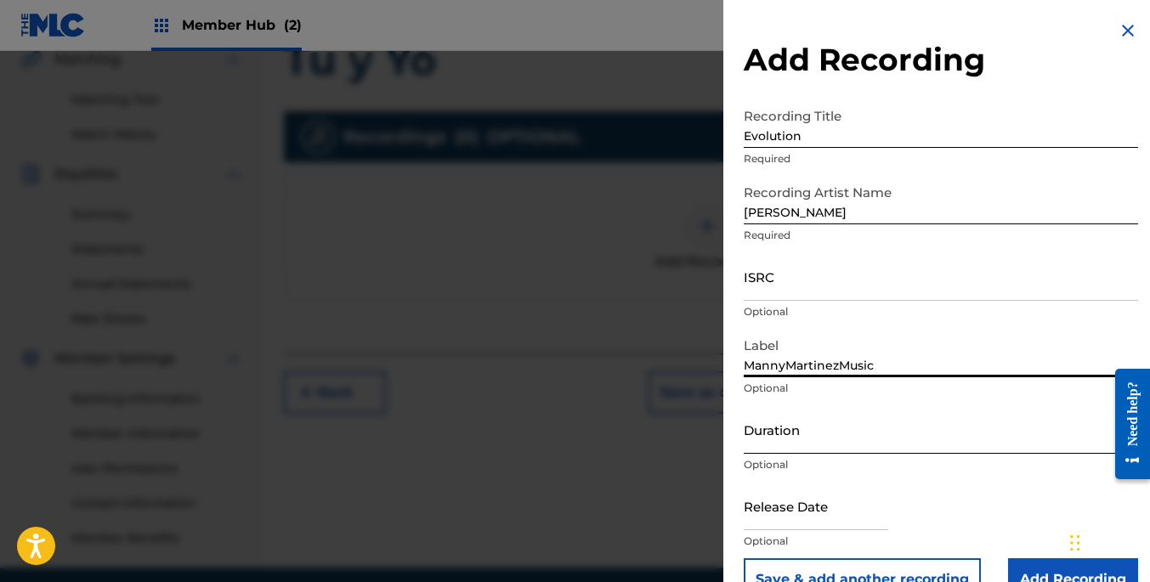
click at [846, 452] on input "Duration" at bounding box center [941, 429] width 394 height 48
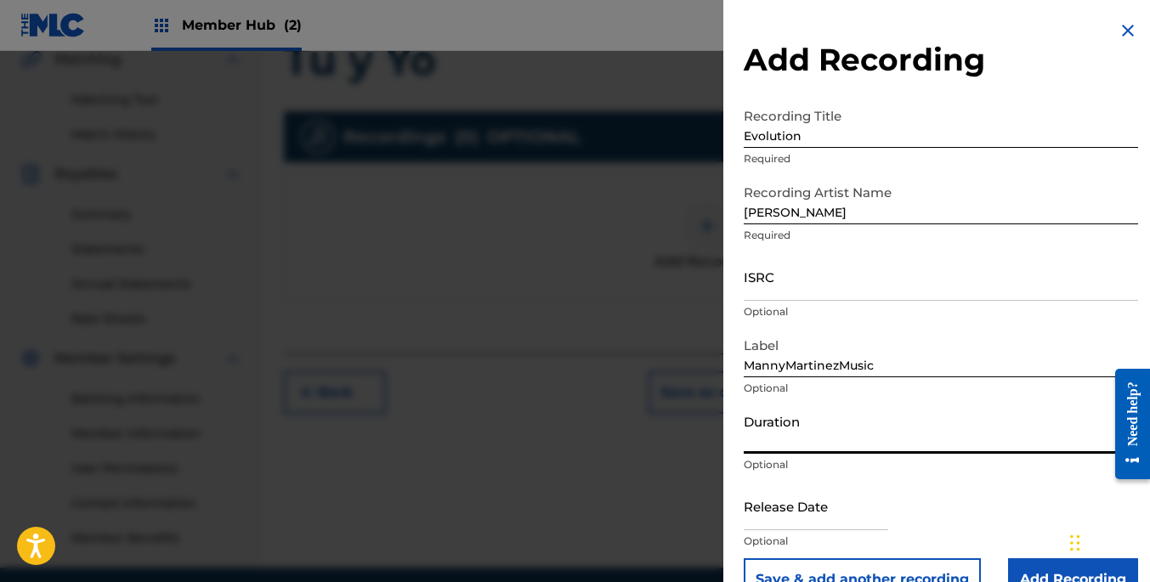
type input "41:00"
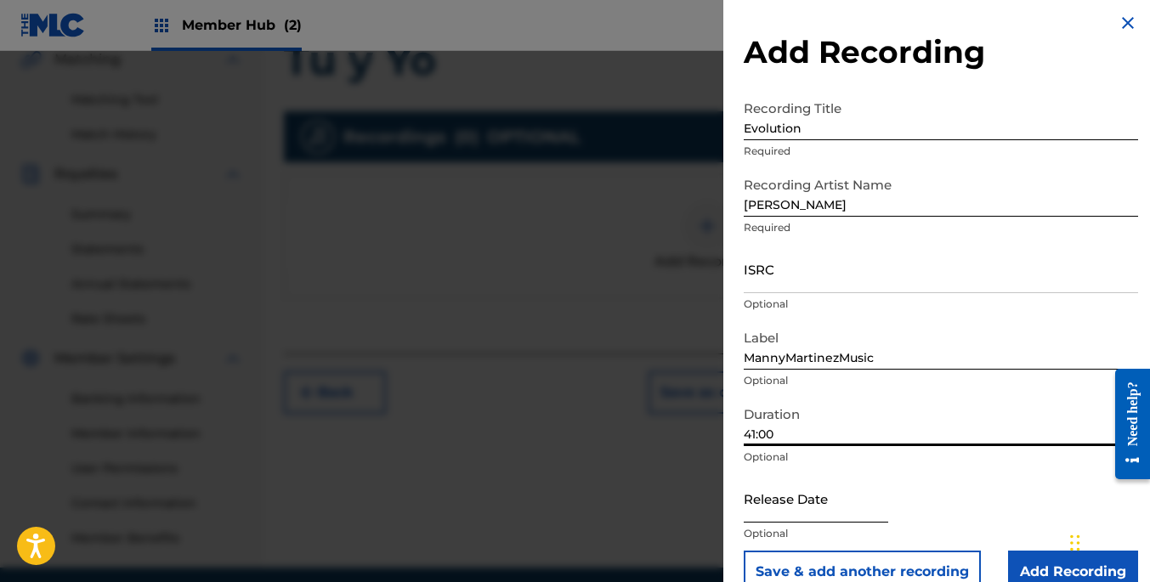
click at [838, 521] on input "text" at bounding box center [816, 498] width 144 height 48
select select "8"
select select "2025"
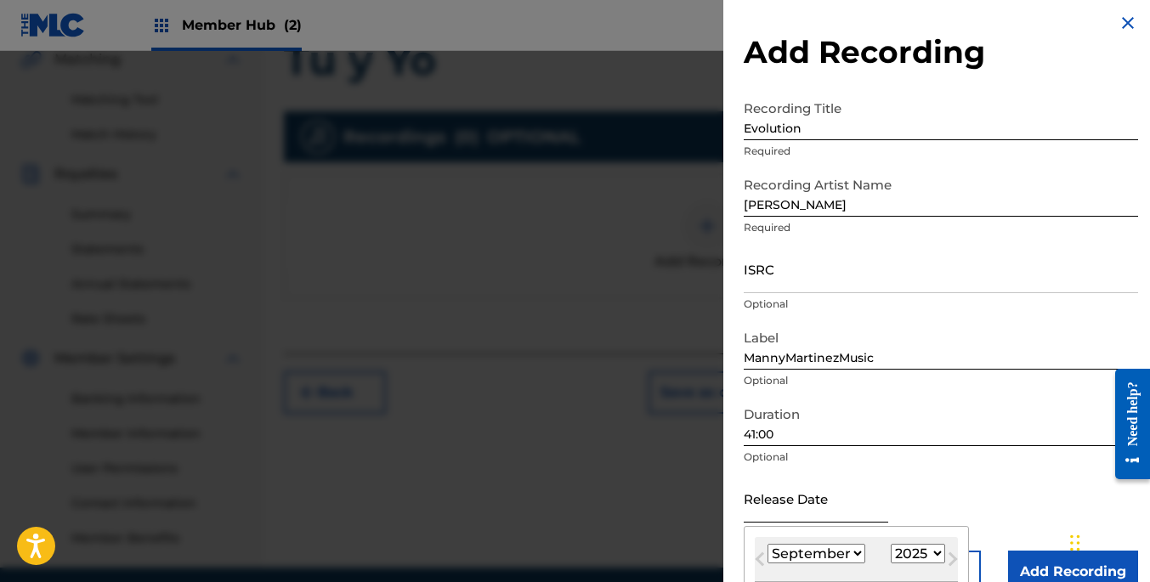
type input "[DATE]"
select select "2023"
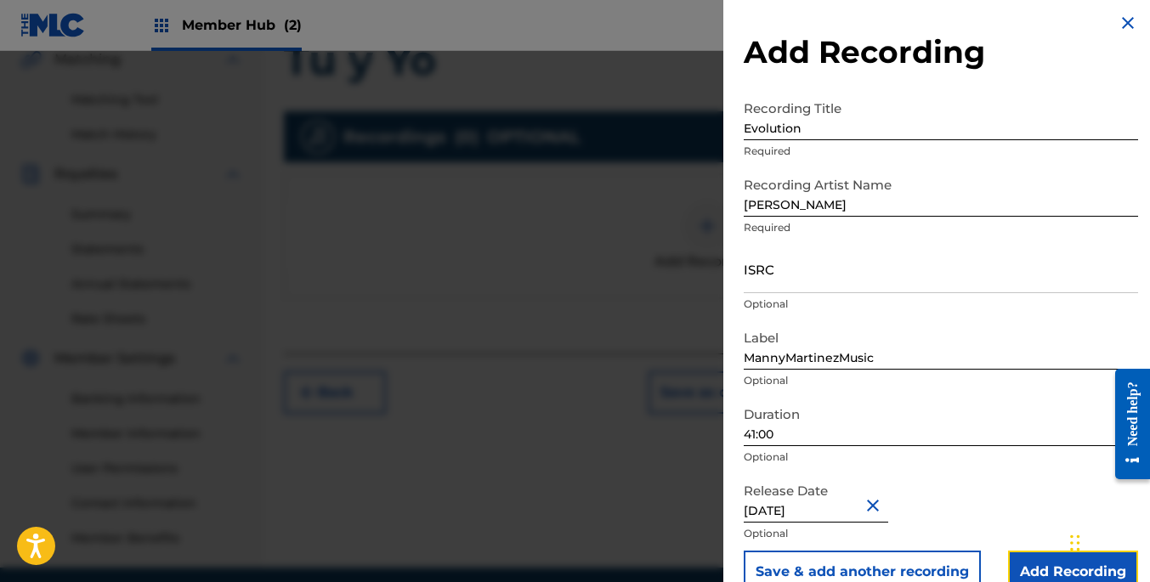
click at [1048, 567] on input "Add Recording" at bounding box center [1073, 572] width 130 height 42
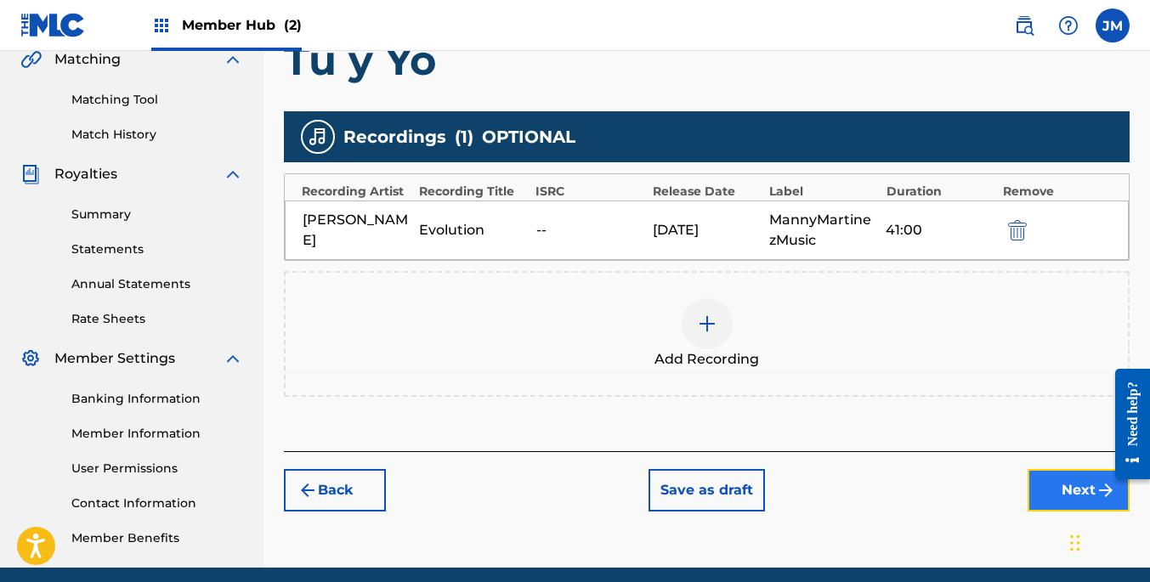
click at [1081, 478] on button "Next" at bounding box center [1078, 490] width 102 height 42
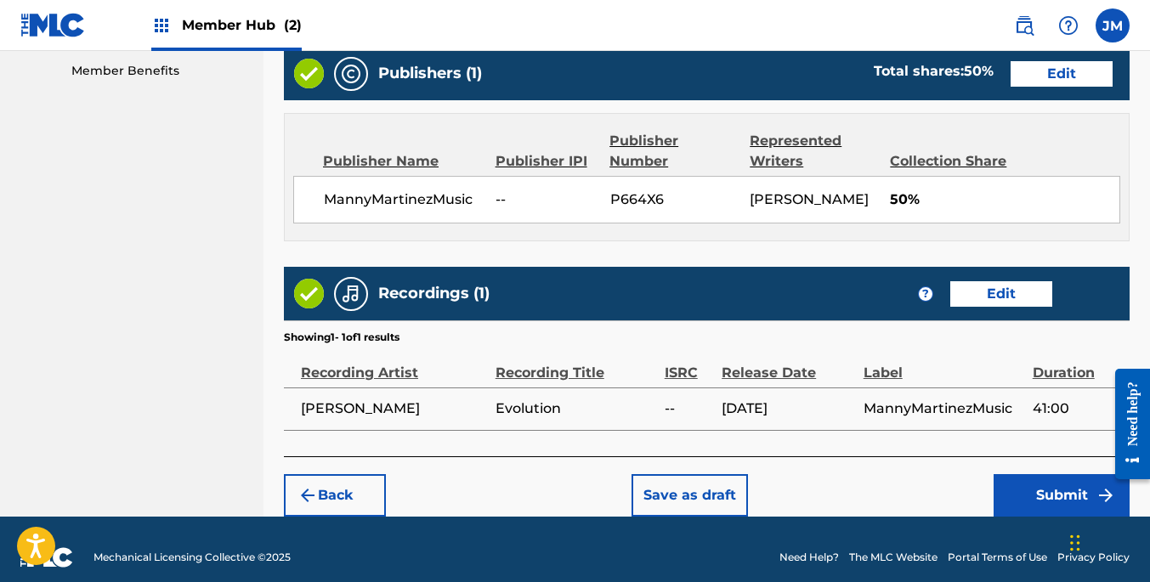
scroll to position [908, 0]
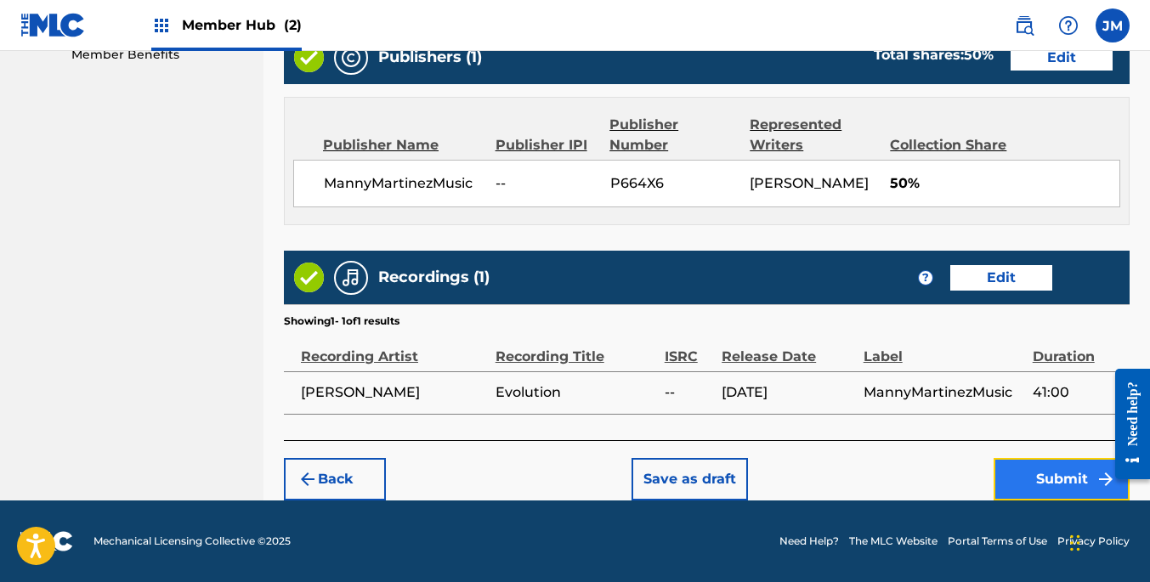
click at [1052, 469] on button "Submit" at bounding box center [1061, 479] width 136 height 42
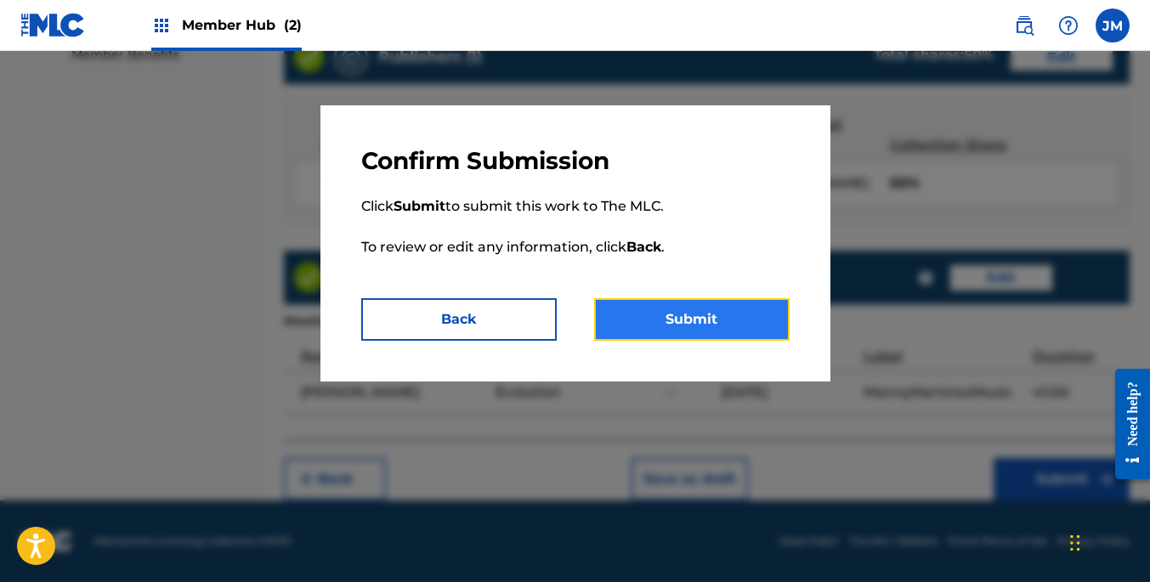
click at [681, 315] on button "Submit" at bounding box center [691, 319] width 195 height 42
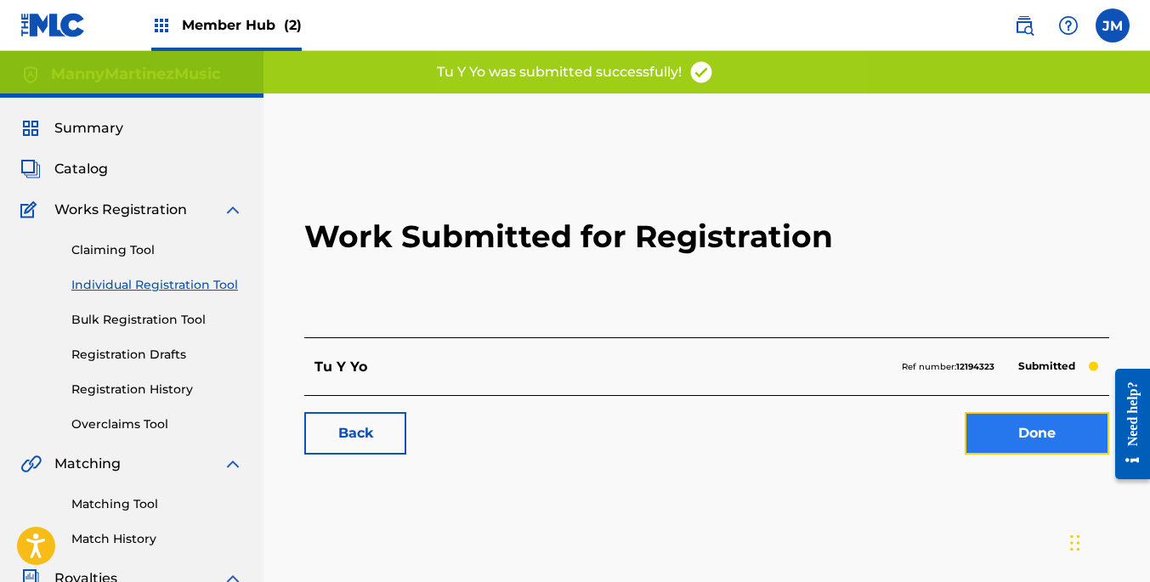
click at [1037, 436] on link "Done" at bounding box center [1037, 433] width 144 height 42
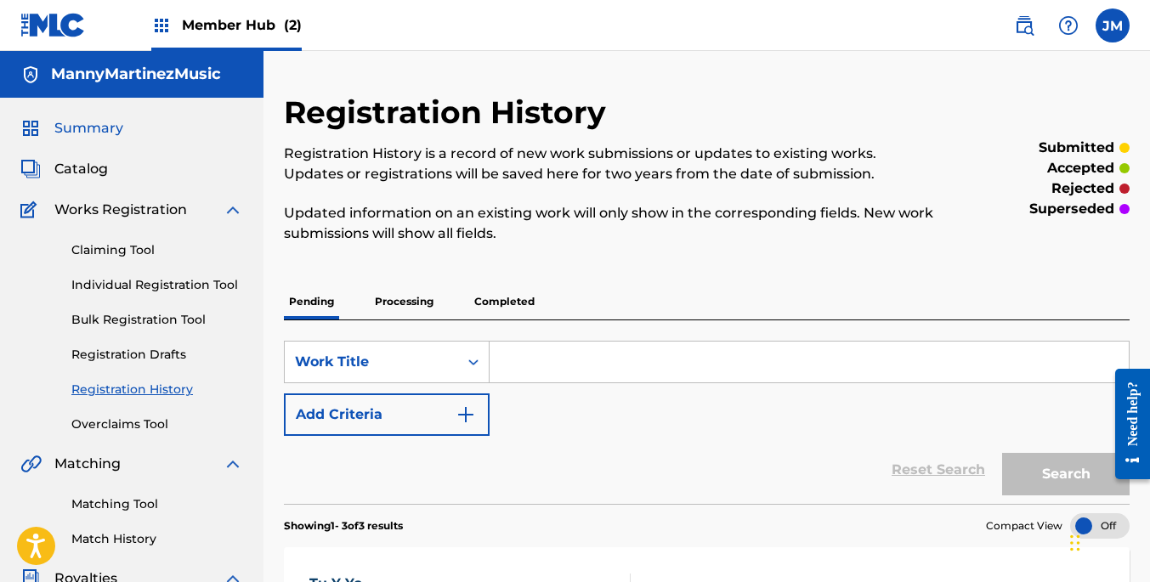
click at [97, 127] on span "Summary" at bounding box center [88, 128] width 69 height 20
